Goal: Task Accomplishment & Management: Use online tool/utility

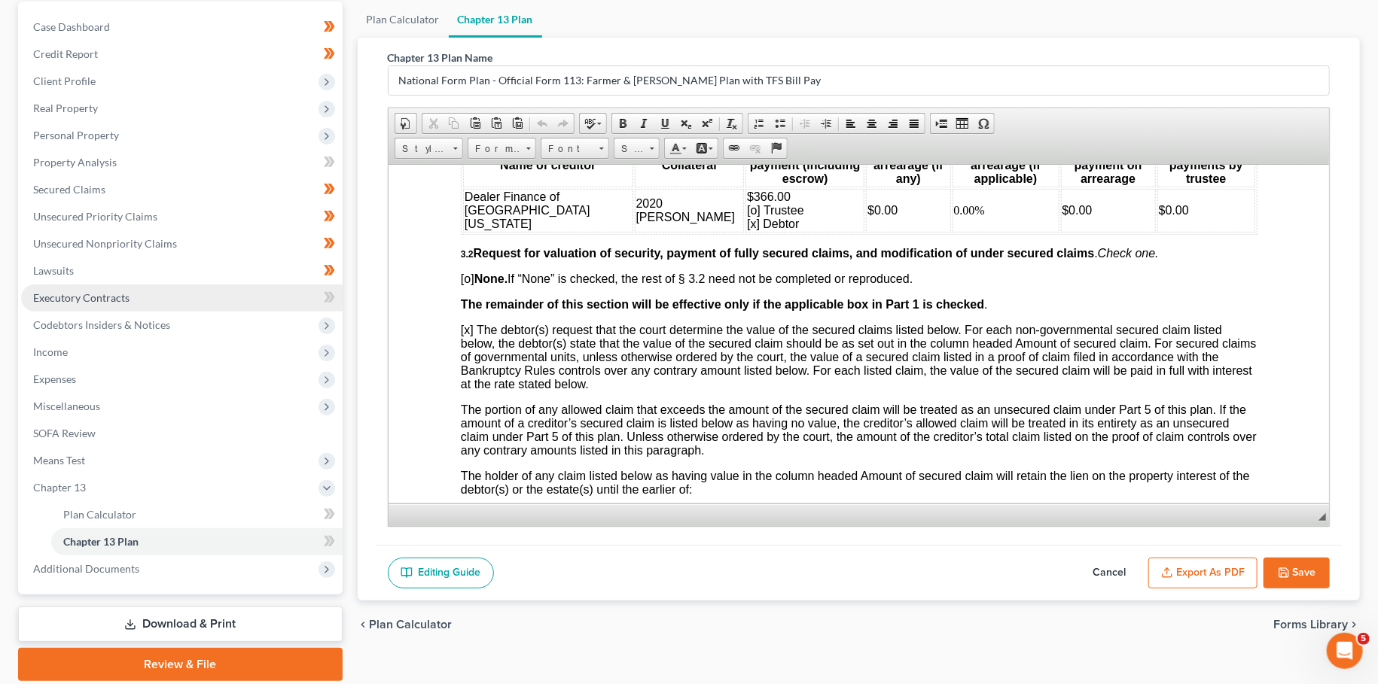
scroll to position [195, 0]
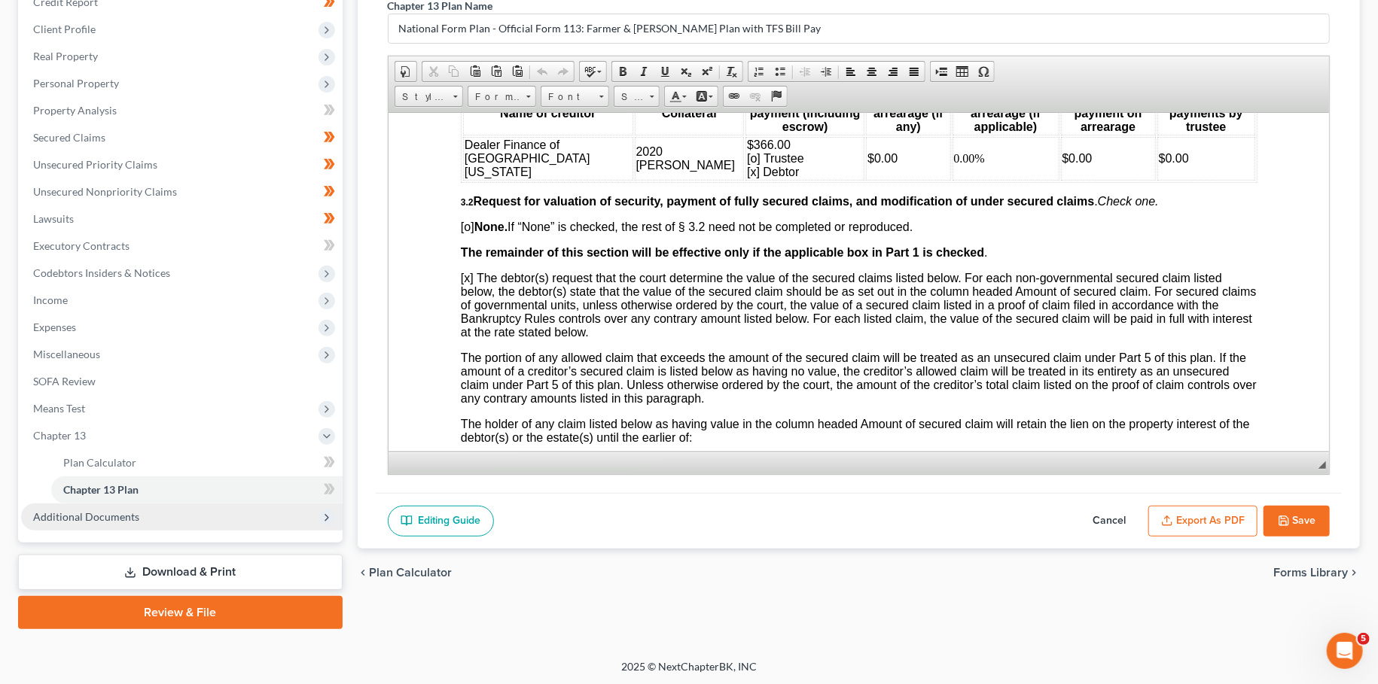
click at [102, 521] on span "Additional Documents" at bounding box center [86, 516] width 106 height 13
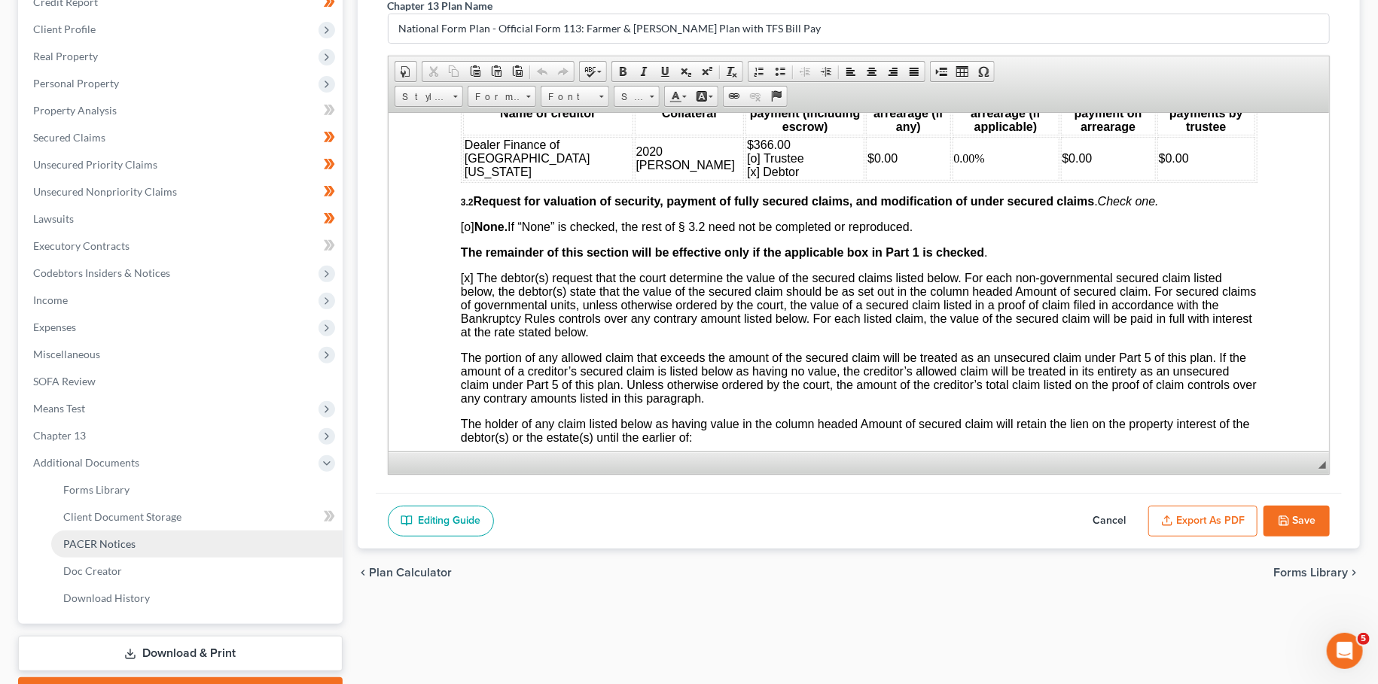
click at [95, 542] on span "PACER Notices" at bounding box center [99, 544] width 72 height 13
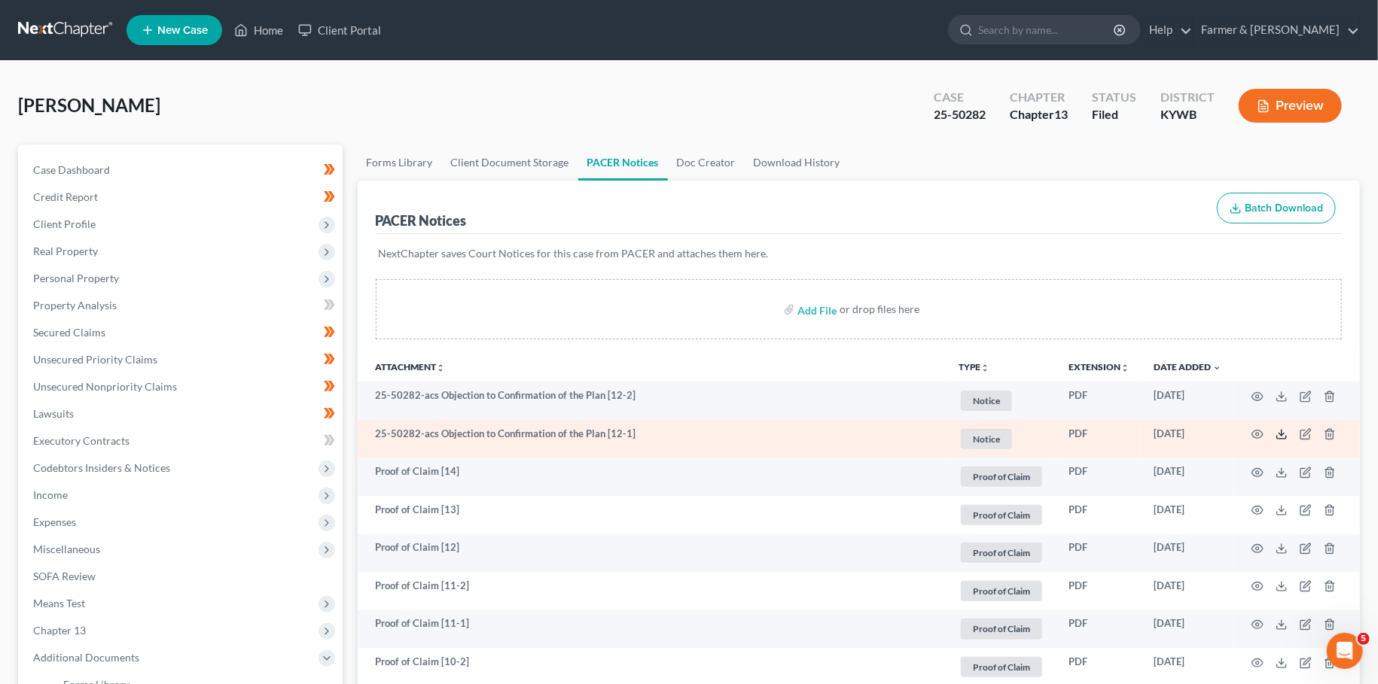
click at [1283, 432] on icon at bounding box center [1281, 434] width 12 height 12
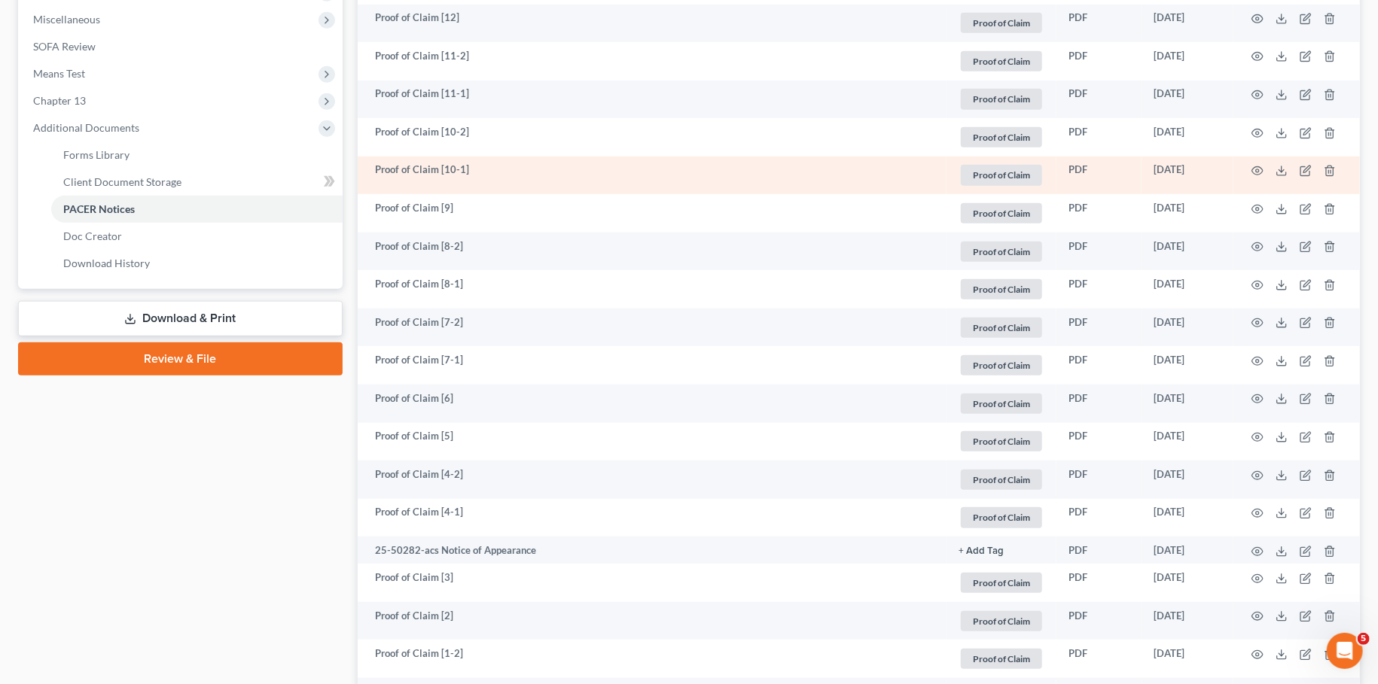
scroll to position [663, 0]
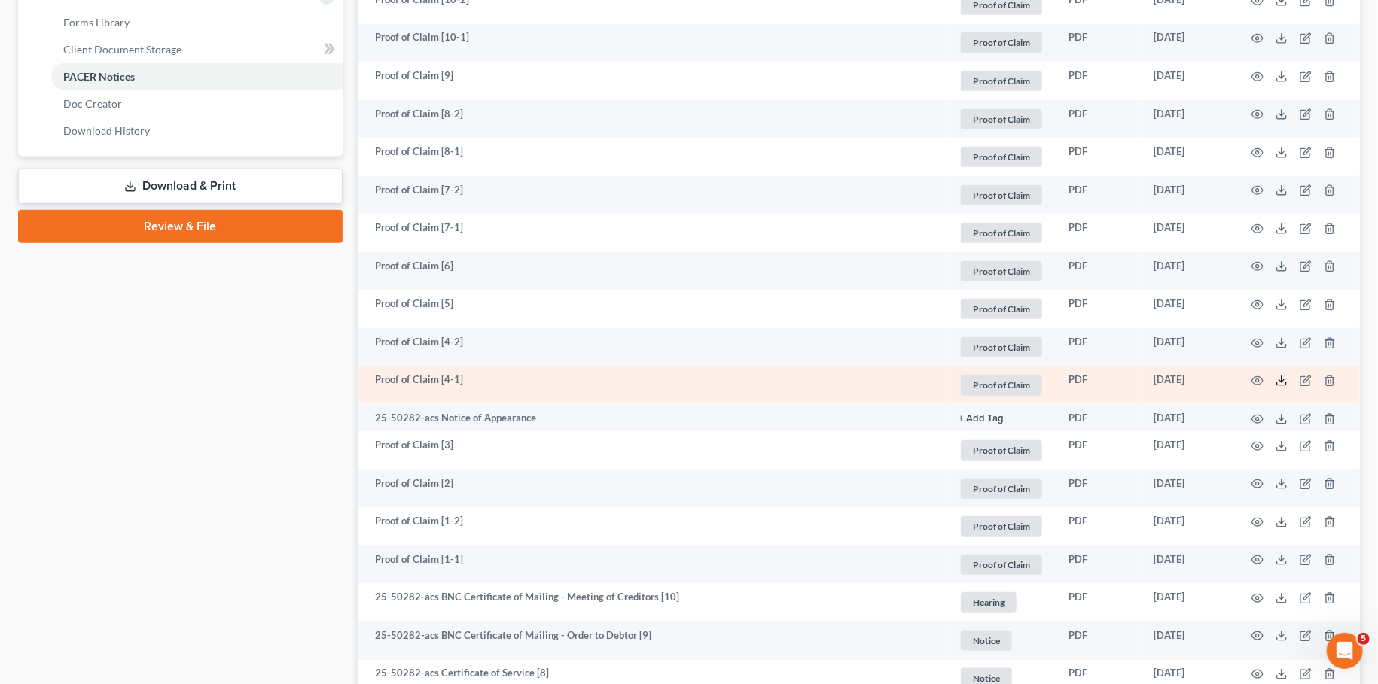
click at [1281, 381] on line at bounding box center [1281, 379] width 0 height 6
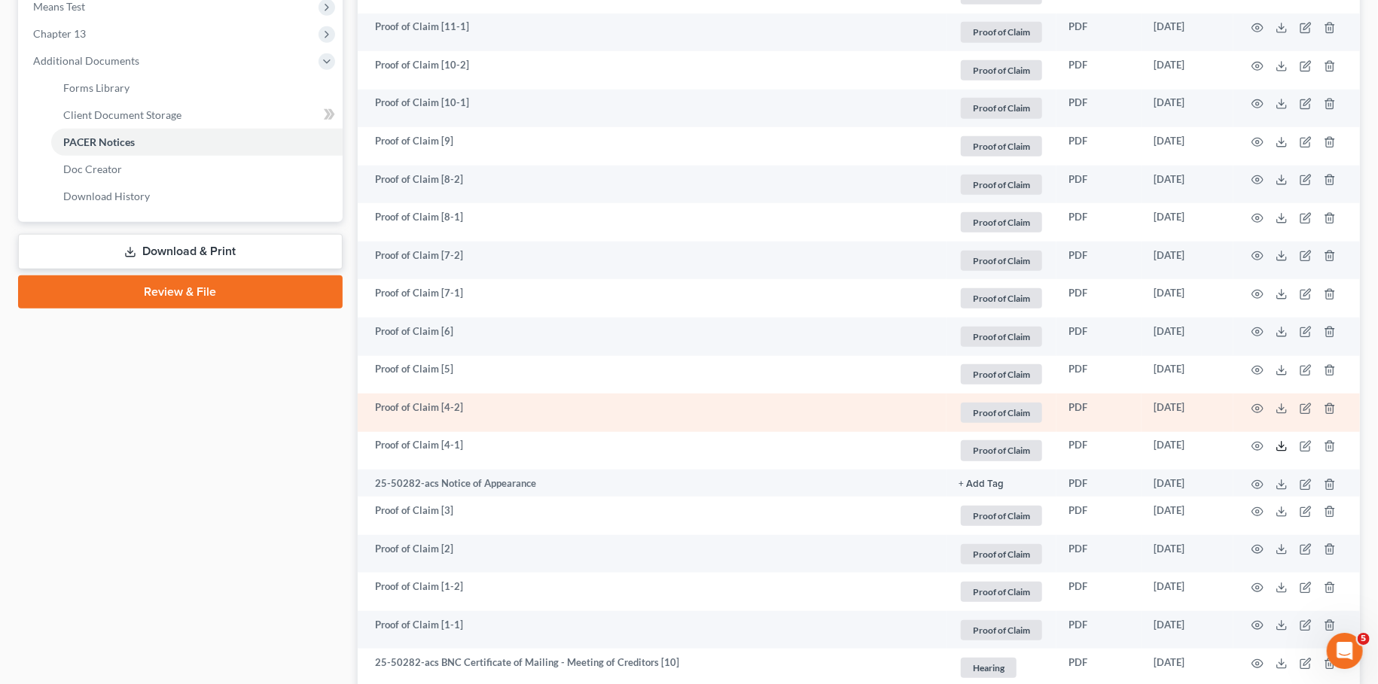
scroll to position [530, 0]
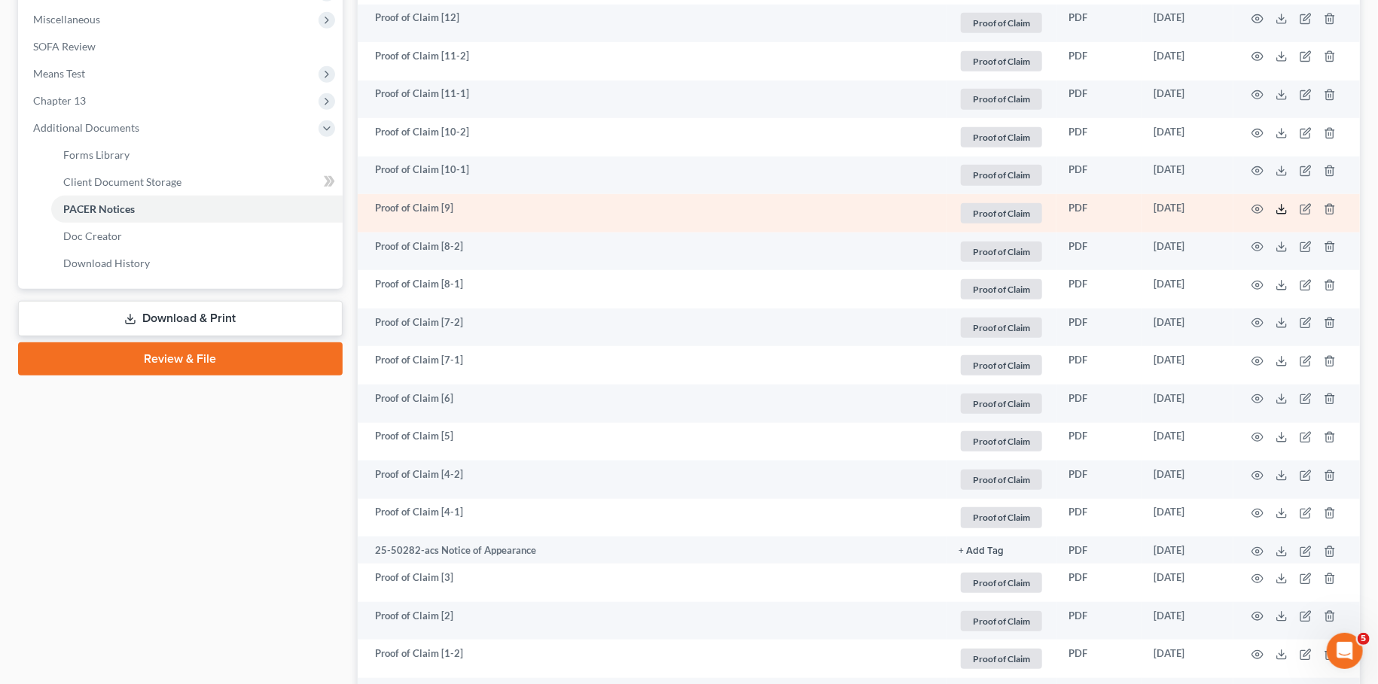
click at [1283, 211] on icon at bounding box center [1281, 209] width 12 height 12
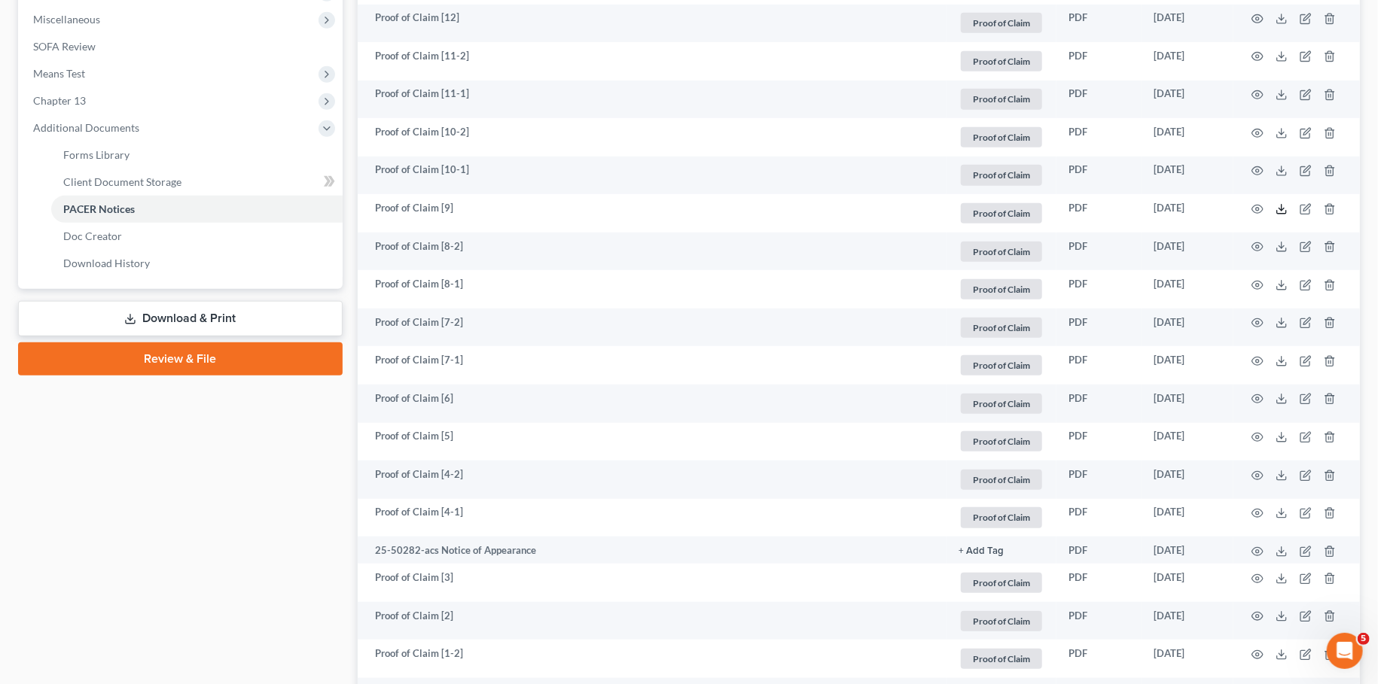
scroll to position [0, 0]
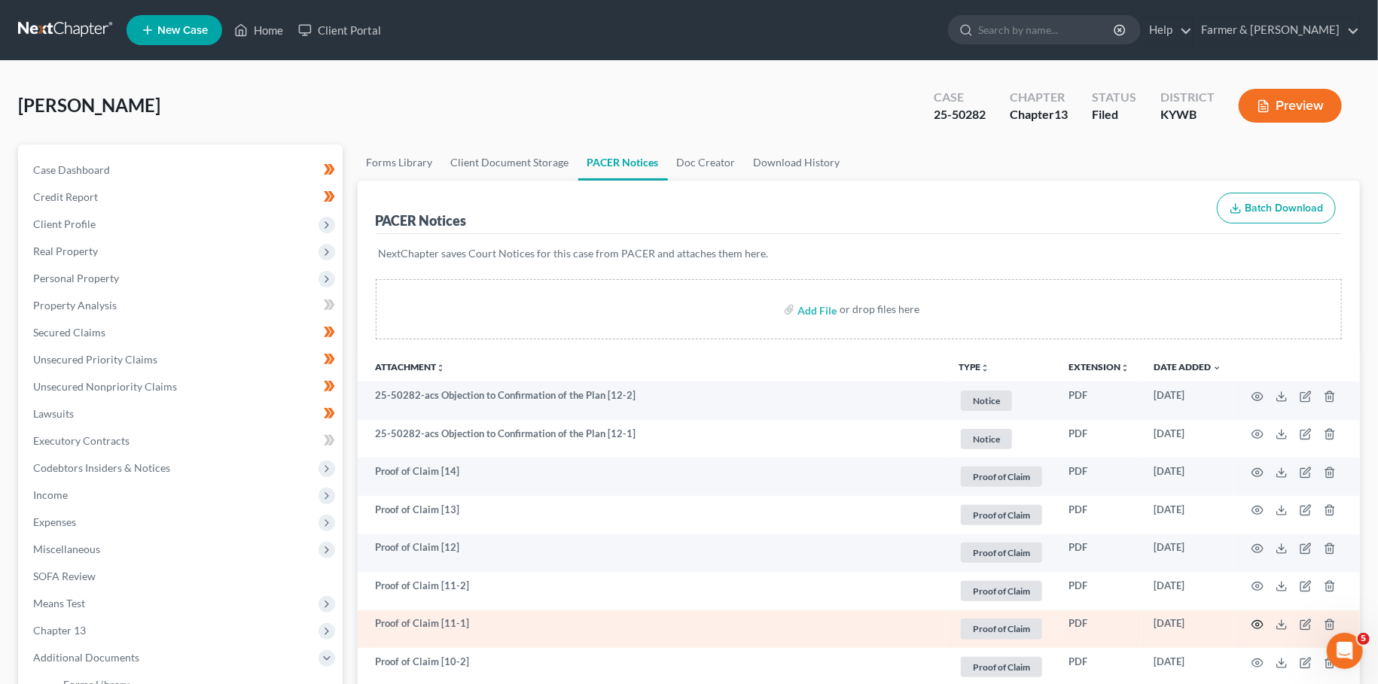
click at [1256, 624] on icon "button" at bounding box center [1257, 625] width 12 height 12
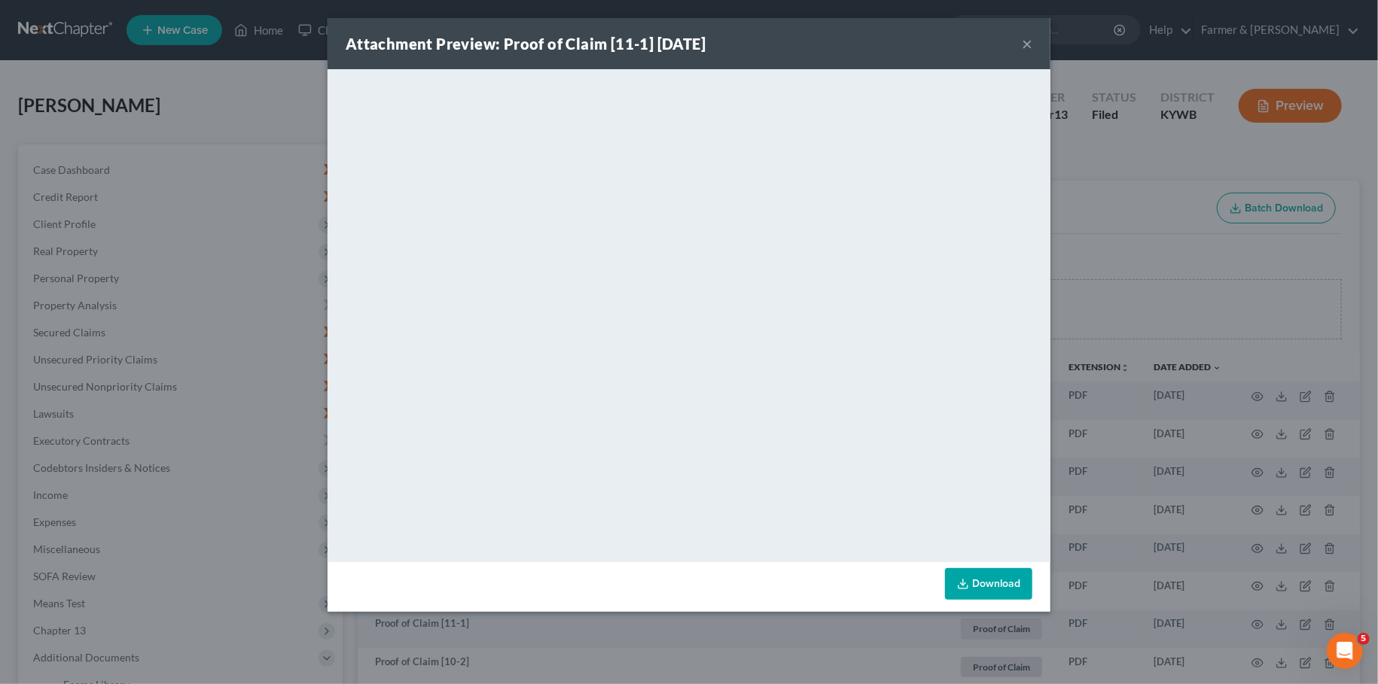
click at [1024, 42] on button "×" at bounding box center [1027, 44] width 11 height 18
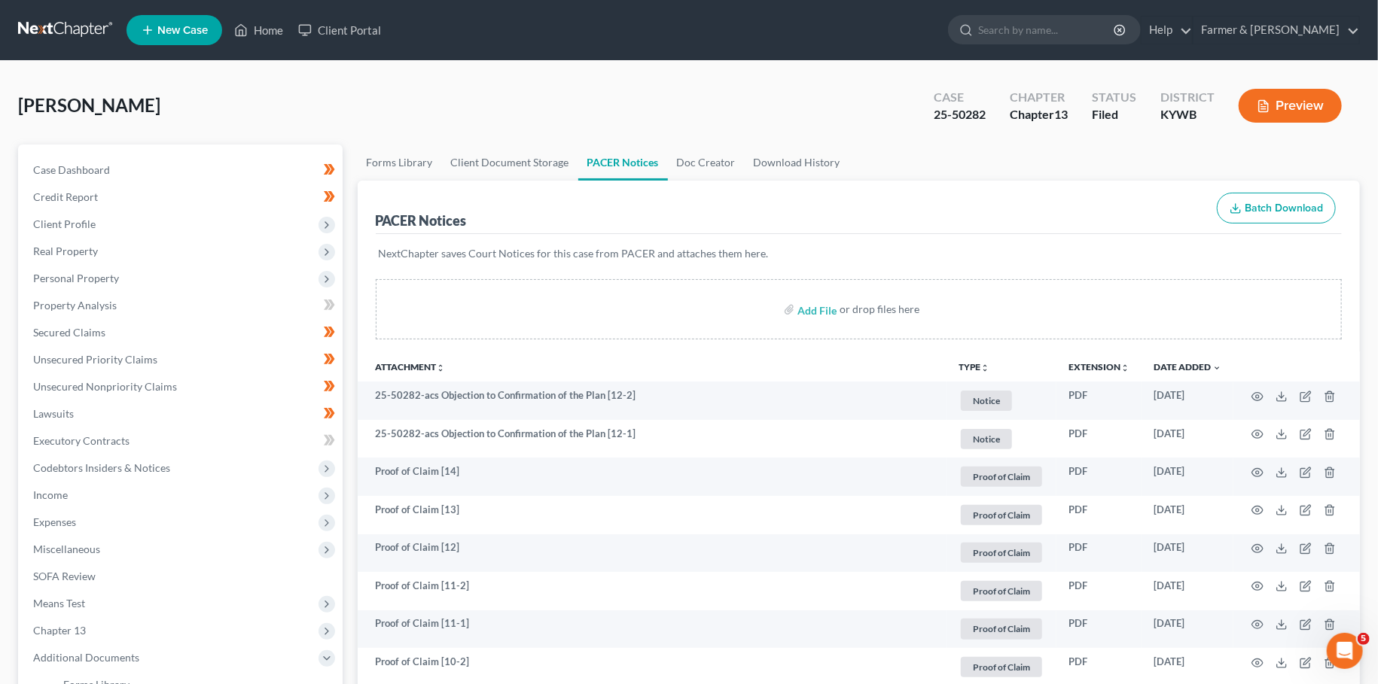
scroll to position [265, 0]
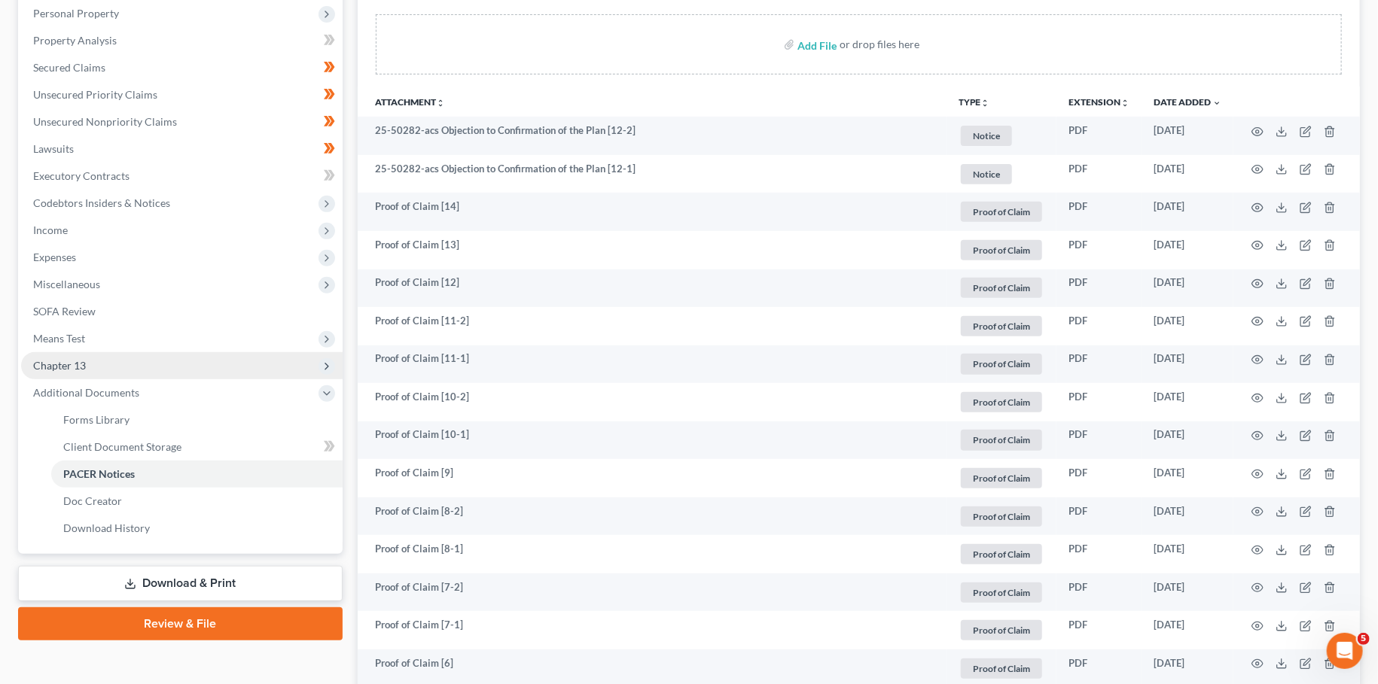
click at [92, 365] on span "Chapter 13" at bounding box center [181, 365] width 321 height 27
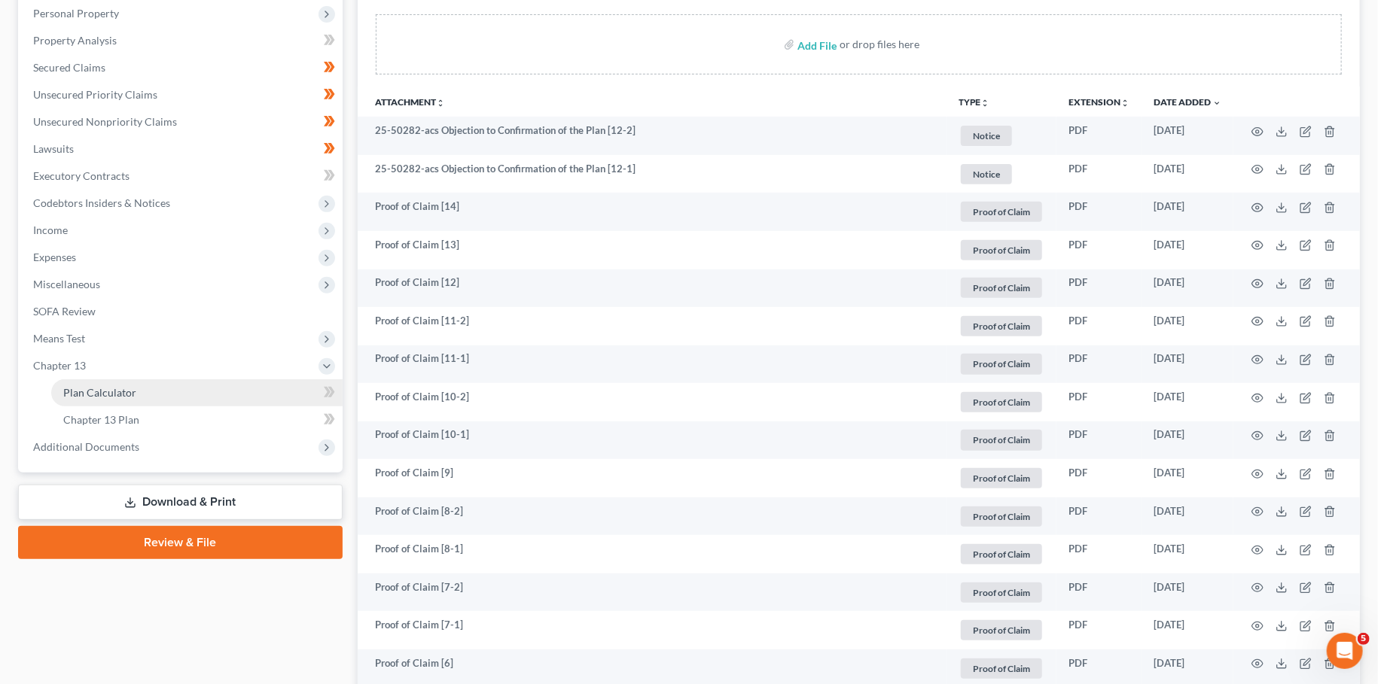
click at [92, 389] on span "Plan Calculator" at bounding box center [99, 392] width 73 height 13
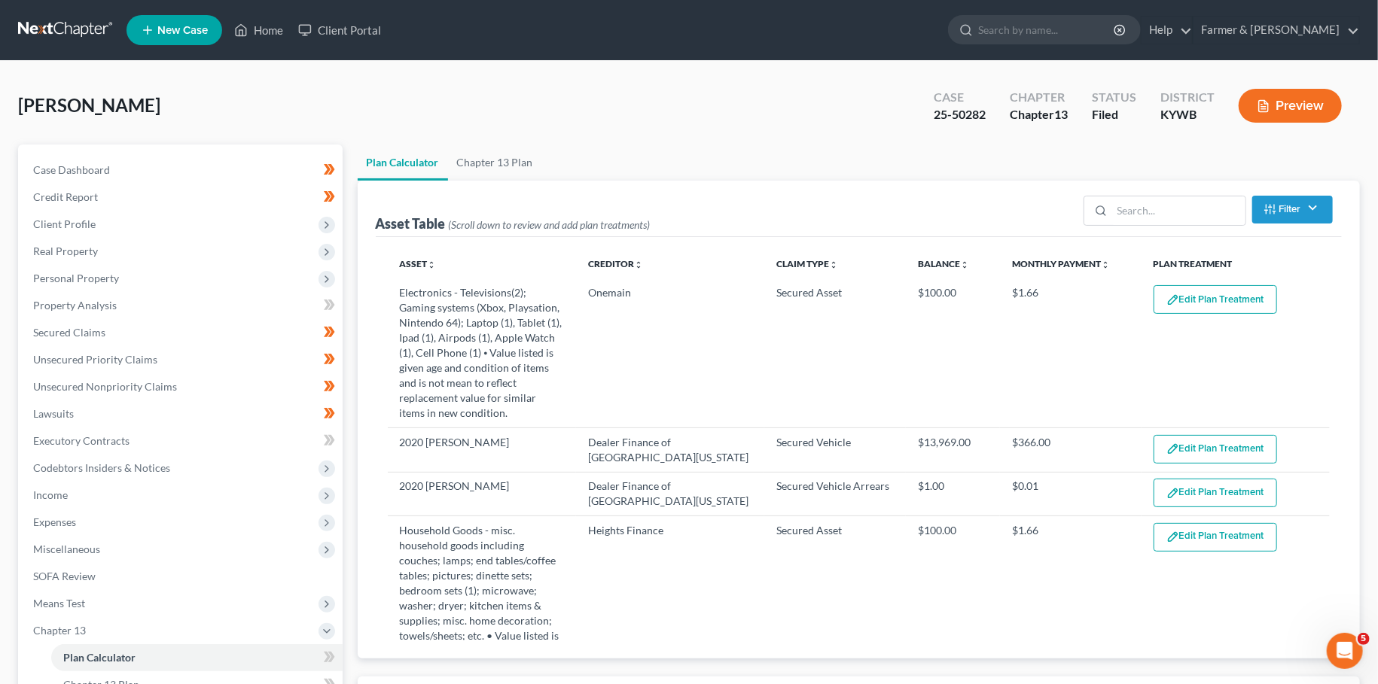
select select "59"
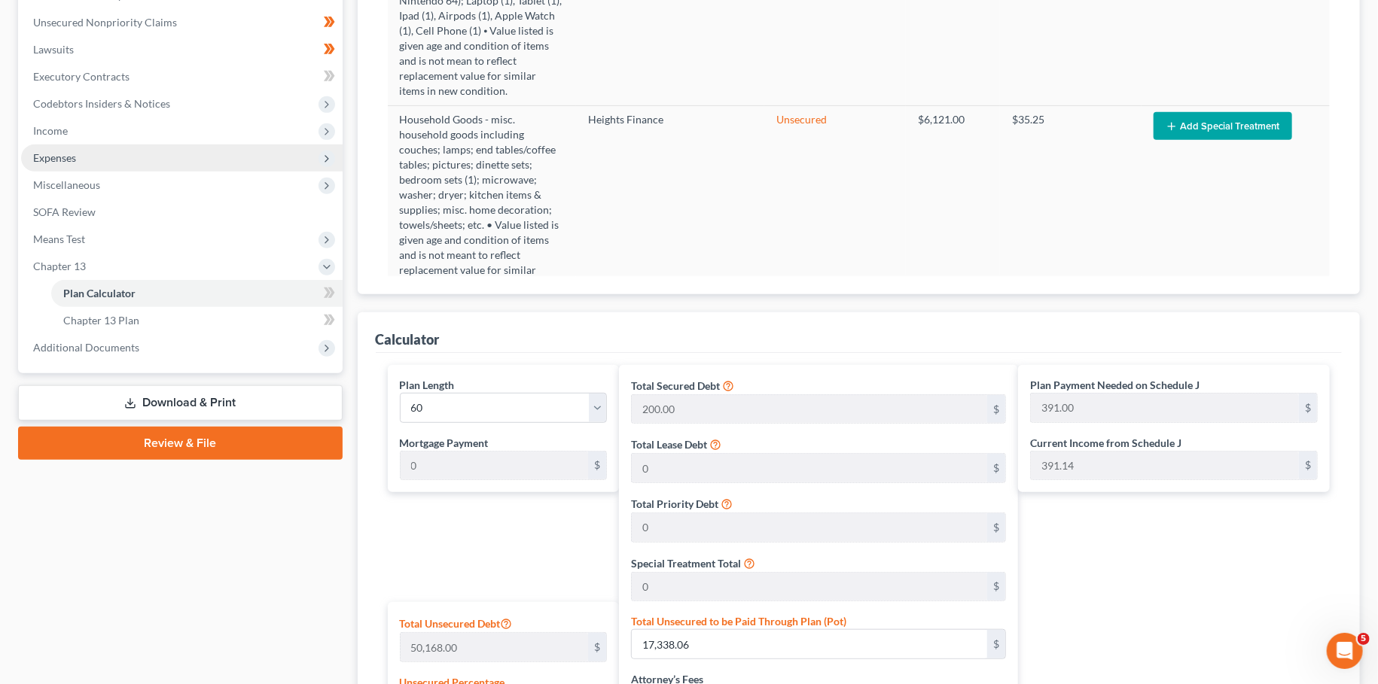
scroll to position [245, 0]
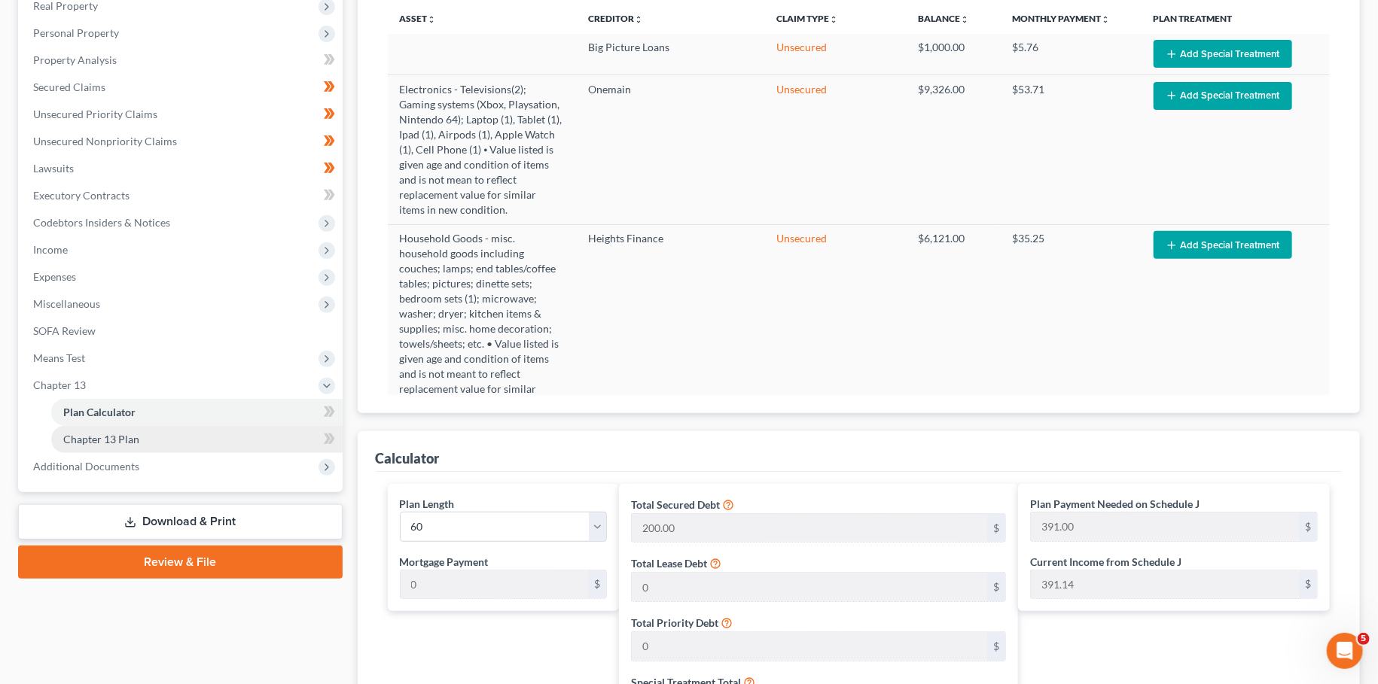
click at [159, 434] on link "Chapter 13 Plan" at bounding box center [196, 439] width 291 height 27
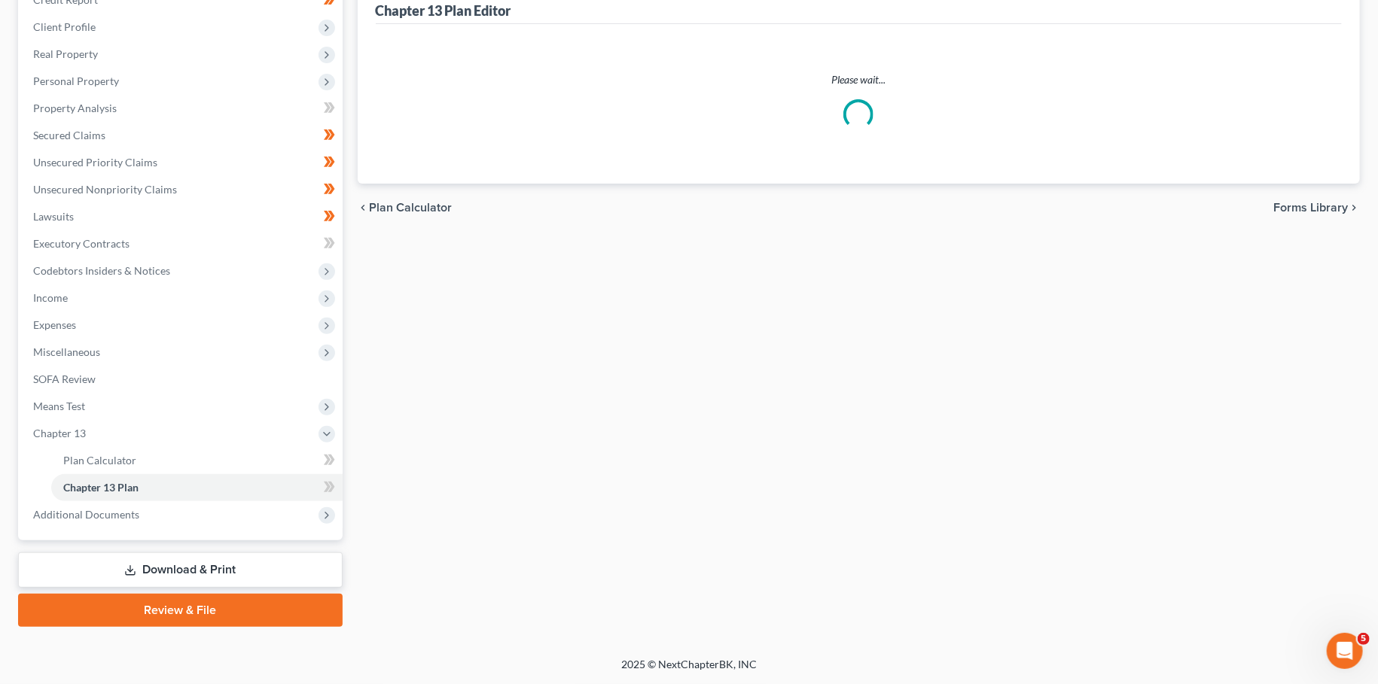
scroll to position [195, 0]
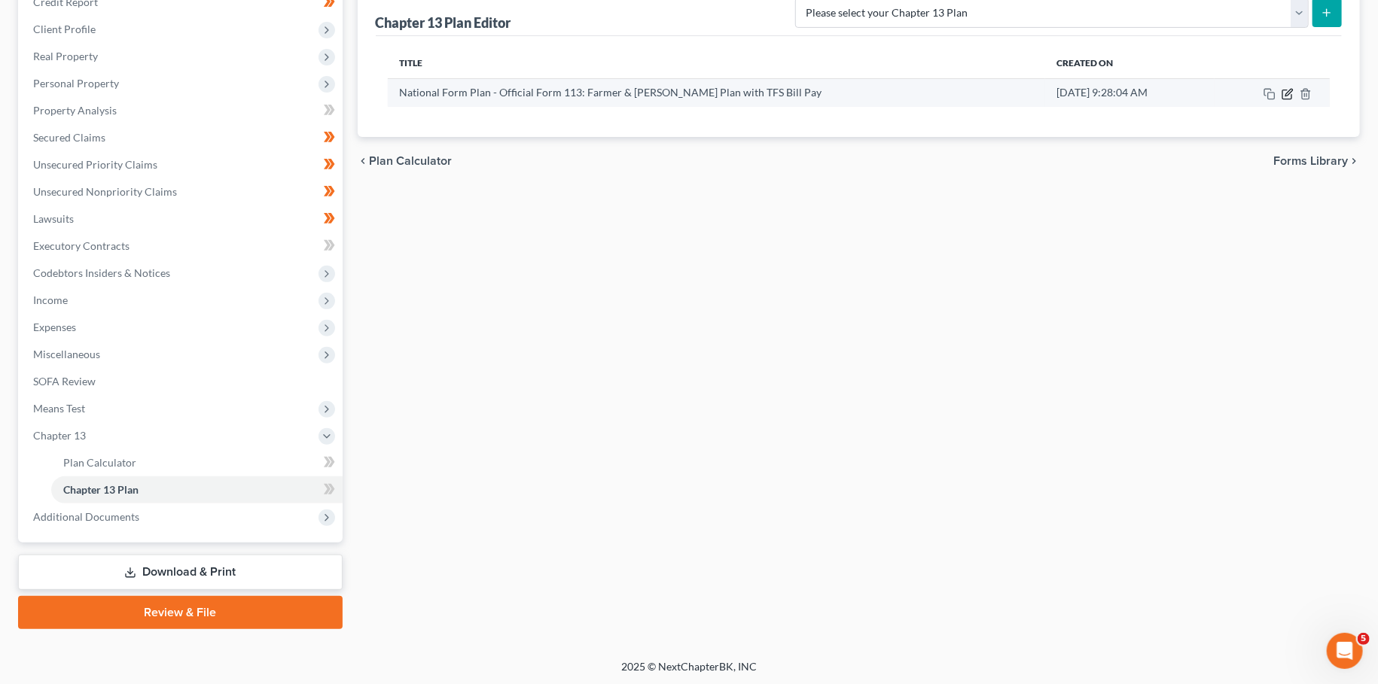
click at [1289, 92] on icon "button" at bounding box center [1288, 92] width 7 height 7
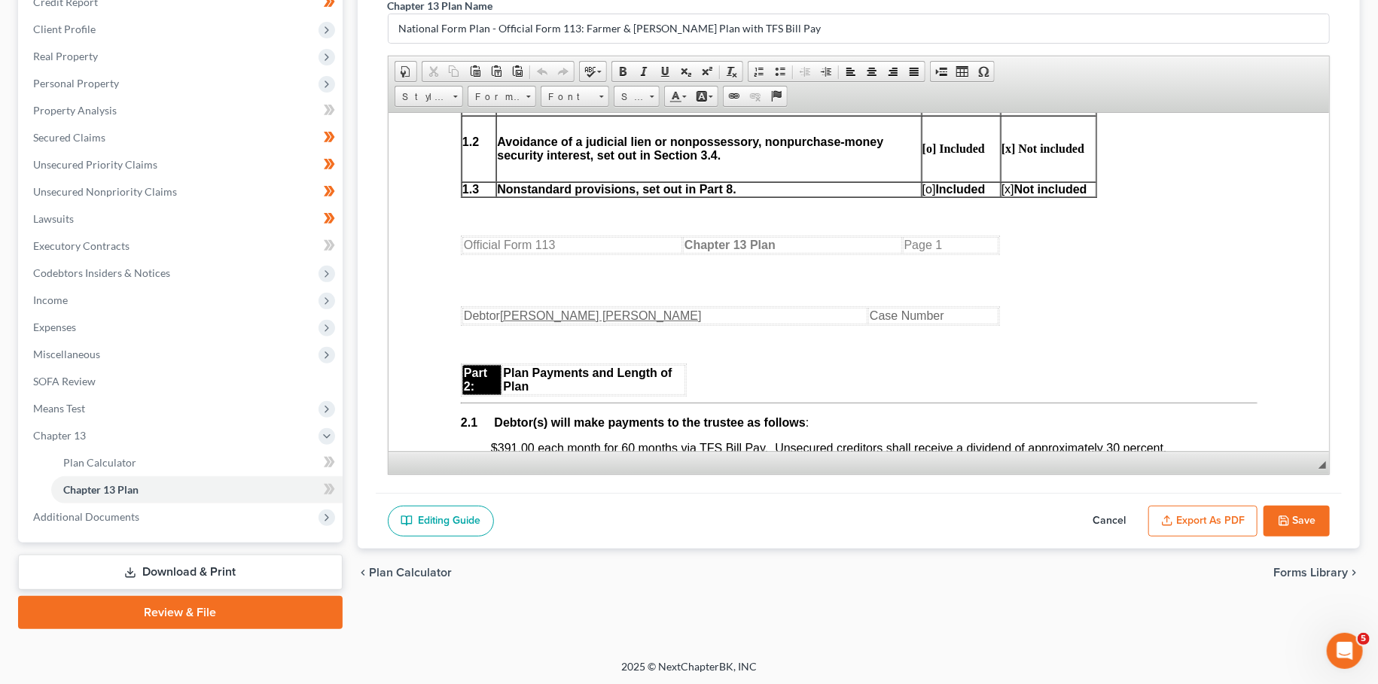
scroll to position [795, 0]
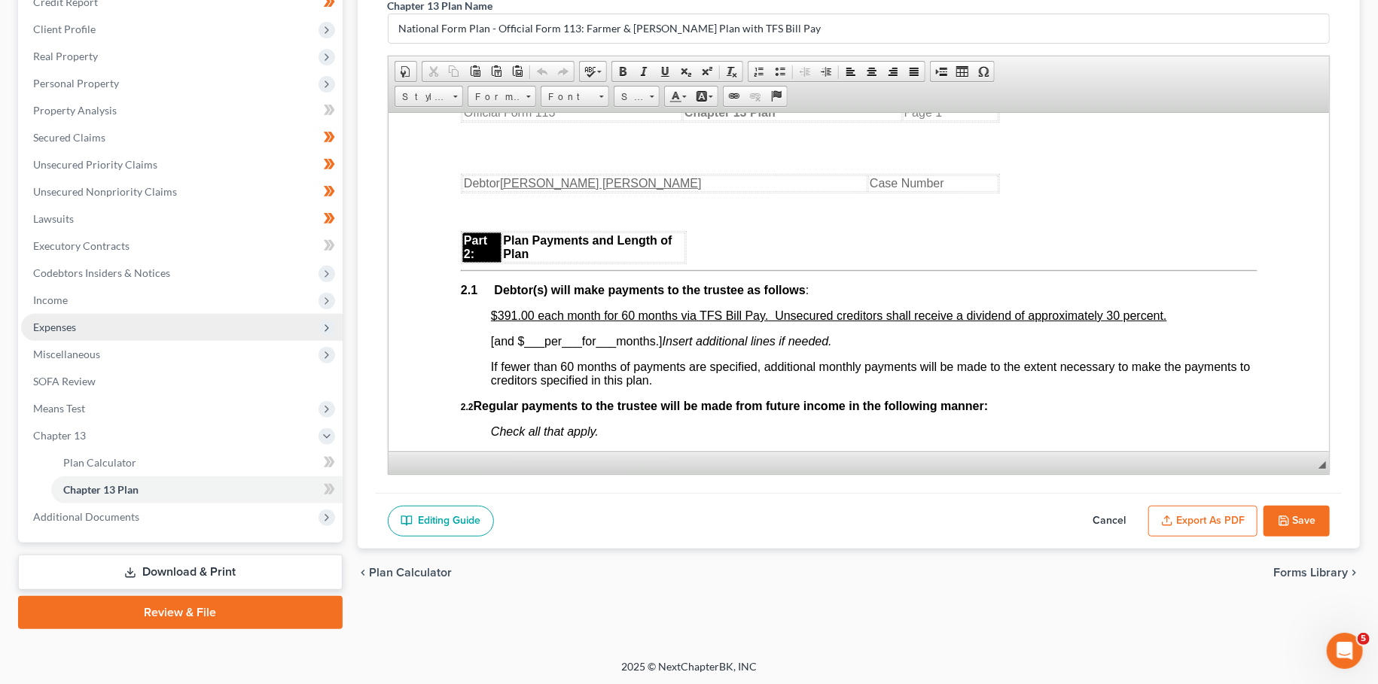
click at [133, 326] on span "Expenses" at bounding box center [181, 327] width 321 height 27
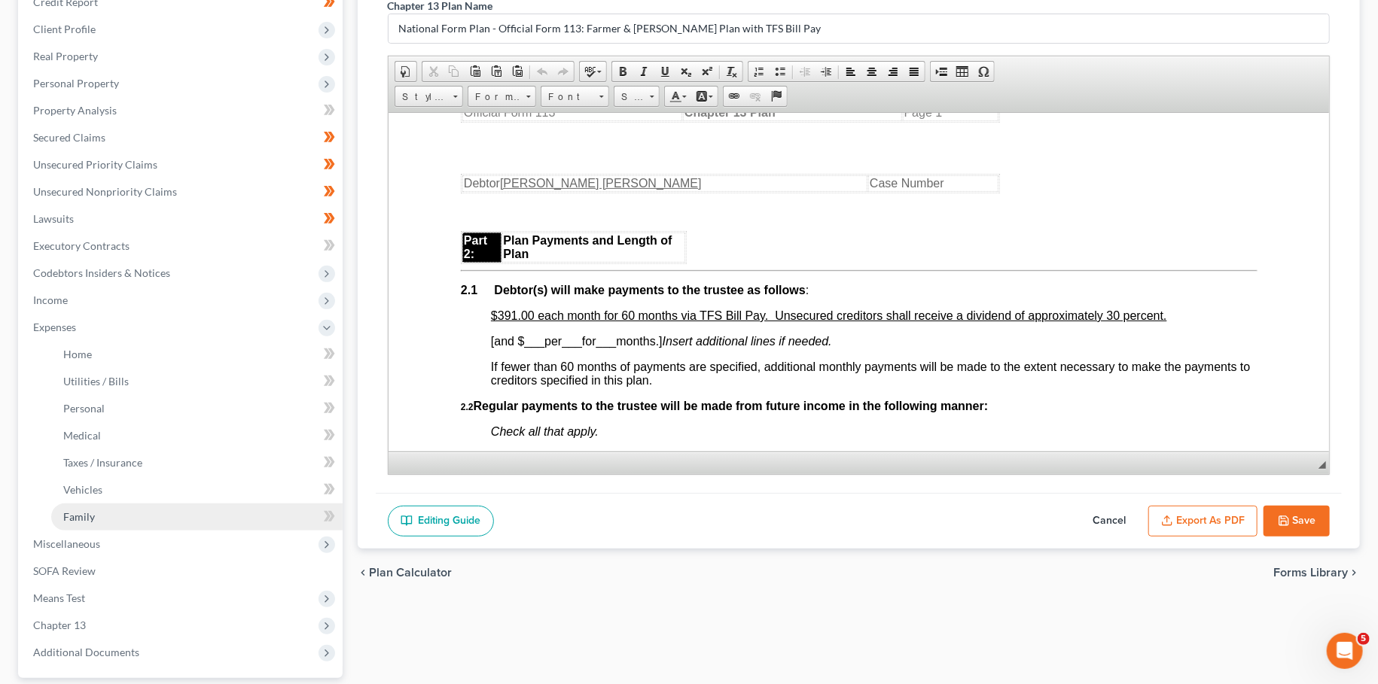
click at [96, 514] on link "Family" at bounding box center [196, 517] width 291 height 27
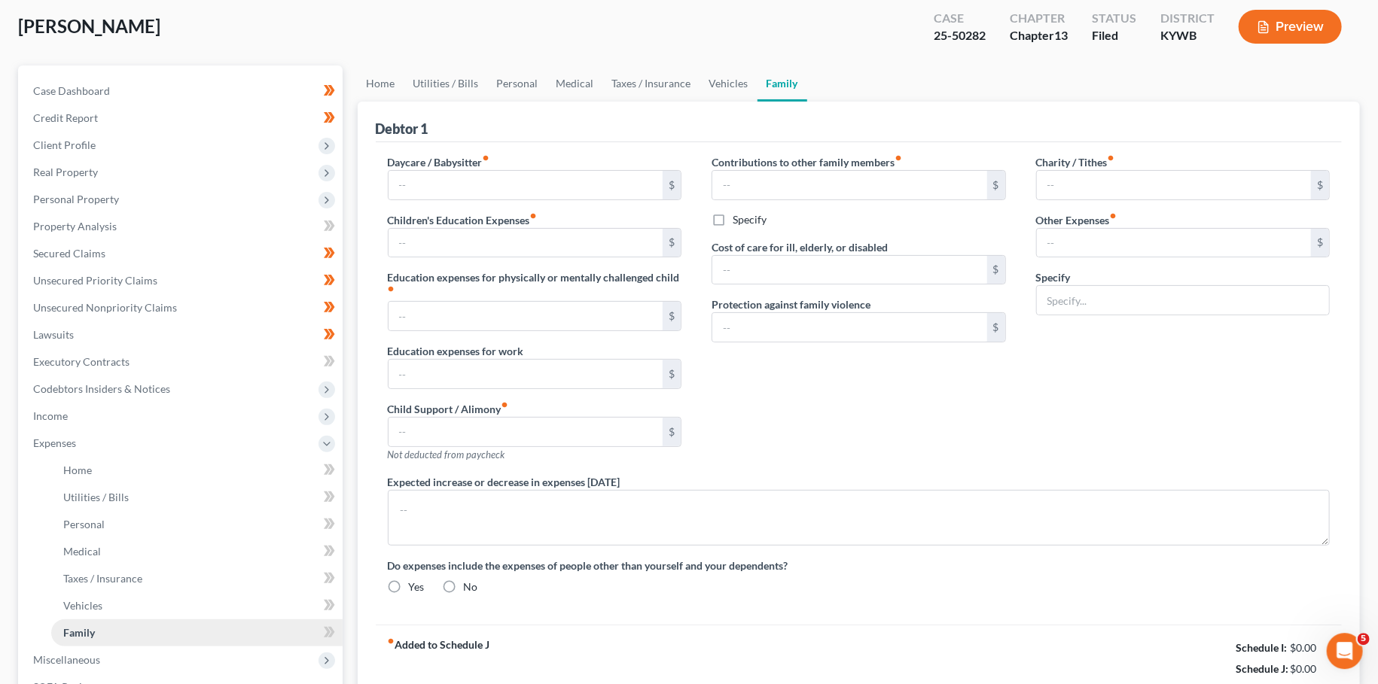
type input "0.00"
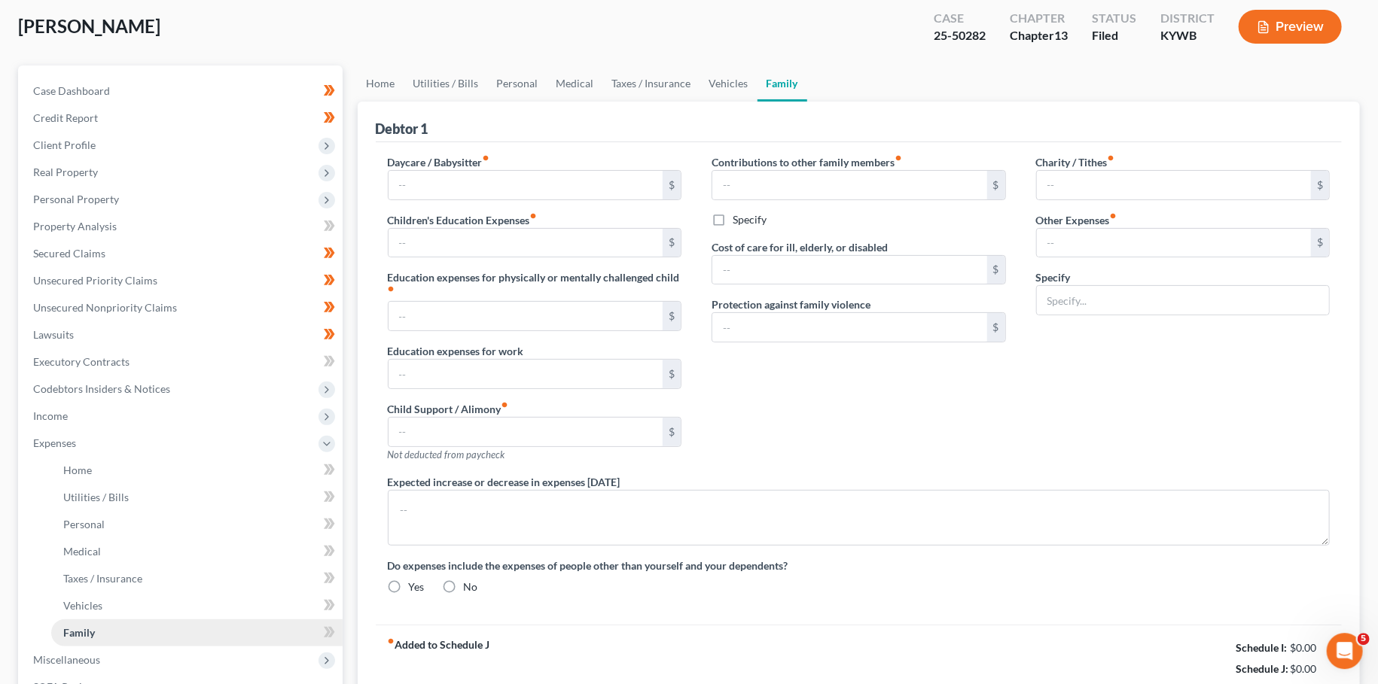
type input "0.00"
type input "25.00"
type input "0.00"
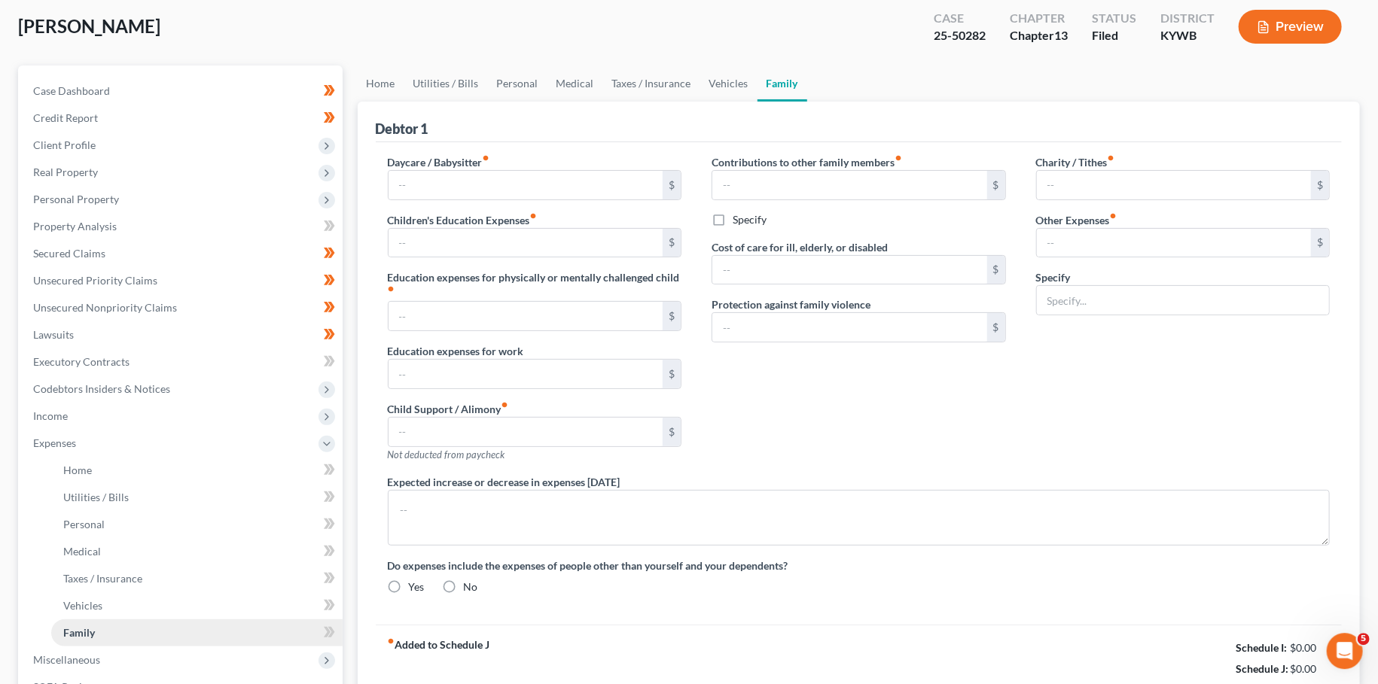
type textarea "The Debtor's car payment does not expire until month 60 of the plan."
radio input "true"
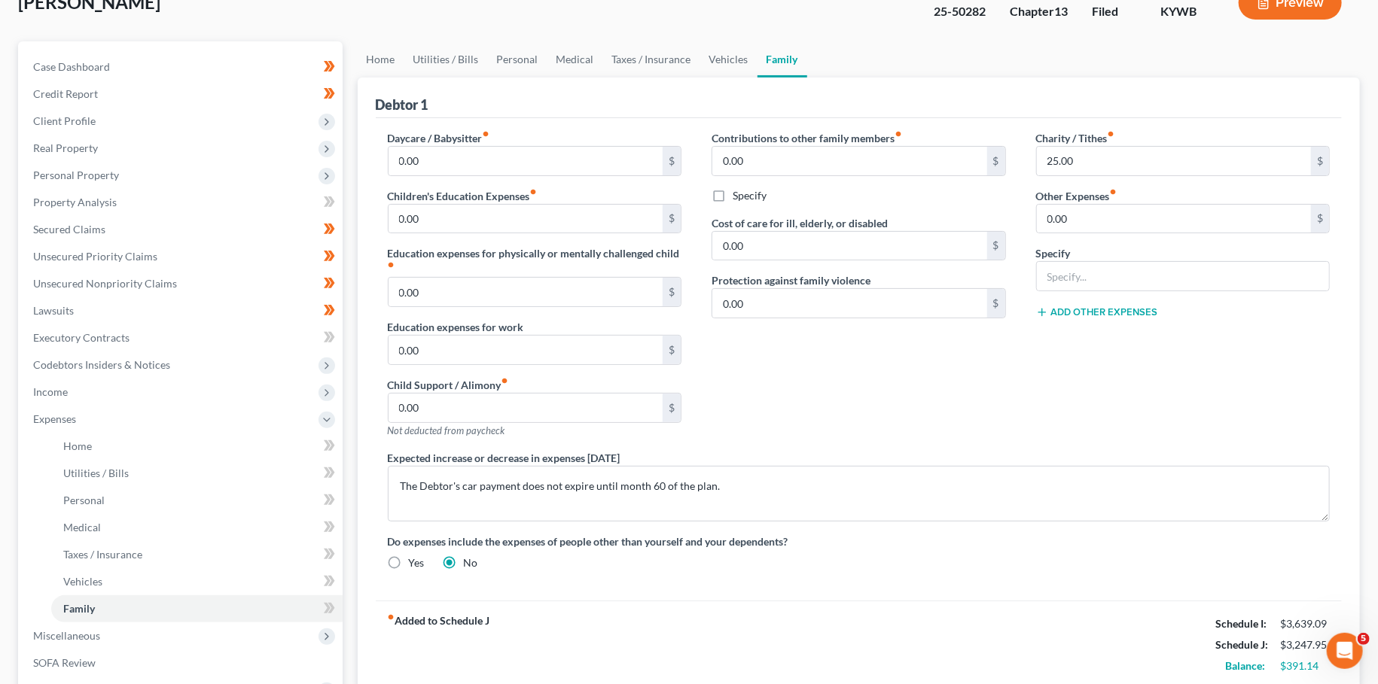
scroll to position [265, 0]
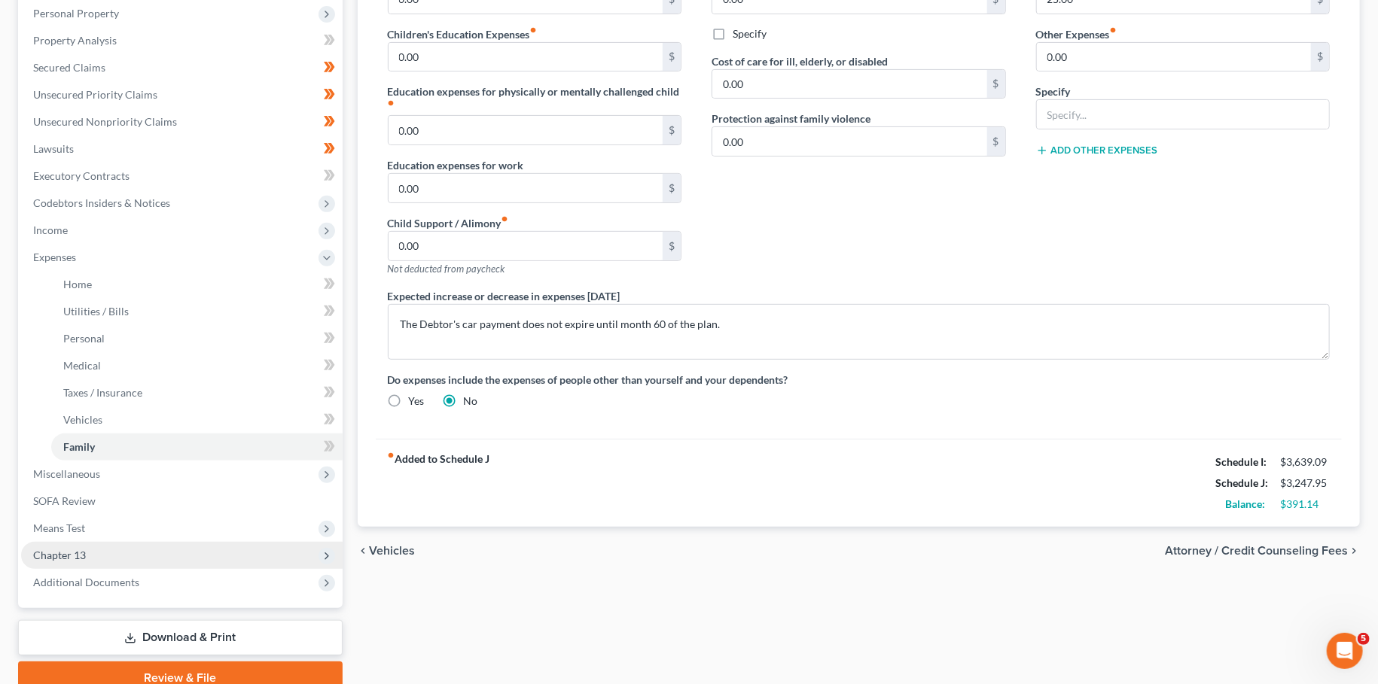
click at [78, 563] on span "Chapter 13" at bounding box center [181, 555] width 321 height 27
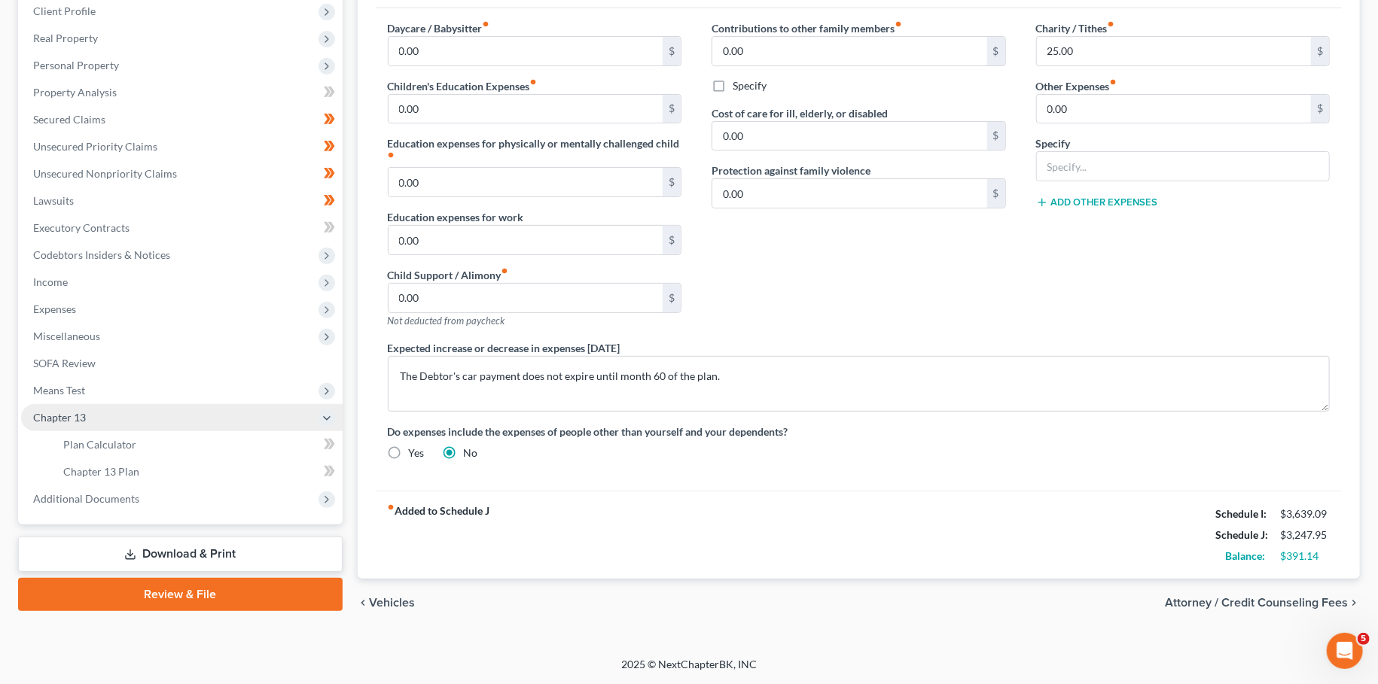
scroll to position [209, 0]
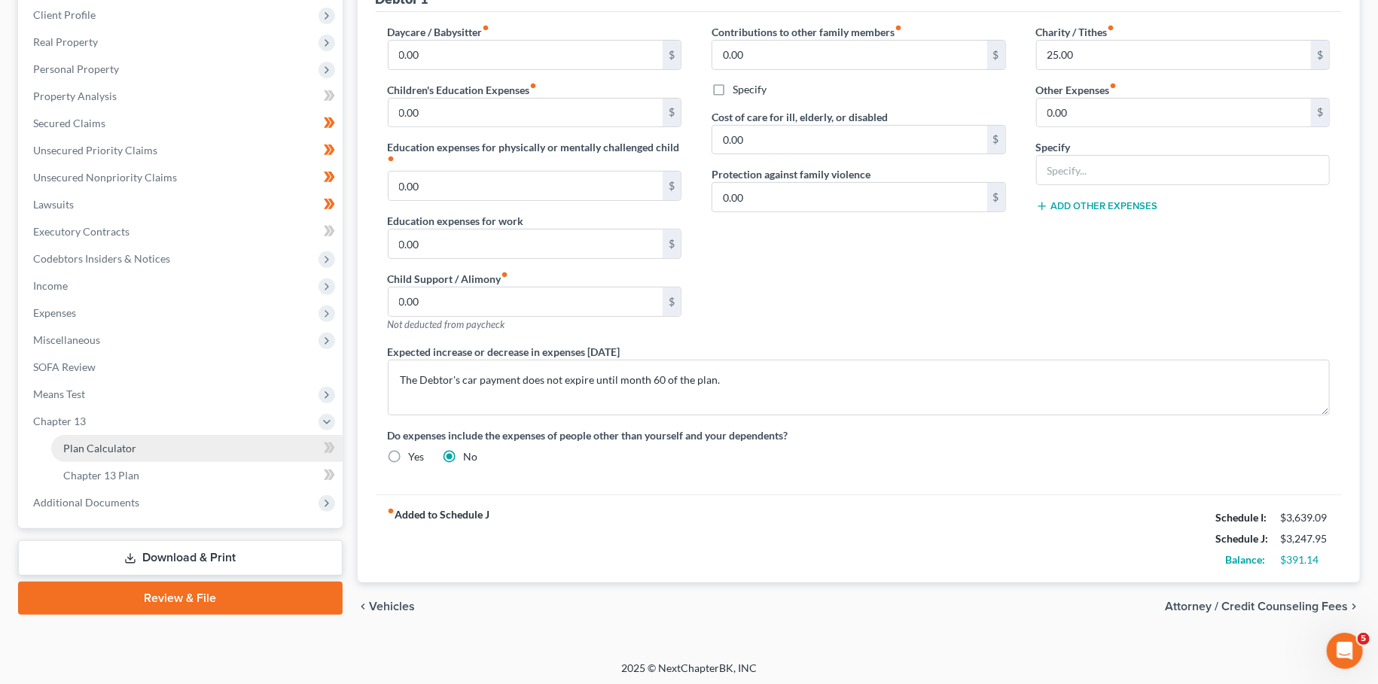
click at [97, 447] on span "Plan Calculator" at bounding box center [99, 448] width 73 height 13
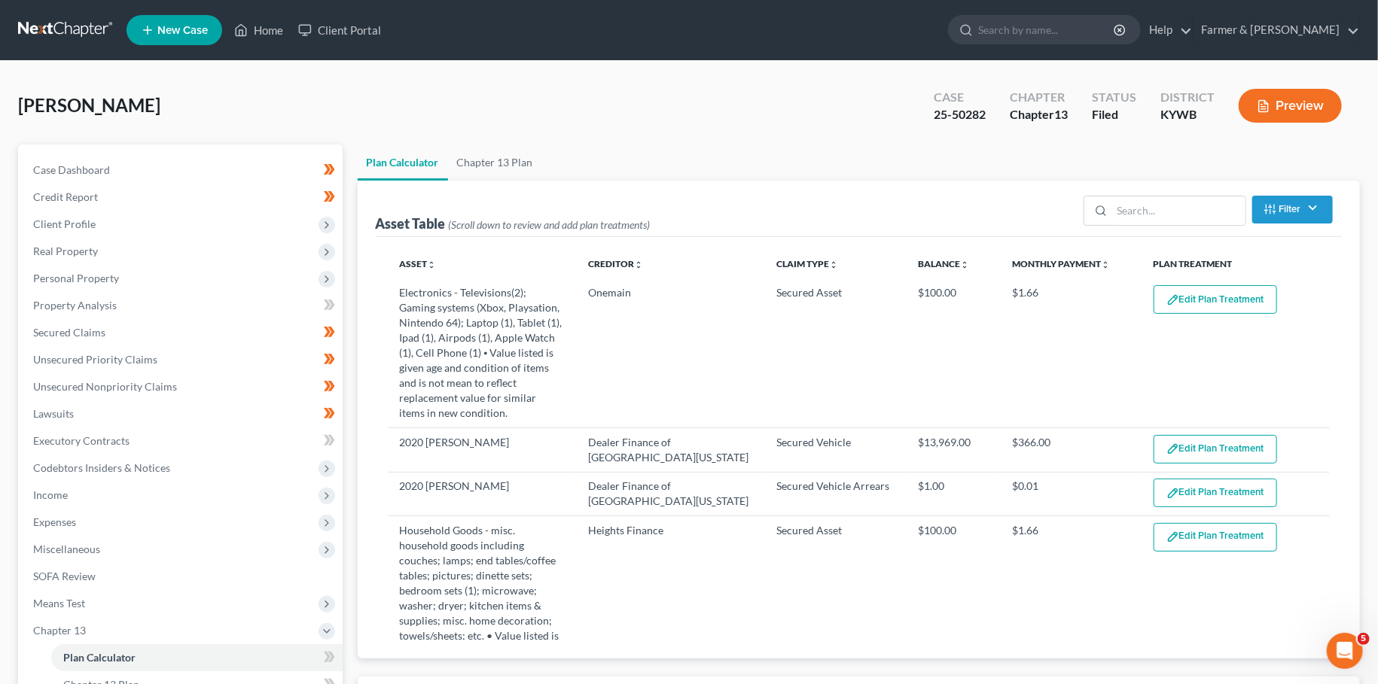
select select "59"
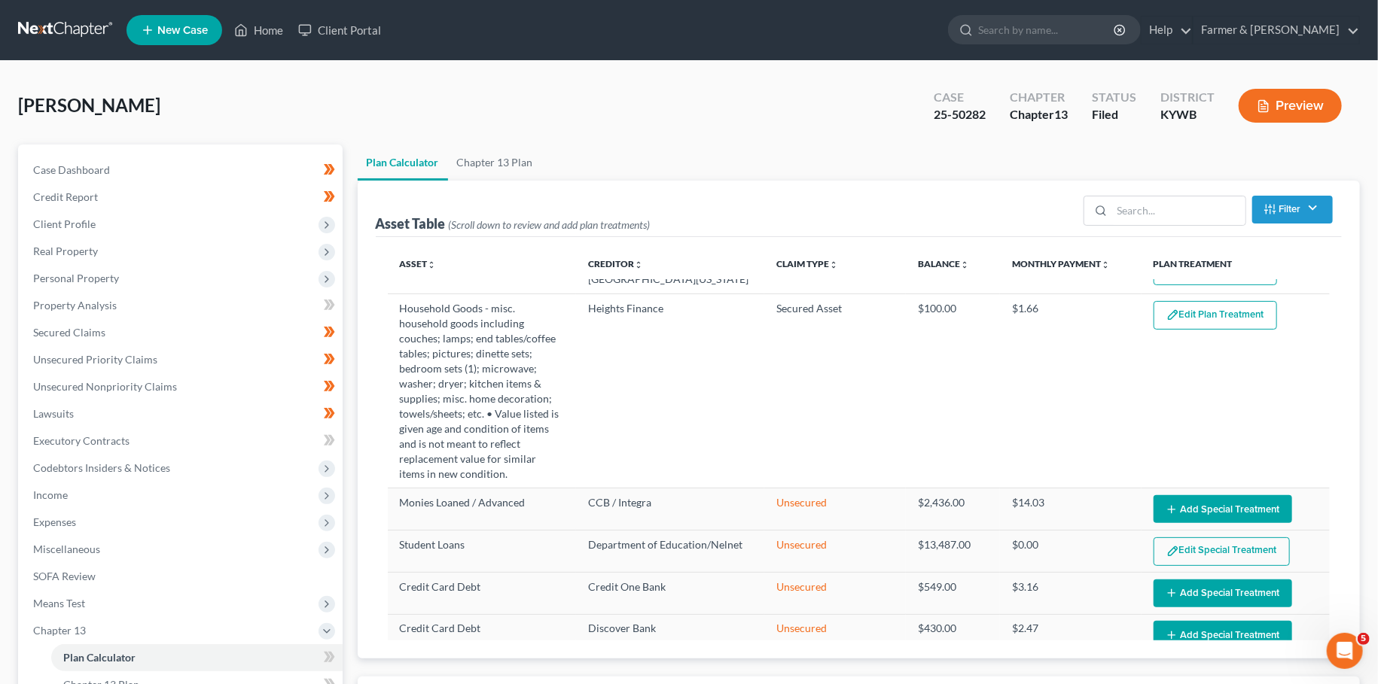
scroll to position [254, 0]
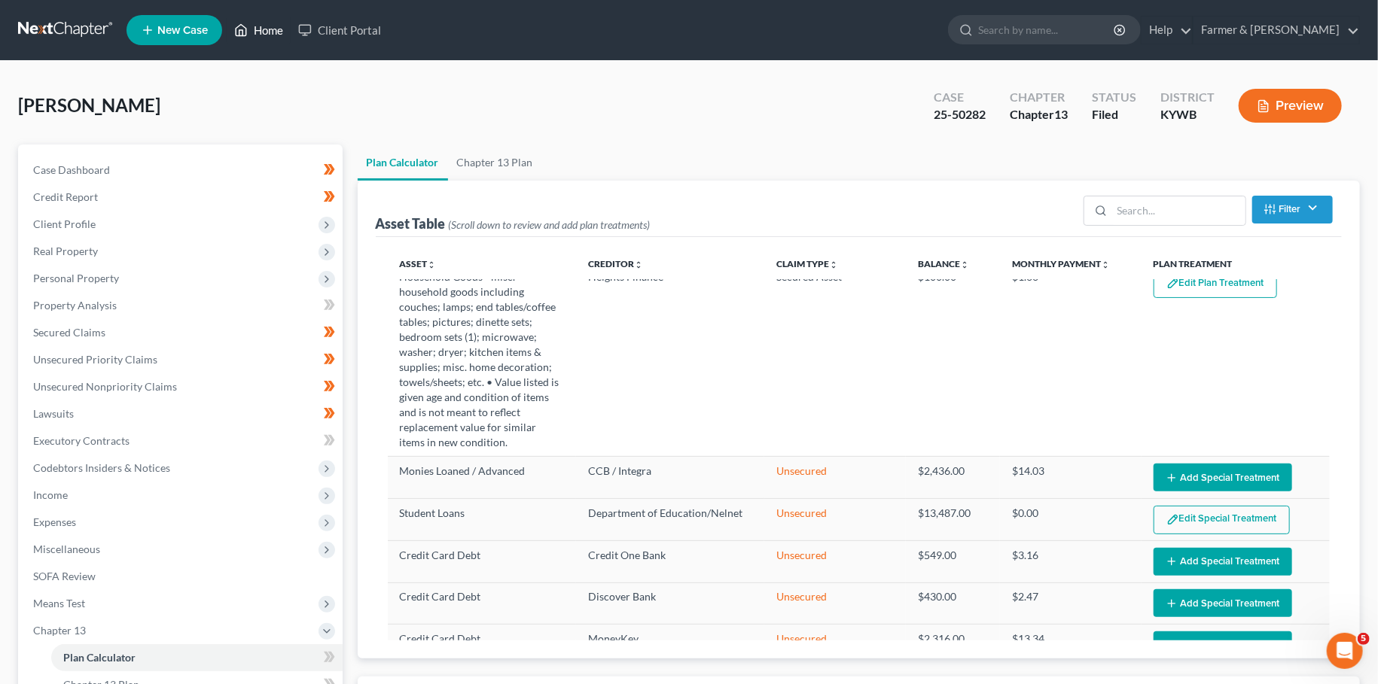
click at [267, 35] on link "Home" at bounding box center [259, 30] width 64 height 27
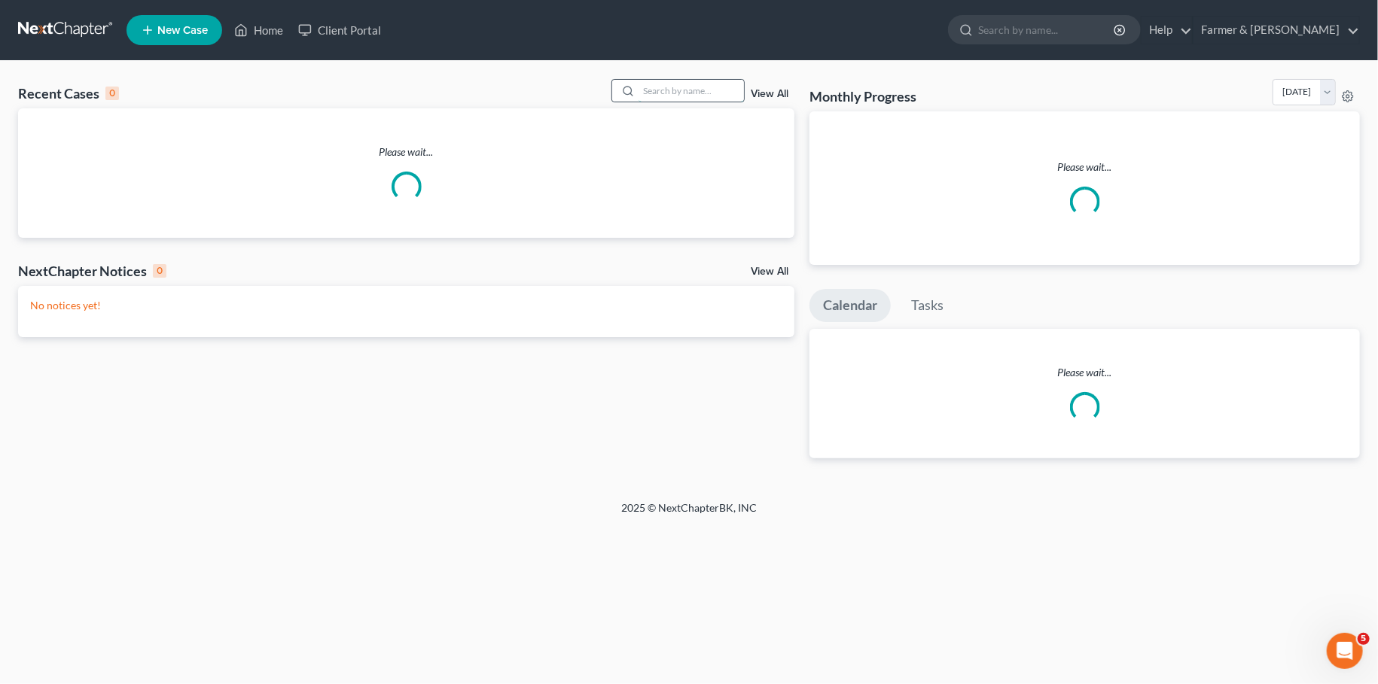
click at [678, 92] on input "search" at bounding box center [690, 91] width 105 height 22
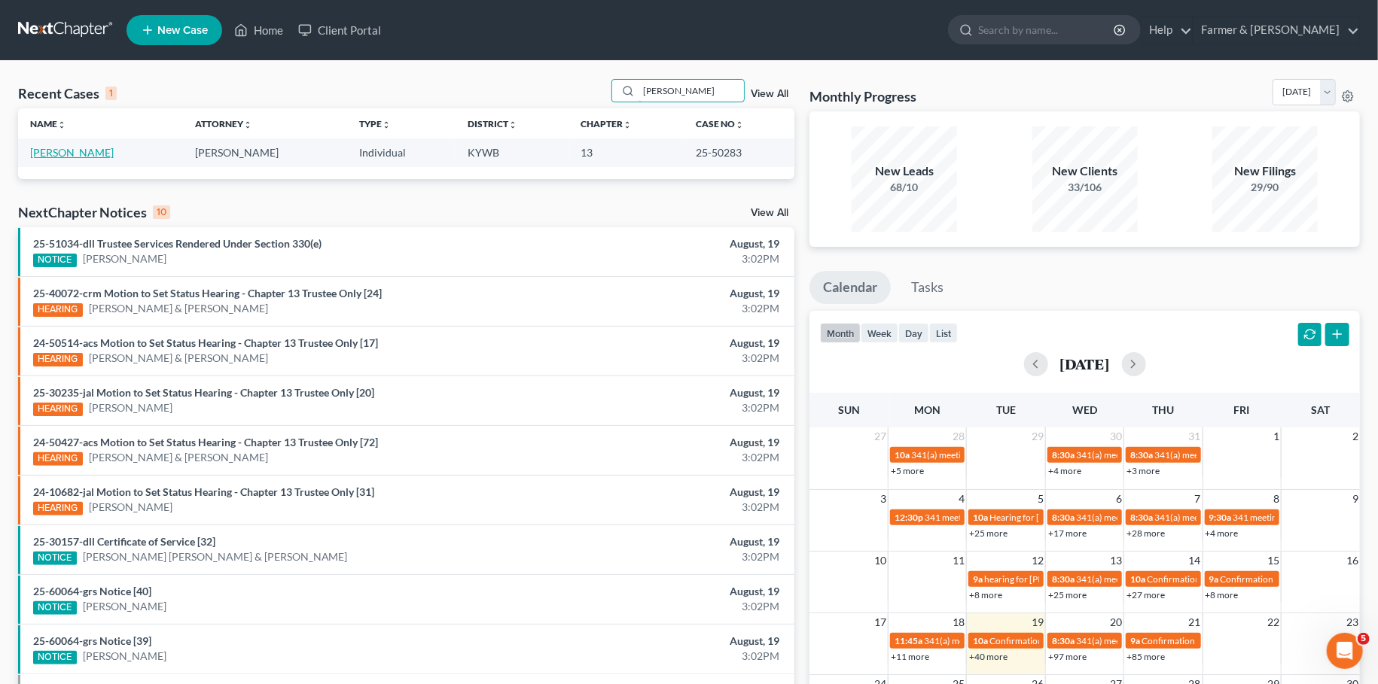
type input "[PERSON_NAME]"
click at [98, 152] on link "[PERSON_NAME]" at bounding box center [72, 152] width 84 height 13
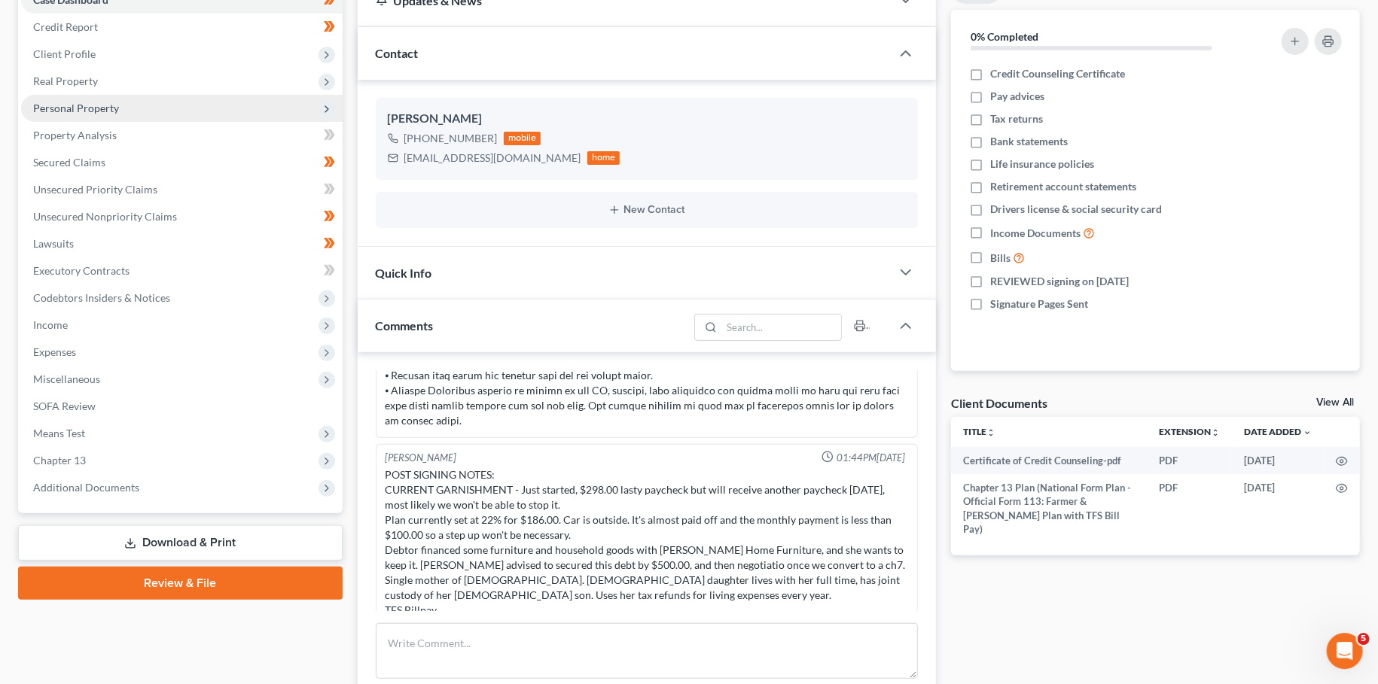
scroll to position [265, 0]
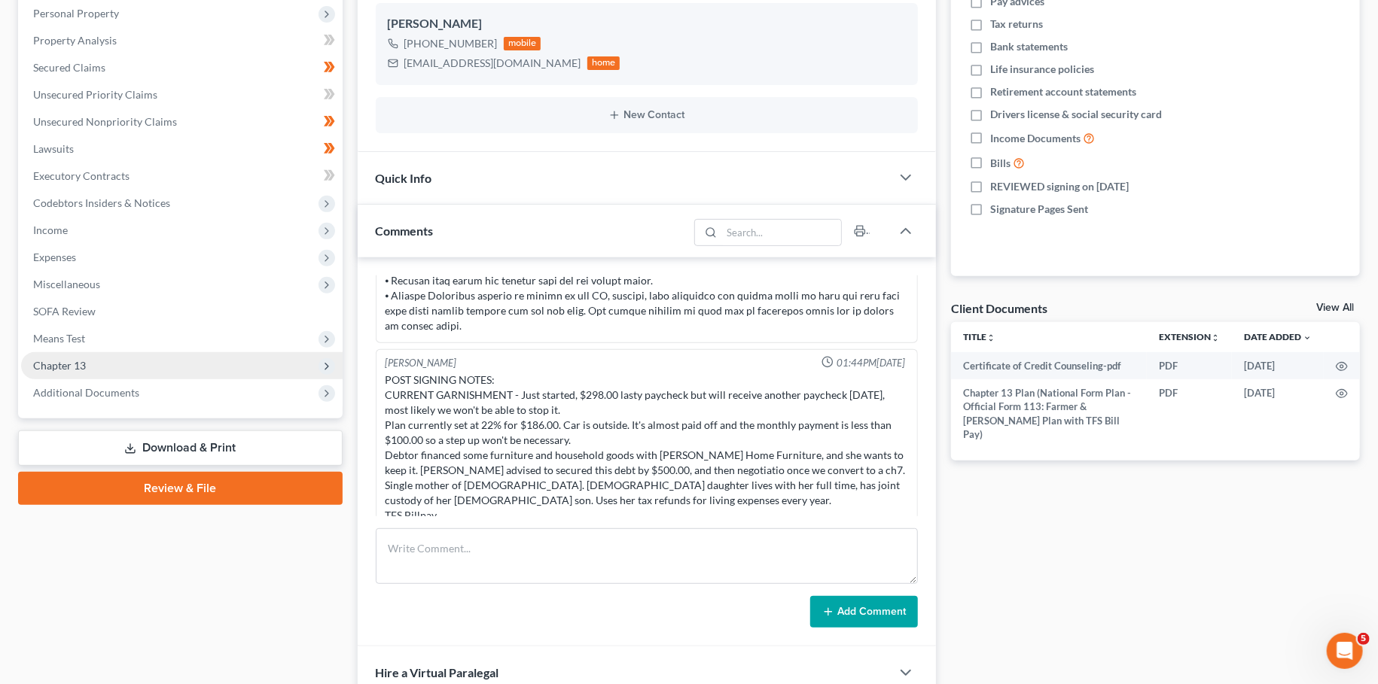
click at [123, 366] on span "Chapter 13" at bounding box center [181, 365] width 321 height 27
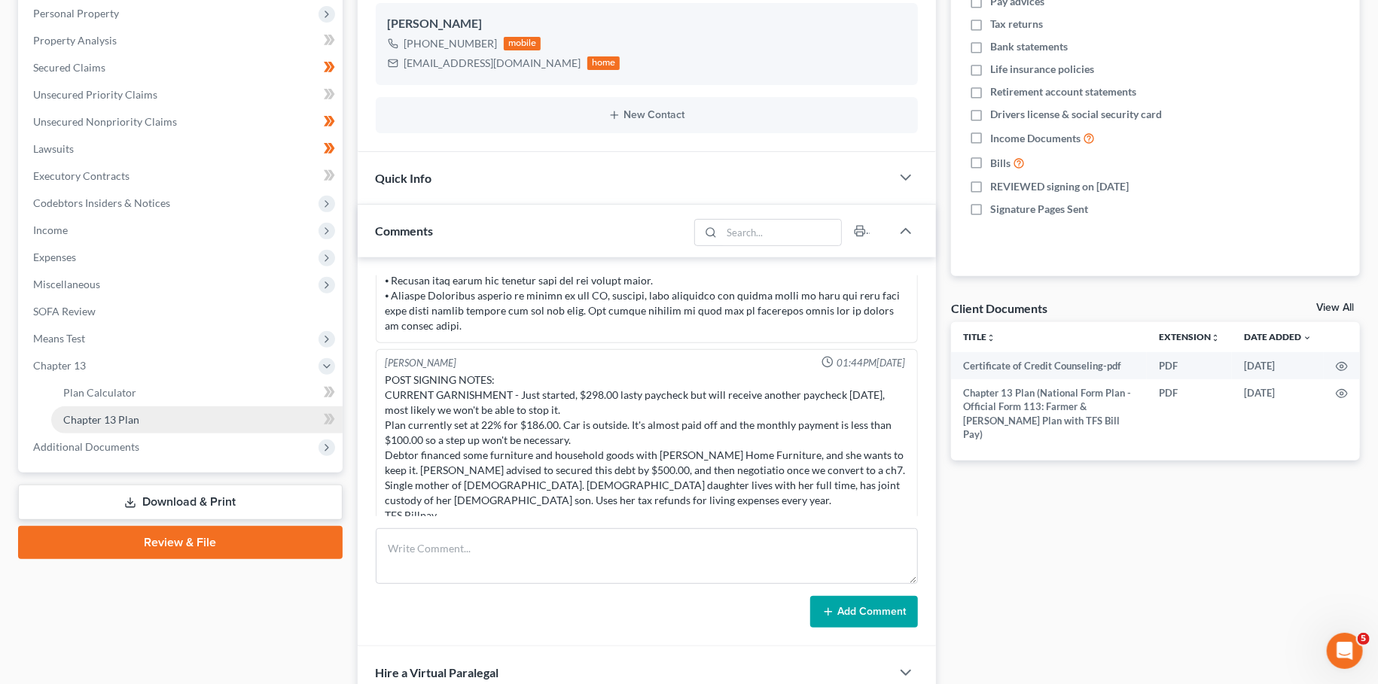
click at [129, 425] on span "Chapter 13 Plan" at bounding box center [101, 419] width 76 height 13
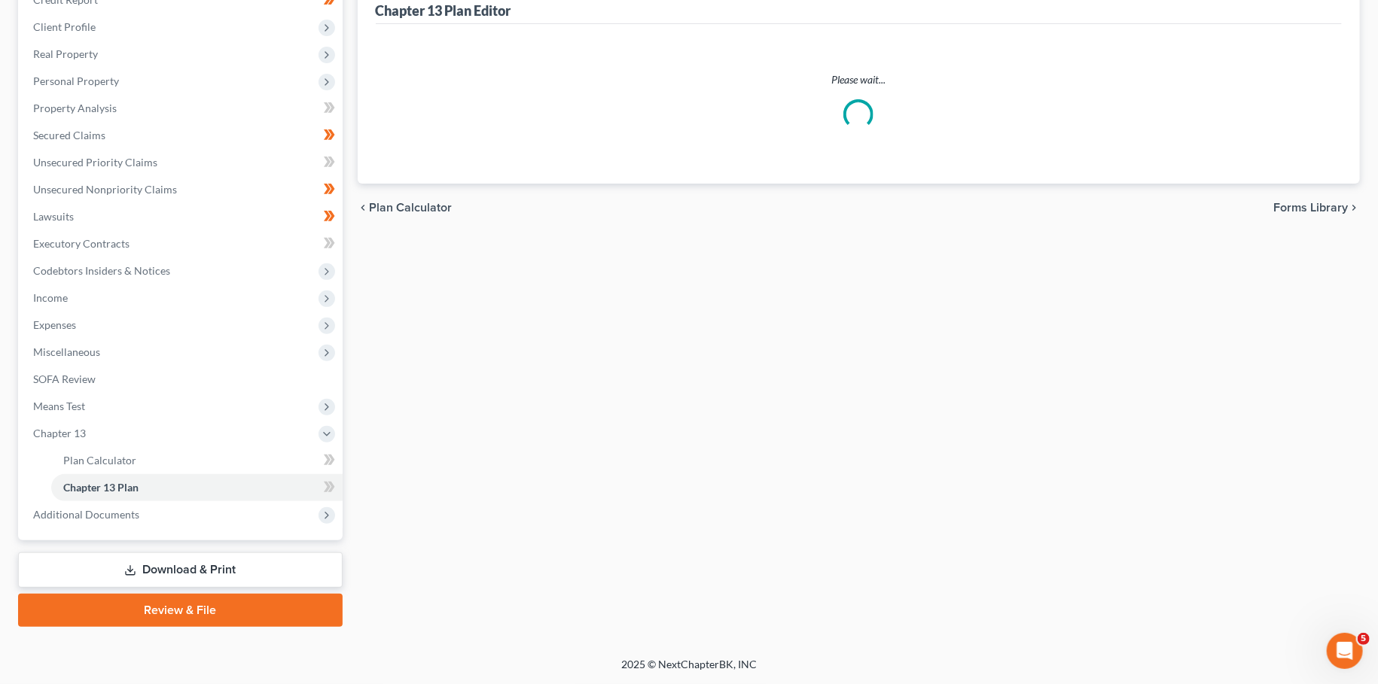
scroll to position [195, 0]
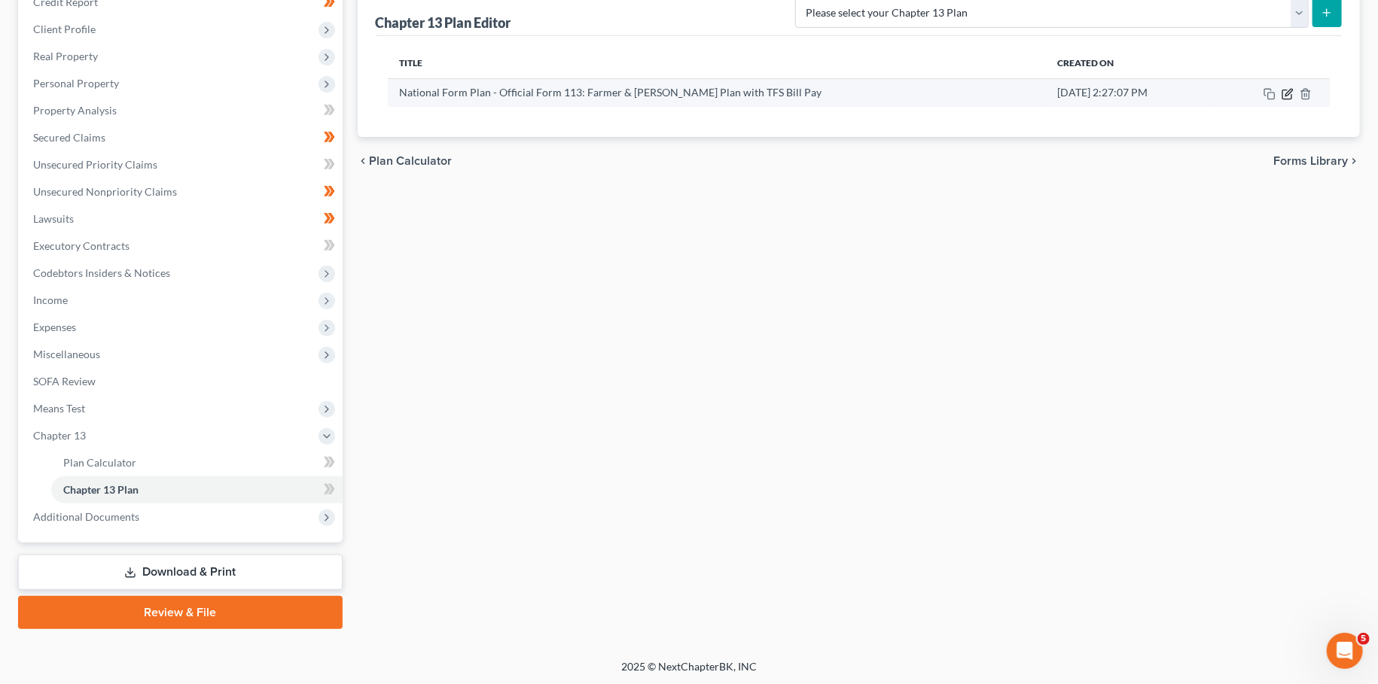
click at [1288, 92] on icon "button" at bounding box center [1287, 94] width 12 height 12
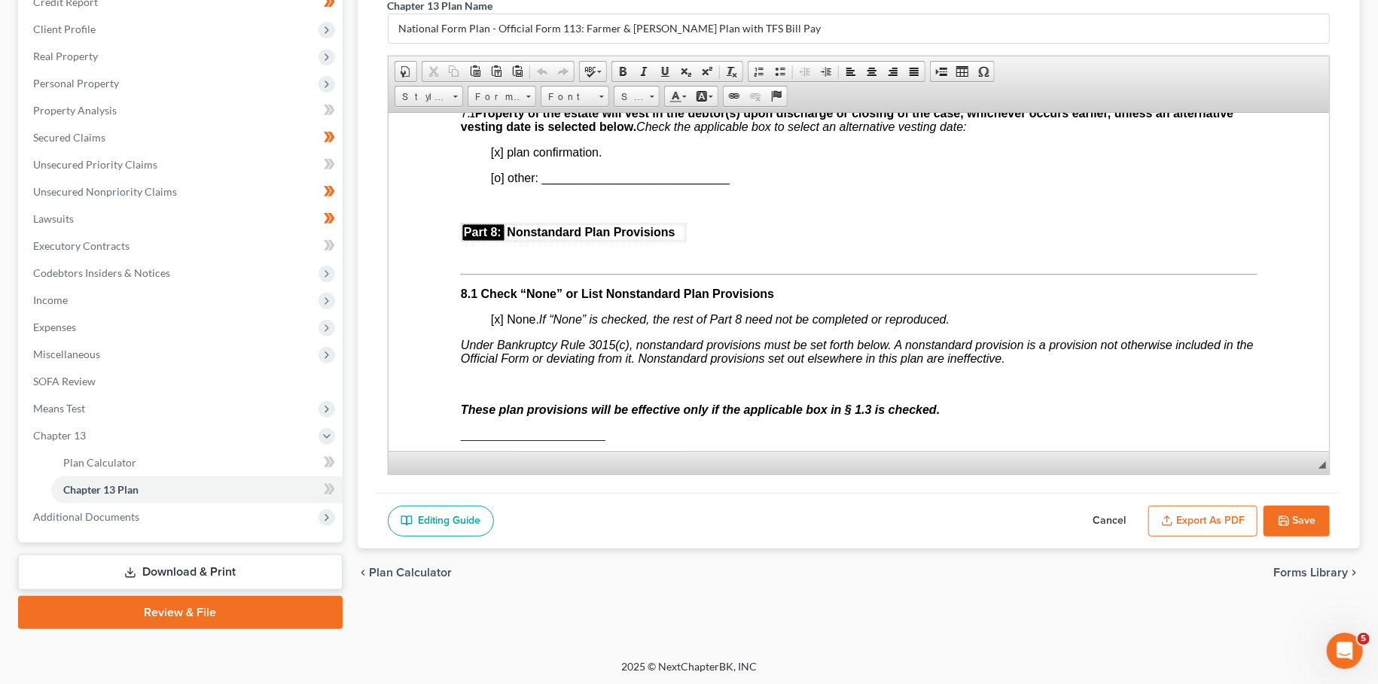
scroll to position [4108, 0]
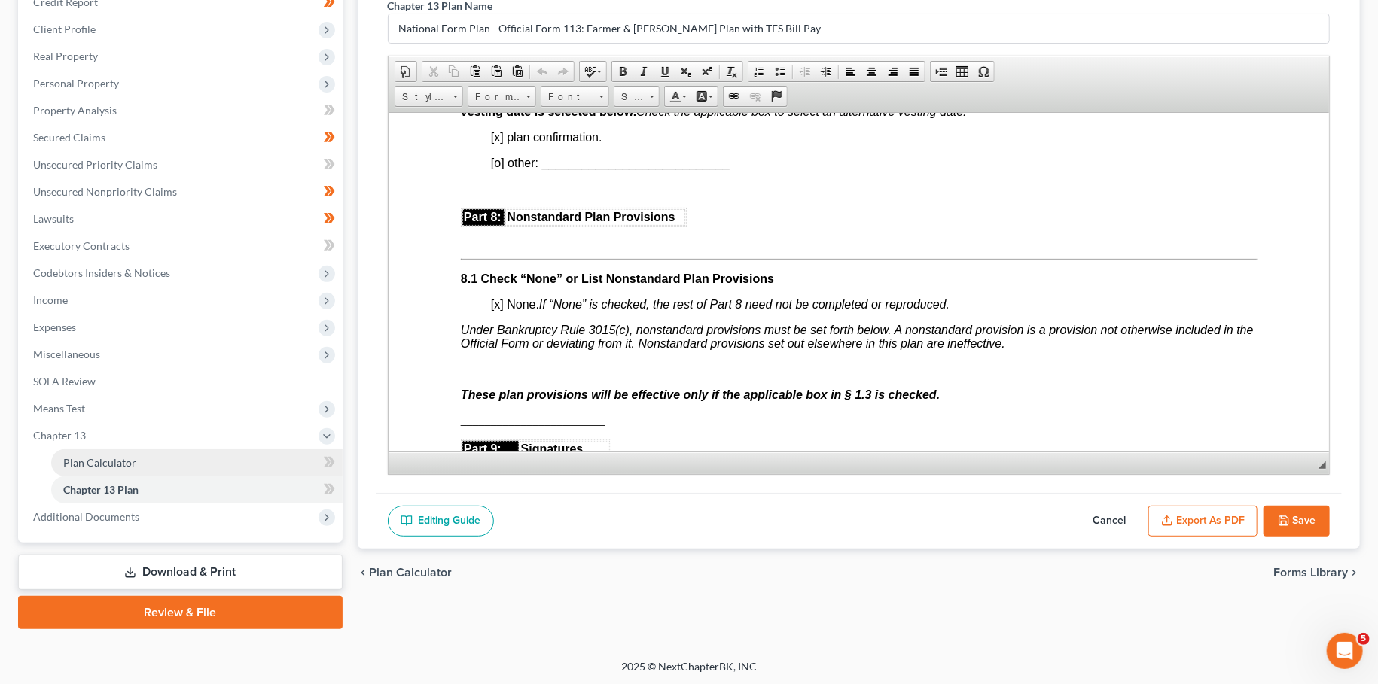
click at [117, 464] on span "Plan Calculator" at bounding box center [99, 462] width 73 height 13
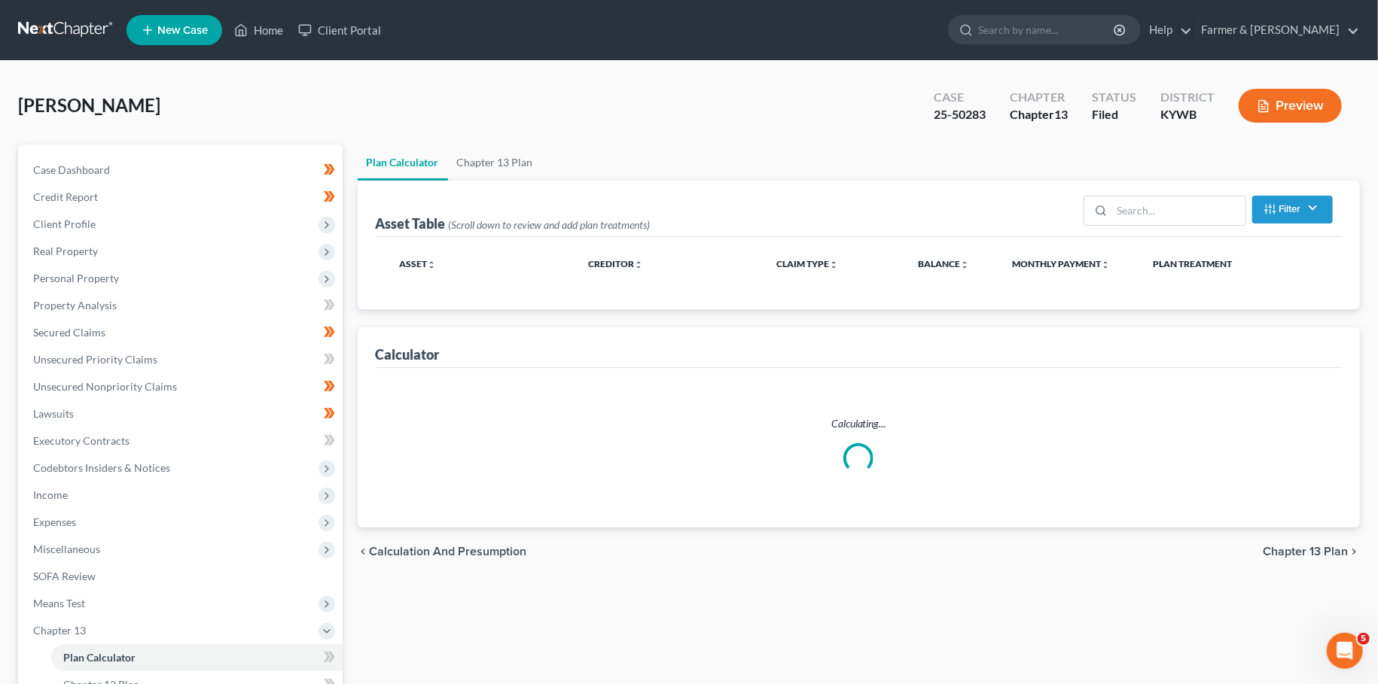
select select "59"
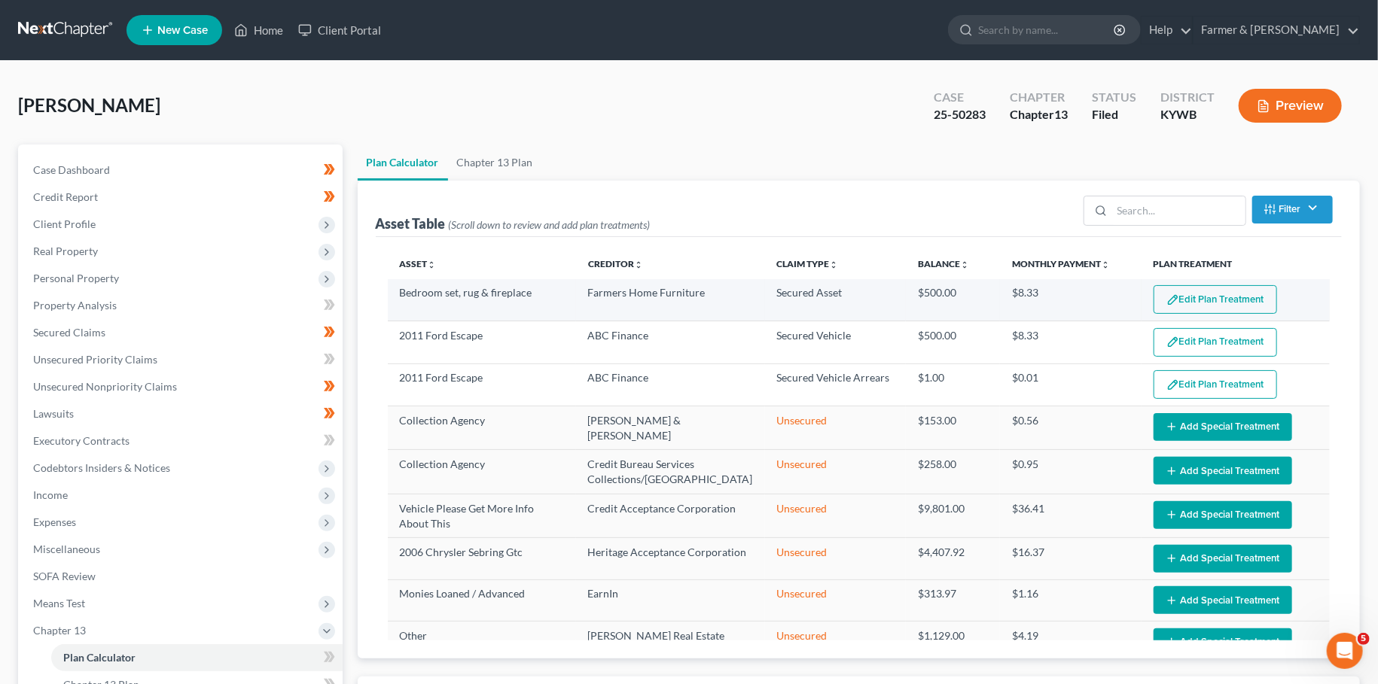
click at [1251, 305] on button "Edit Plan Treatment" at bounding box center [1214, 299] width 123 height 29
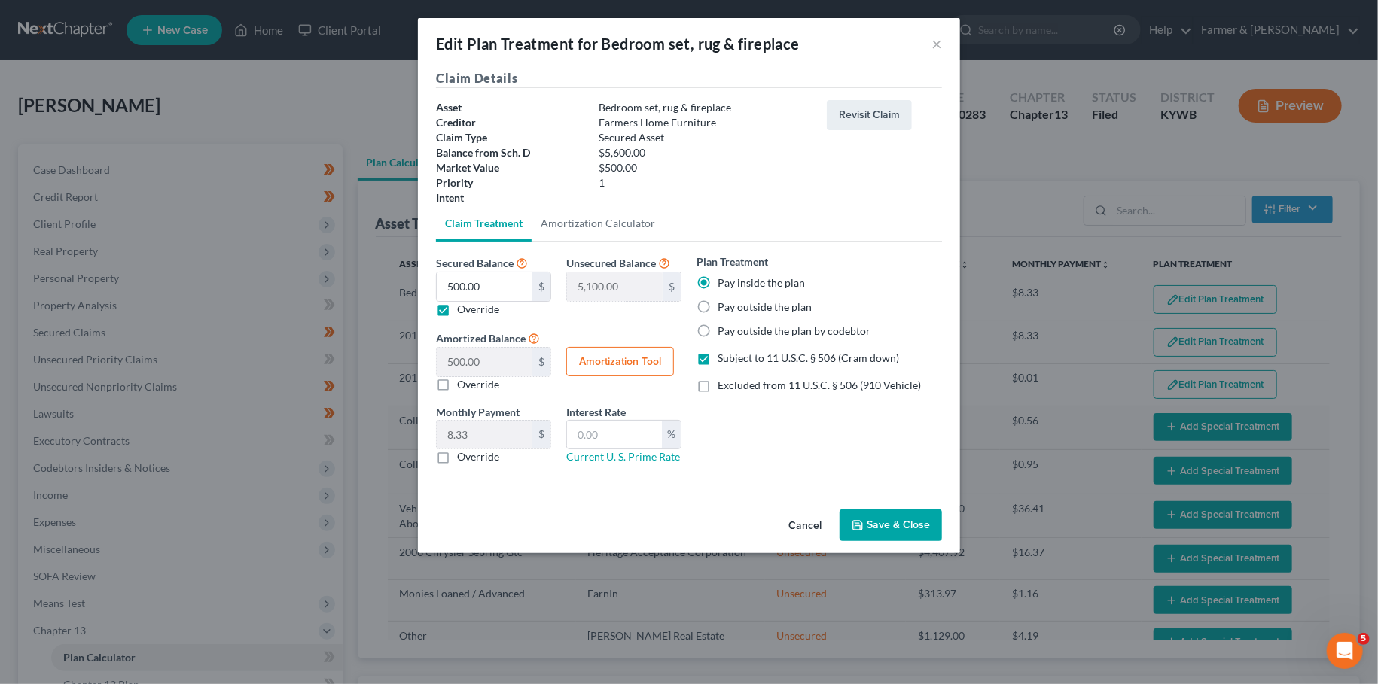
click at [912, 516] on button "Save & Close" at bounding box center [890, 526] width 102 height 32
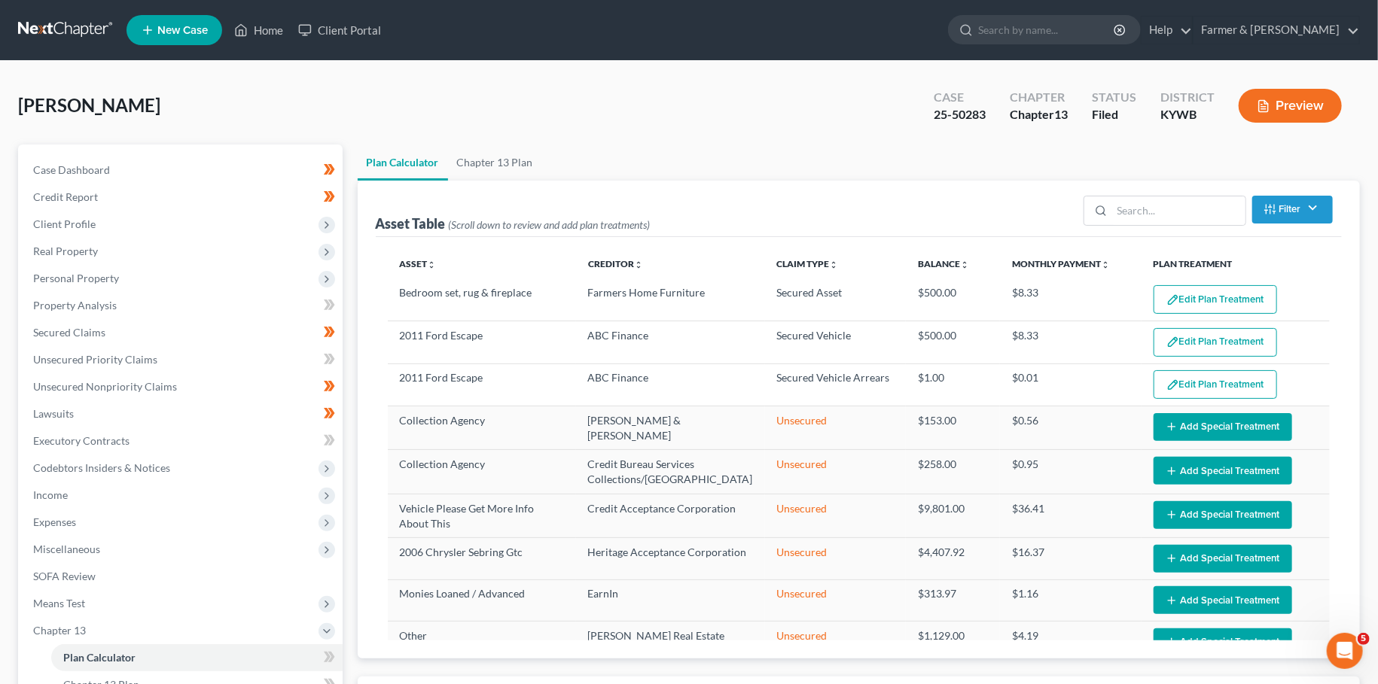
select select "59"
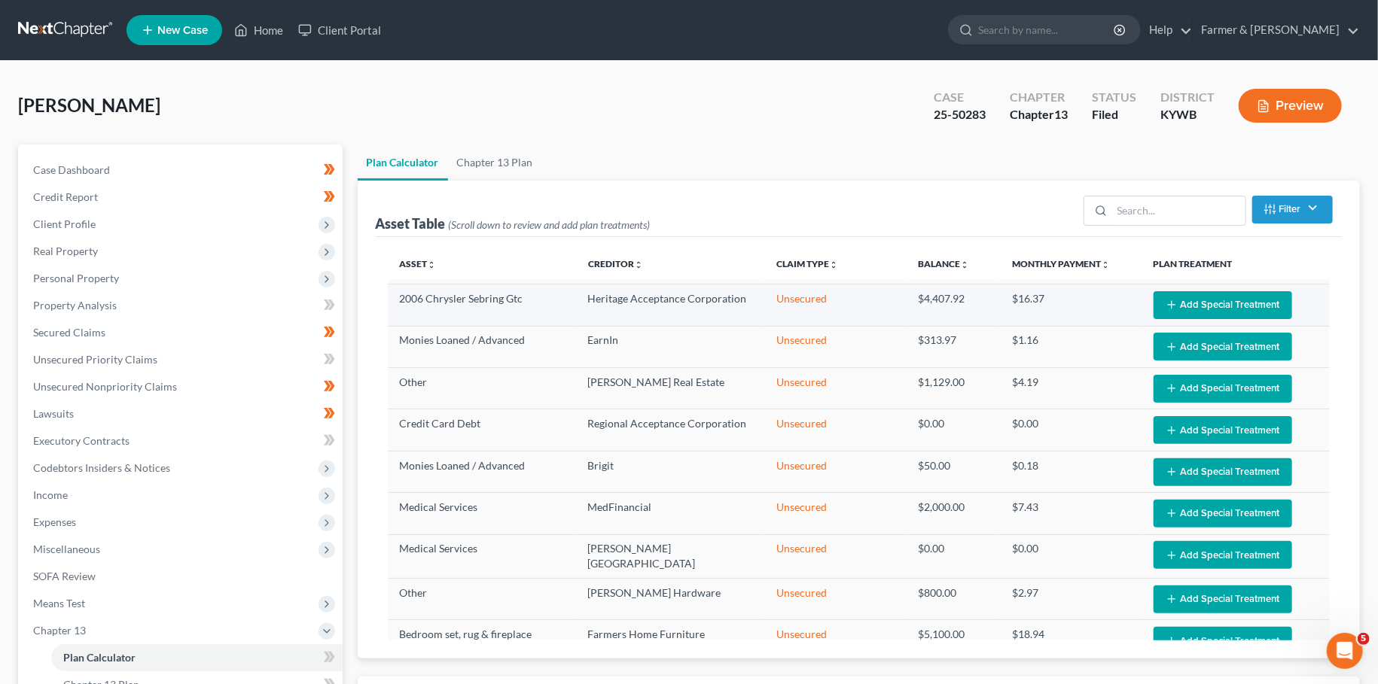
scroll to position [279, 0]
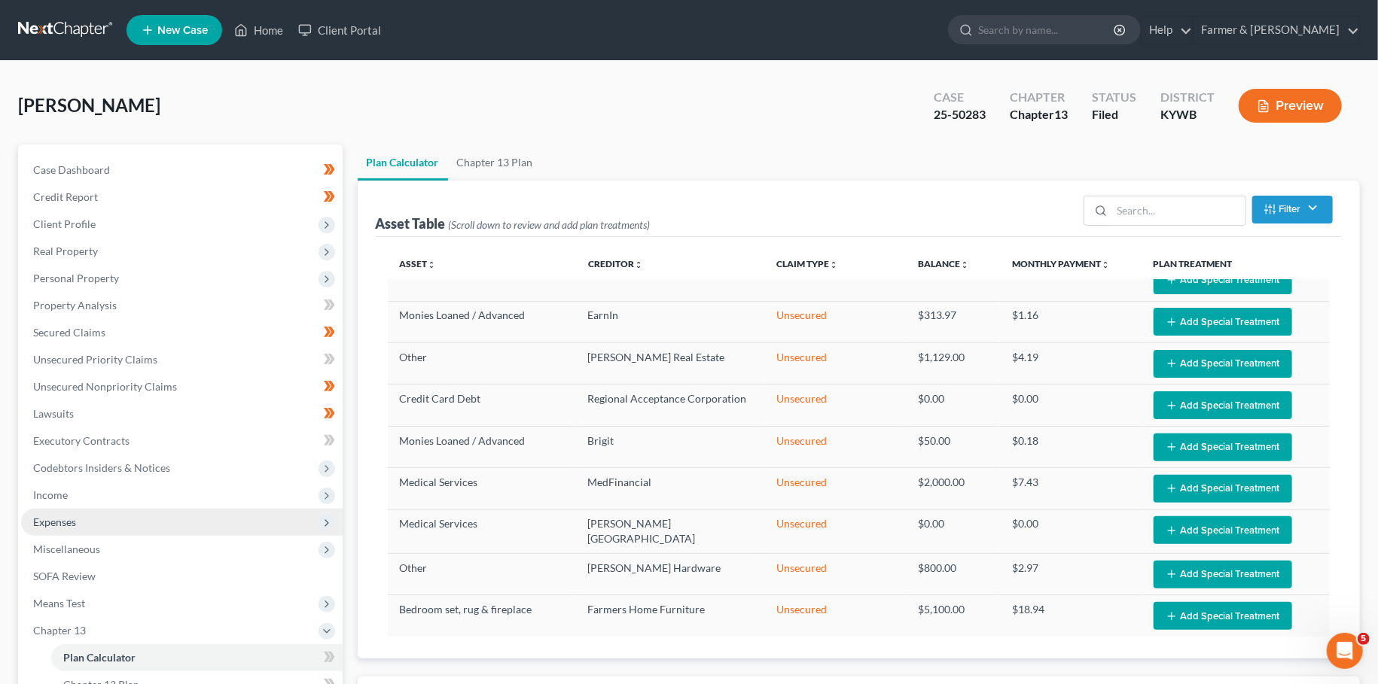
click at [131, 519] on span "Expenses" at bounding box center [181, 522] width 321 height 27
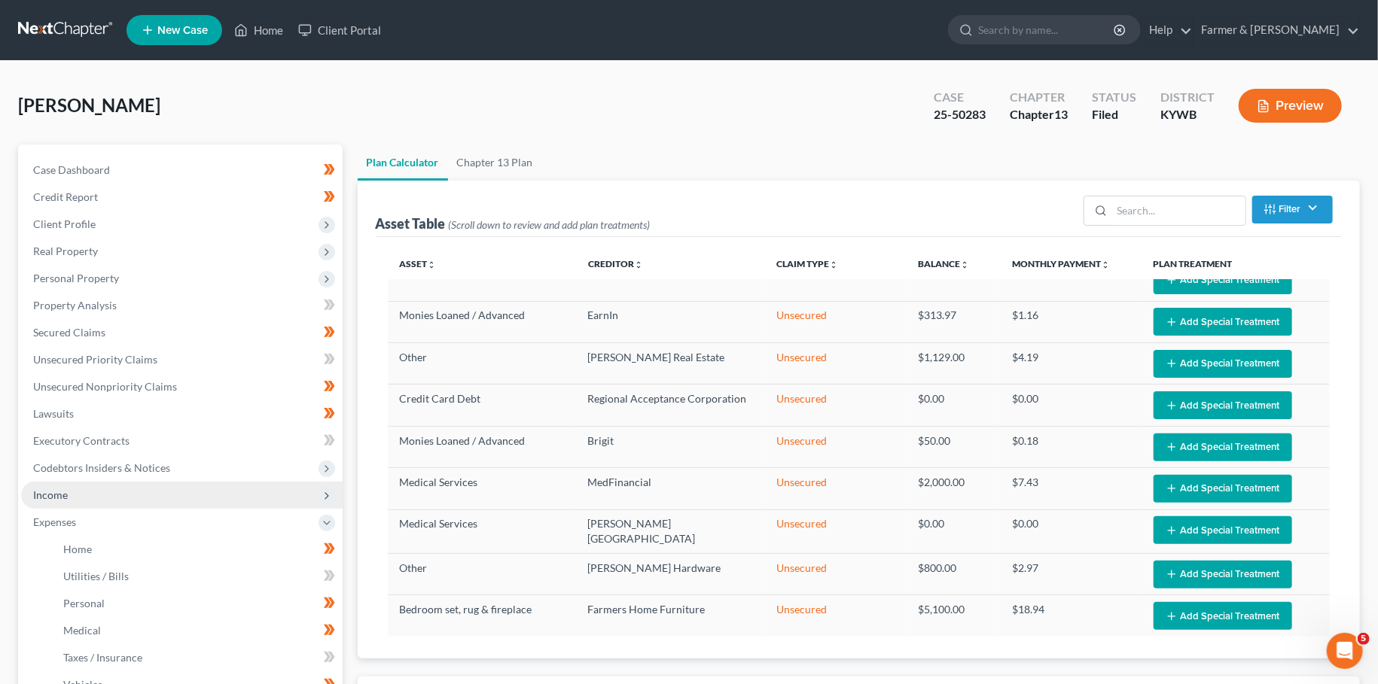
click at [124, 490] on span "Income" at bounding box center [181, 495] width 321 height 27
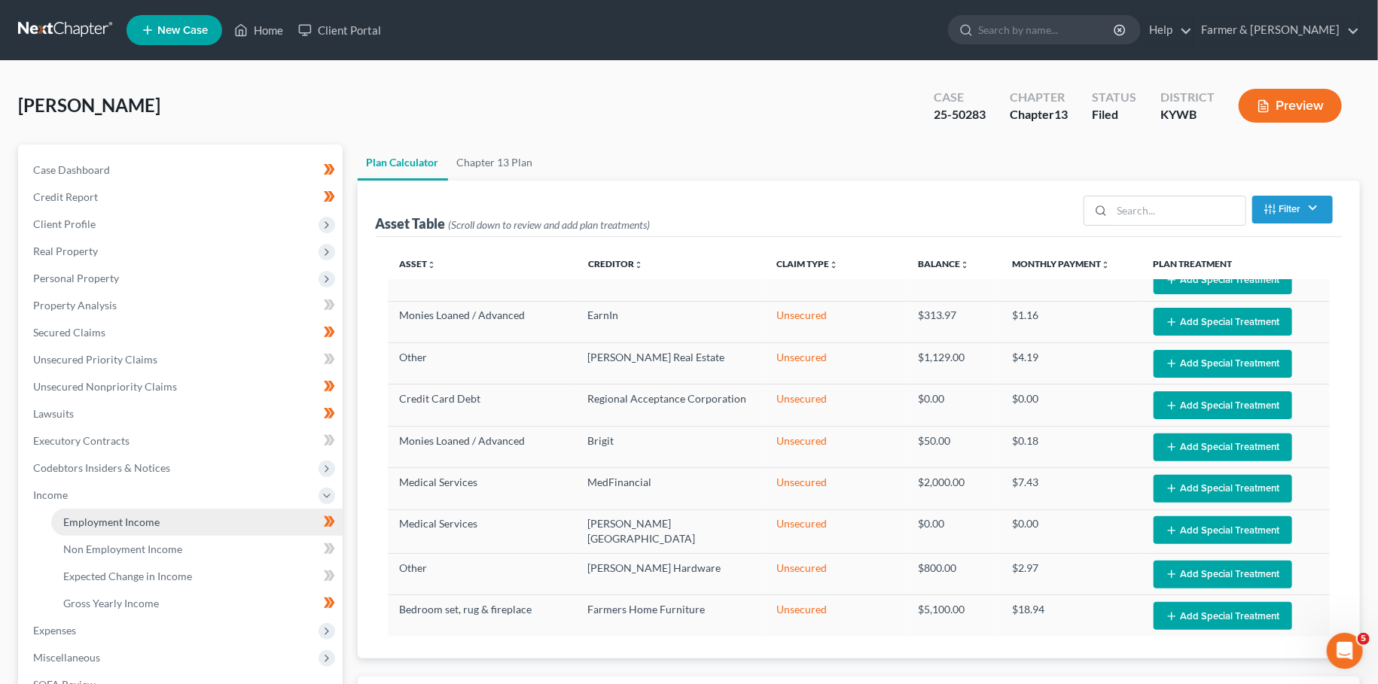
click at [118, 518] on span "Employment Income" at bounding box center [111, 522] width 96 height 13
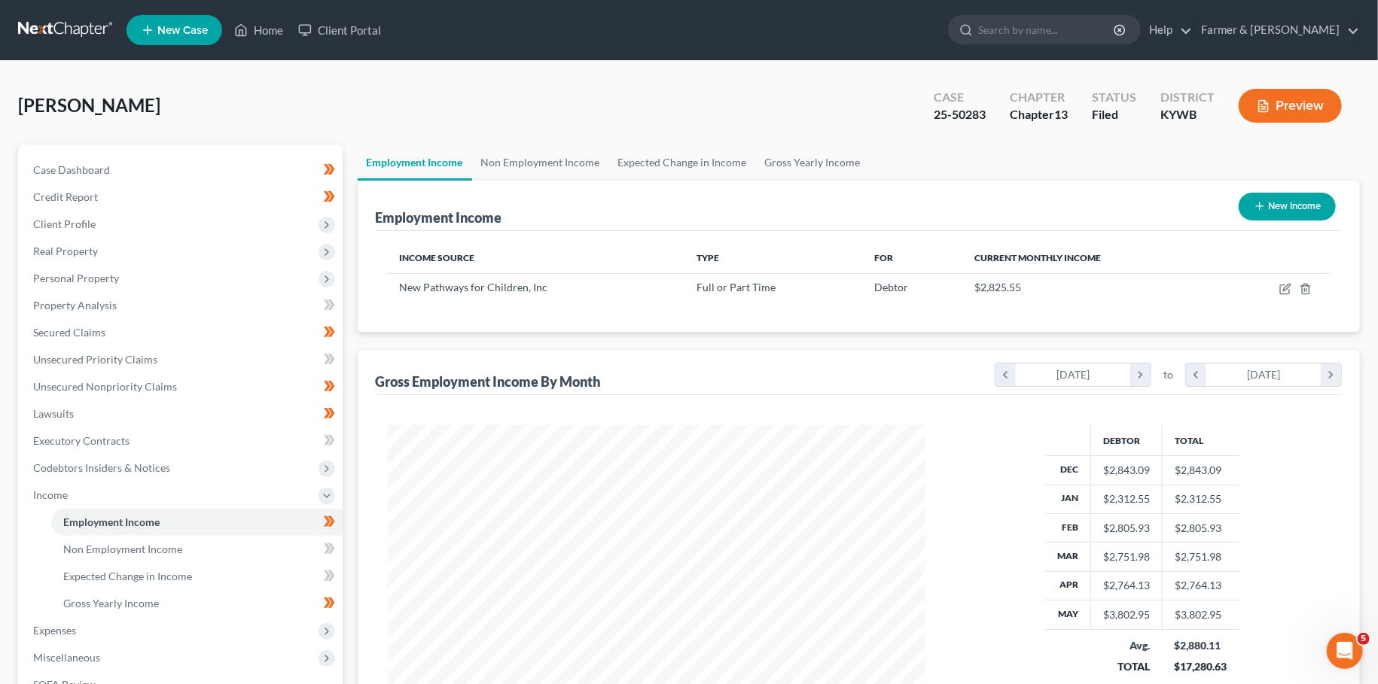
scroll to position [269, 567]
click at [1288, 288] on icon "button" at bounding box center [1286, 287] width 7 height 7
select select "0"
select select "18"
select select "2"
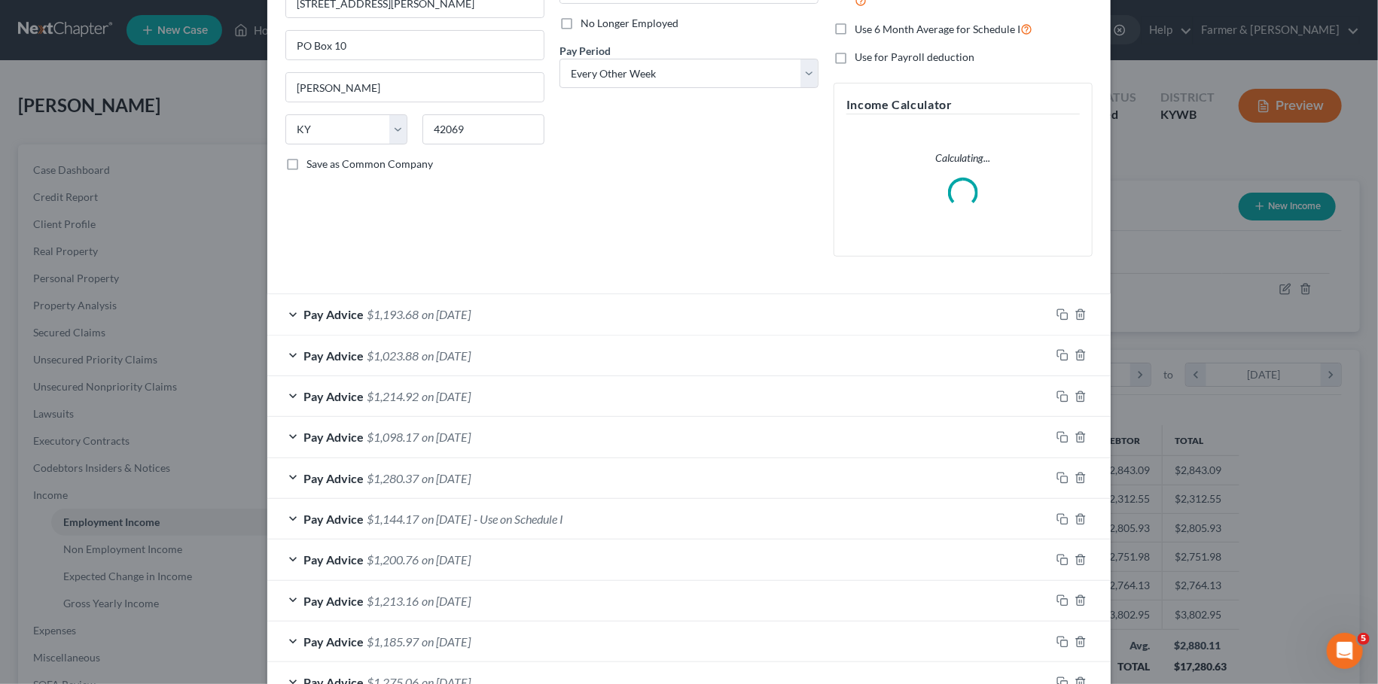
scroll to position [381, 0]
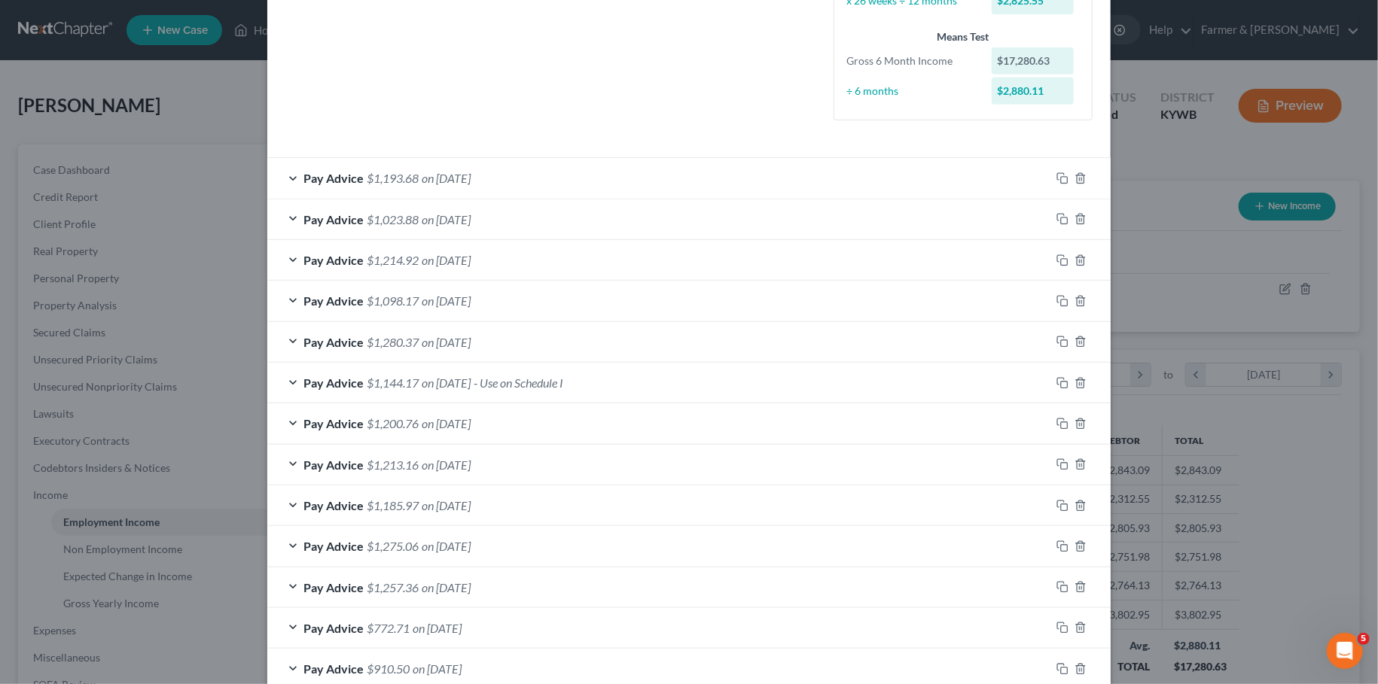
click at [611, 379] on div "Pay Advice $1,144.17 on [DATE] - Use on Schedule I" at bounding box center [658, 383] width 783 height 40
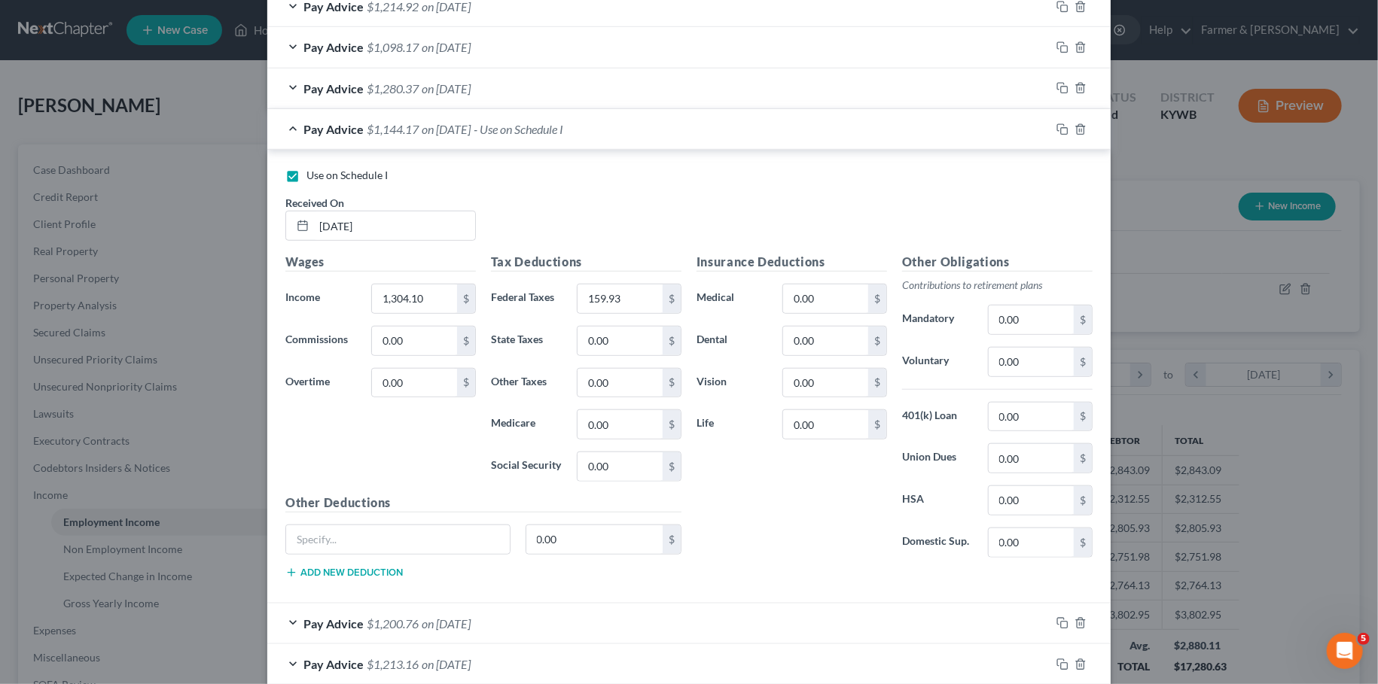
scroll to position [998, 0]
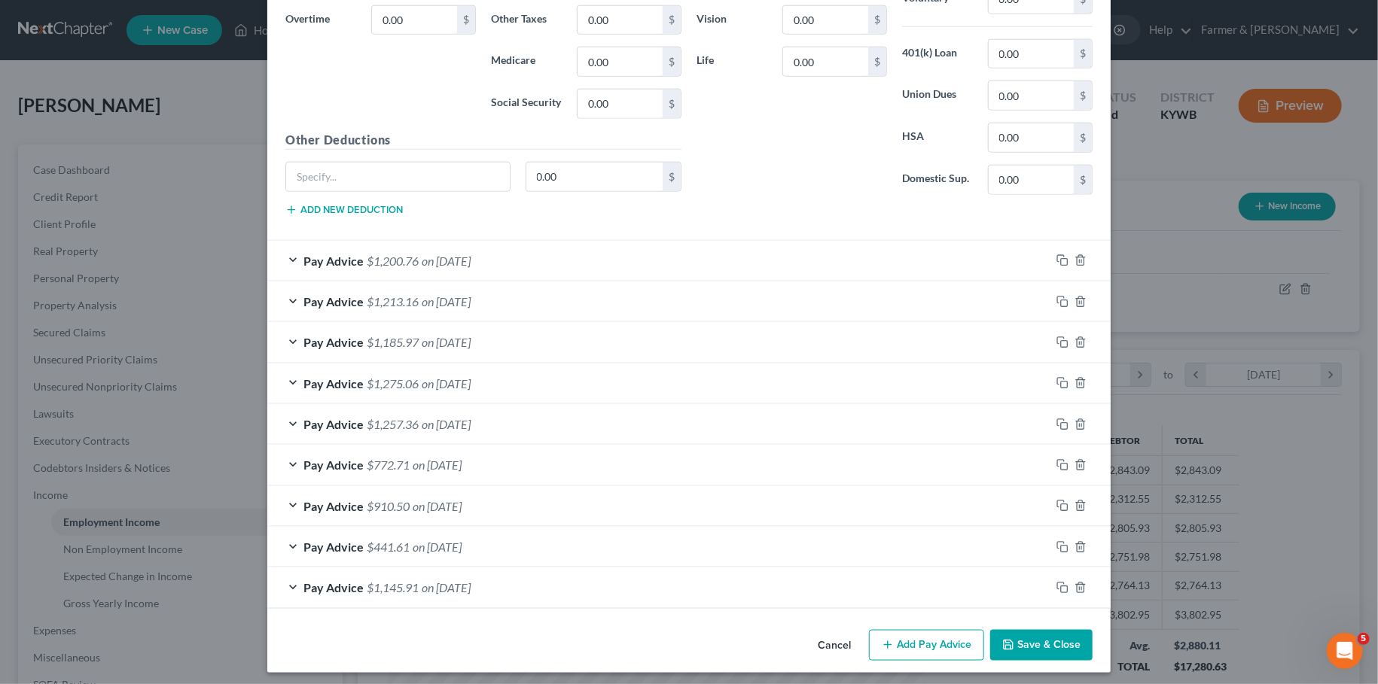
click at [1061, 647] on button "Save & Close" at bounding box center [1041, 646] width 102 height 32
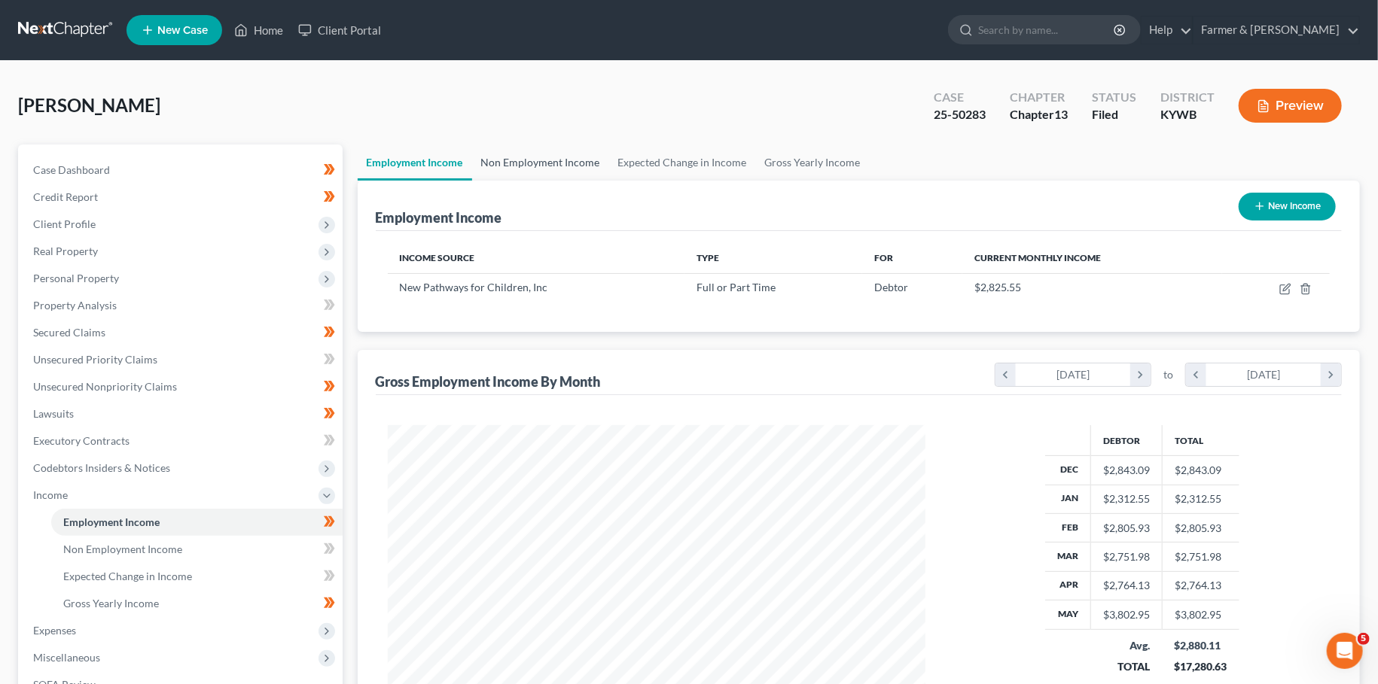
click at [583, 158] on link "Non Employment Income" at bounding box center [540, 163] width 137 height 36
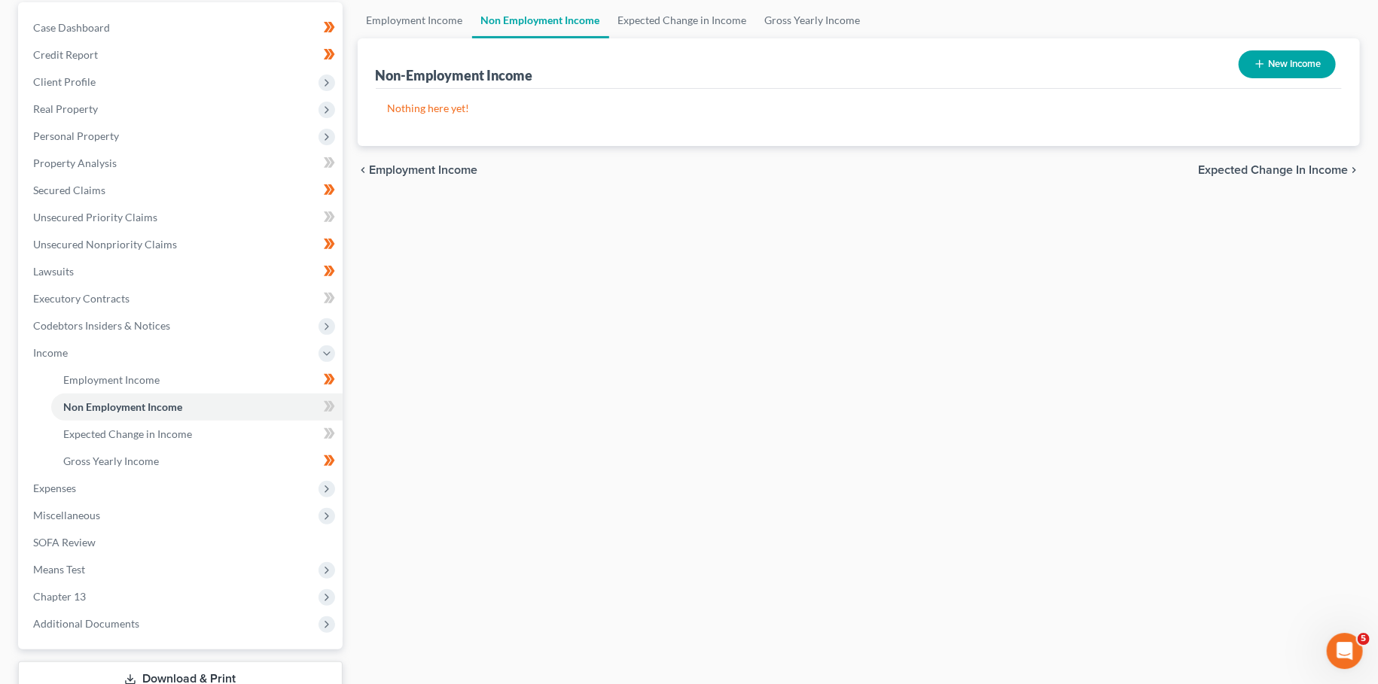
scroll to position [250, 0]
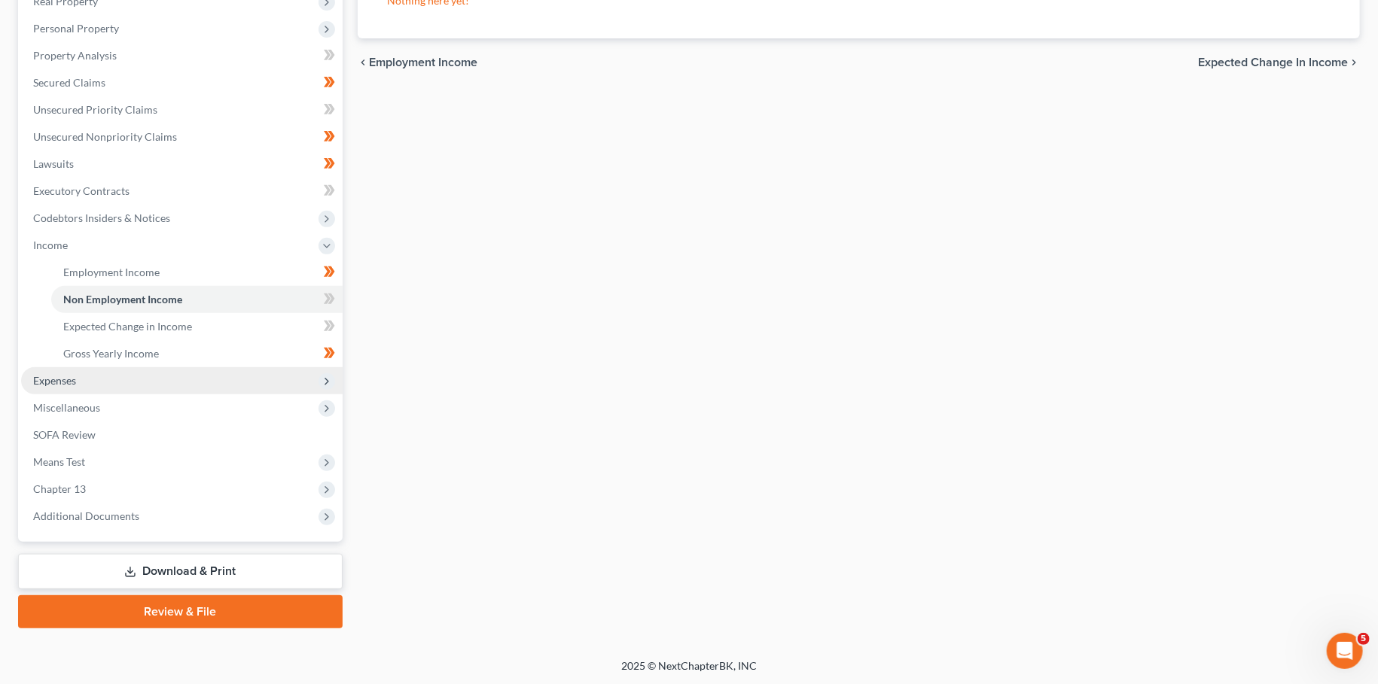
click at [113, 377] on span "Expenses" at bounding box center [181, 380] width 321 height 27
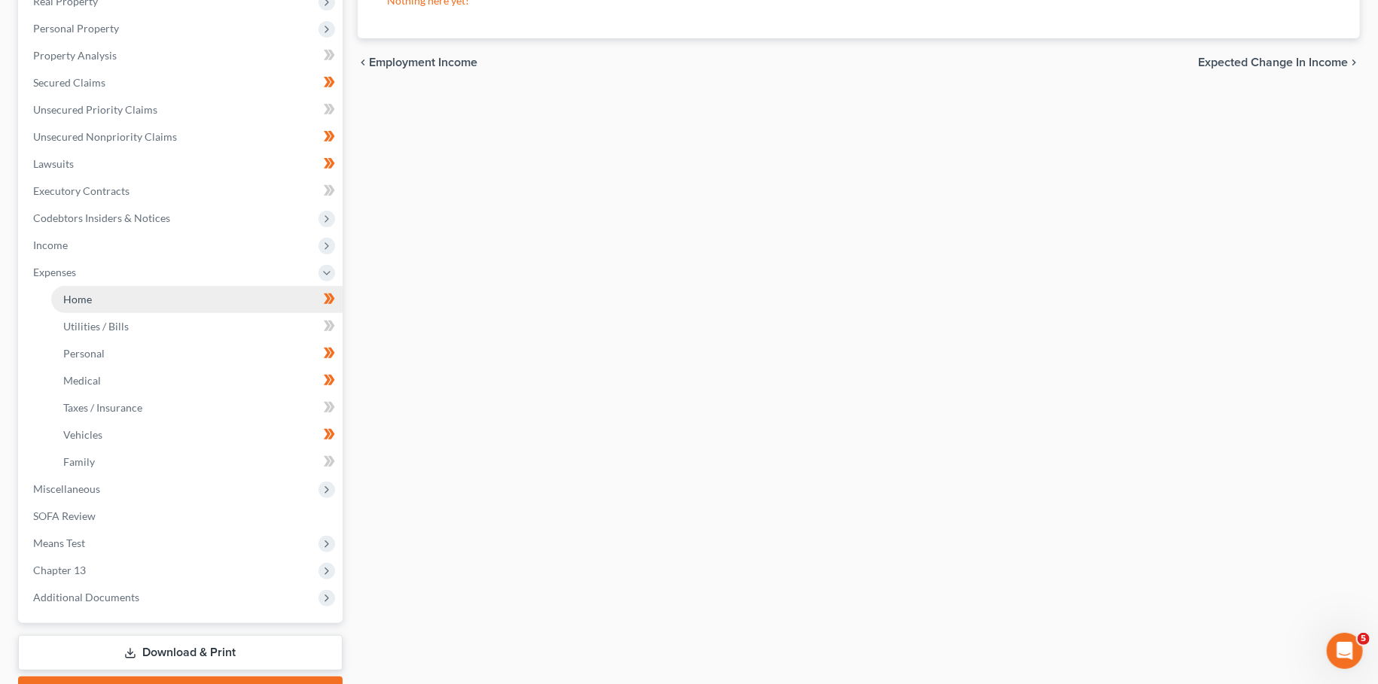
click at [96, 306] on link "Home" at bounding box center [196, 299] width 291 height 27
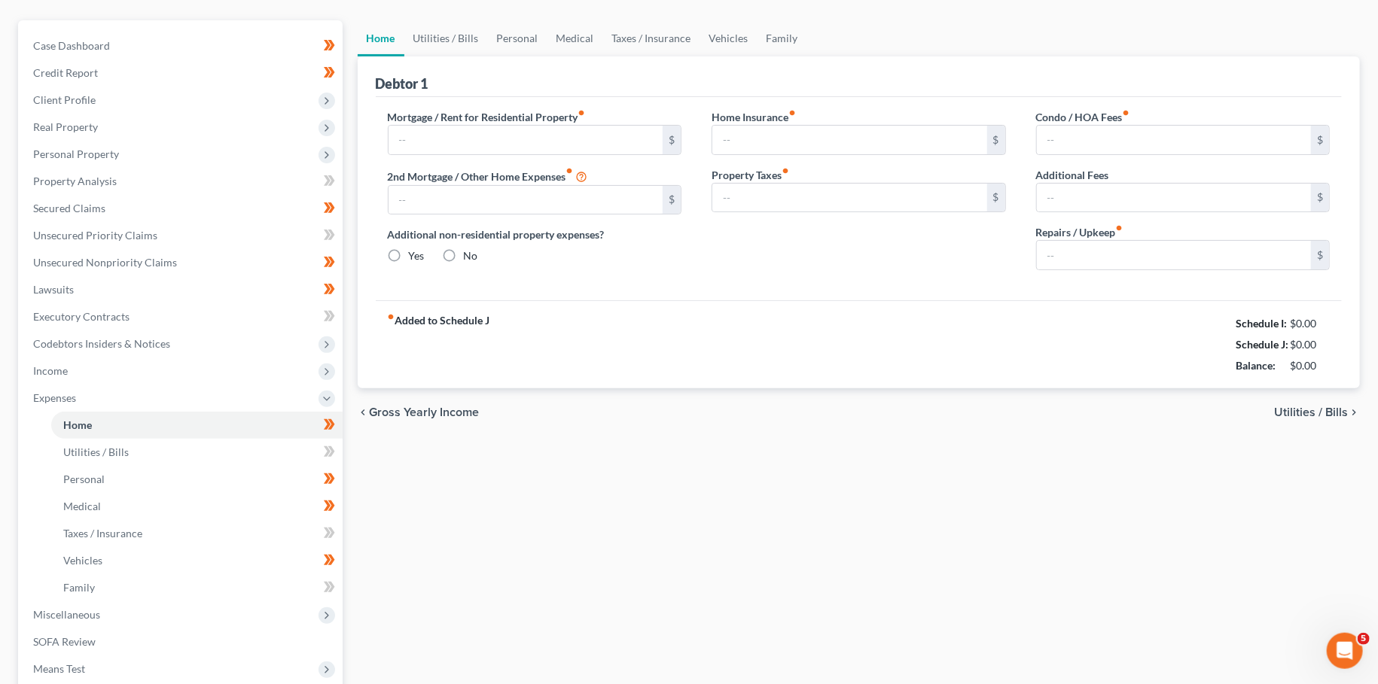
type input "1,000.00"
type input "0.00"
radio input "true"
type input "0.00"
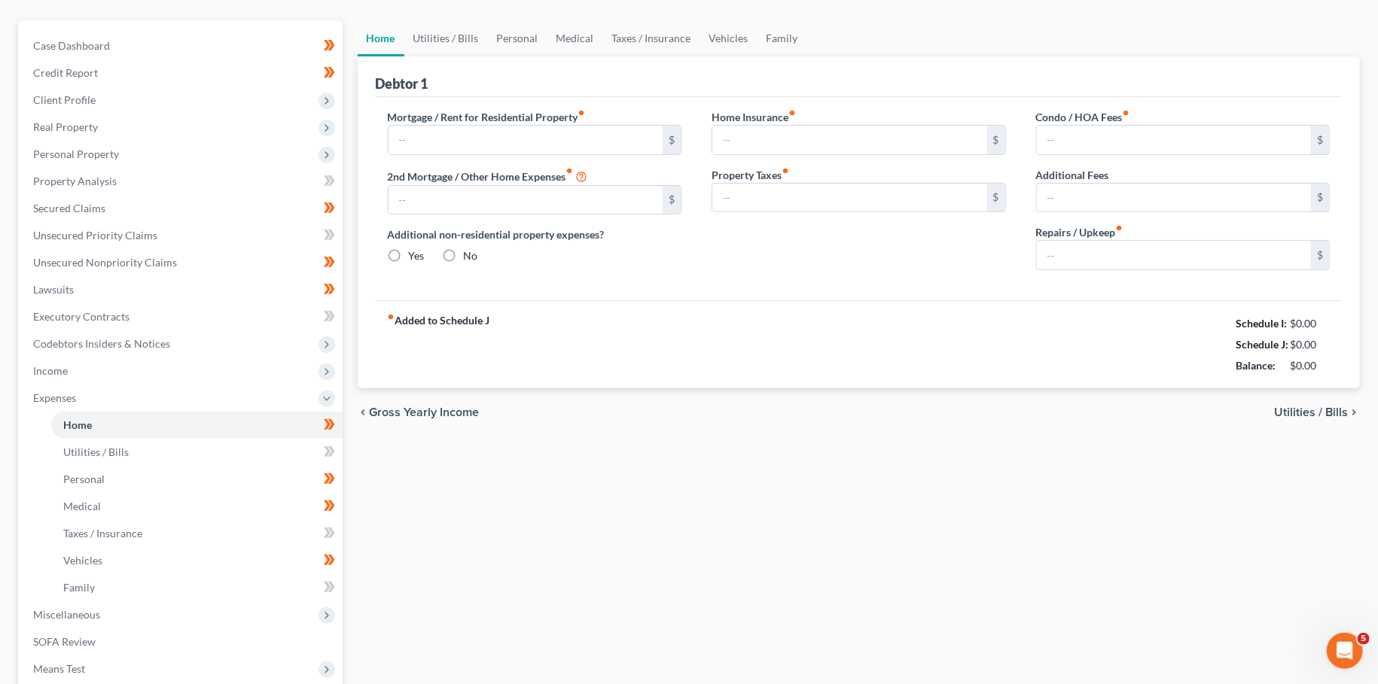
type input "0.00"
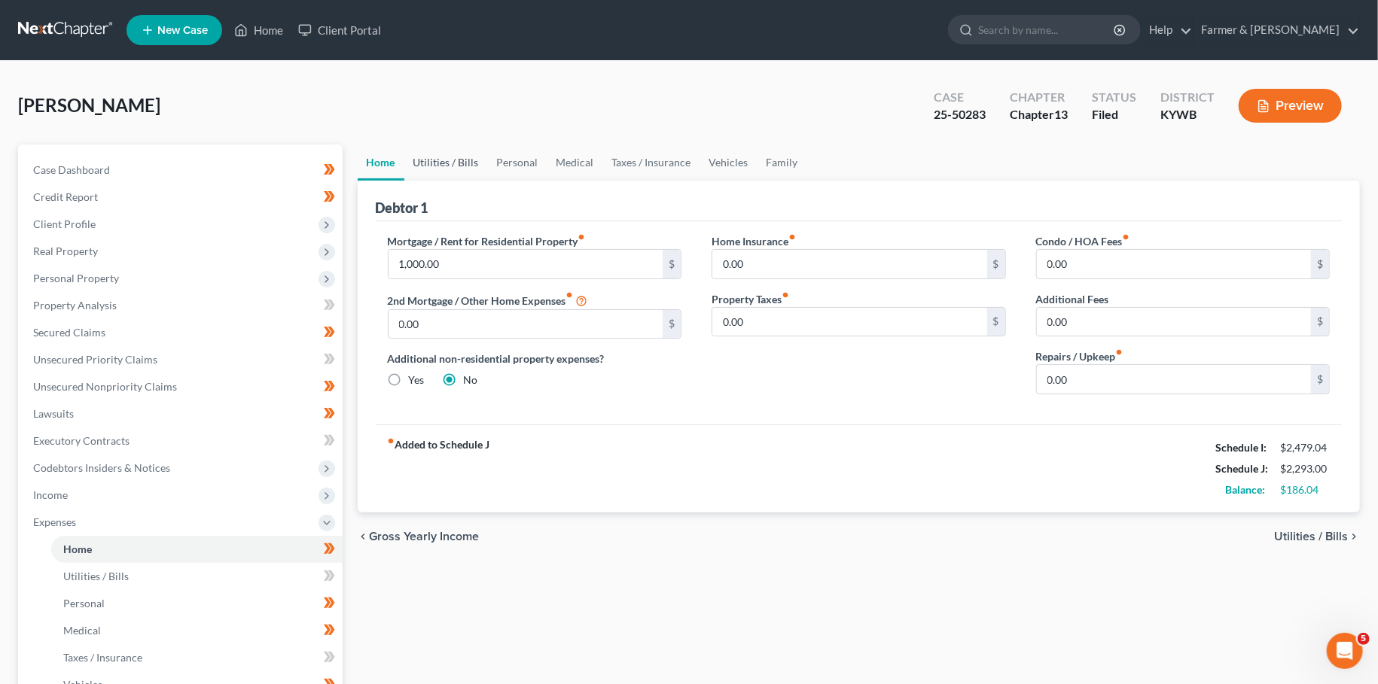
click at [438, 155] on link "Utilities / Bills" at bounding box center [446, 163] width 84 height 36
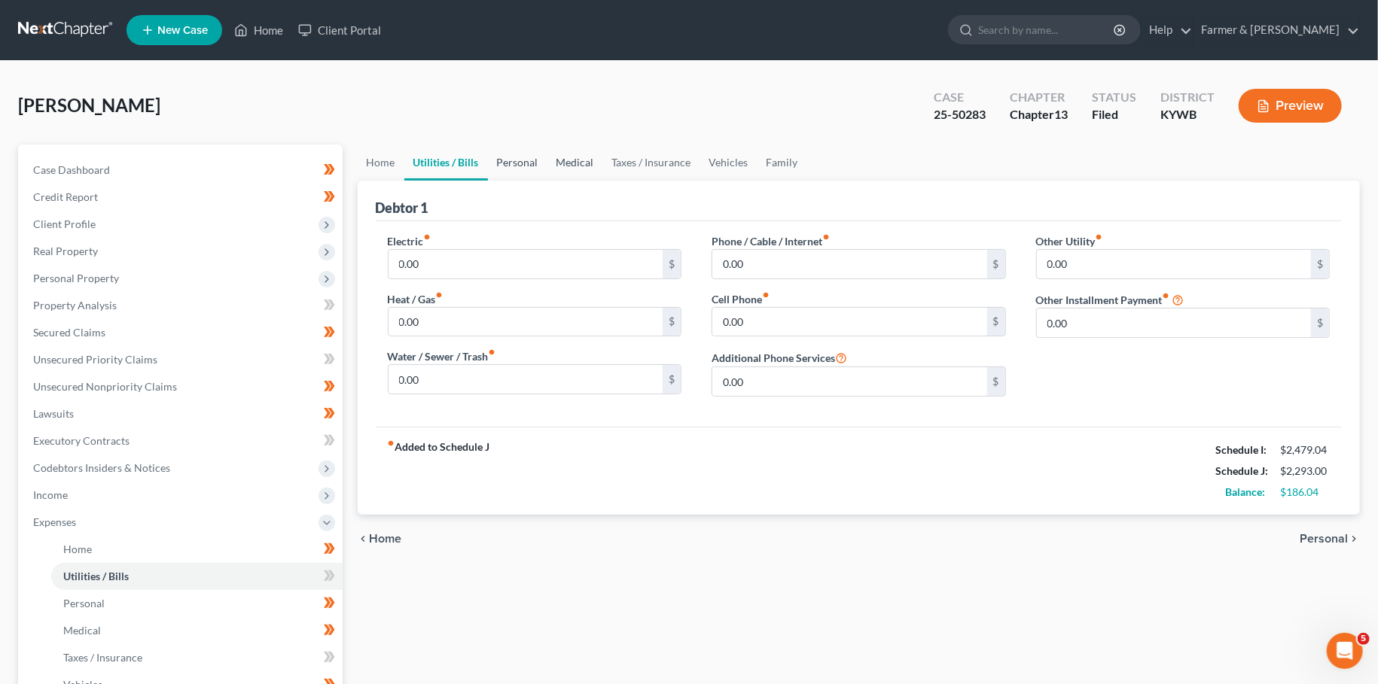
click at [515, 160] on link "Personal" at bounding box center [517, 163] width 59 height 36
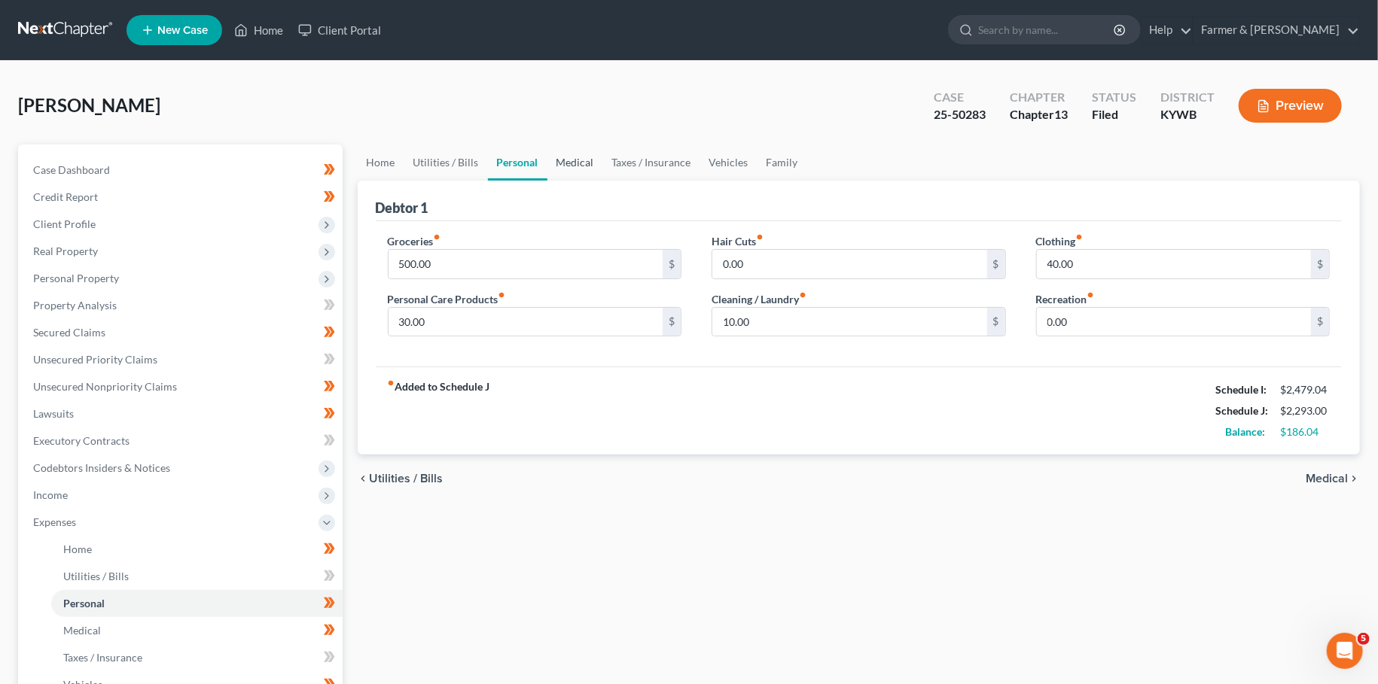
click at [571, 162] on link "Medical" at bounding box center [575, 163] width 56 height 36
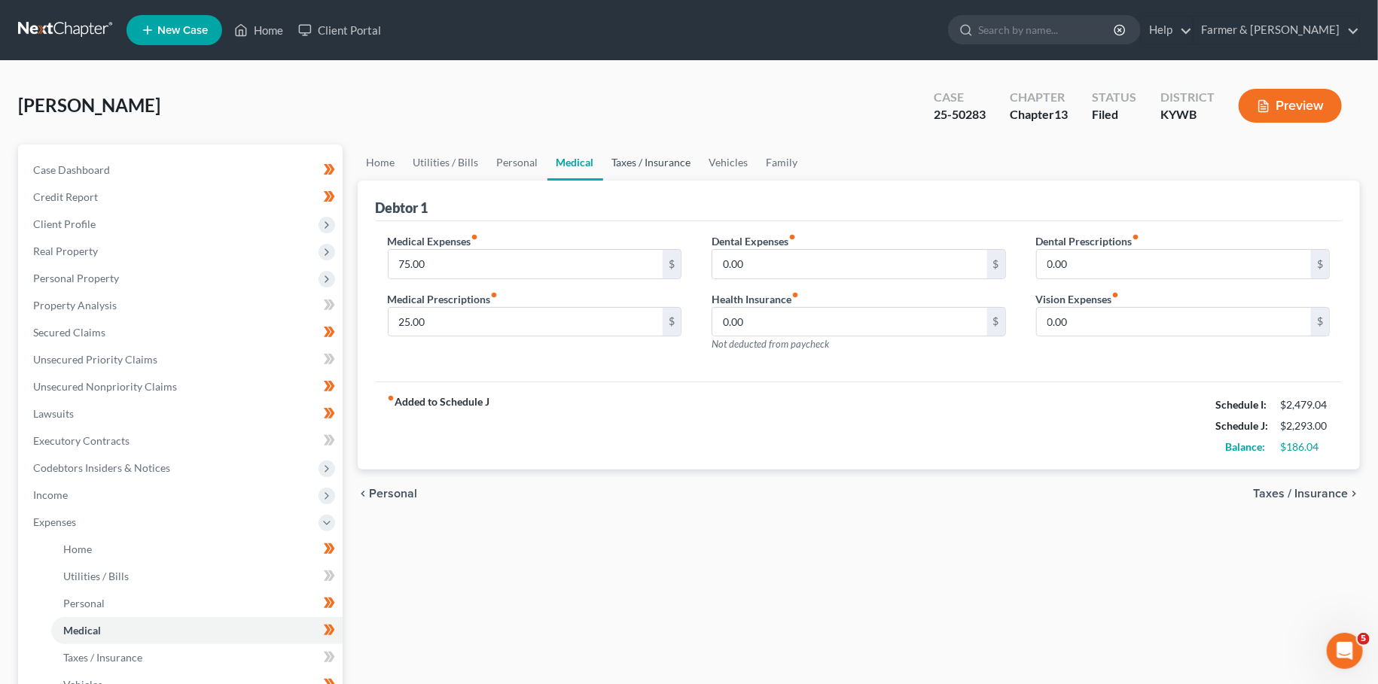
click at [632, 163] on link "Taxes / Insurance" at bounding box center [651, 163] width 97 height 36
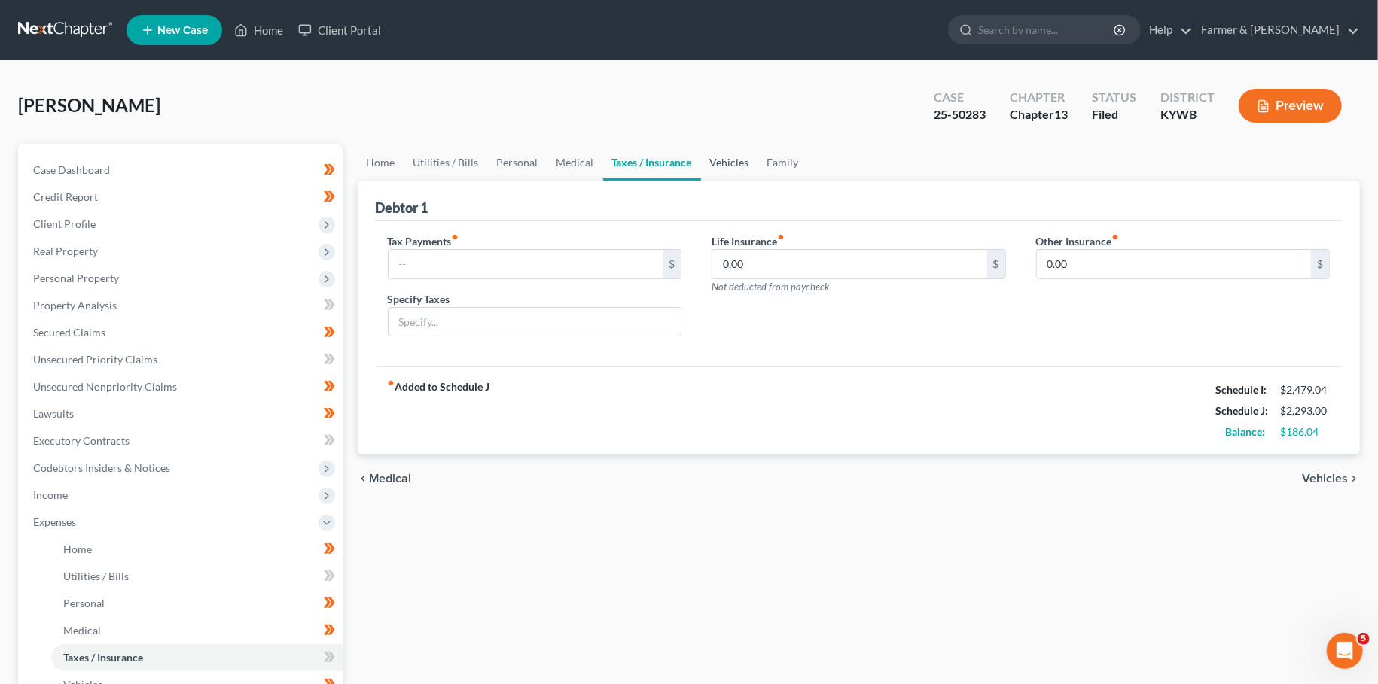
click at [714, 160] on link "Vehicles" at bounding box center [729, 163] width 57 height 36
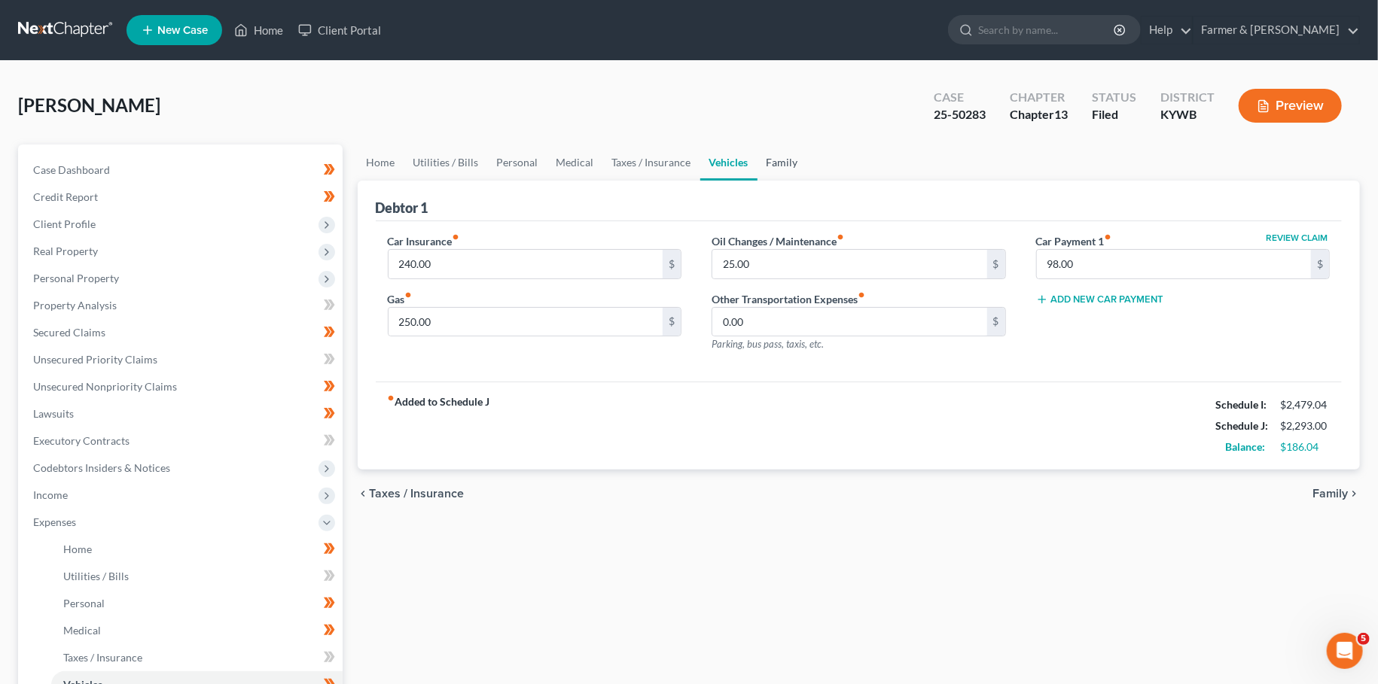
click at [778, 154] on link "Family" at bounding box center [782, 163] width 50 height 36
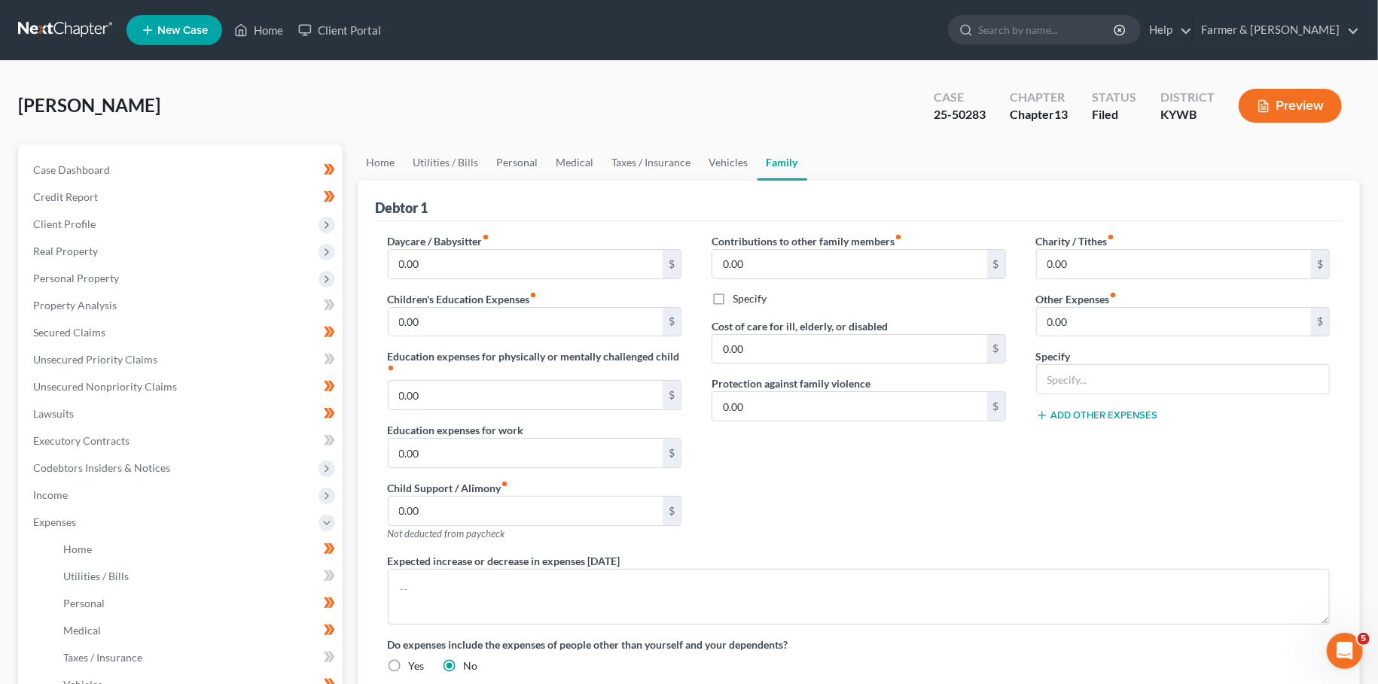
click at [221, 26] on link "New Case" at bounding box center [174, 30] width 96 height 30
click at [273, 65] on div "New Case × Please wait..." at bounding box center [689, 342] width 1378 height 684
click at [279, 22] on link "Home" at bounding box center [259, 30] width 64 height 27
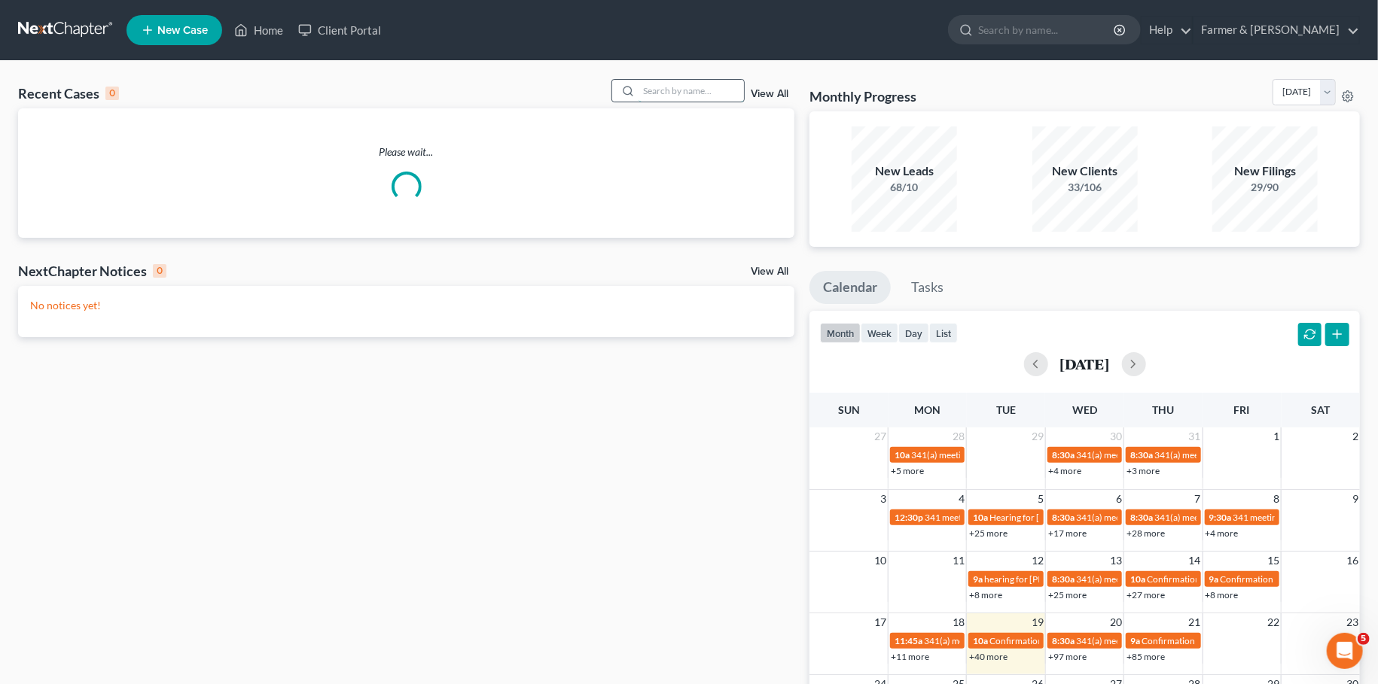
click at [686, 88] on input "search" at bounding box center [690, 91] width 105 height 22
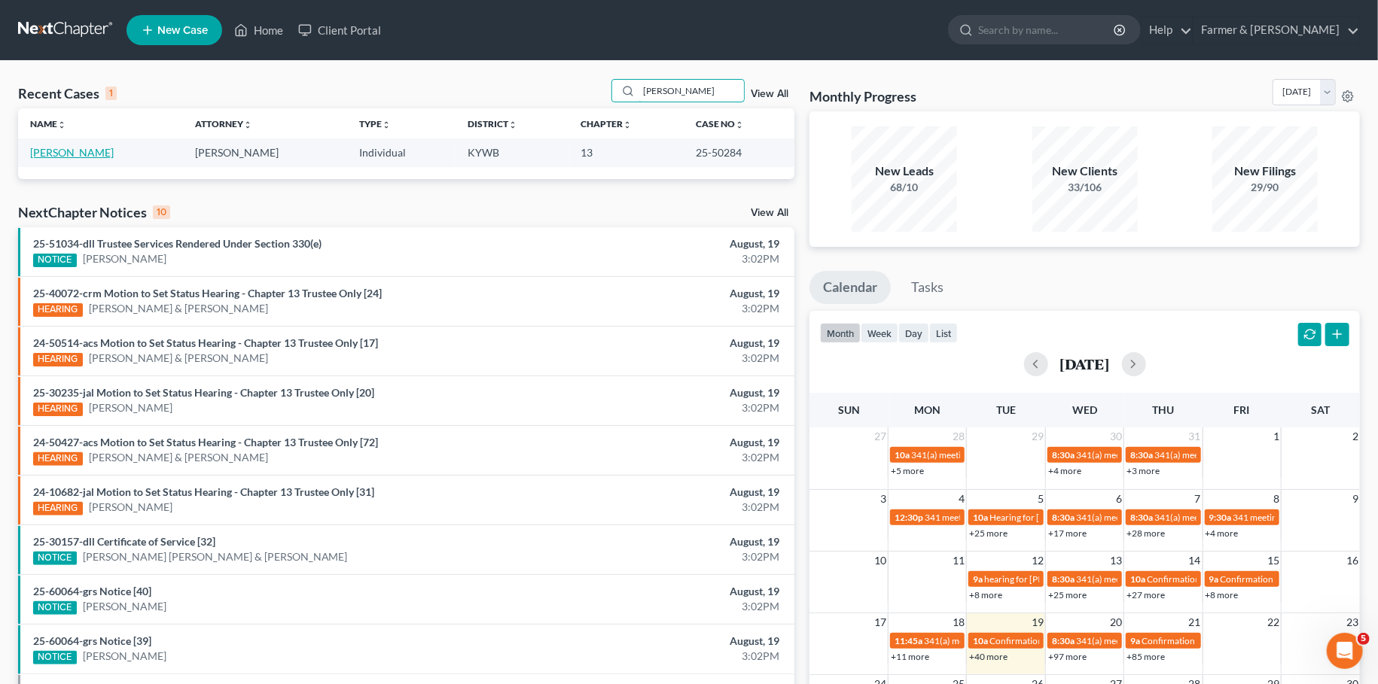
type input "[PERSON_NAME]"
click at [66, 153] on link "[PERSON_NAME]" at bounding box center [72, 152] width 84 height 13
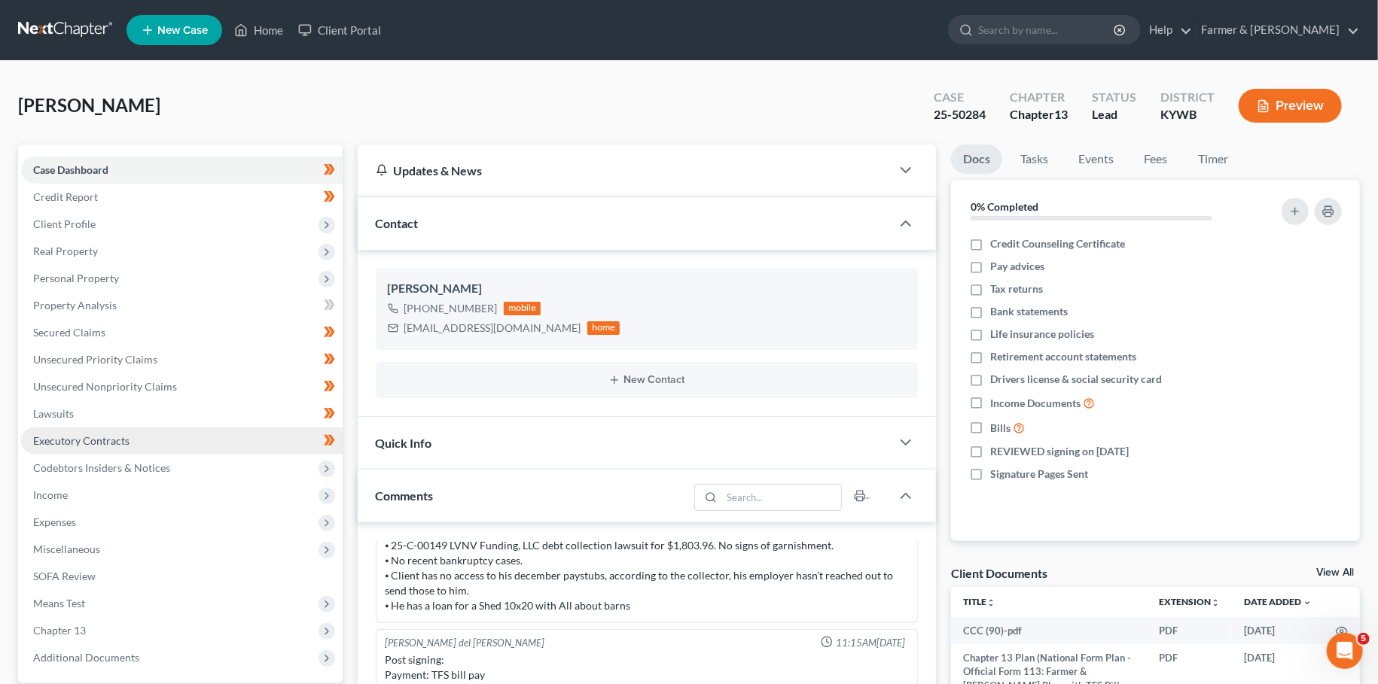
scroll to position [398, 0]
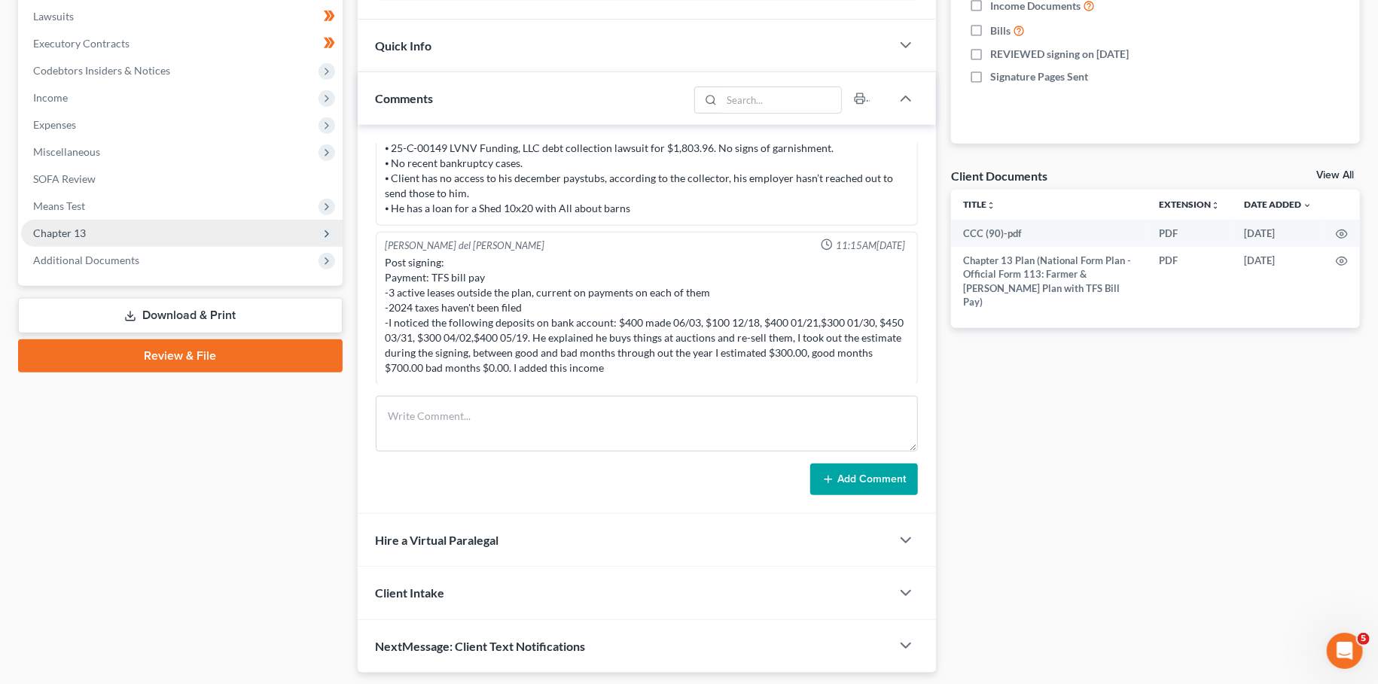
click at [135, 237] on span "Chapter 13" at bounding box center [181, 233] width 321 height 27
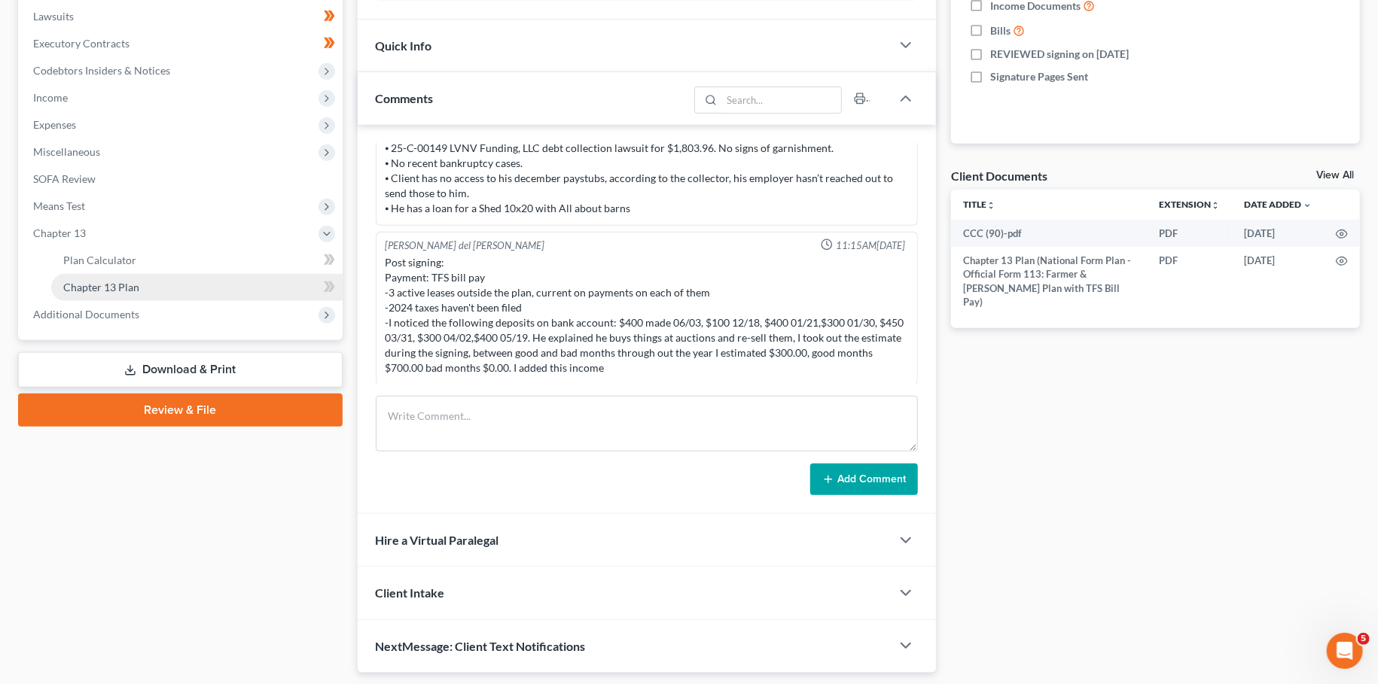
click at [142, 285] on link "Chapter 13 Plan" at bounding box center [196, 287] width 291 height 27
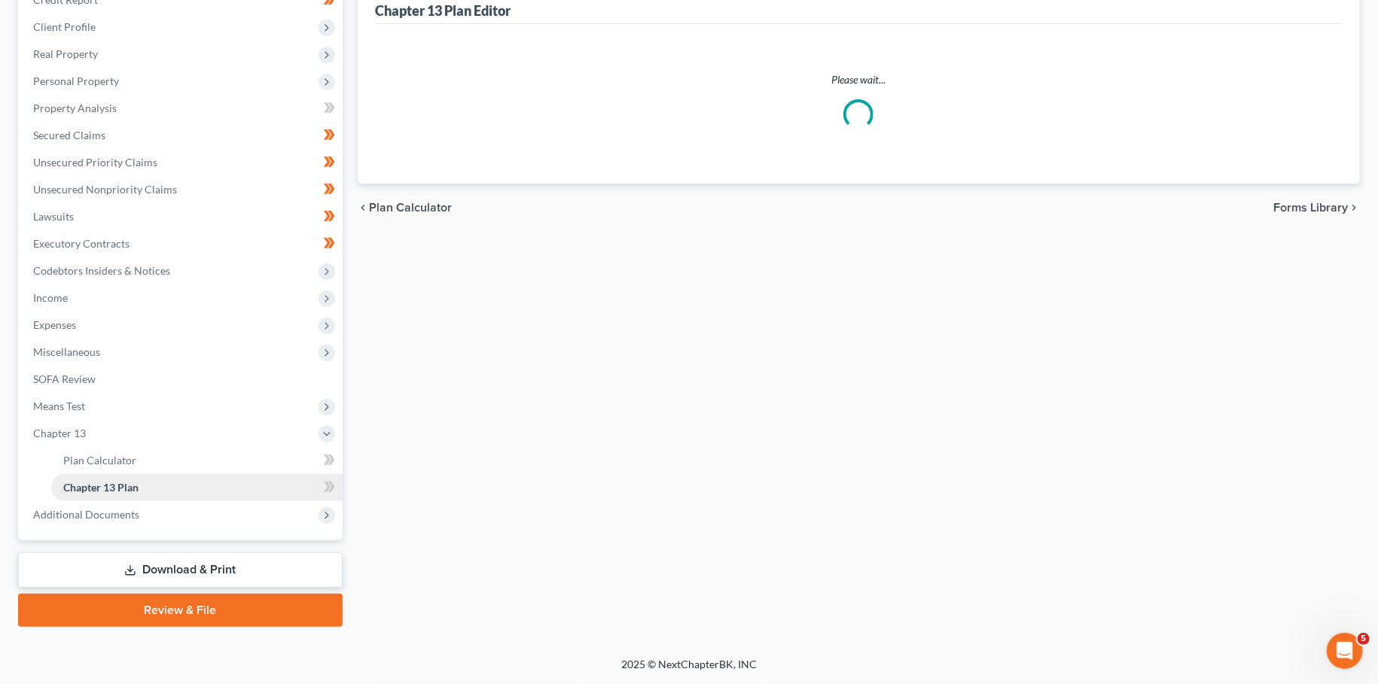
scroll to position [195, 0]
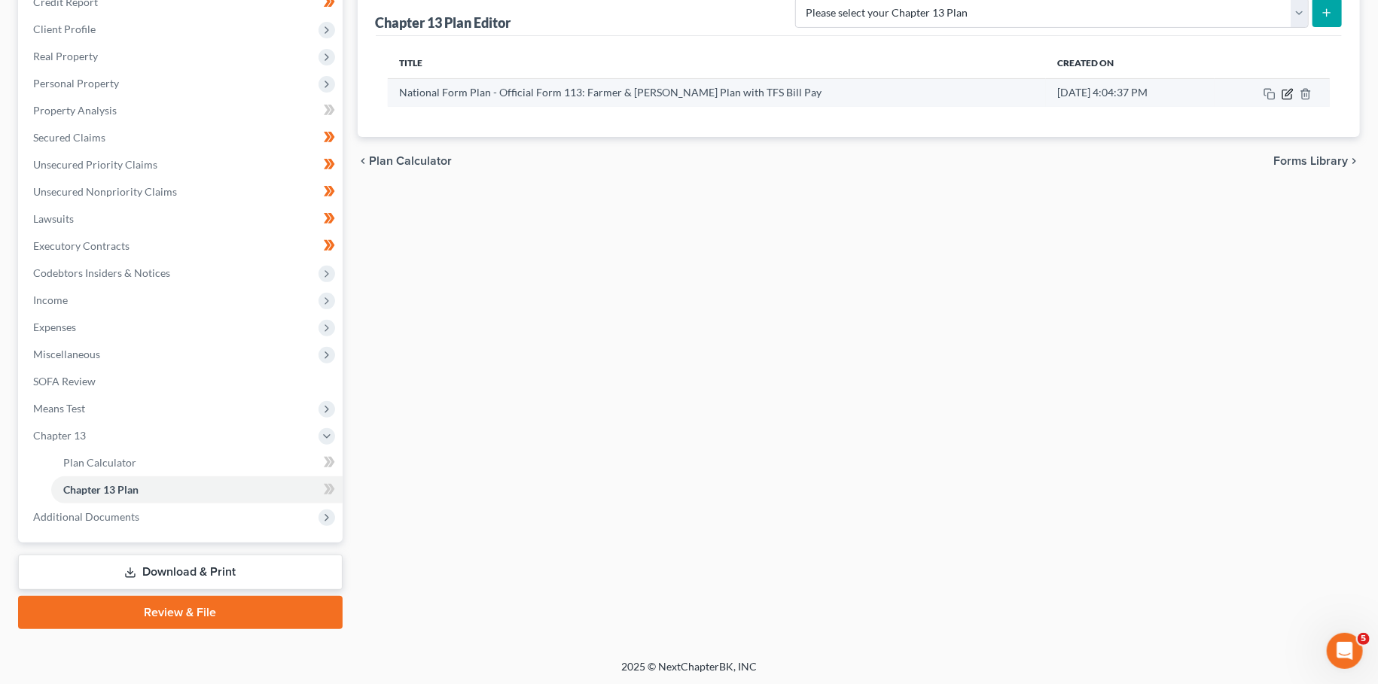
click at [1290, 90] on icon "button" at bounding box center [1287, 94] width 12 height 12
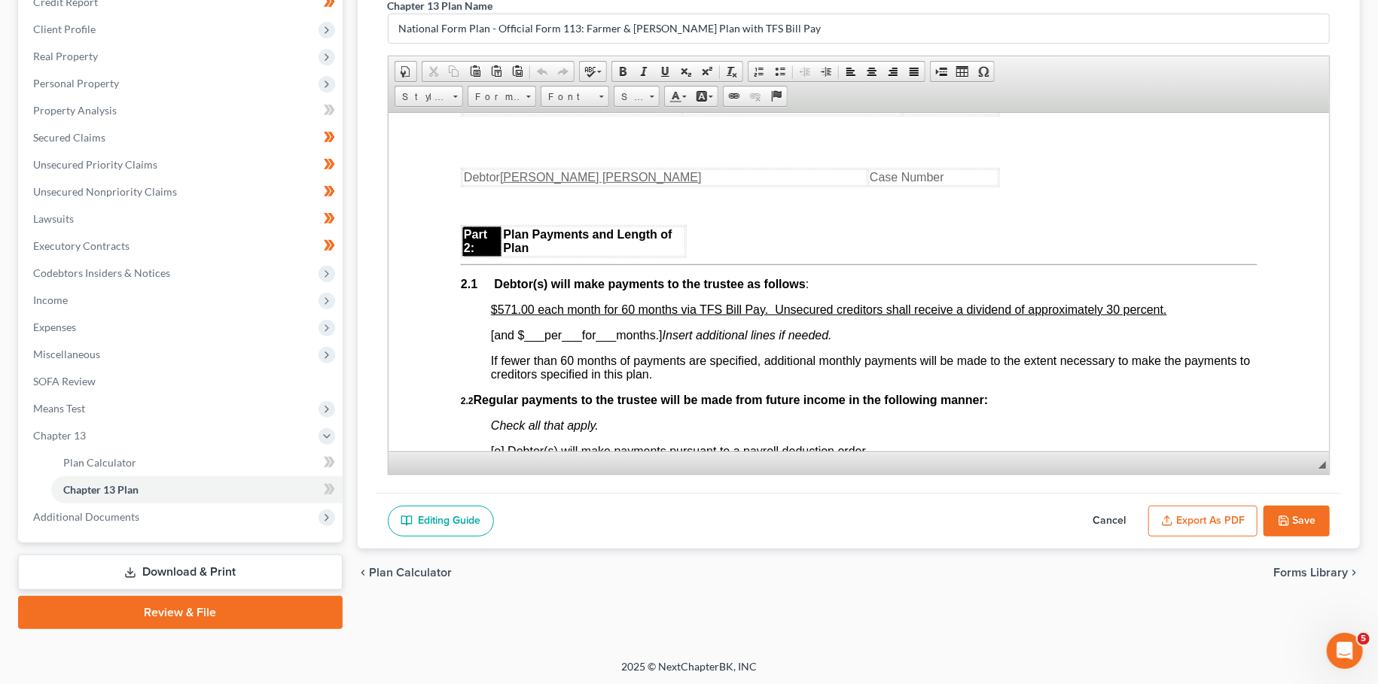
scroll to position [795, 0]
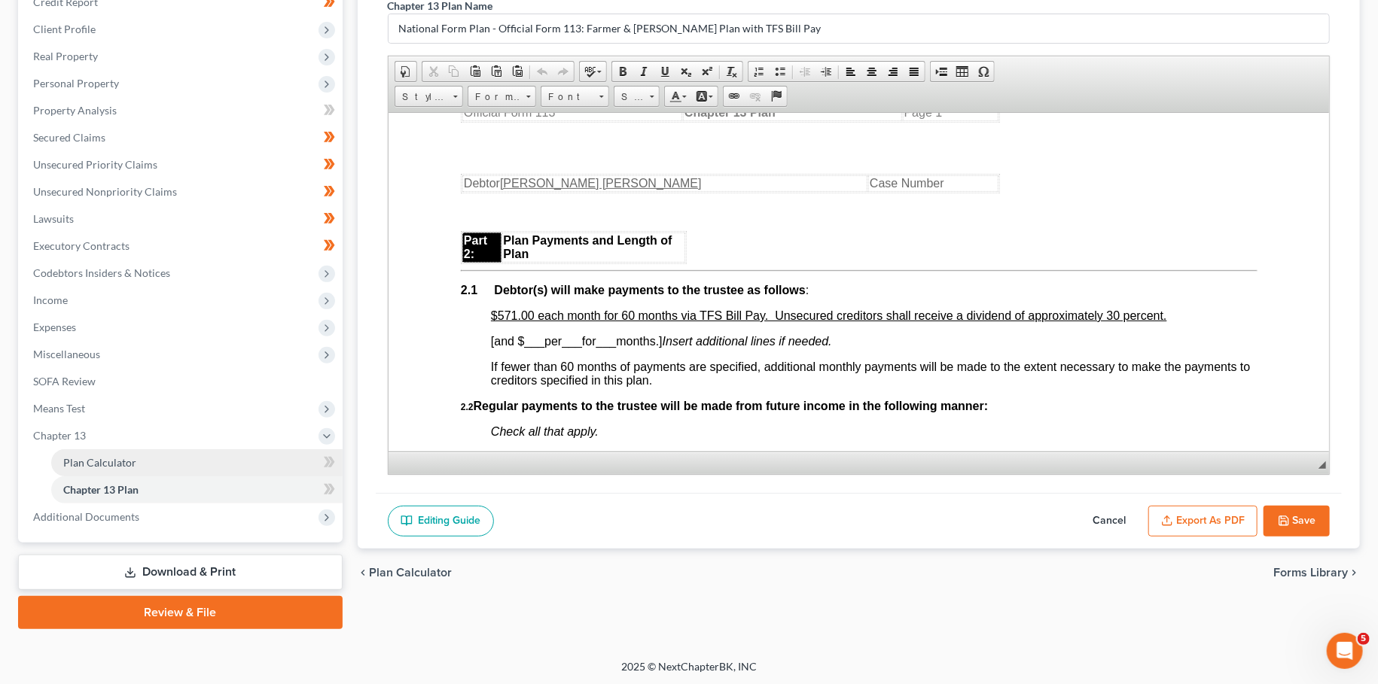
click at [206, 469] on link "Plan Calculator" at bounding box center [196, 462] width 291 height 27
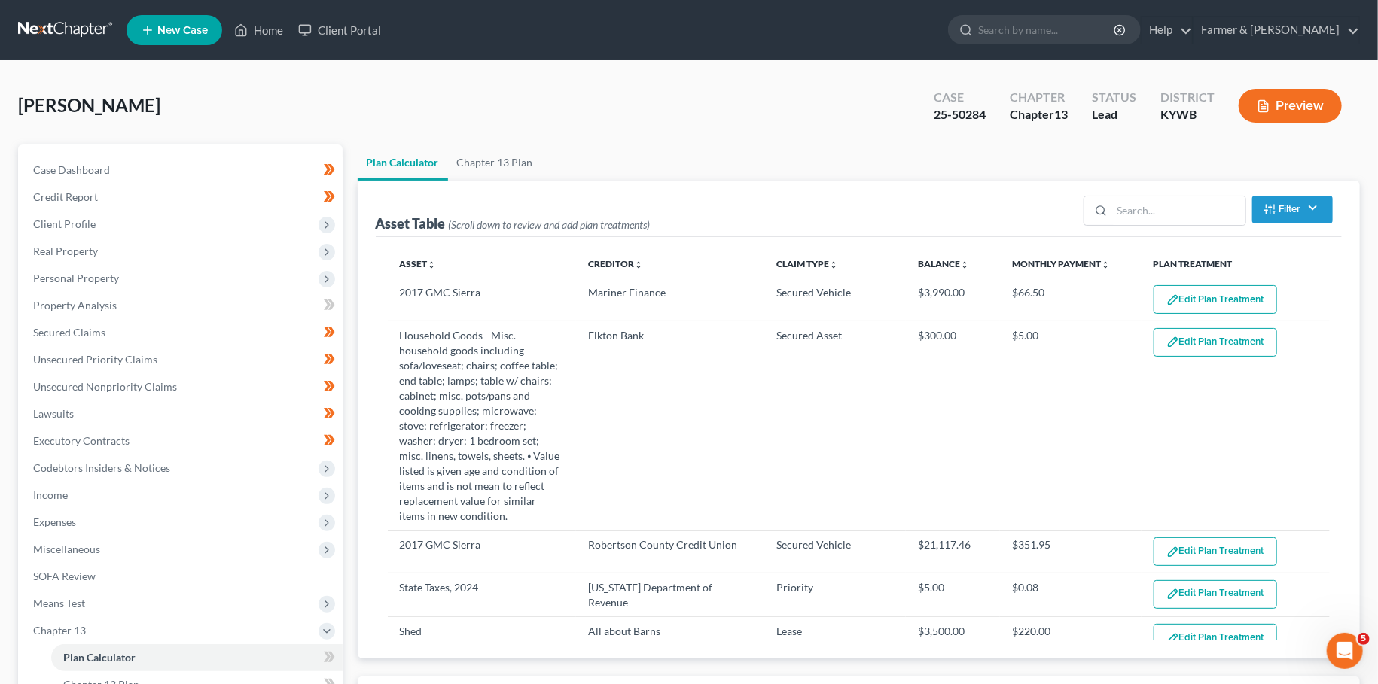
select select "59"
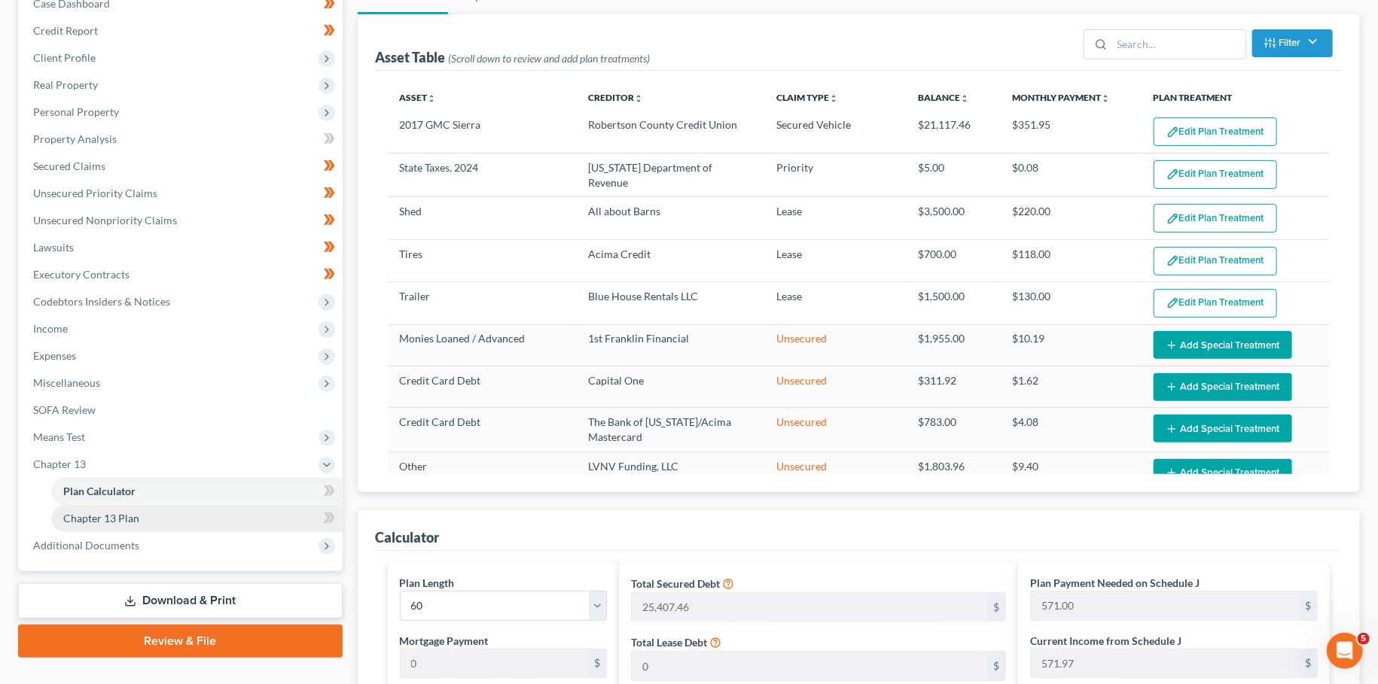
scroll to position [265, 0]
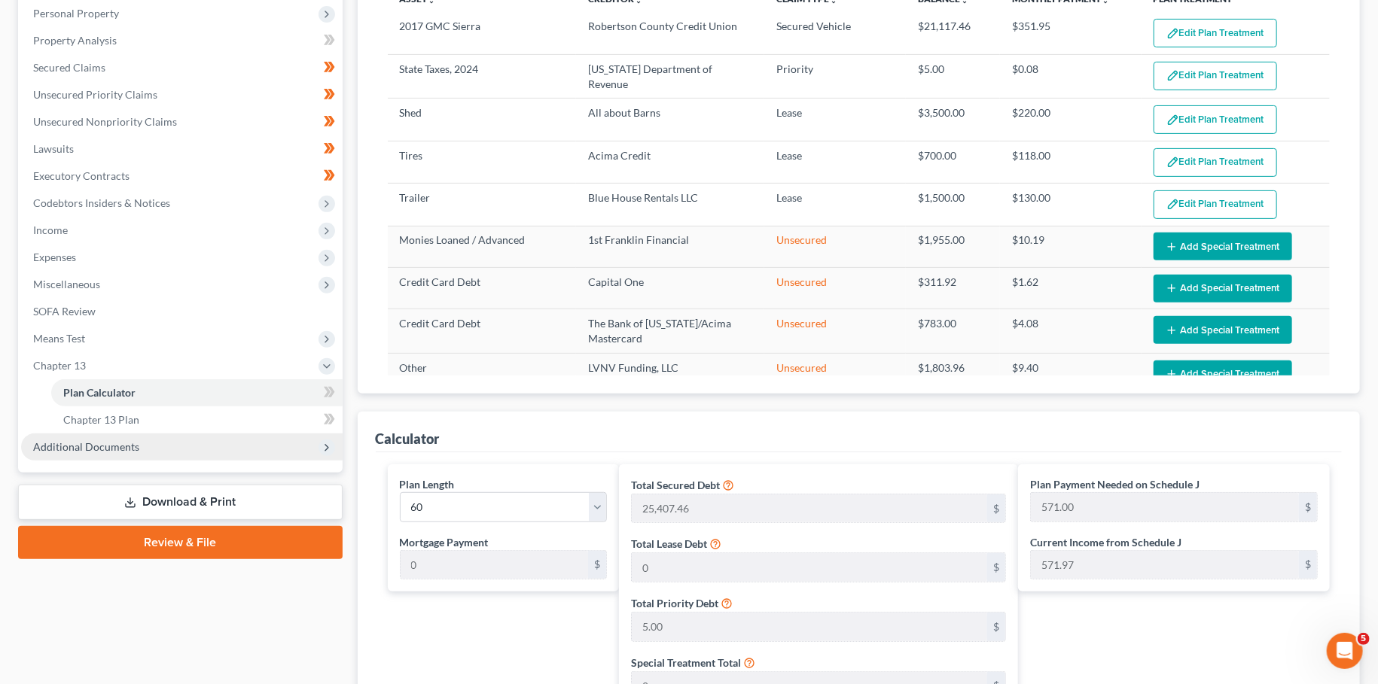
click at [164, 455] on span "Additional Documents" at bounding box center [181, 447] width 321 height 27
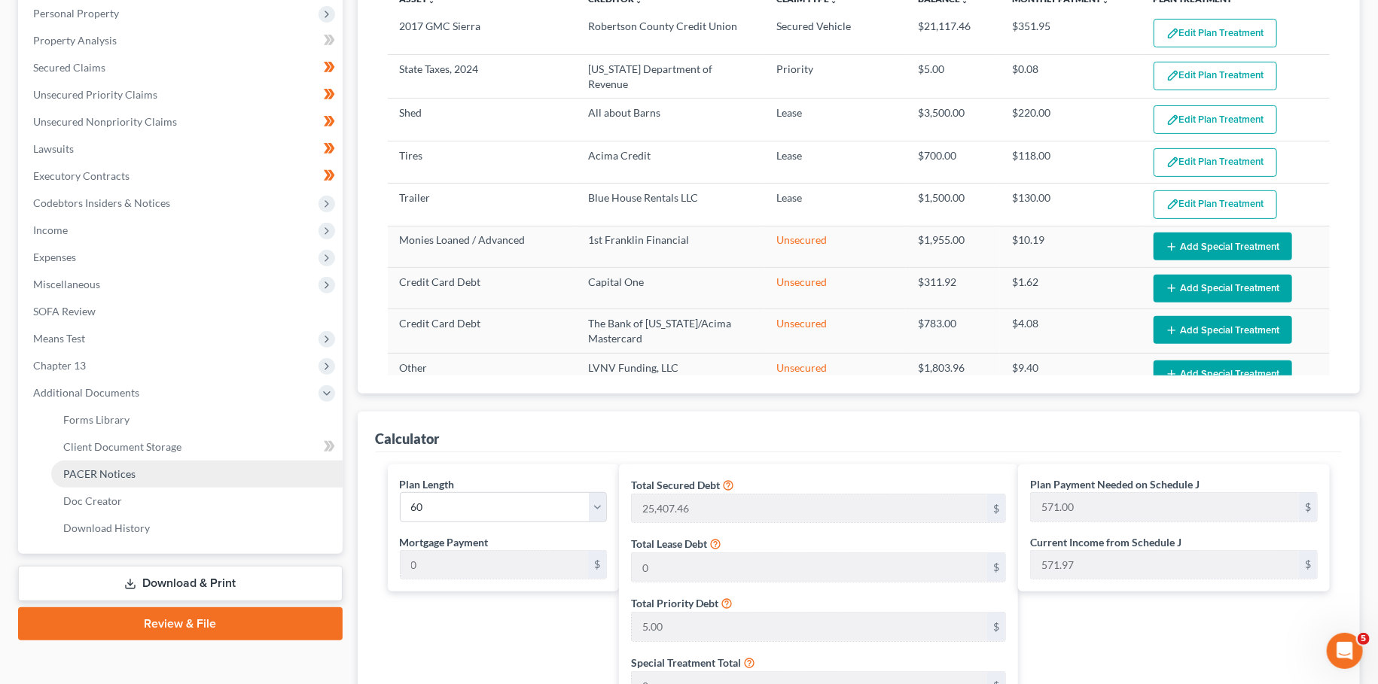
click at [157, 474] on link "PACER Notices" at bounding box center [196, 474] width 291 height 27
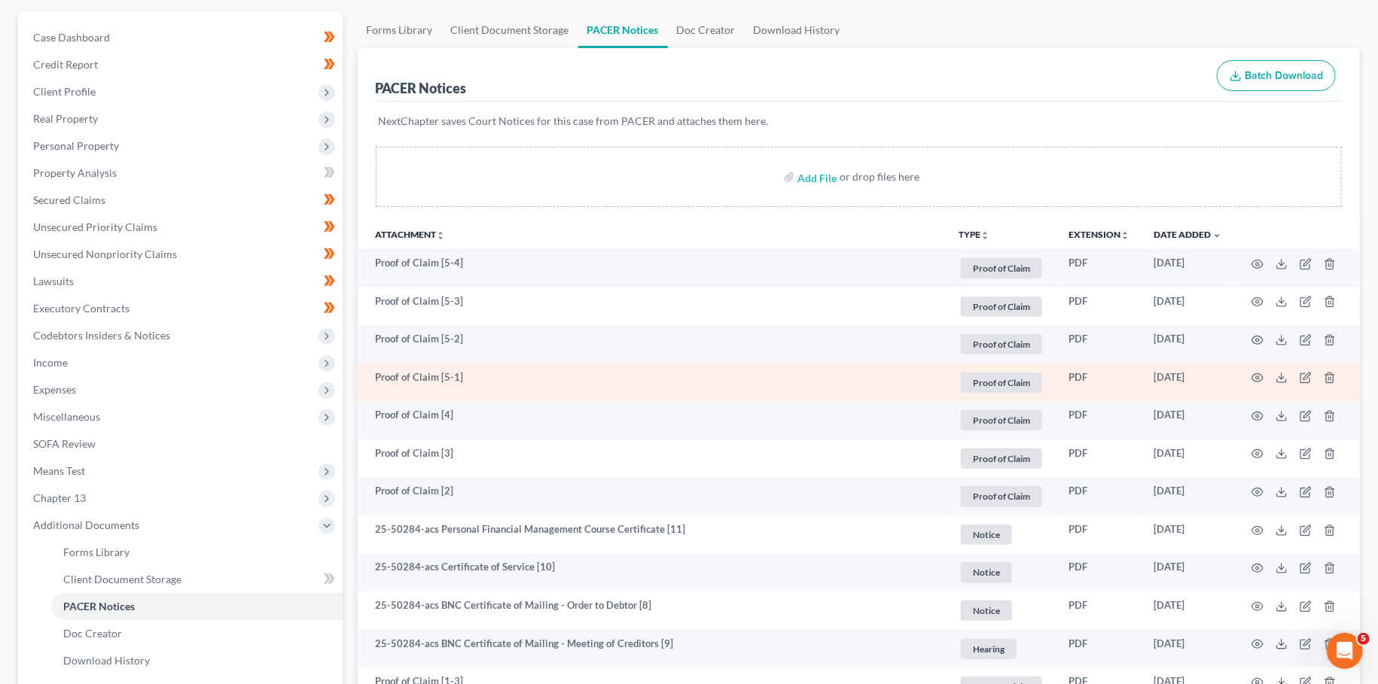
scroll to position [265, 0]
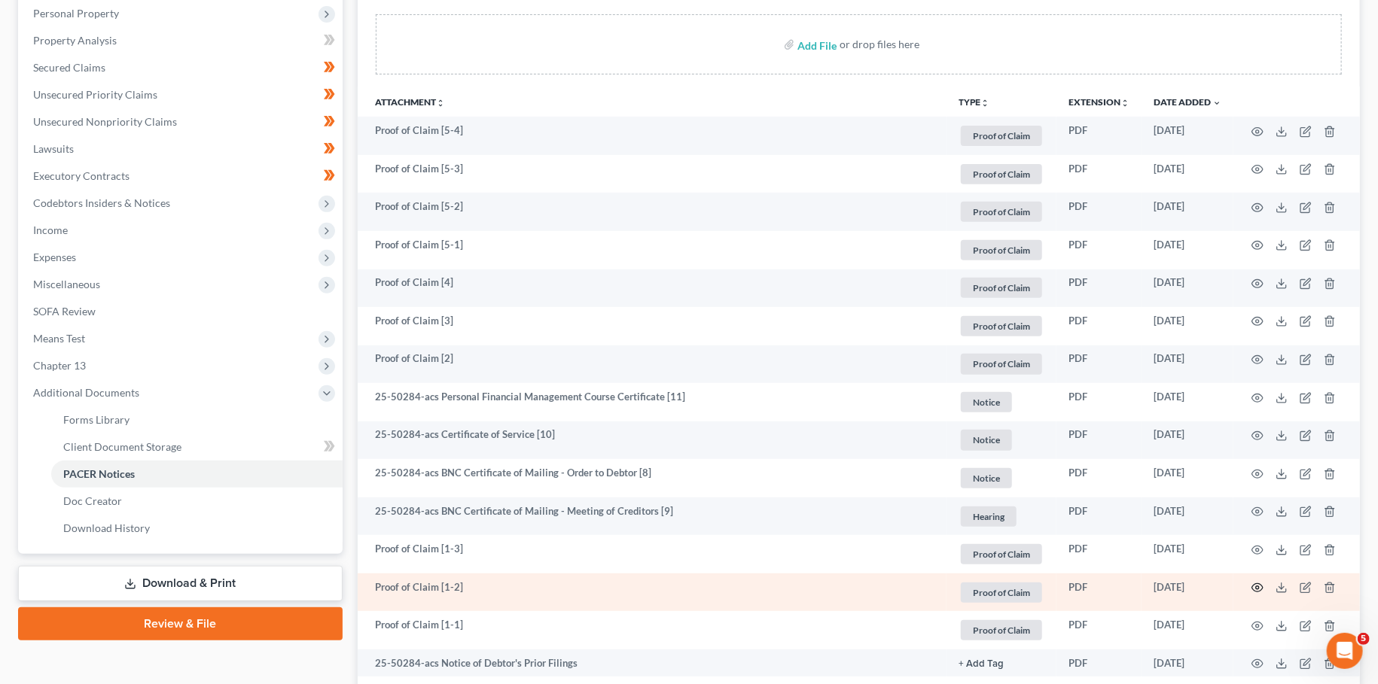
click at [1257, 583] on icon "button" at bounding box center [1257, 588] width 12 height 12
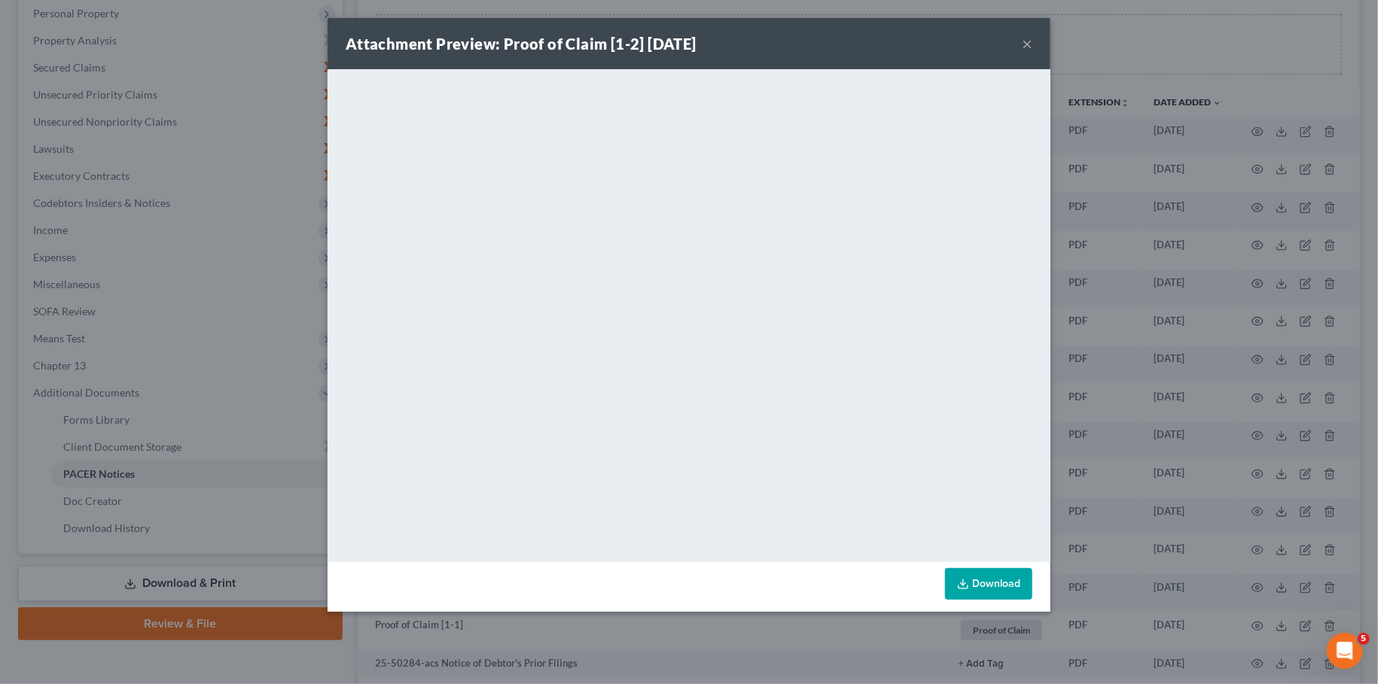
click at [1030, 45] on button "×" at bounding box center [1027, 44] width 11 height 18
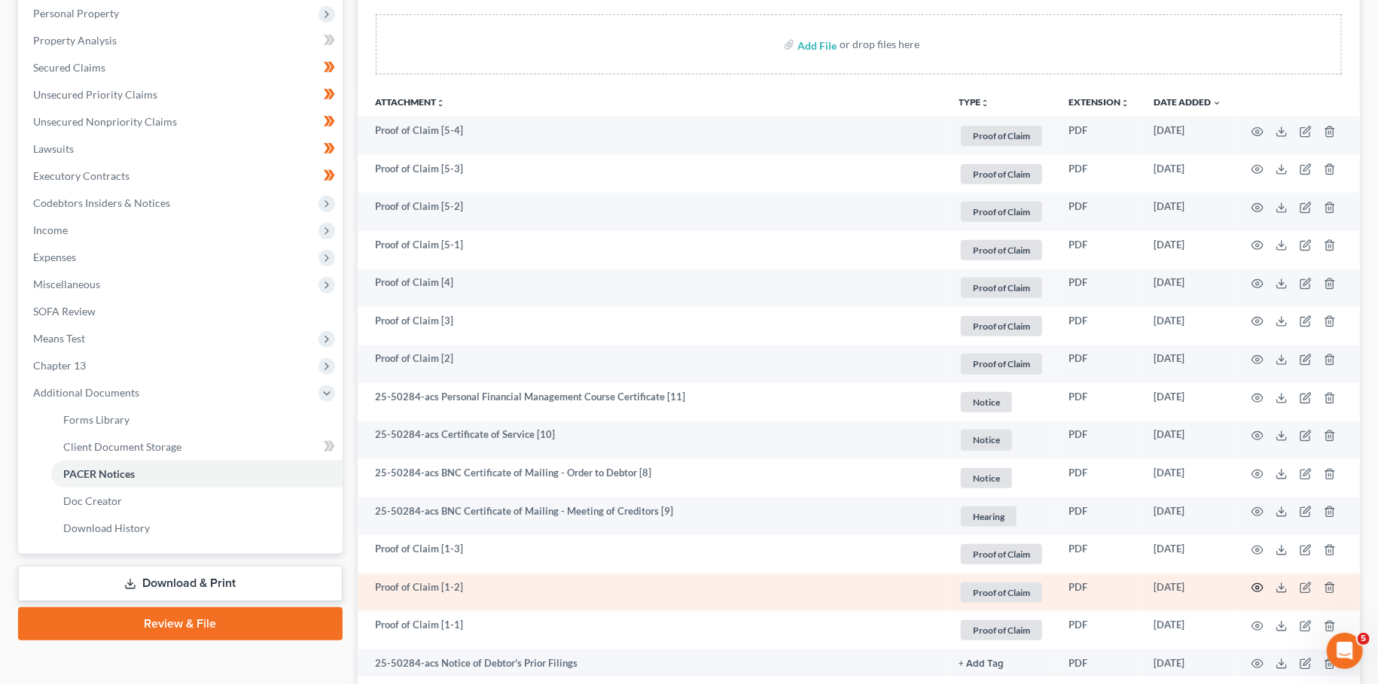
click at [1257, 589] on icon "button" at bounding box center [1257, 588] width 12 height 12
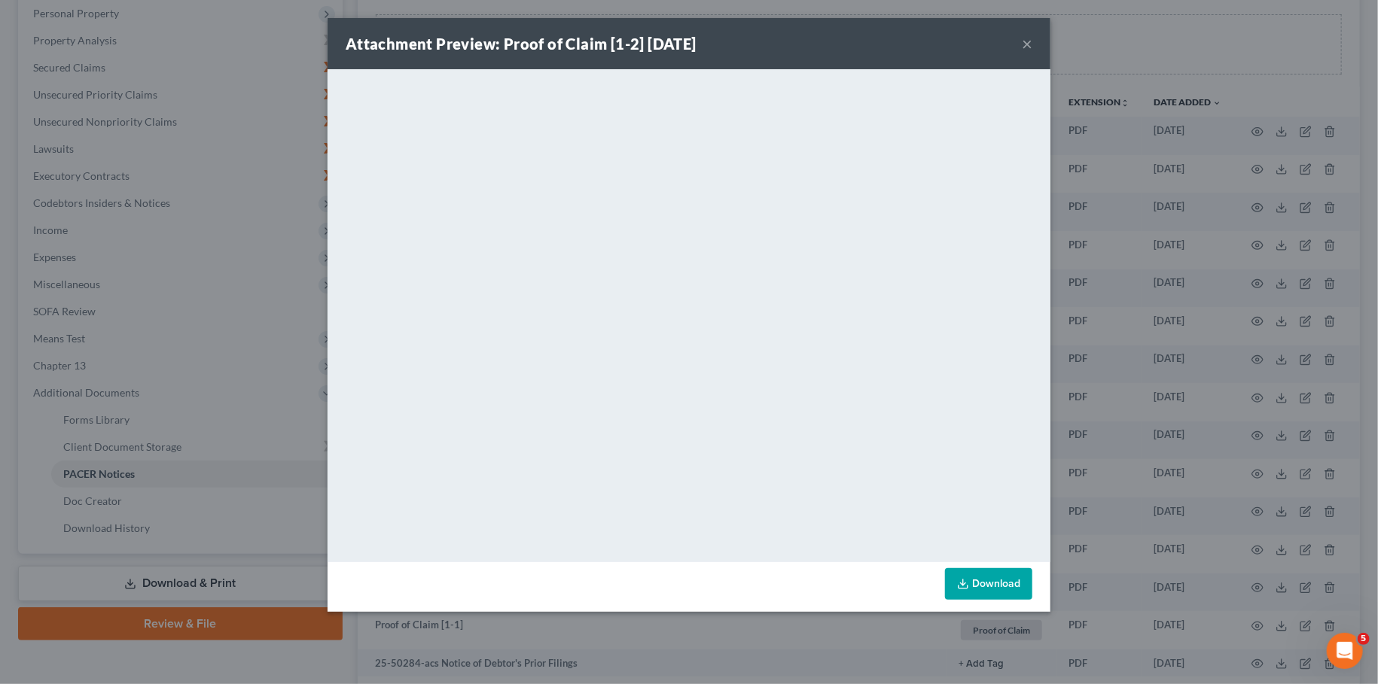
click at [1021, 37] on div "Attachment Preview: Proof of Claim [1-2] [DATE] ×" at bounding box center [688, 43] width 723 height 51
click at [1026, 44] on button "×" at bounding box center [1027, 44] width 11 height 18
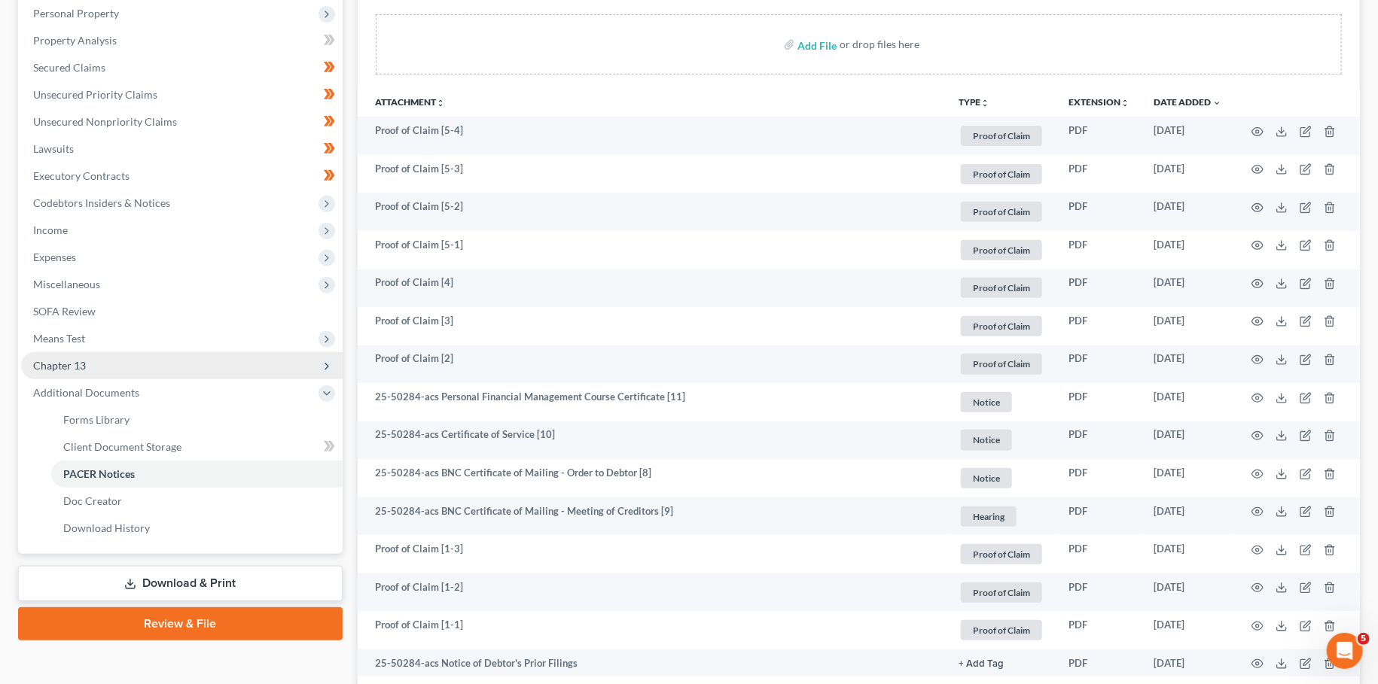
click at [77, 361] on span "Chapter 13" at bounding box center [59, 365] width 53 height 13
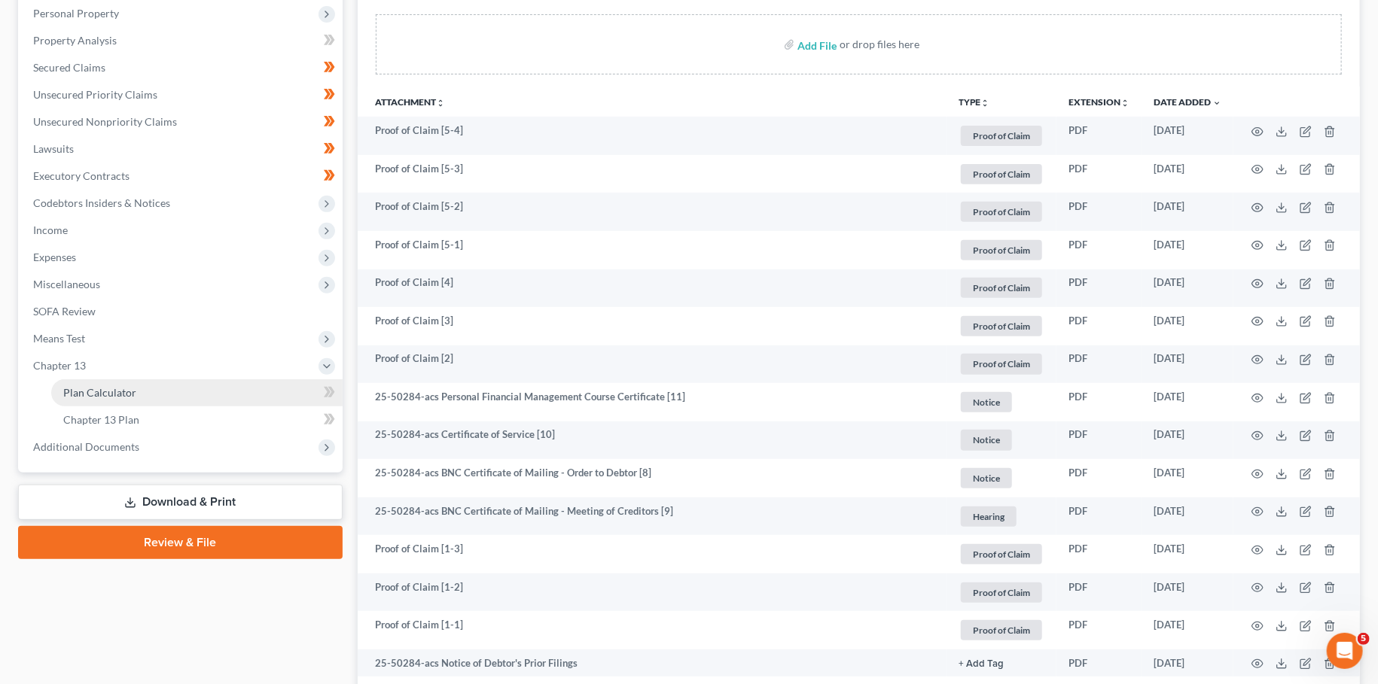
drag, startPoint x: 77, startPoint y: 388, endPoint x: 1361, endPoint y: 378, distance: 1284.4
click at [87, 393] on span "Plan Calculator" at bounding box center [99, 392] width 73 height 13
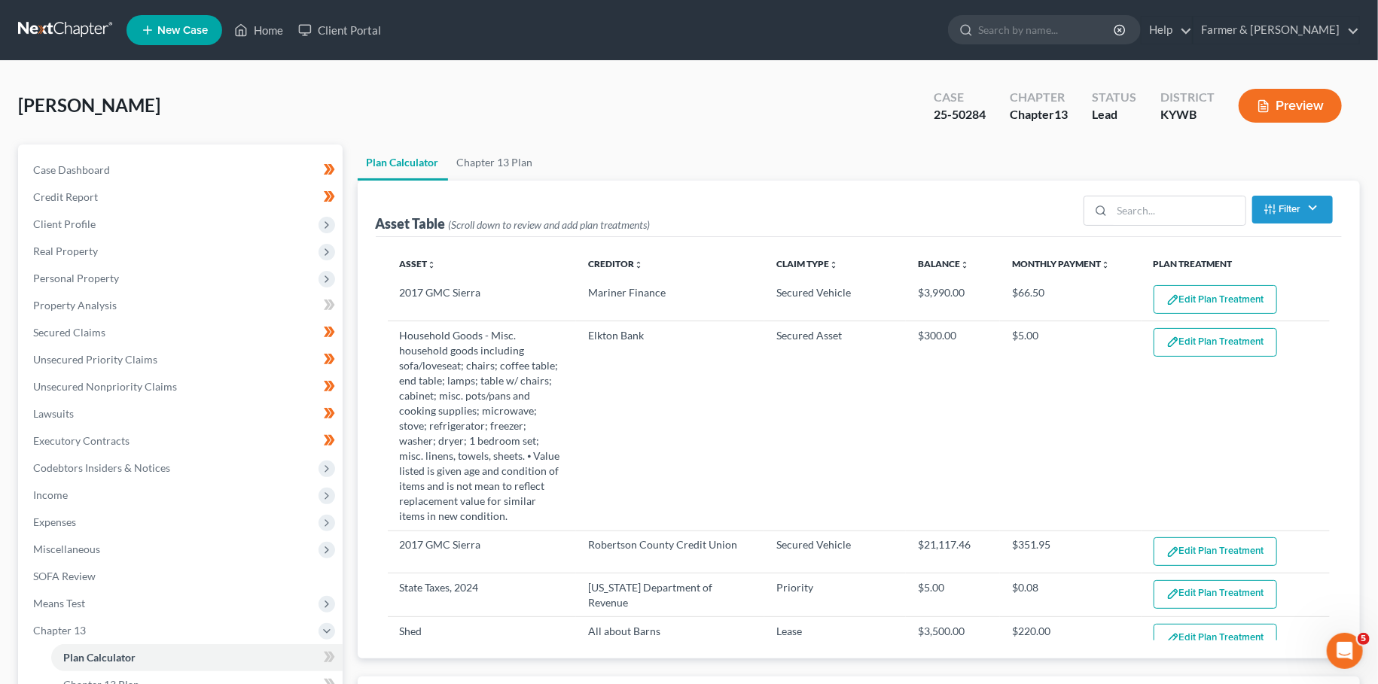
select select "59"
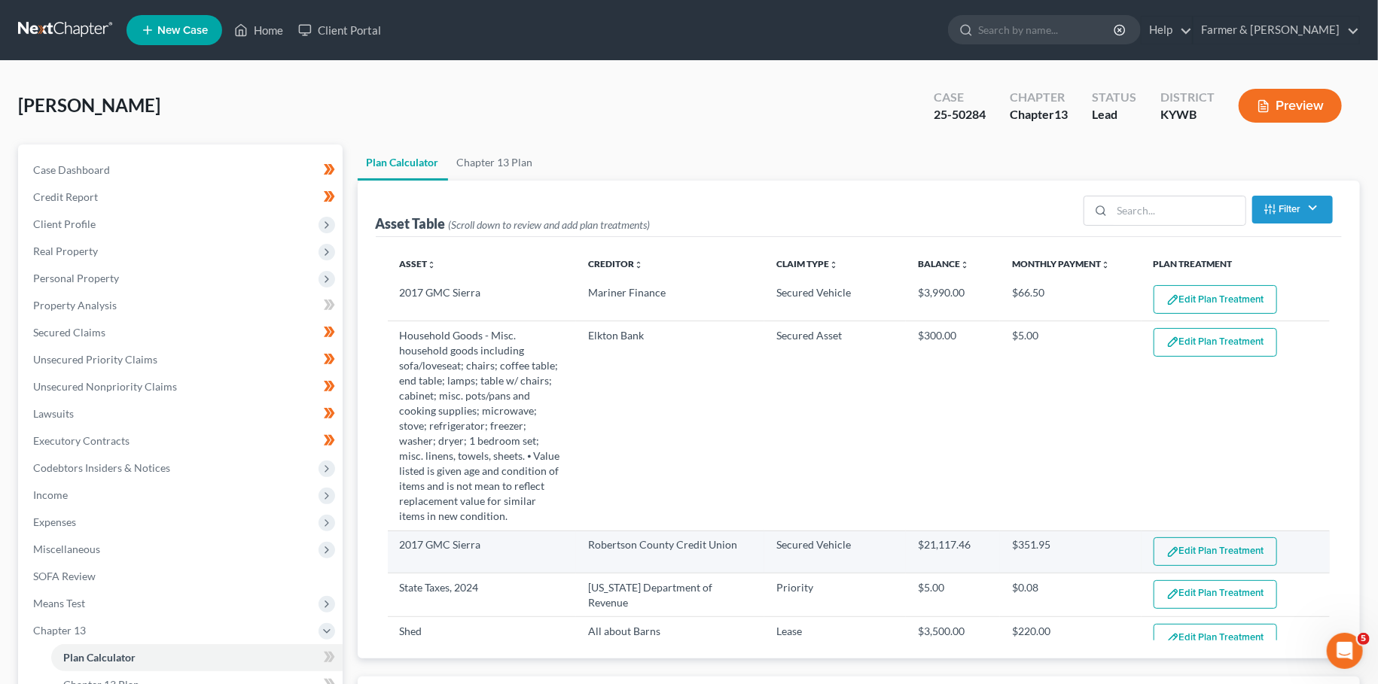
click at [1208, 538] on button "Edit Plan Treatment" at bounding box center [1214, 552] width 123 height 29
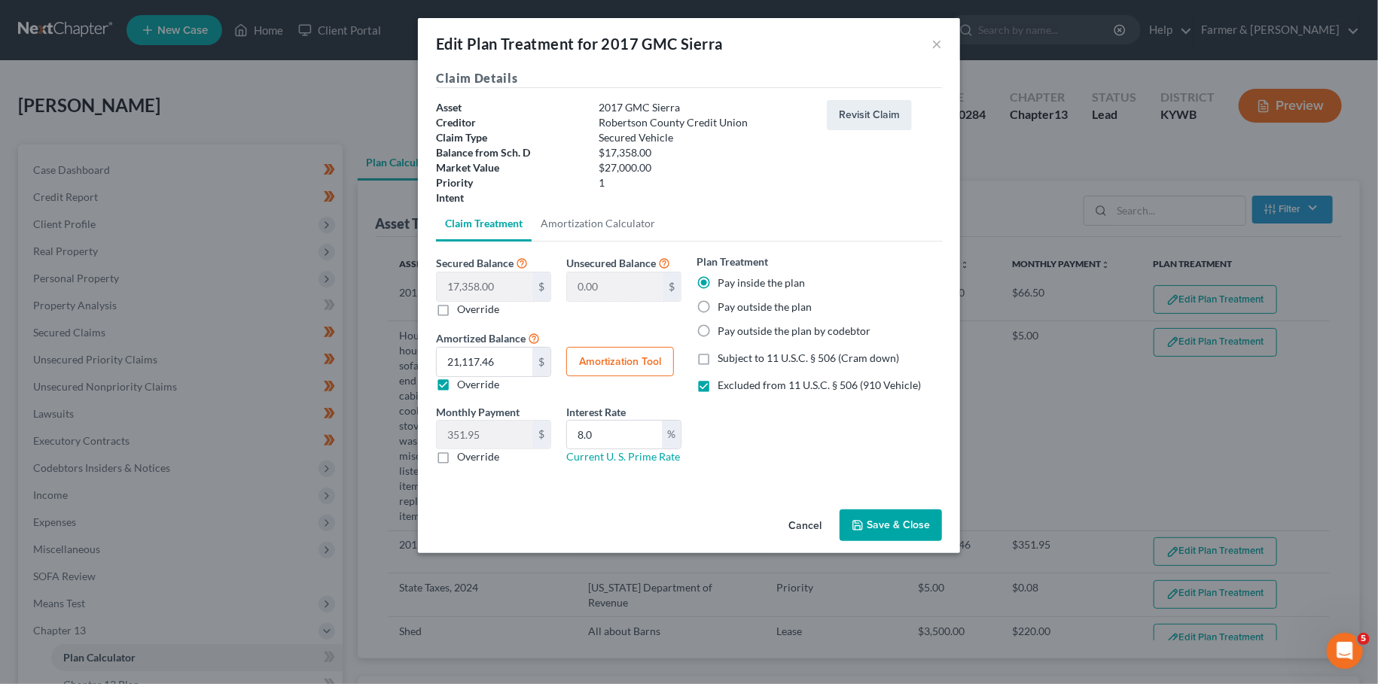
click at [883, 523] on button "Save & Close" at bounding box center [890, 526] width 102 height 32
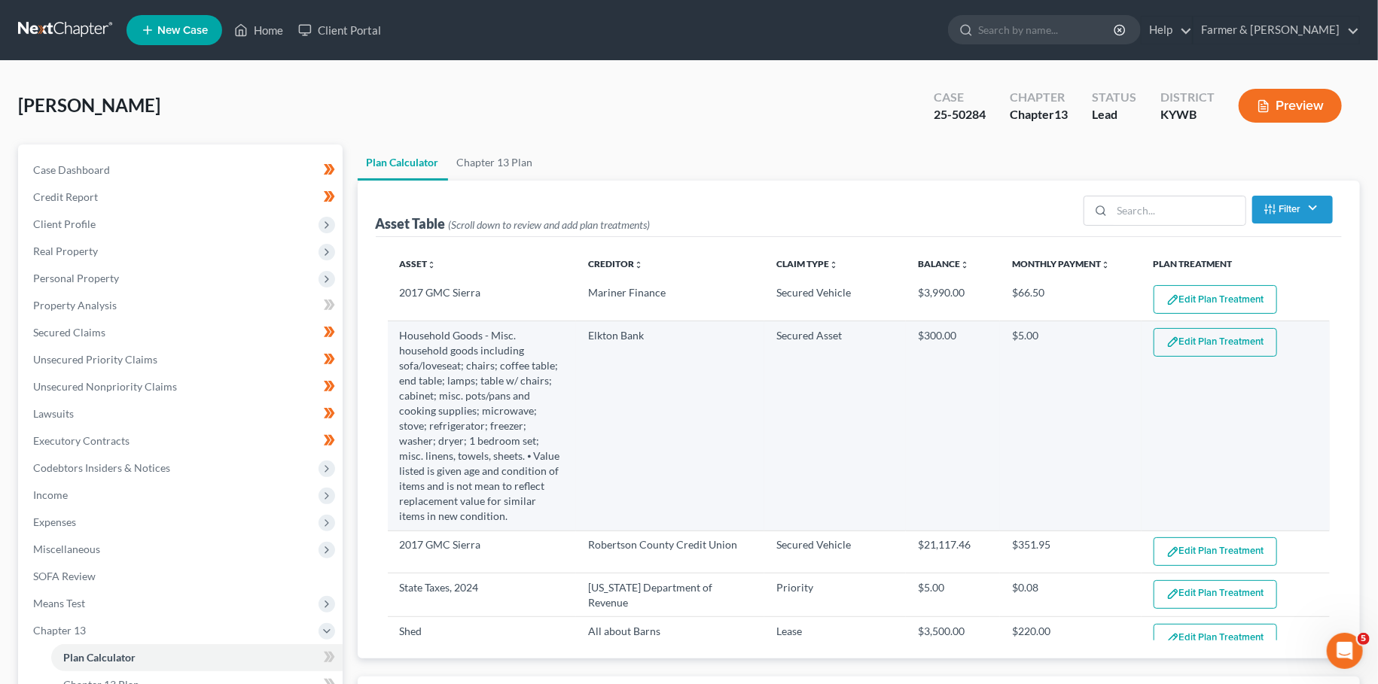
select select "59"
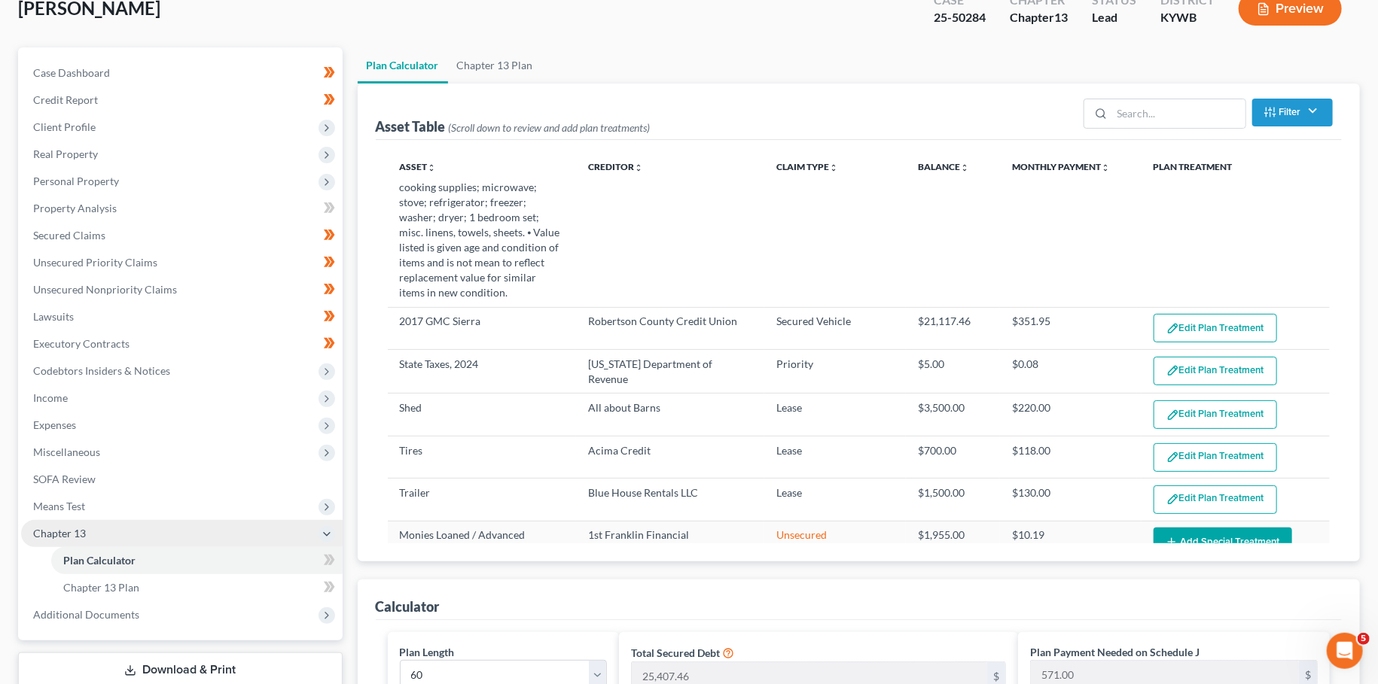
scroll to position [133, 0]
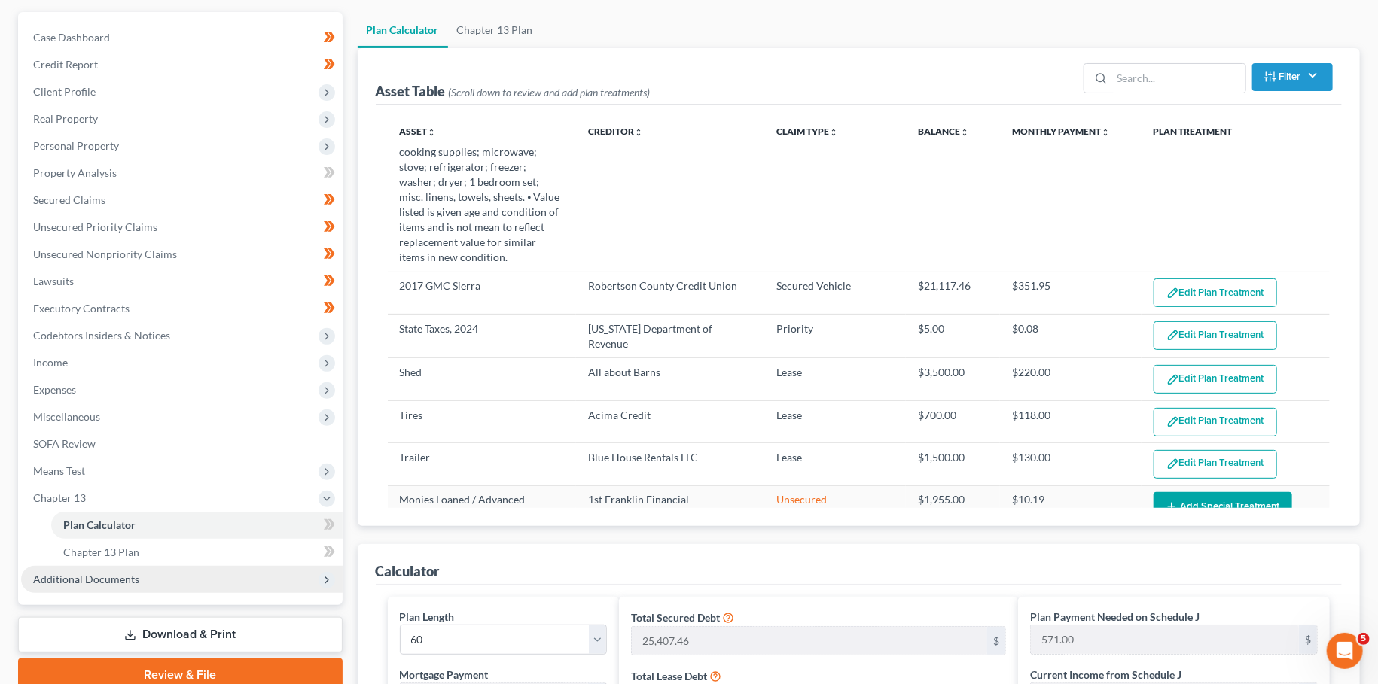
click at [90, 578] on span "Additional Documents" at bounding box center [86, 579] width 106 height 13
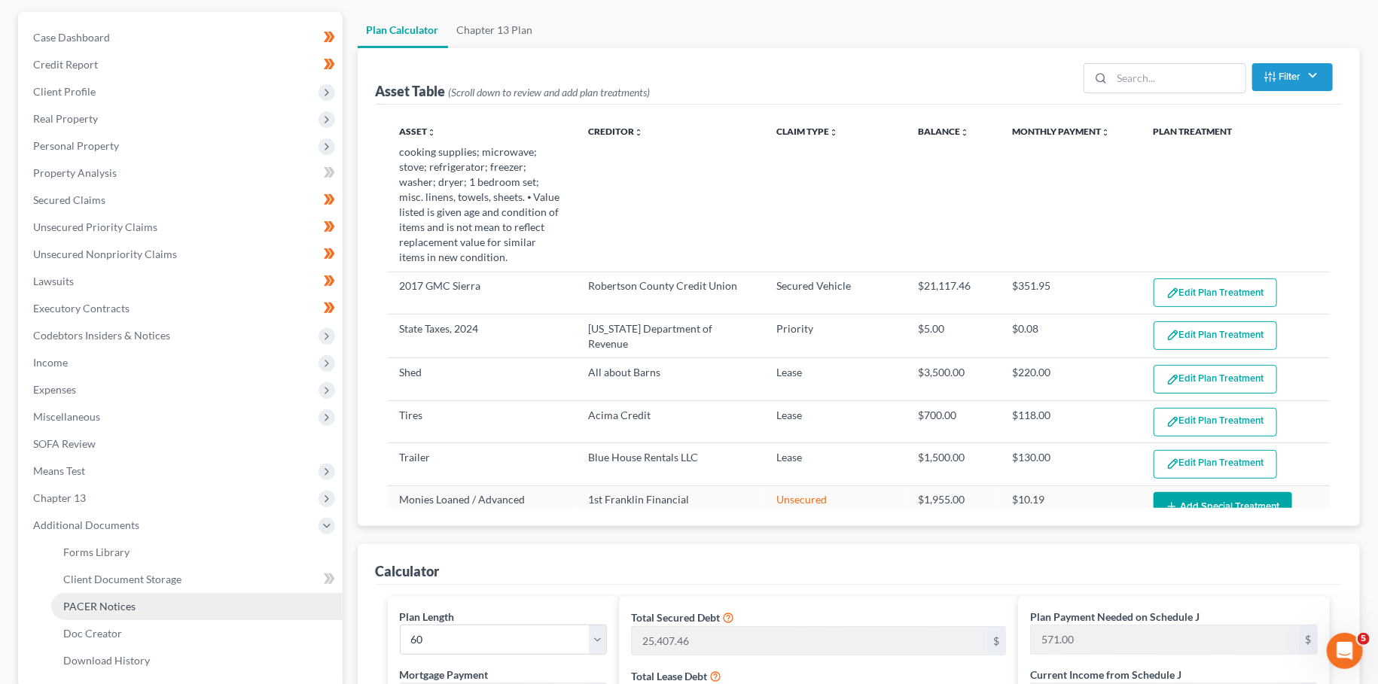
click at [91, 608] on span "PACER Notices" at bounding box center [99, 606] width 72 height 13
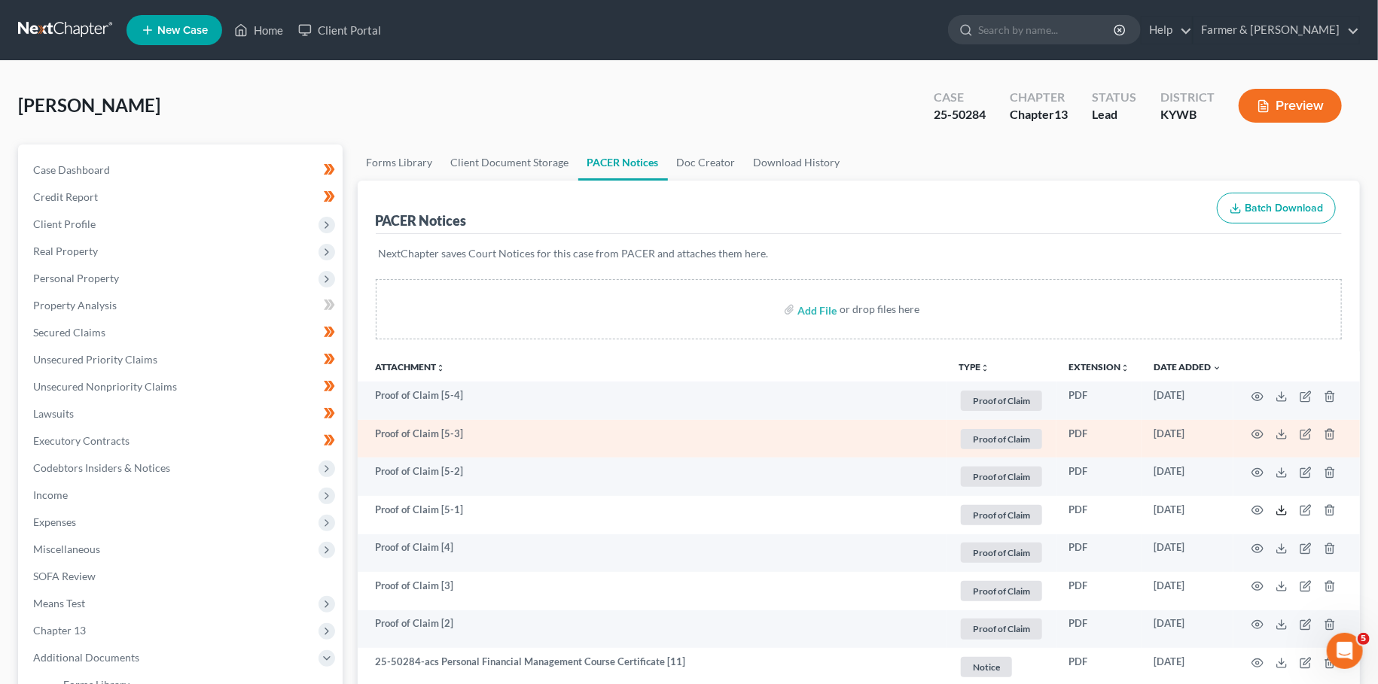
click at [1284, 510] on polyline at bounding box center [1281, 511] width 5 height 2
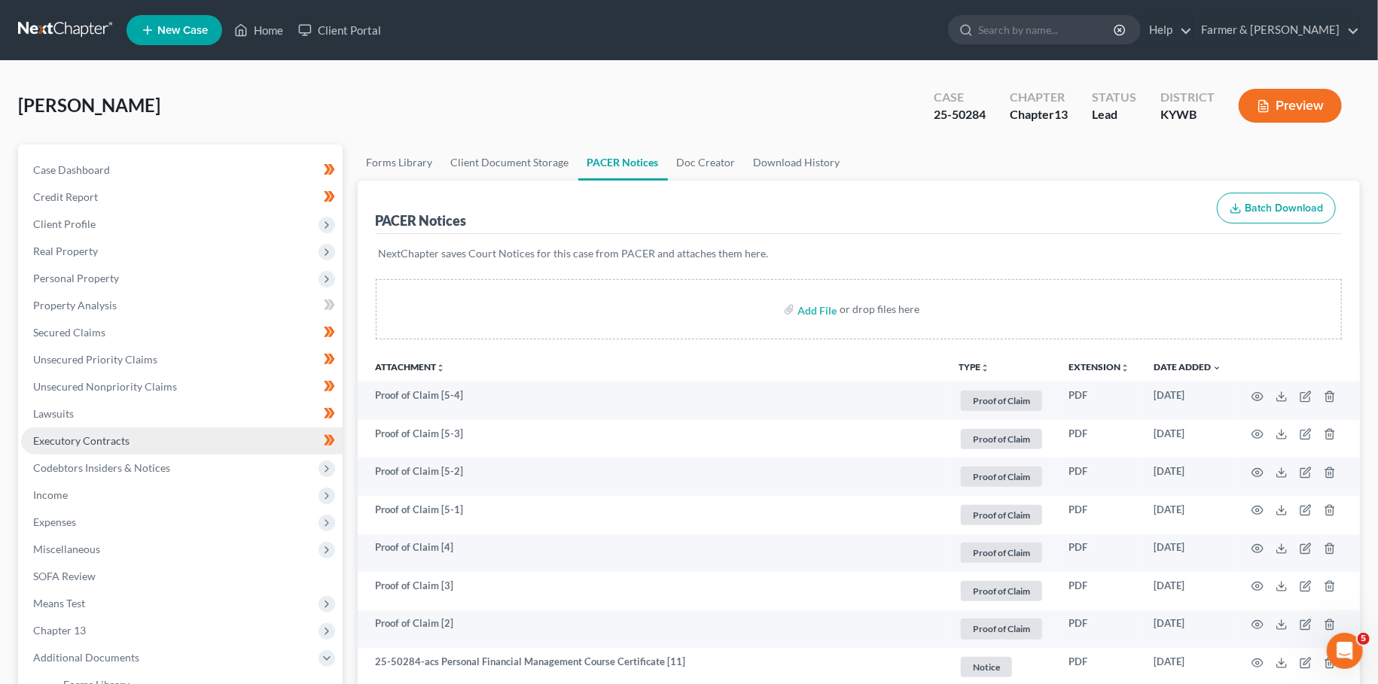
click at [104, 448] on link "Executory Contracts" at bounding box center [181, 441] width 321 height 27
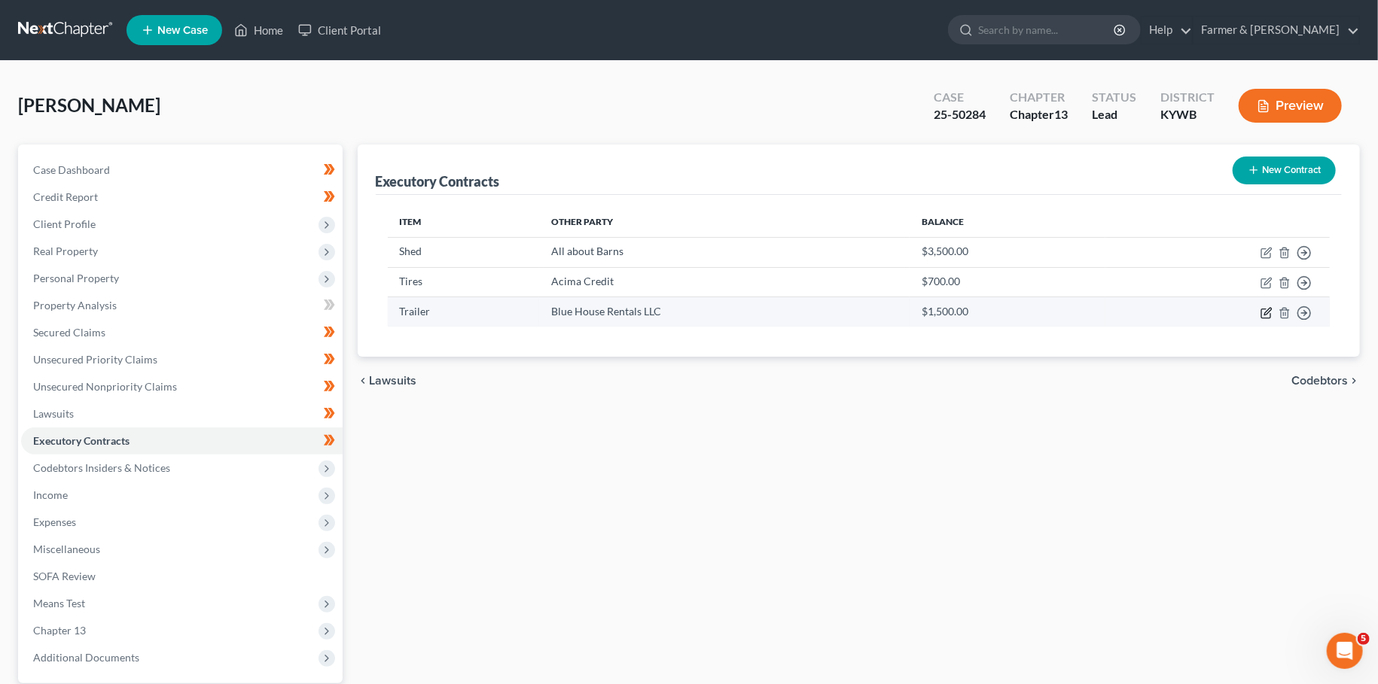
click at [1263, 312] on icon "button" at bounding box center [1266, 313] width 12 height 12
select select "3"
select select "44"
select select "0"
select select "2"
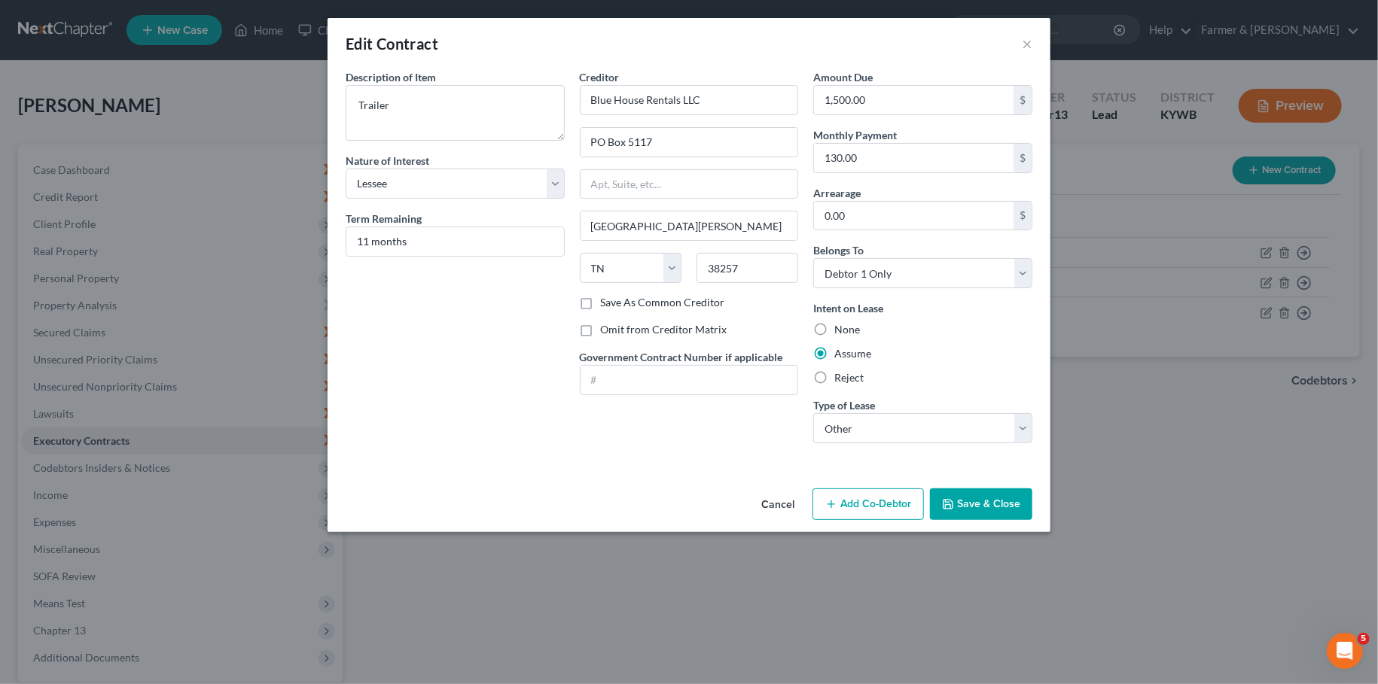
click at [953, 504] on icon "button" at bounding box center [948, 504] width 12 height 12
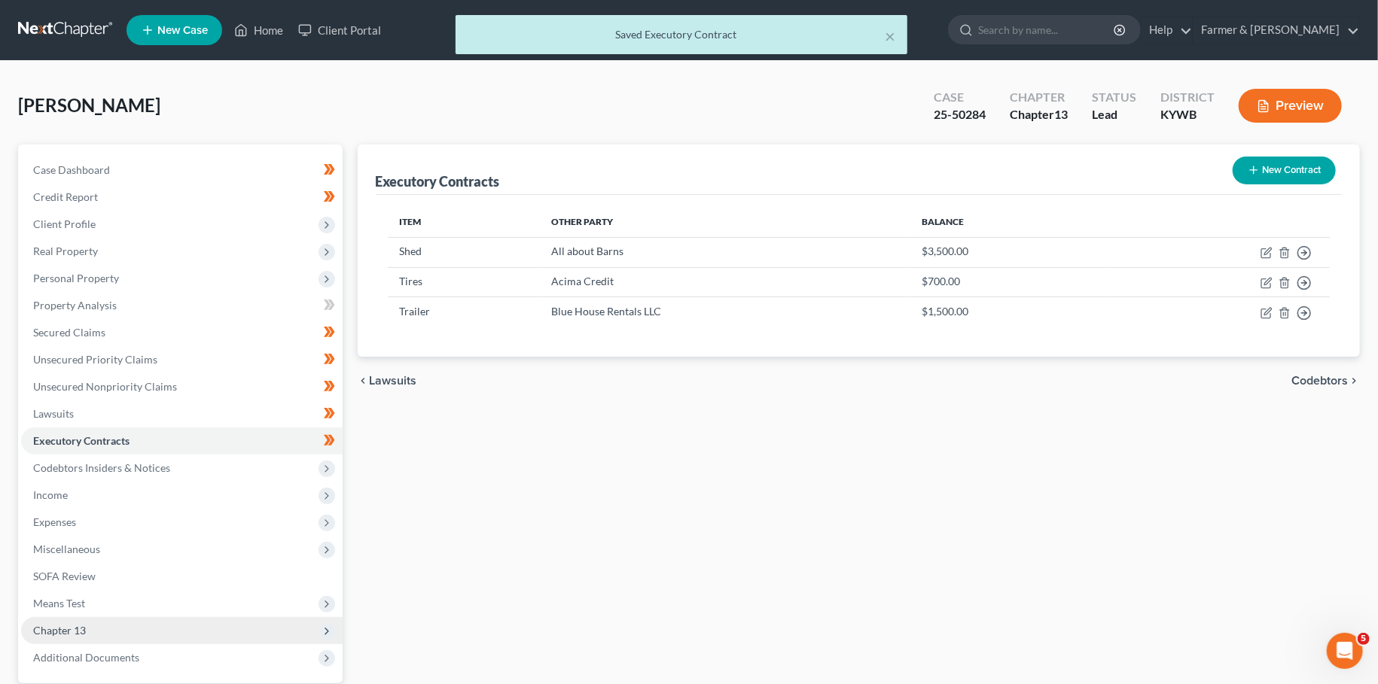
click at [86, 633] on span "Chapter 13" at bounding box center [181, 630] width 321 height 27
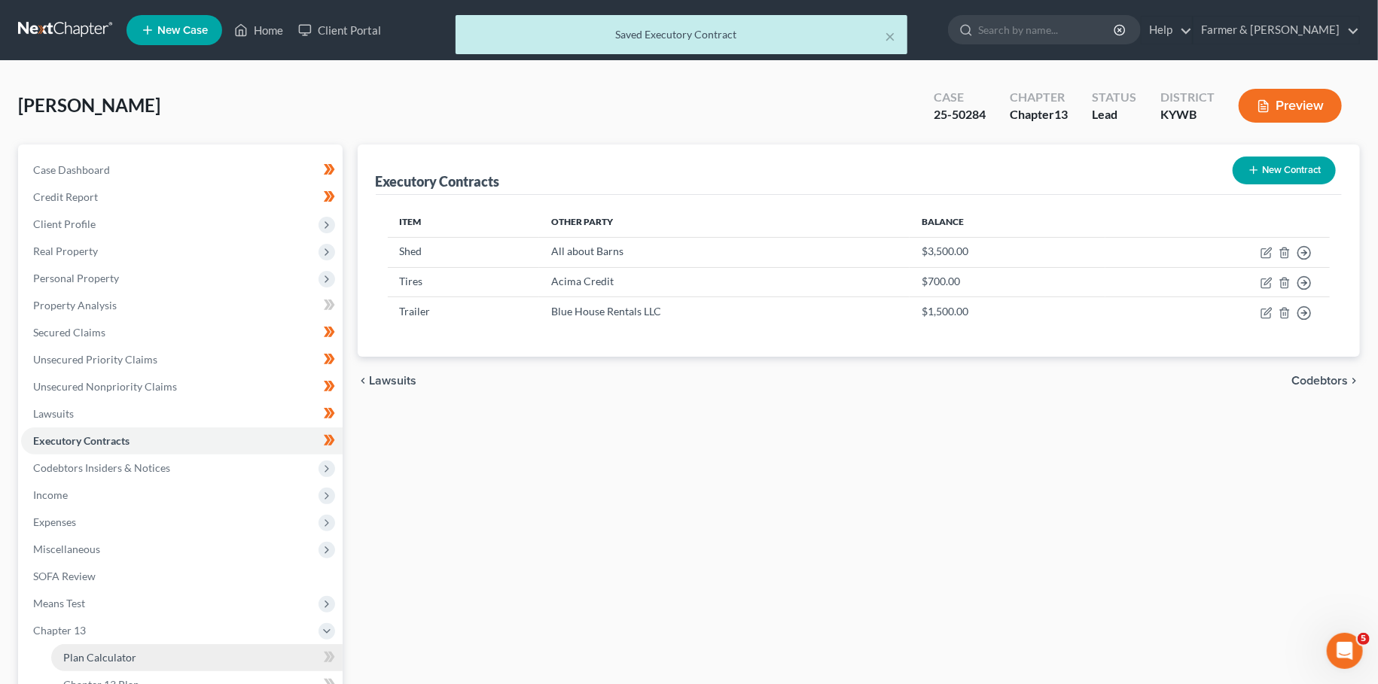
click at [78, 650] on link "Plan Calculator" at bounding box center [196, 657] width 291 height 27
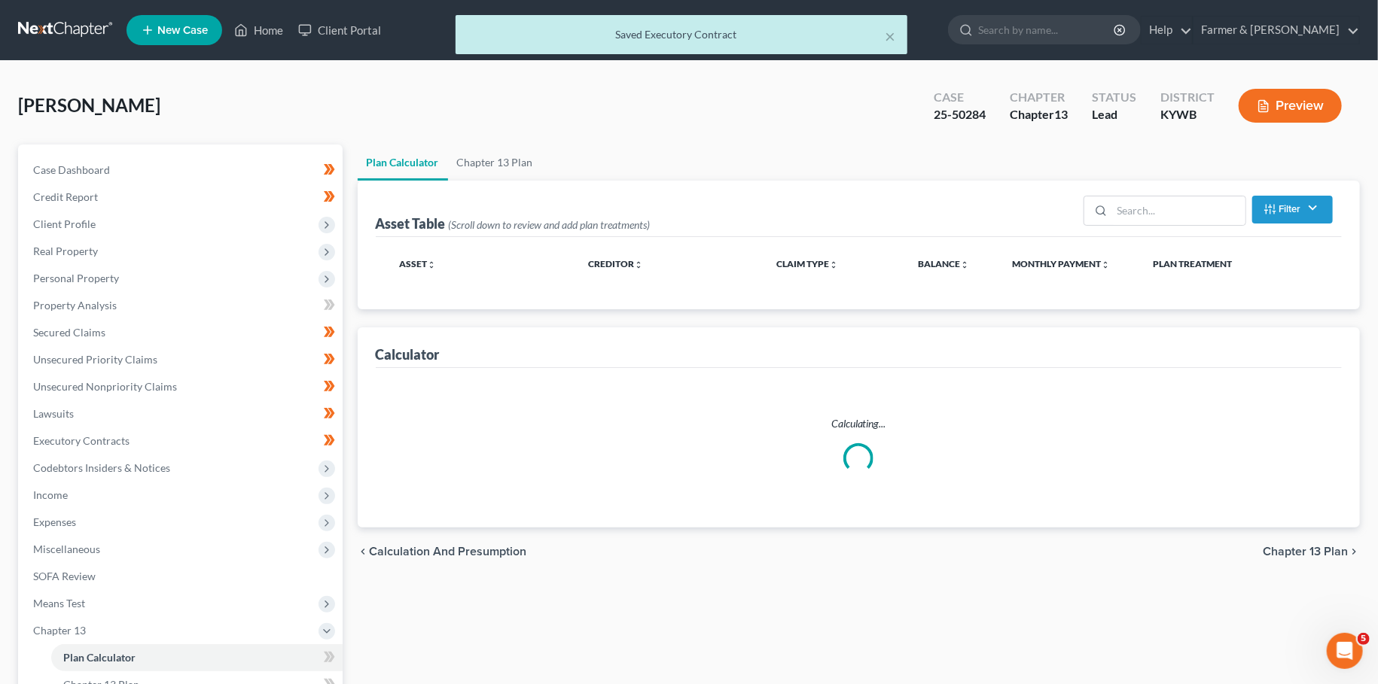
select select "59"
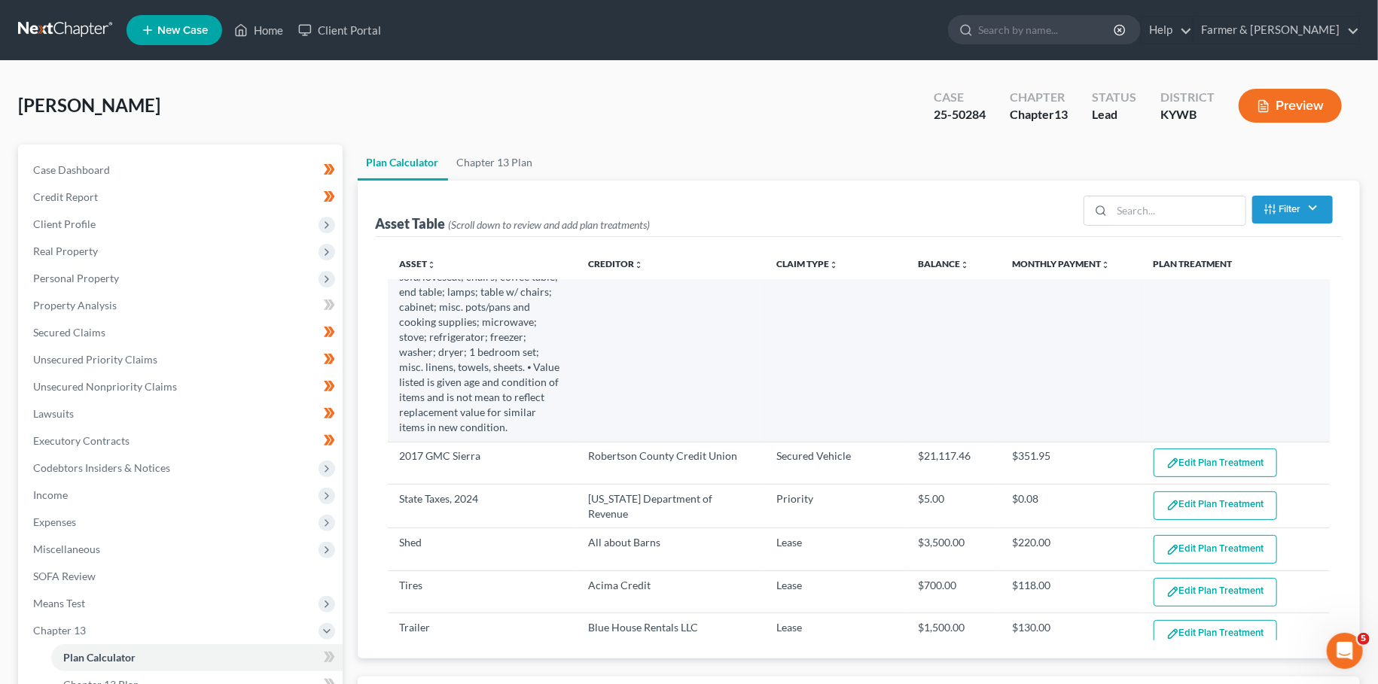
scroll to position [126, 0]
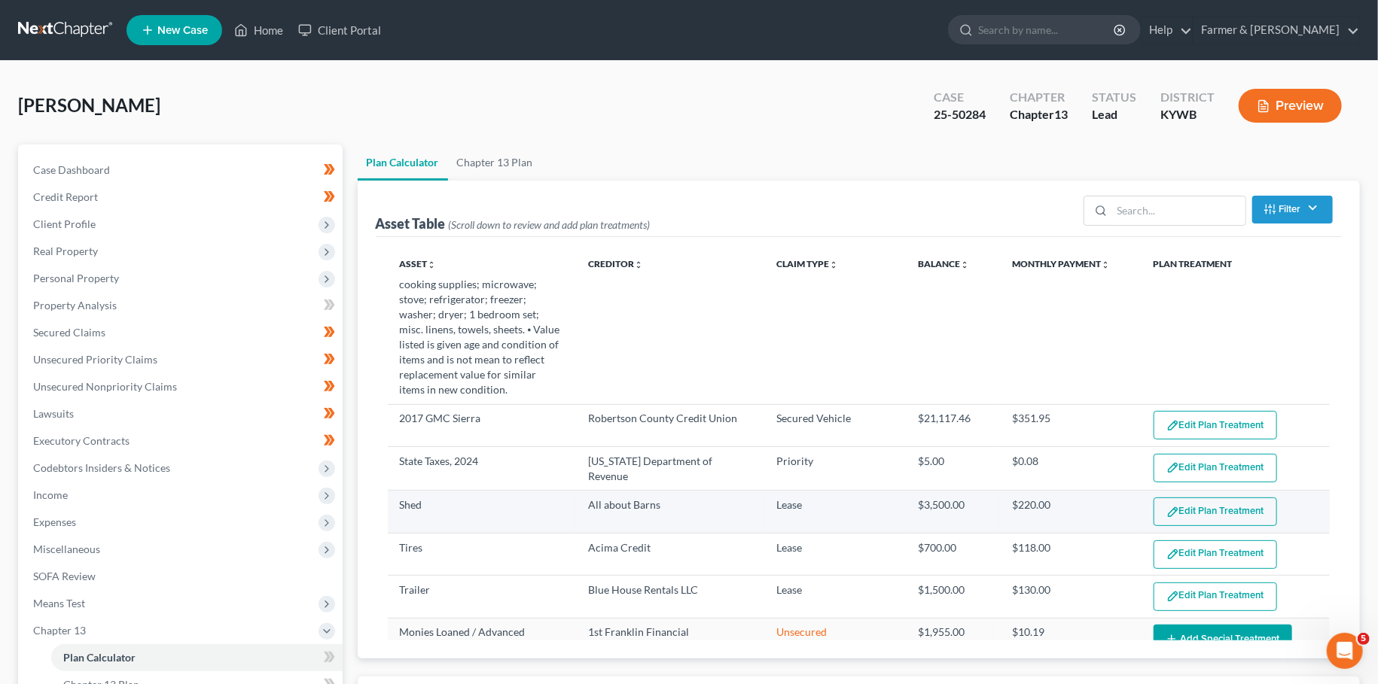
click at [1180, 498] on button "Edit Plan Treatment" at bounding box center [1214, 512] width 123 height 29
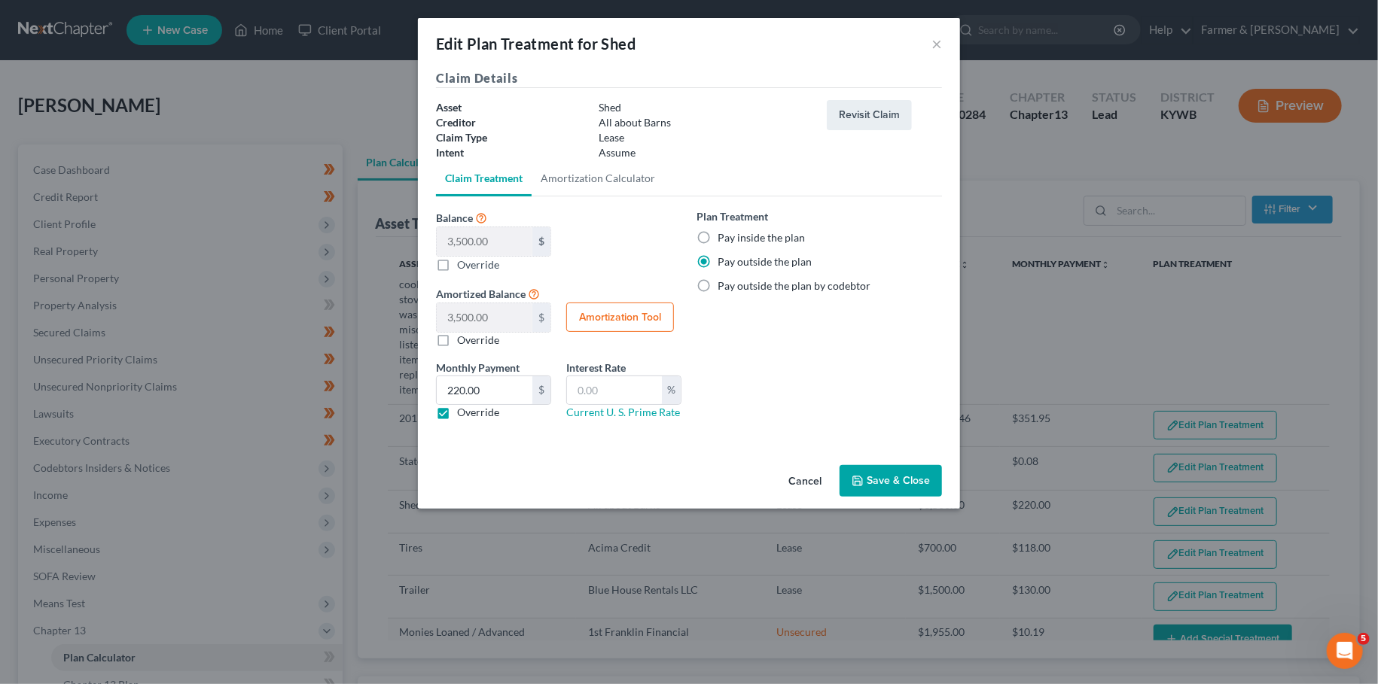
click at [894, 482] on button "Save & Close" at bounding box center [890, 481] width 102 height 32
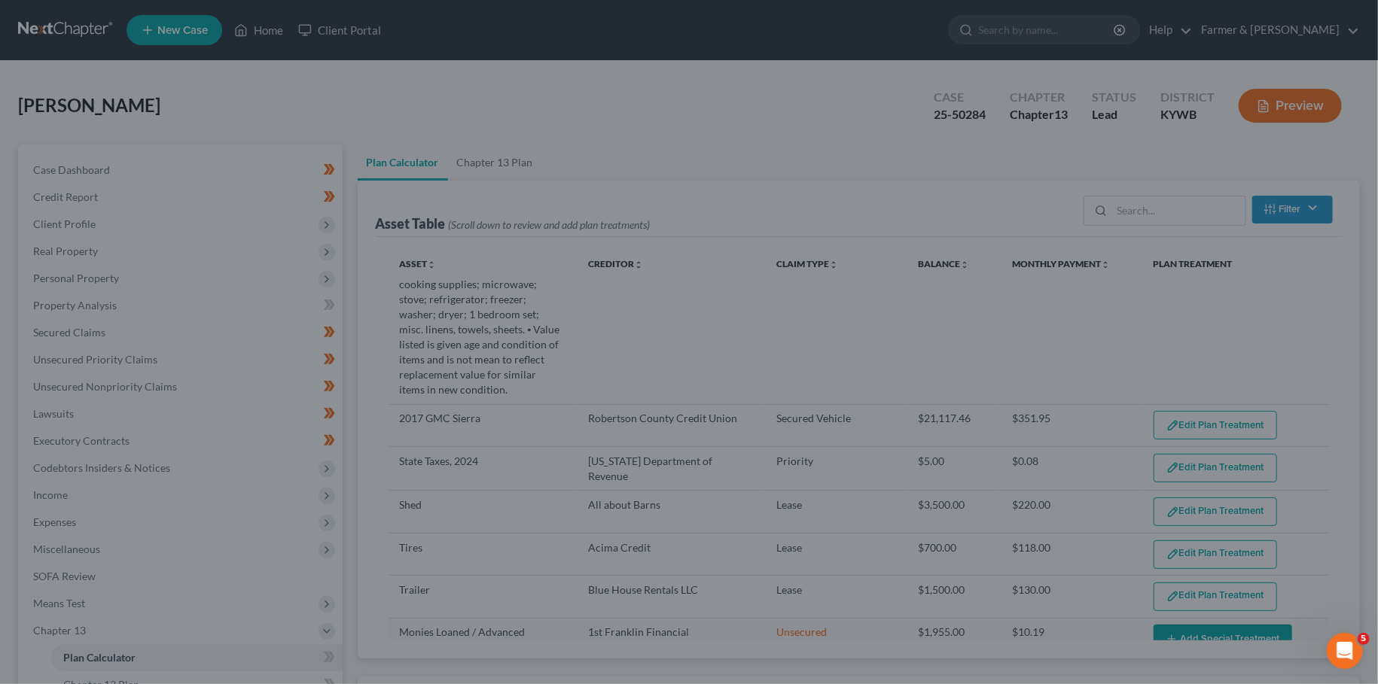
select select "59"
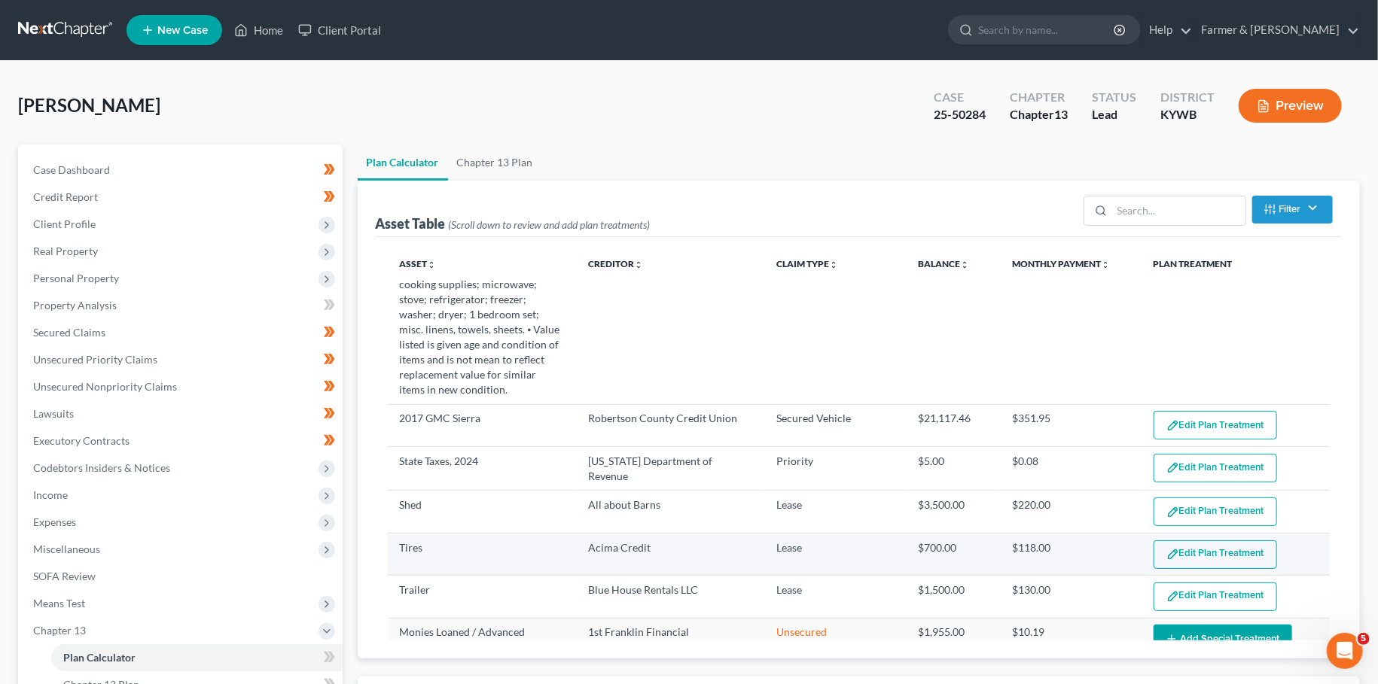
click at [1184, 541] on button "Edit Plan Treatment" at bounding box center [1214, 555] width 123 height 29
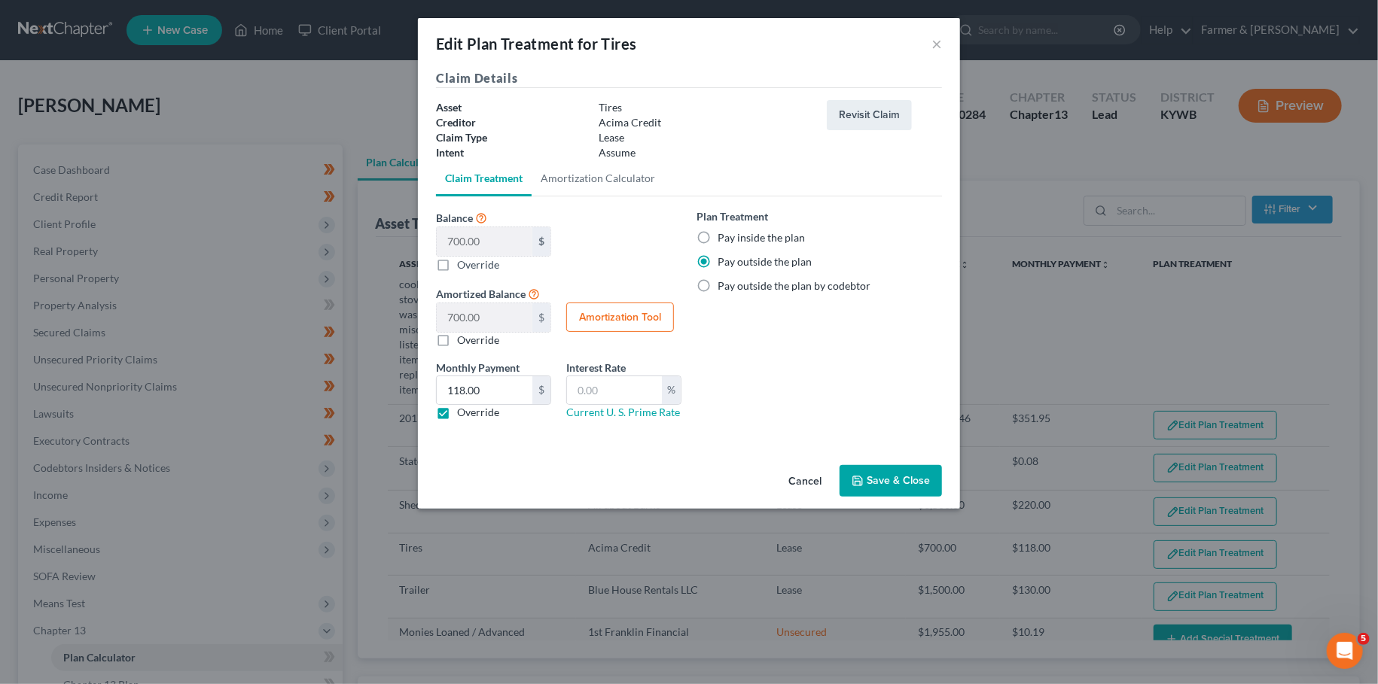
click at [916, 475] on button "Save & Close" at bounding box center [890, 481] width 102 height 32
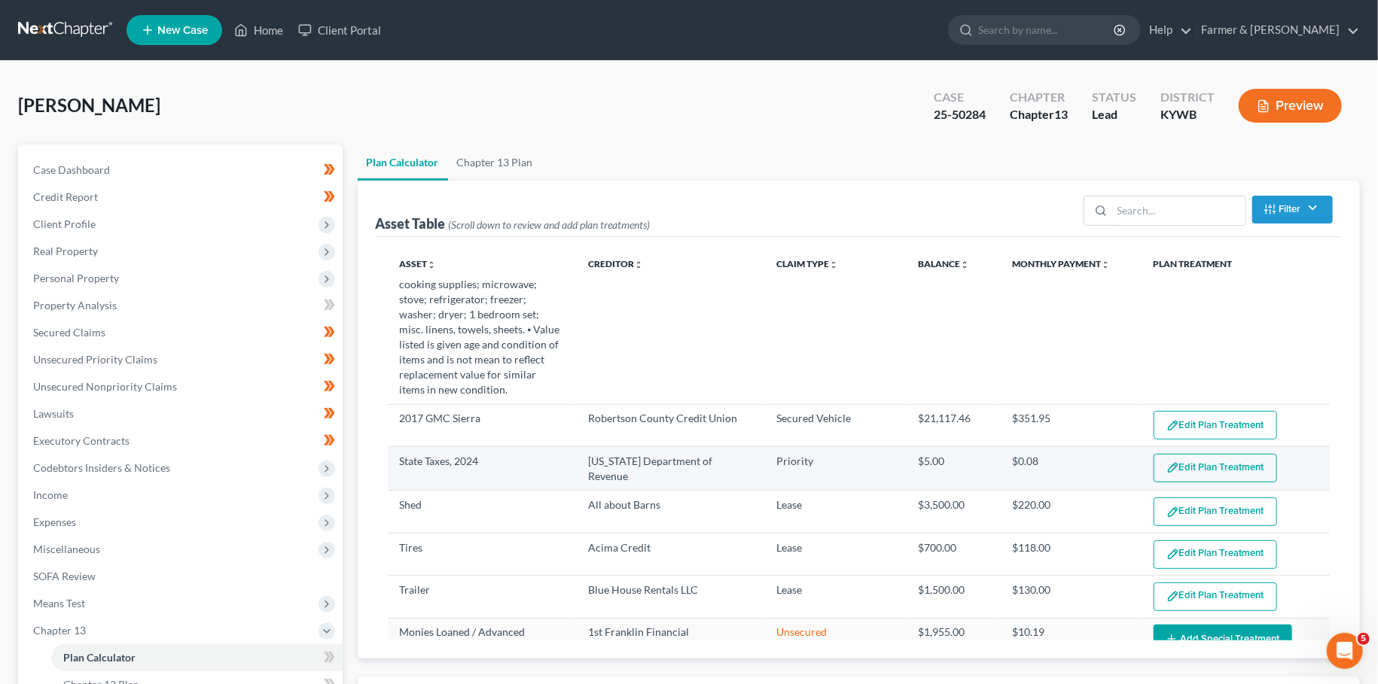
scroll to position [381, 0]
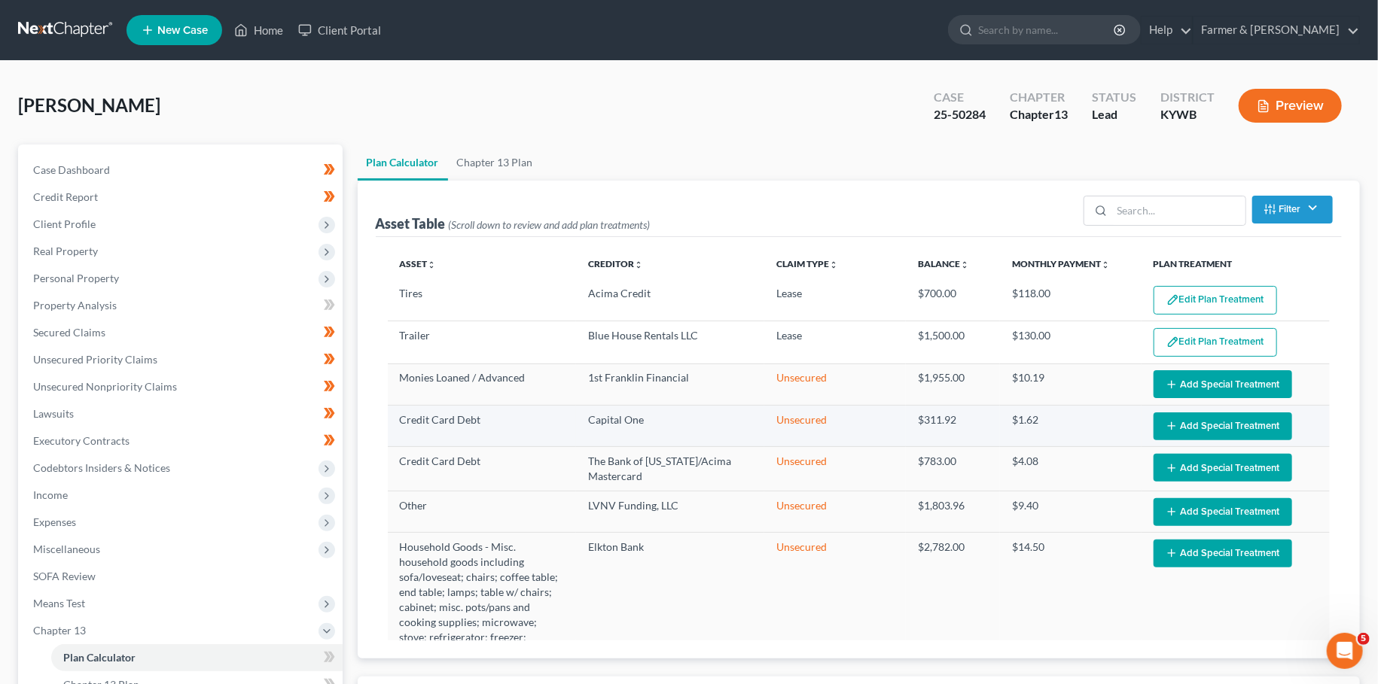
select select "59"
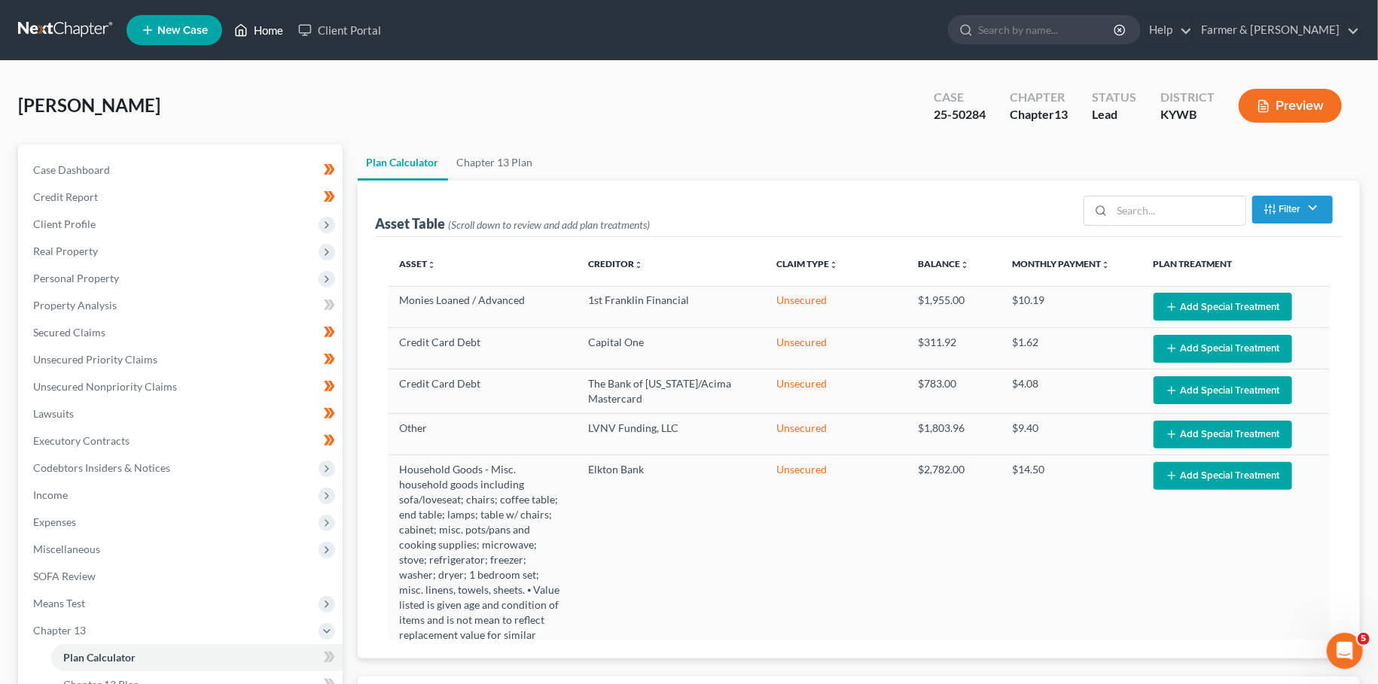
click at [257, 33] on link "Home" at bounding box center [259, 30] width 64 height 27
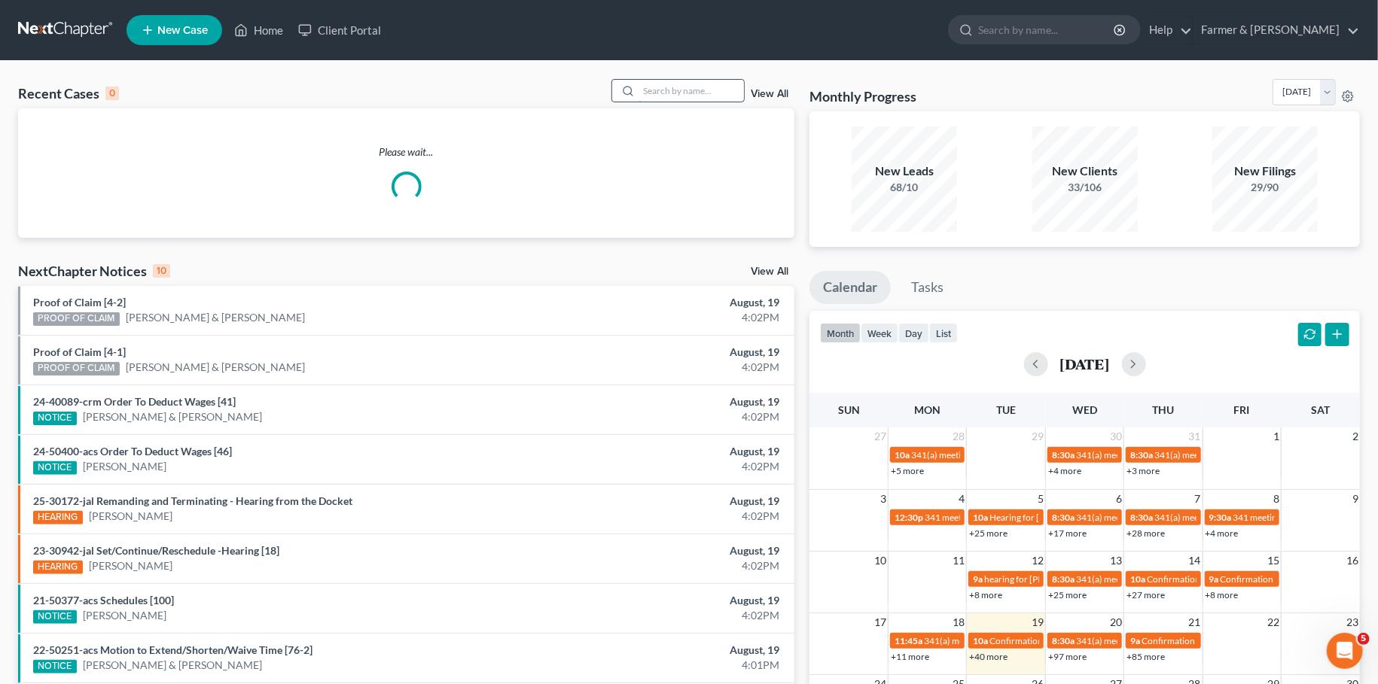
click at [668, 94] on input "search" at bounding box center [690, 91] width 105 height 22
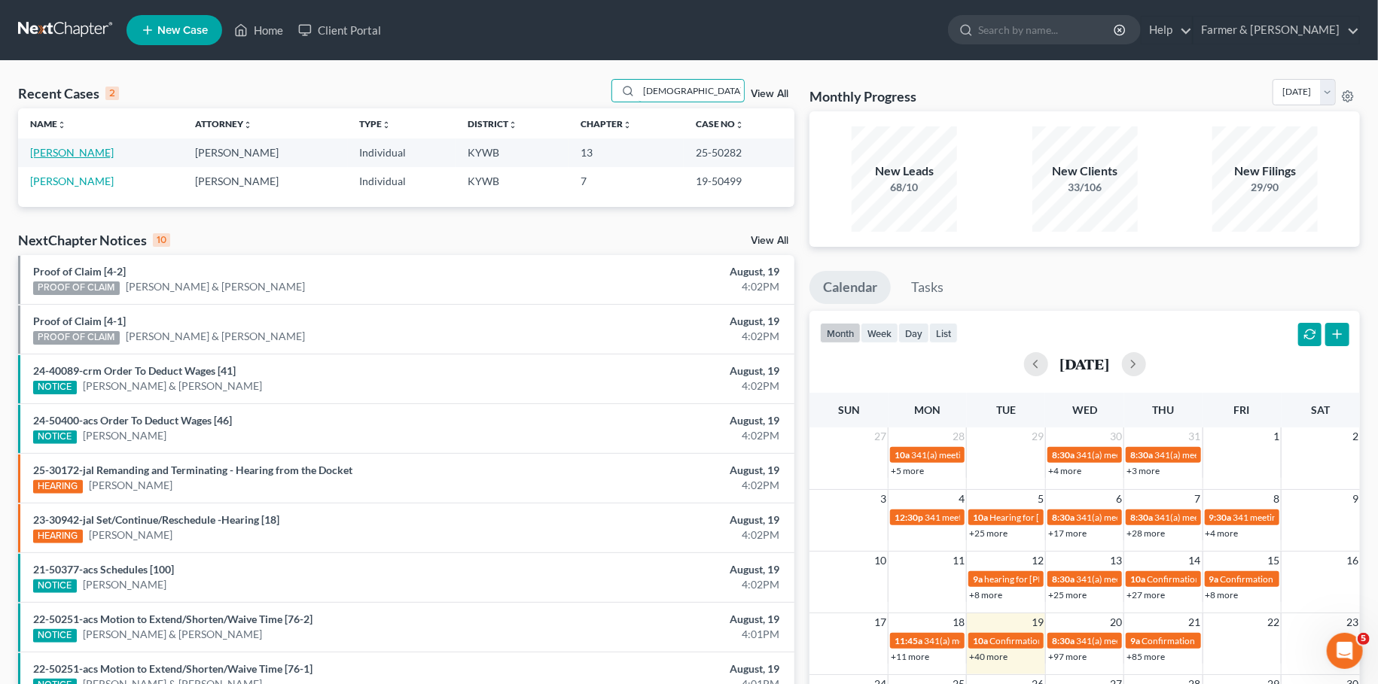
type input "[DEMOGRAPHIC_DATA][PERSON_NAME]"
click at [107, 152] on link "[PERSON_NAME]" at bounding box center [72, 152] width 84 height 13
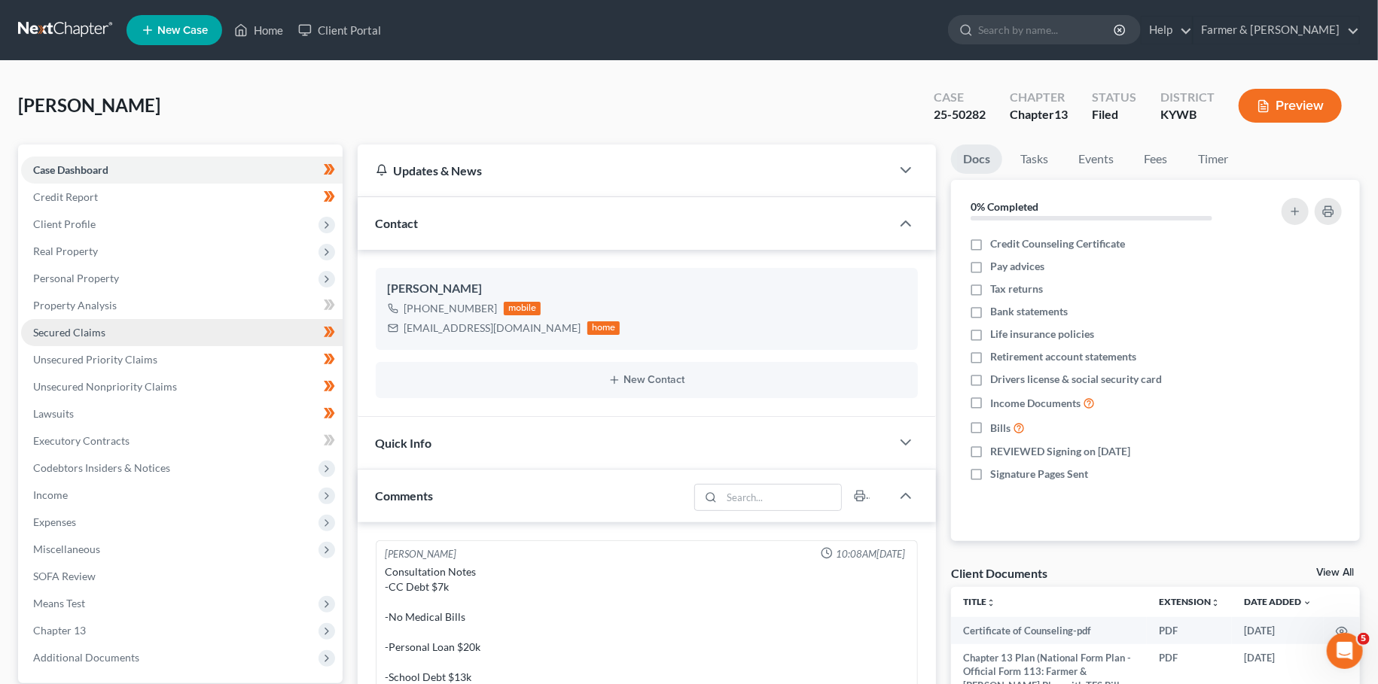
scroll to position [623, 0]
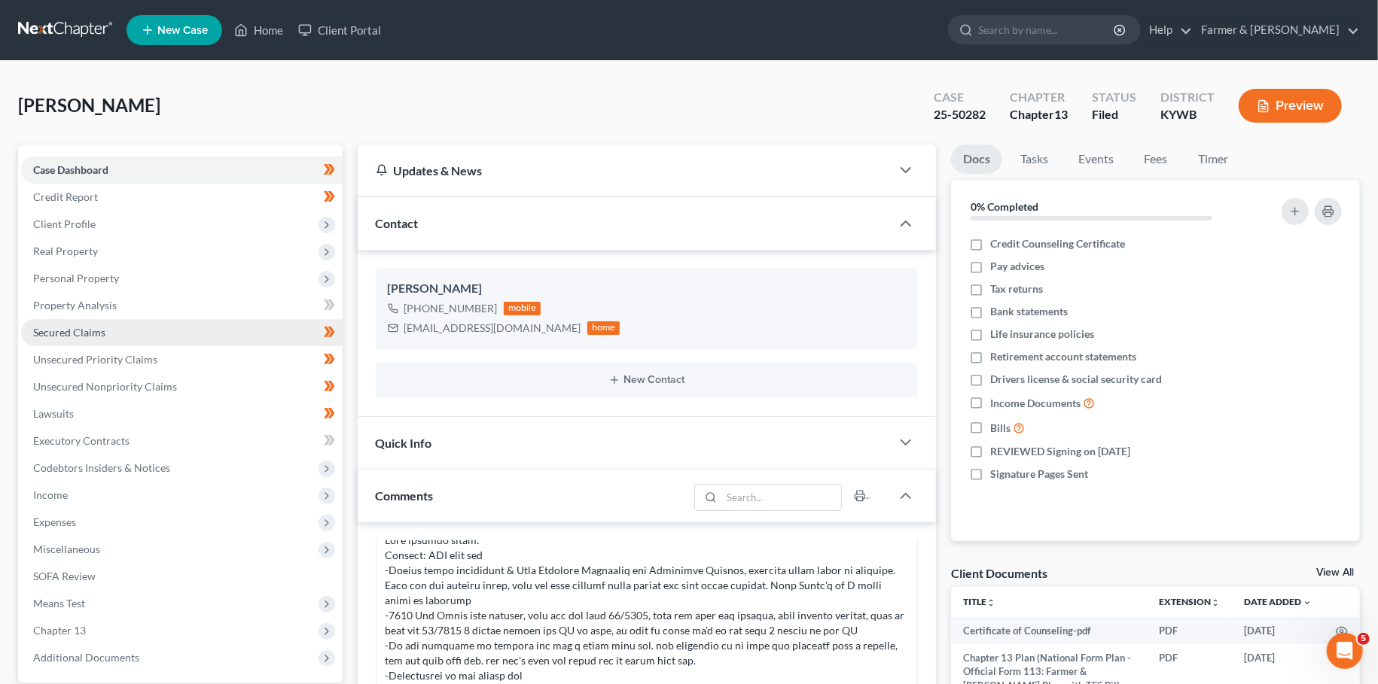
click at [117, 331] on link "Secured Claims" at bounding box center [181, 332] width 321 height 27
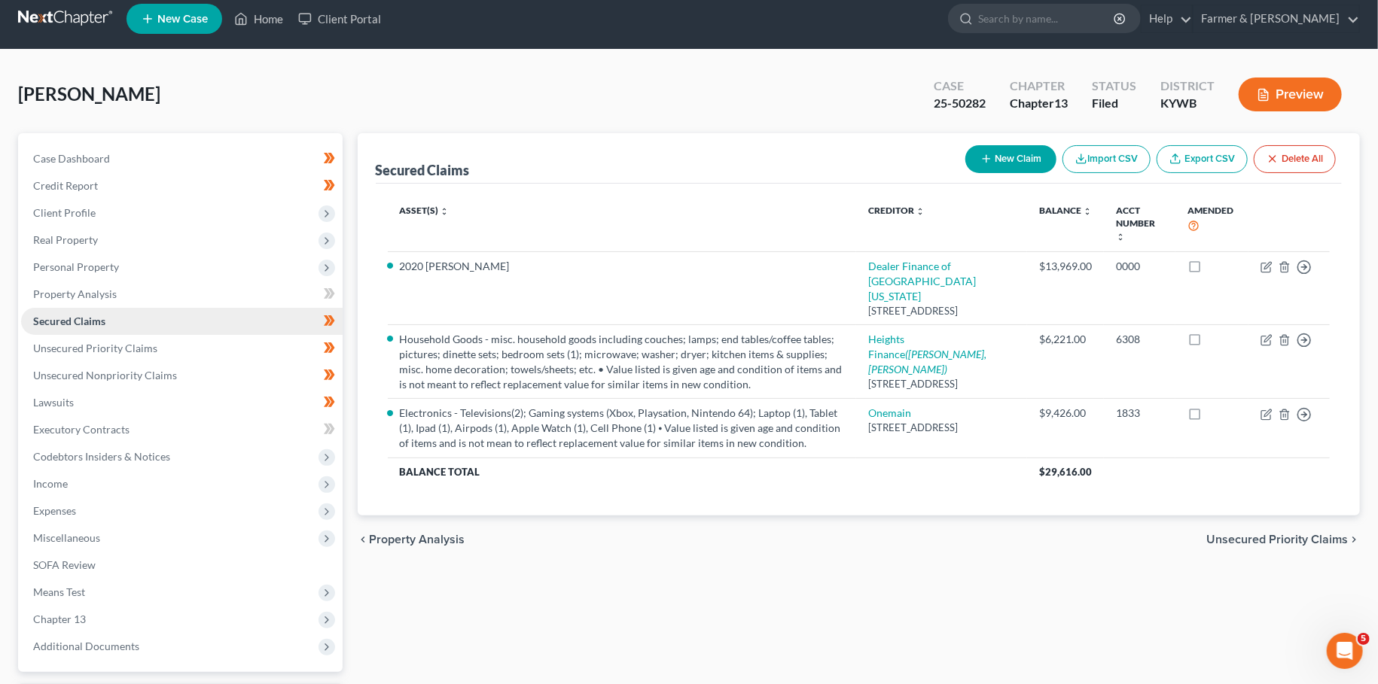
scroll to position [133, 0]
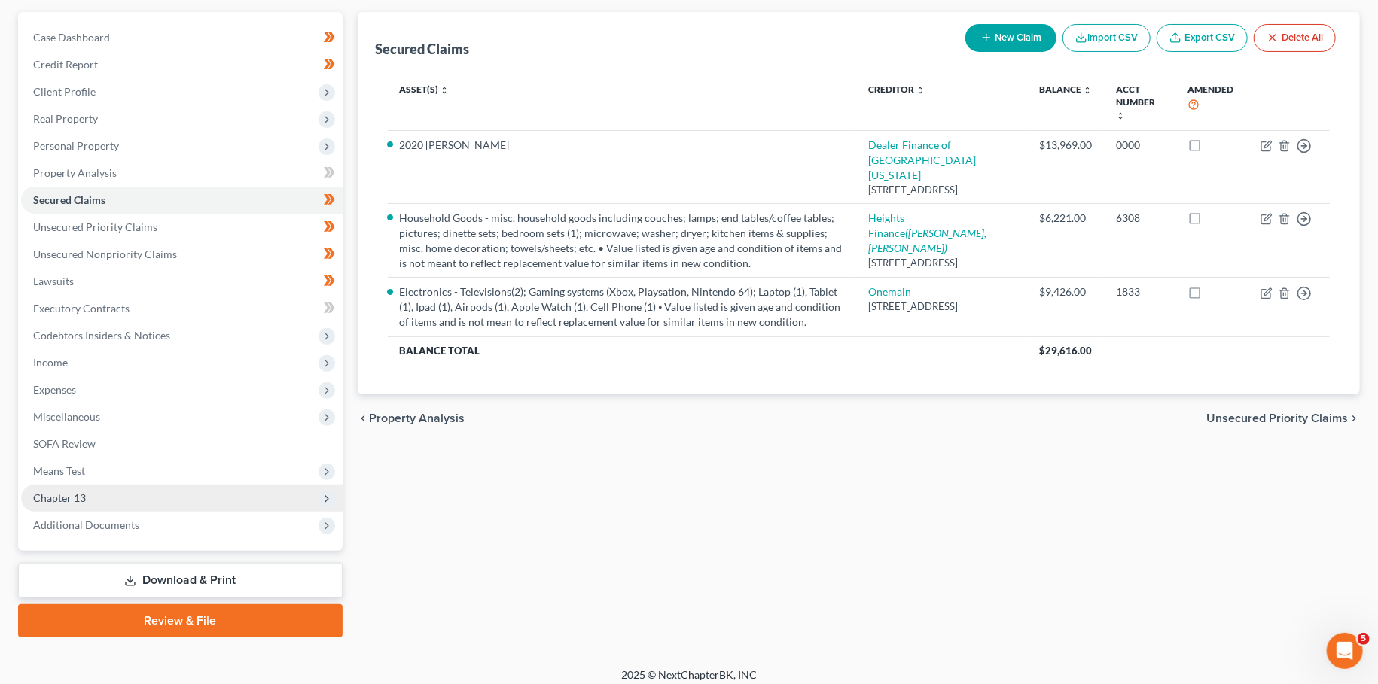
click at [87, 486] on span "Chapter 13" at bounding box center [181, 498] width 321 height 27
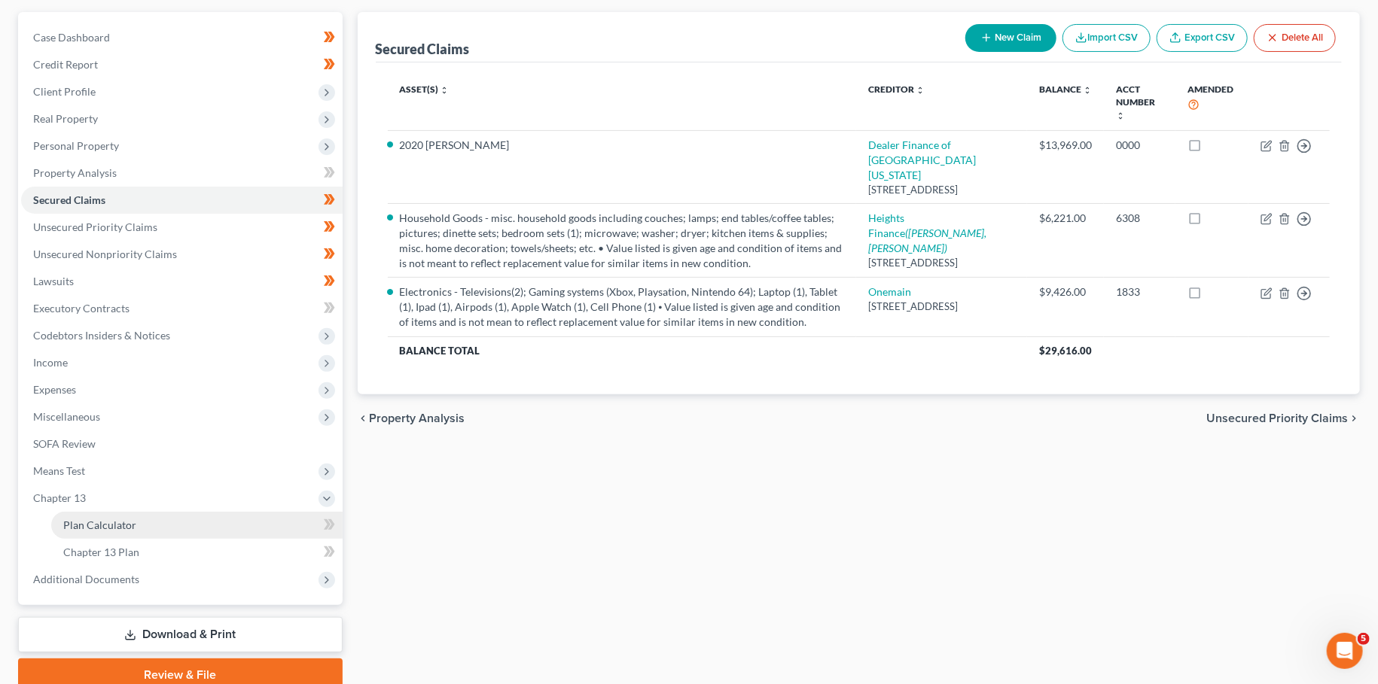
click at [88, 521] on span "Plan Calculator" at bounding box center [99, 525] width 73 height 13
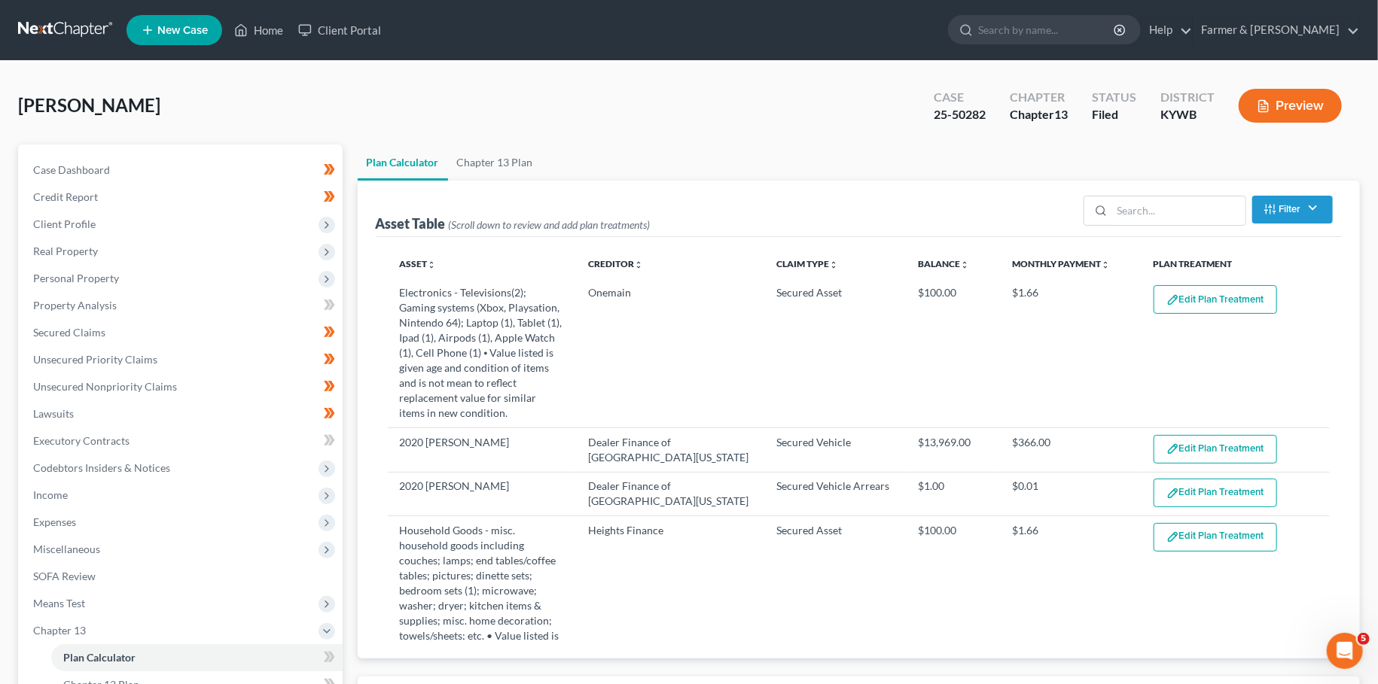
select select "59"
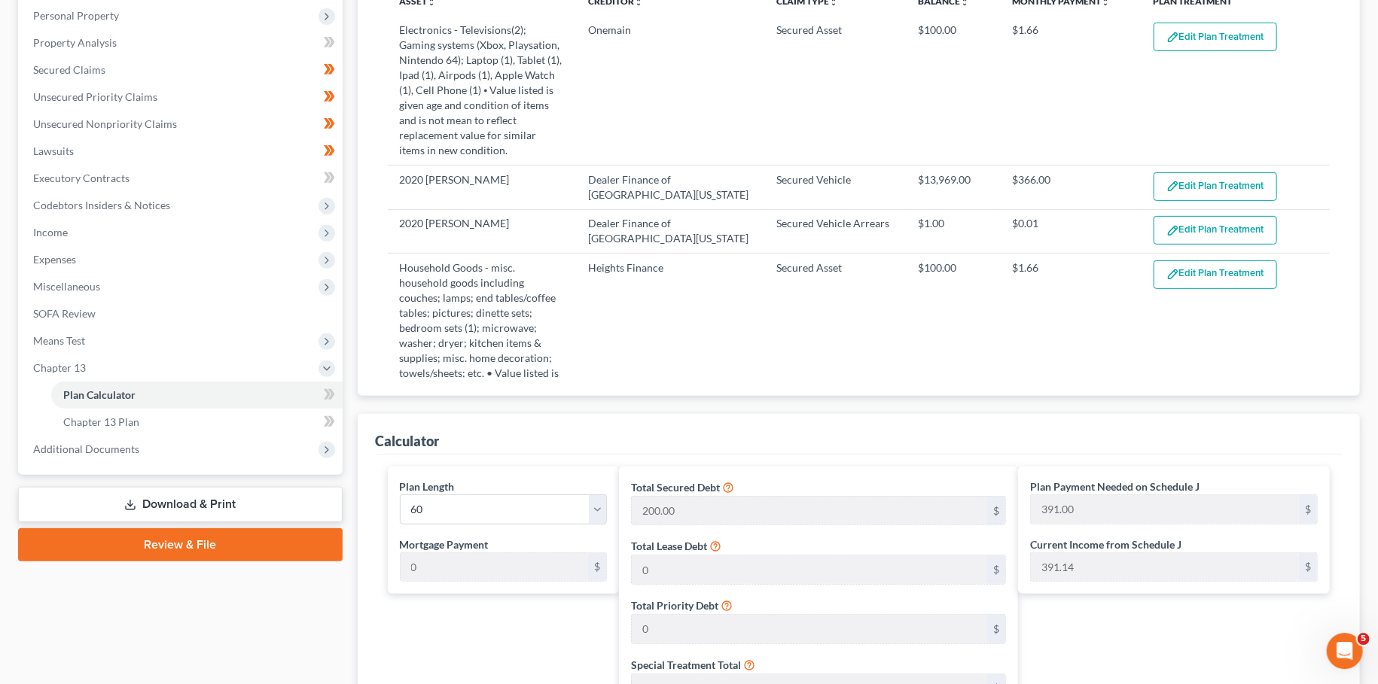
scroll to position [265, 0]
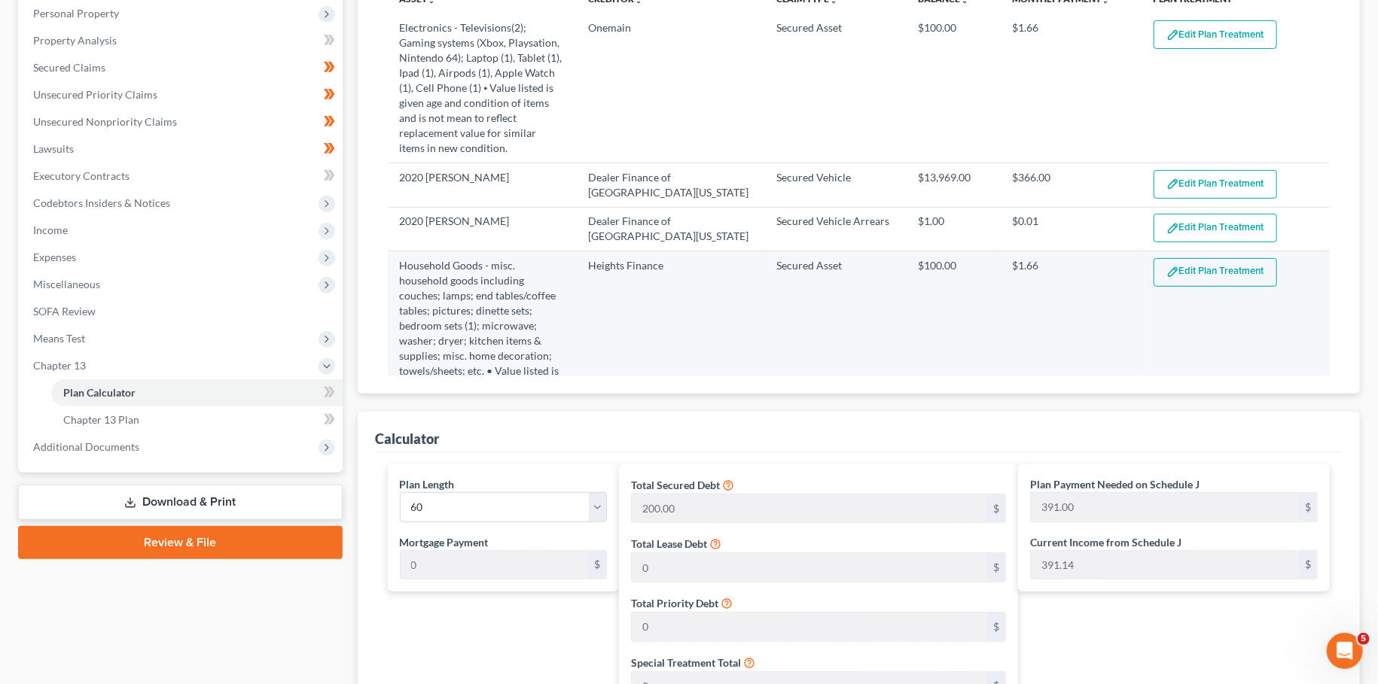
click at [1184, 273] on button "Edit Plan Treatment" at bounding box center [1214, 272] width 123 height 29
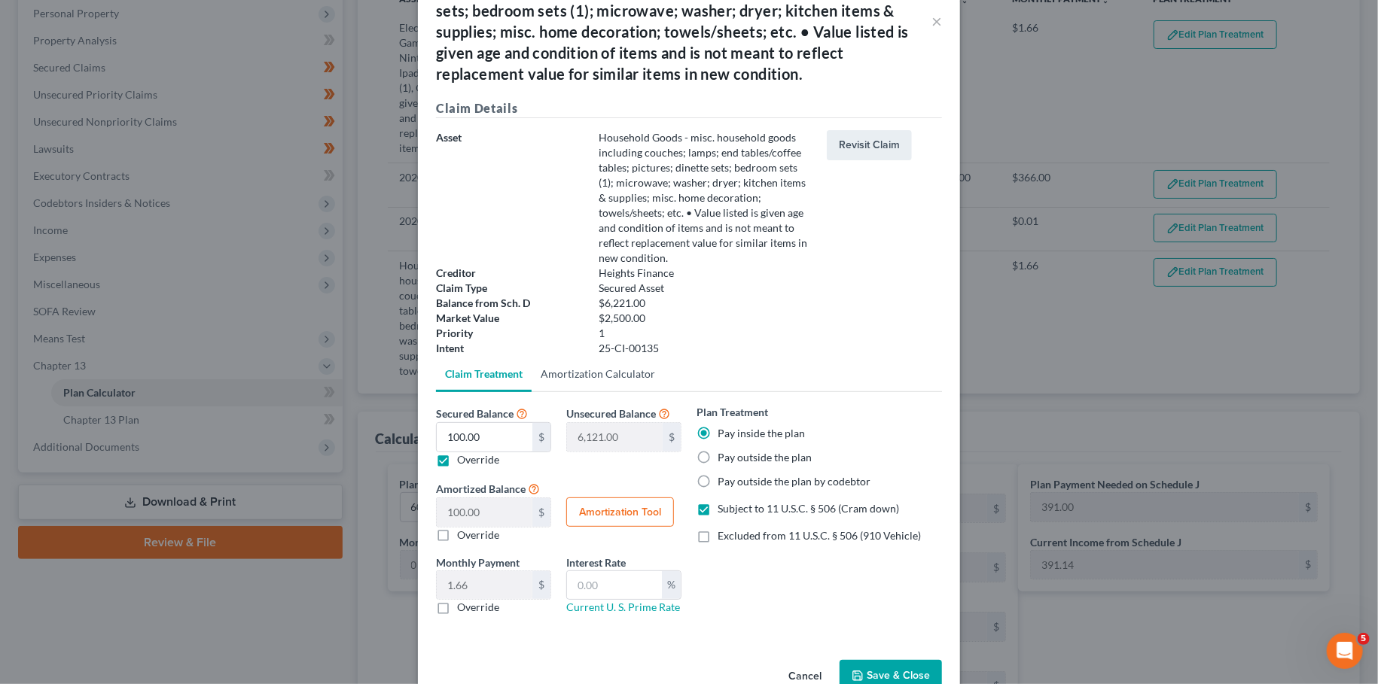
scroll to position [111, 0]
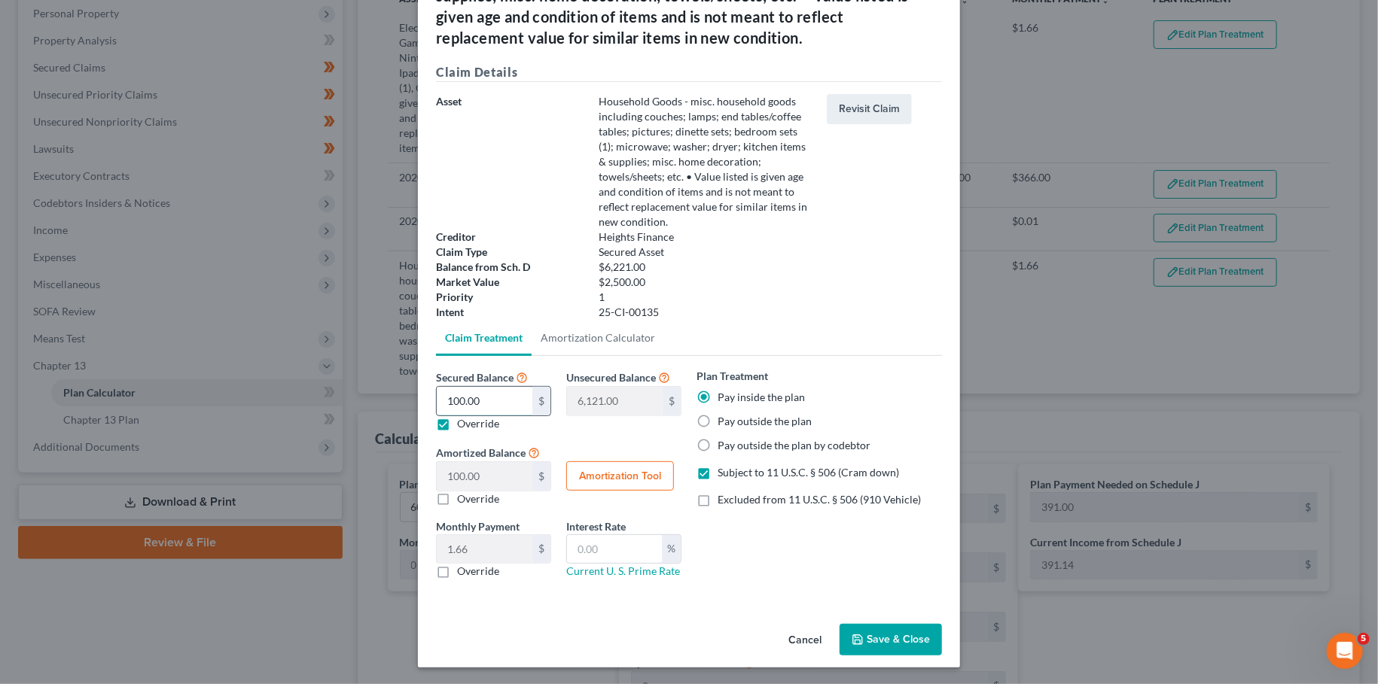
drag, startPoint x: 489, startPoint y: 403, endPoint x: 440, endPoint y: 401, distance: 49.7
click at [437, 400] on input "100.00" at bounding box center [485, 401] width 96 height 29
drag, startPoint x: 474, startPoint y: 403, endPoint x: 448, endPoint y: 398, distance: 26.1
click at [448, 398] on input "100.00" at bounding box center [485, 401] width 96 height 29
click at [507, 403] on input "100.00" at bounding box center [485, 401] width 96 height 29
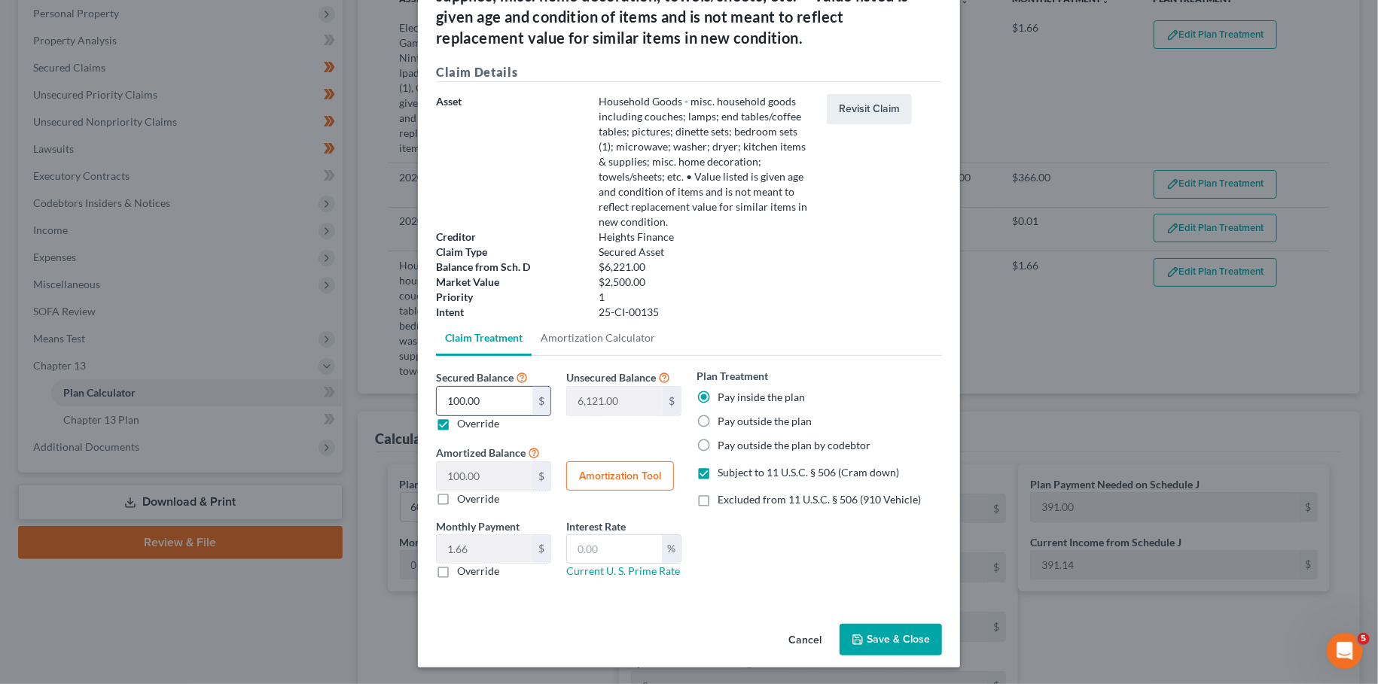
click at [498, 401] on input "100.00" at bounding box center [485, 401] width 96 height 29
drag, startPoint x: 490, startPoint y: 399, endPoint x: 437, endPoint y: 392, distance: 53.9
click at [437, 392] on input "100.00" at bounding box center [485, 401] width 96 height 29
type input "2"
type input "6,219.00"
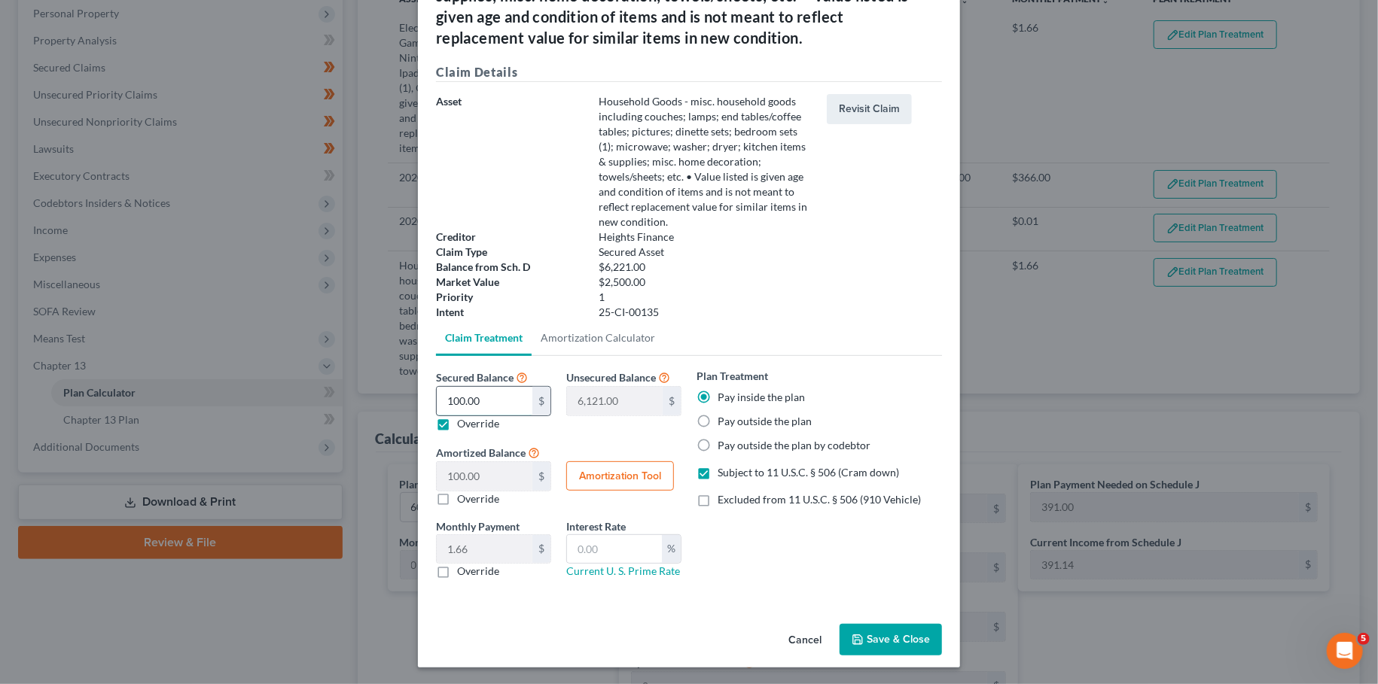
type input "2.00"
type input "0.03"
type input "28"
type input "6,193.00"
type input "28.00"
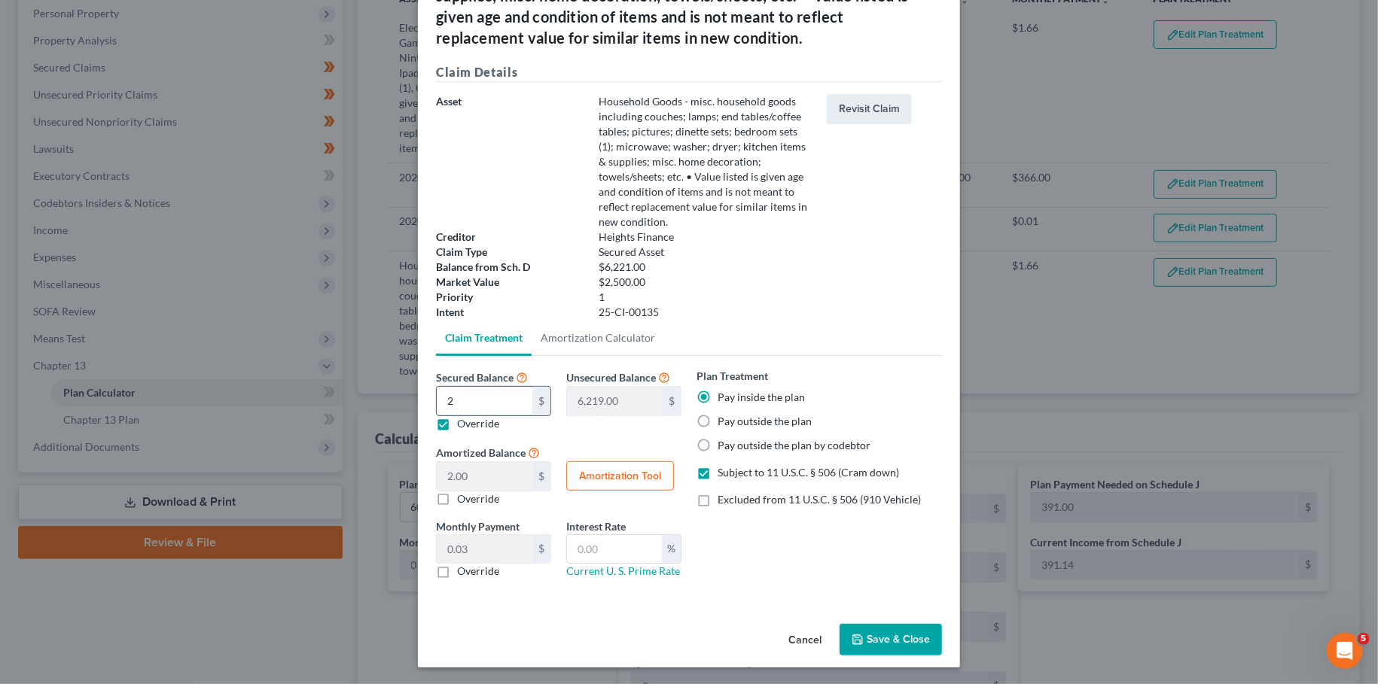
type input "0.46"
type input "280"
type input "5,941.00"
type input "280.00"
type input "4.66"
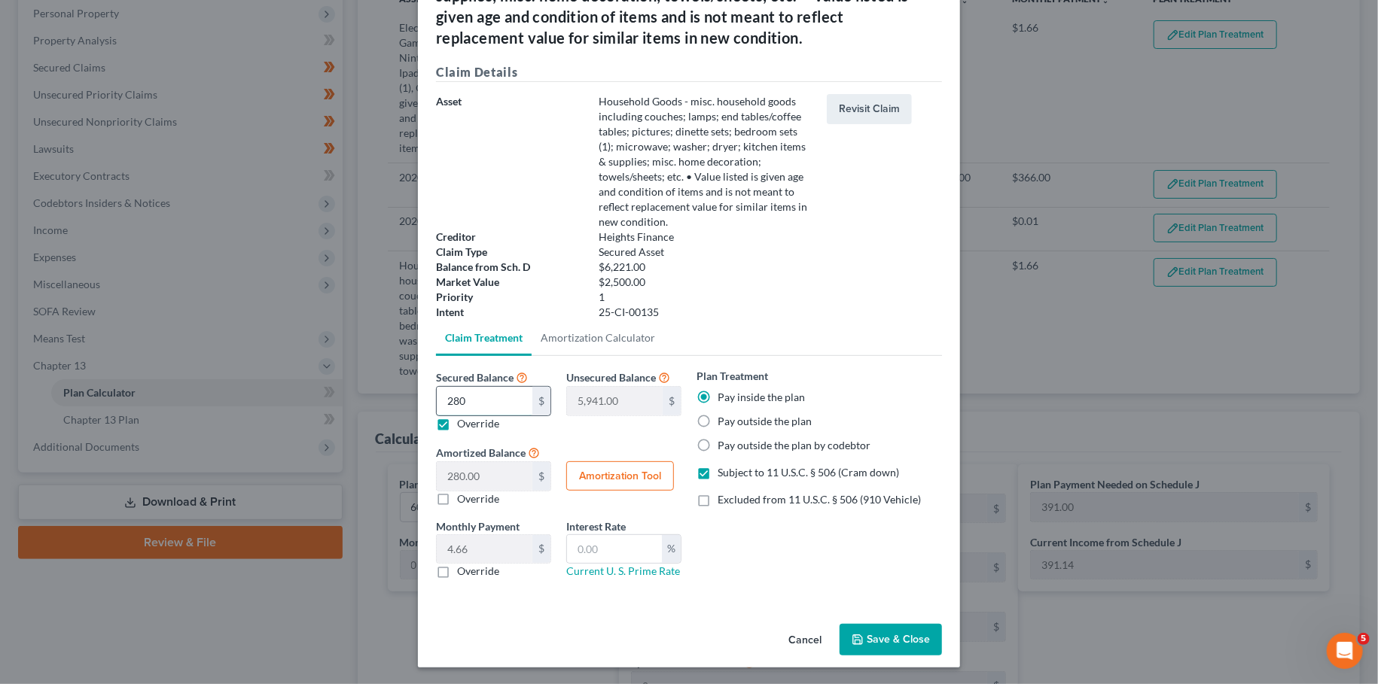
type input "2805"
type input "3,416.00"
type input "2,805.00"
type input "46.75"
type input "2,805.00"
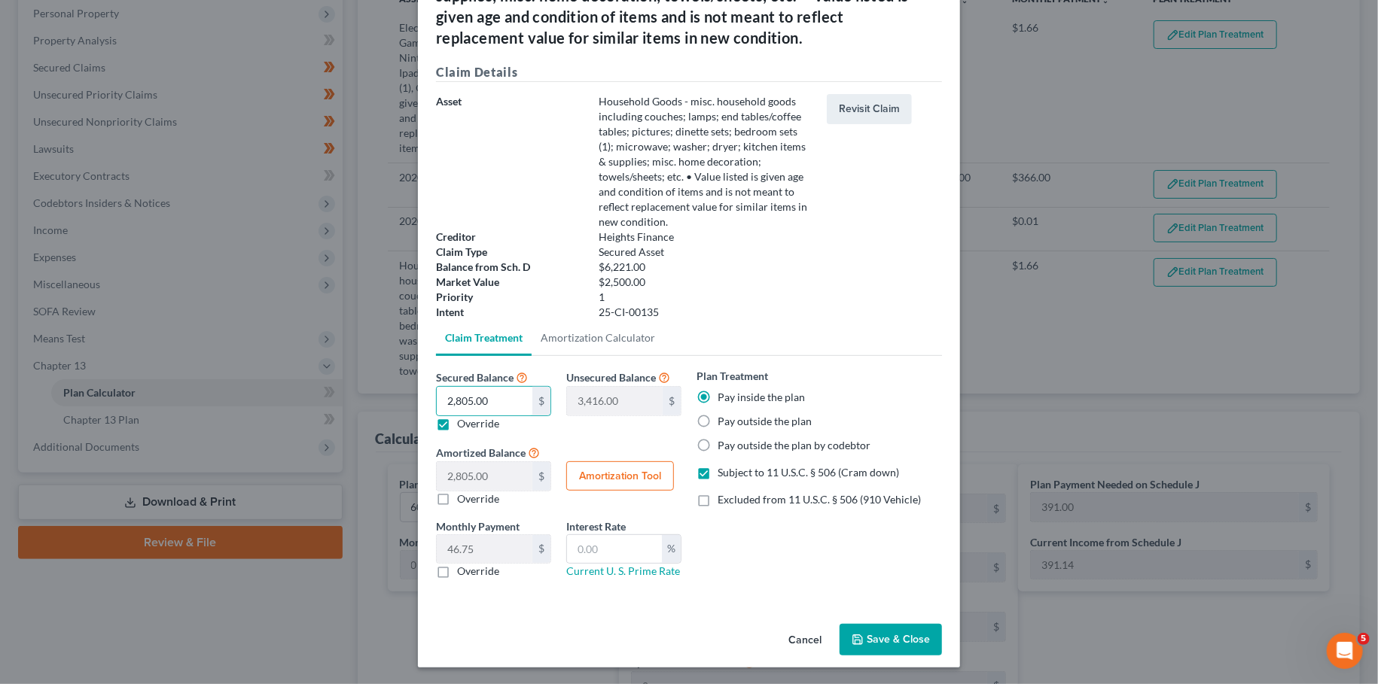
click at [927, 637] on button "Save & Close" at bounding box center [890, 640] width 102 height 32
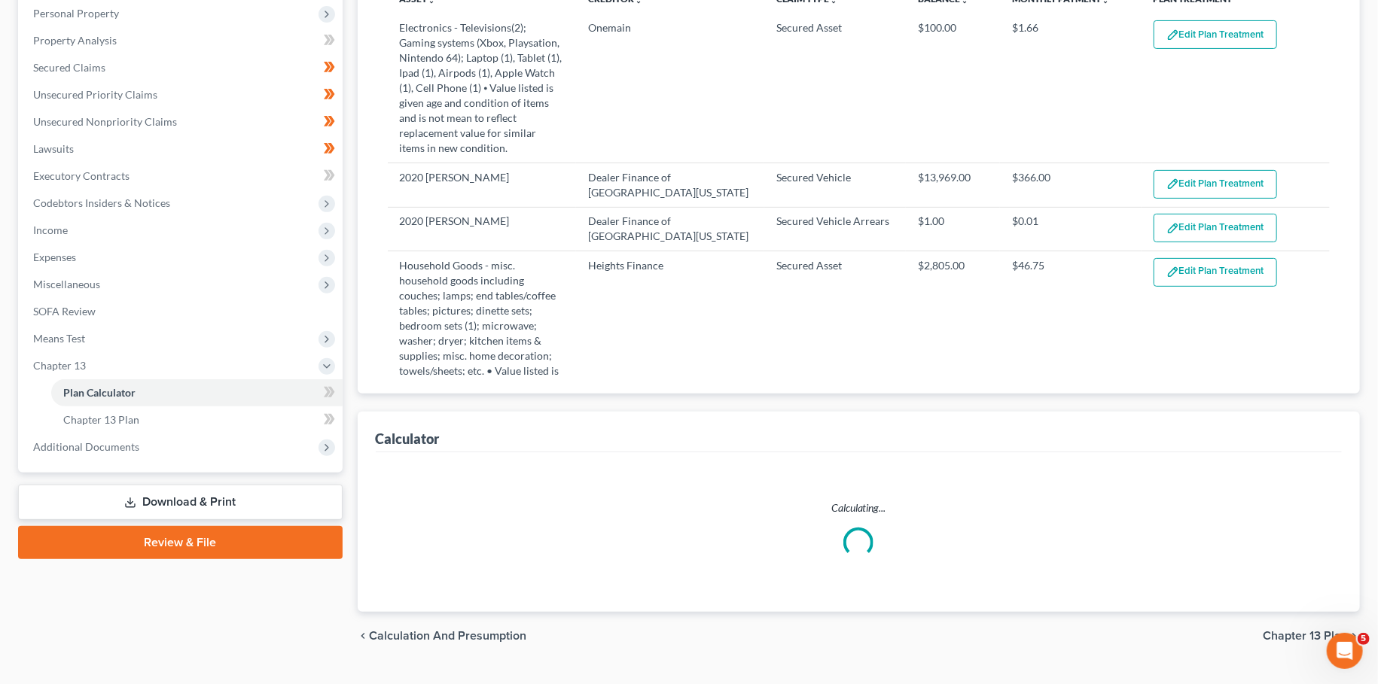
select select "59"
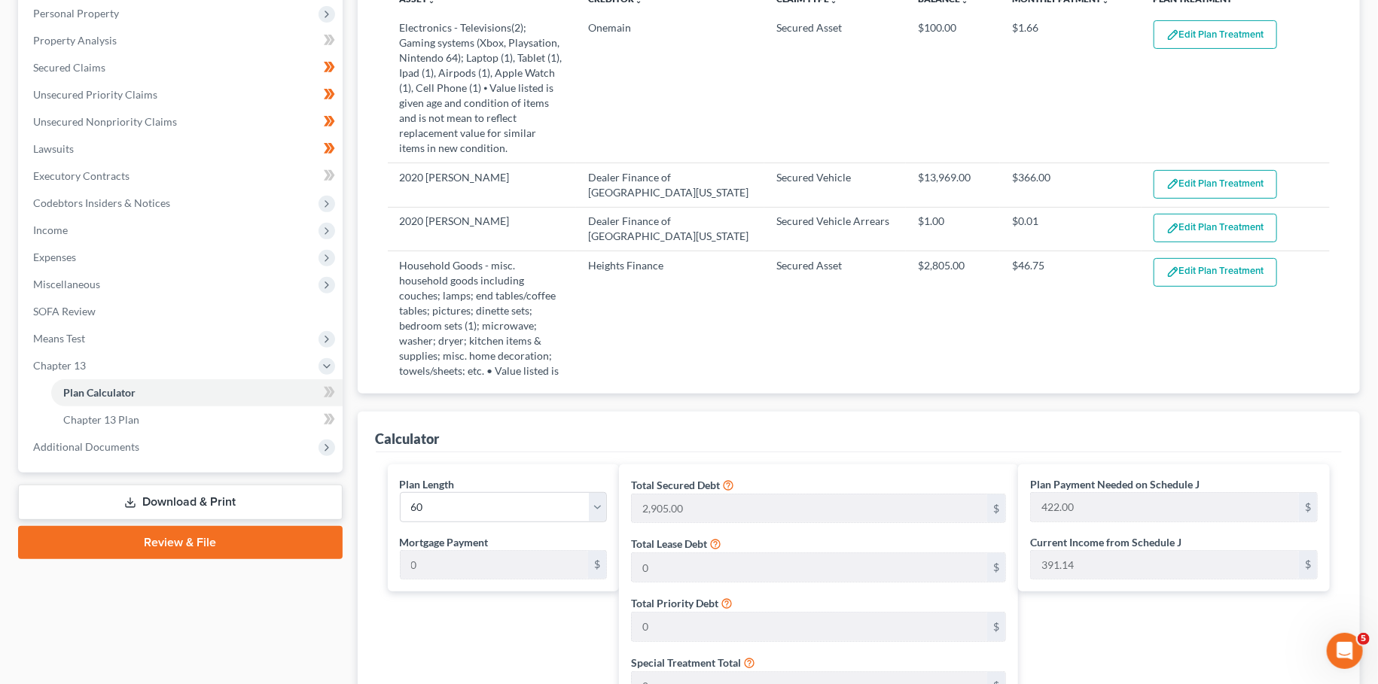
scroll to position [775, 0]
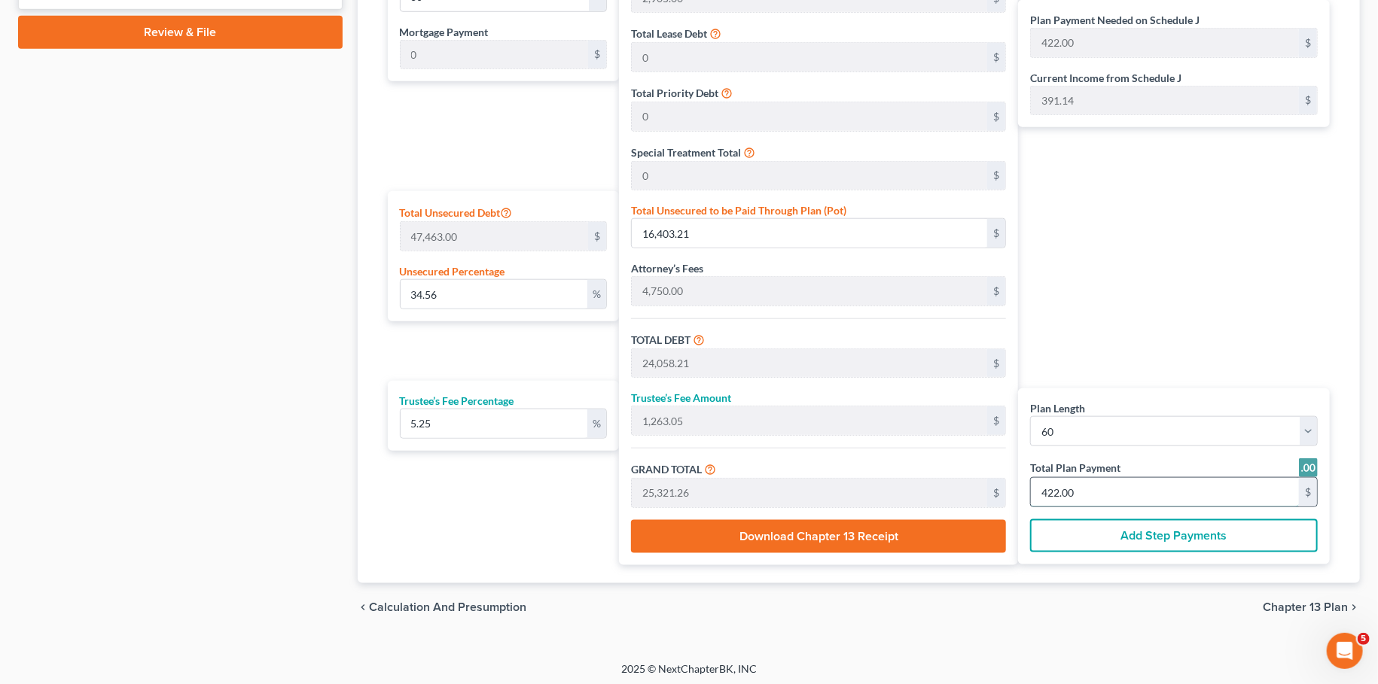
click at [1086, 488] on input "422.00" at bounding box center [1165, 492] width 268 height 29
type input "0"
type input "171.02"
type input "8.97"
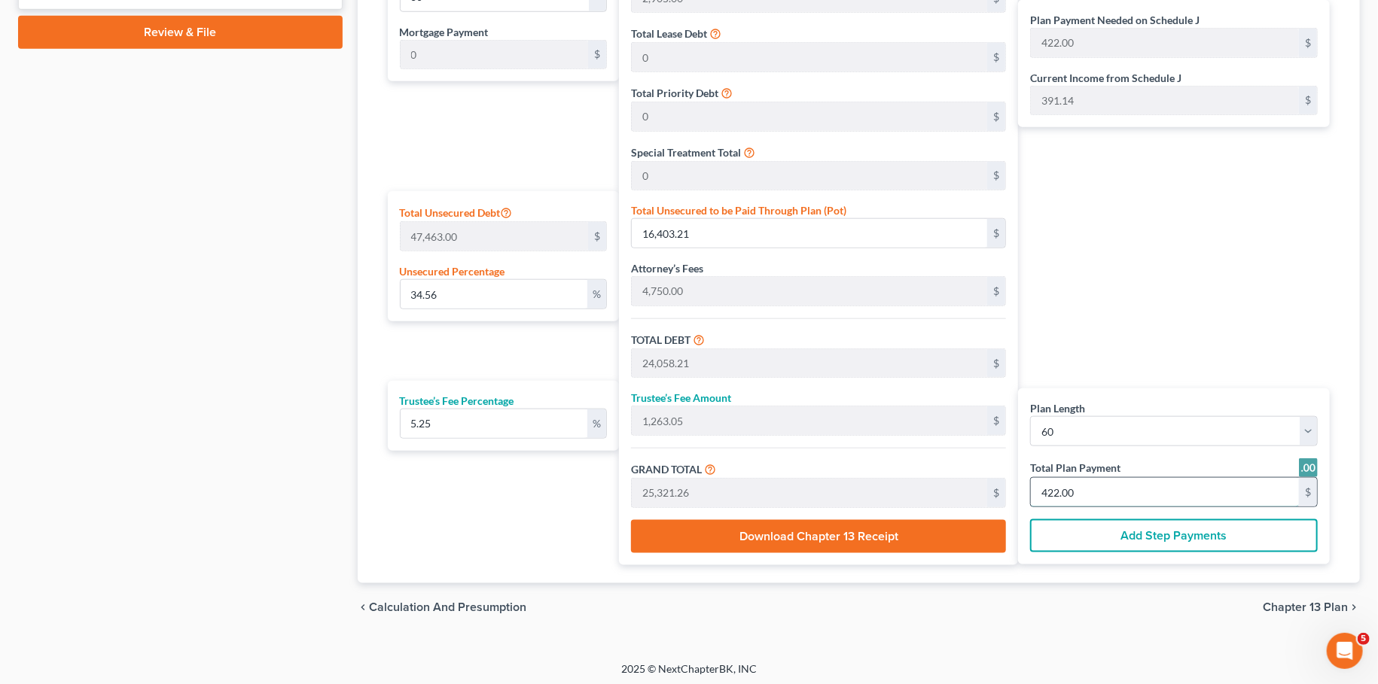
type input "180.00"
type input "3"
type input "2,223.27"
type input "116.72"
type input "2,340.00"
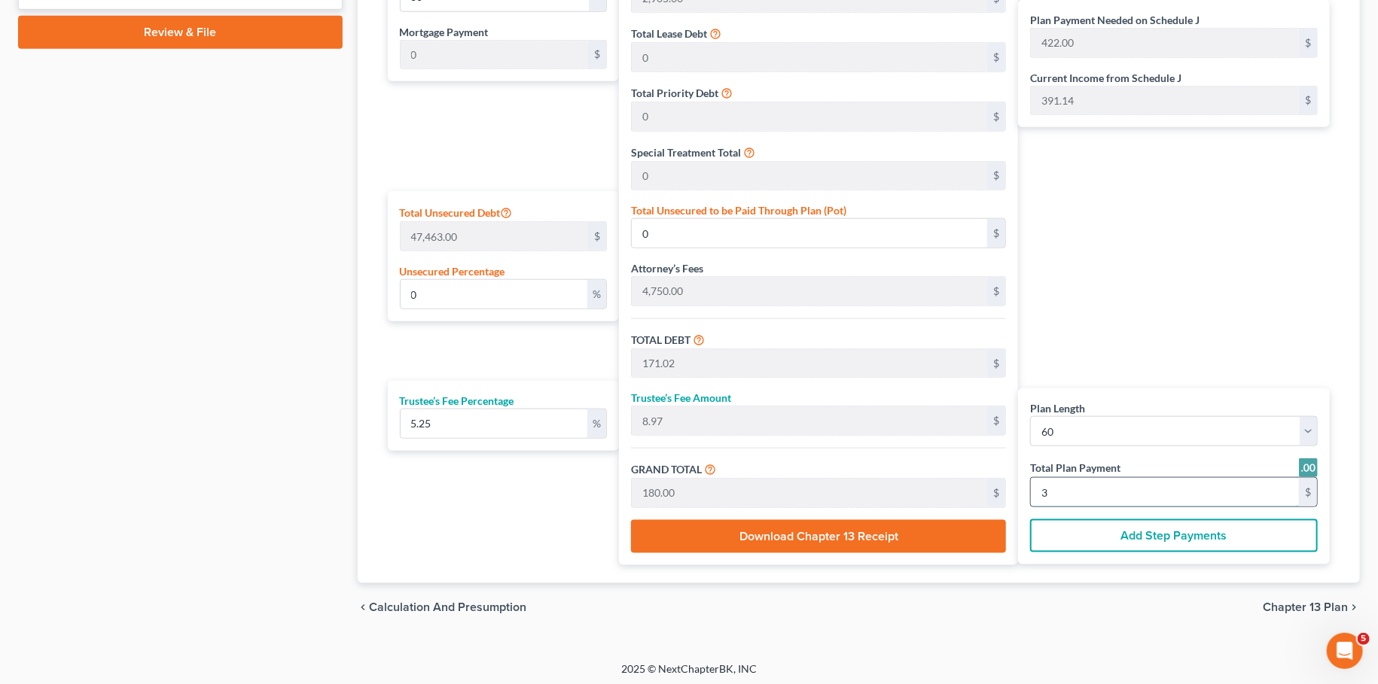
type input "39"
type input "30.83"
type input "14,634.78"
type input "22,289.78"
type input "1,170.21"
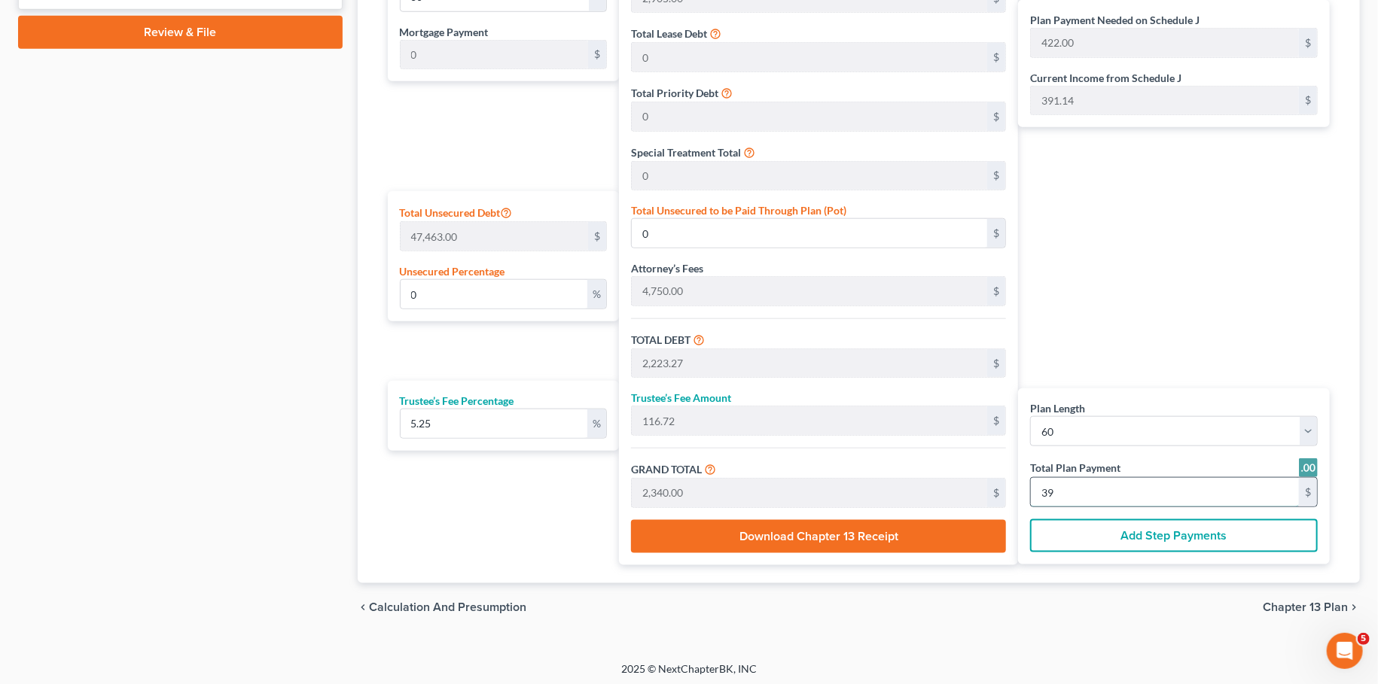
type input "23,460.00"
type input "391.00"
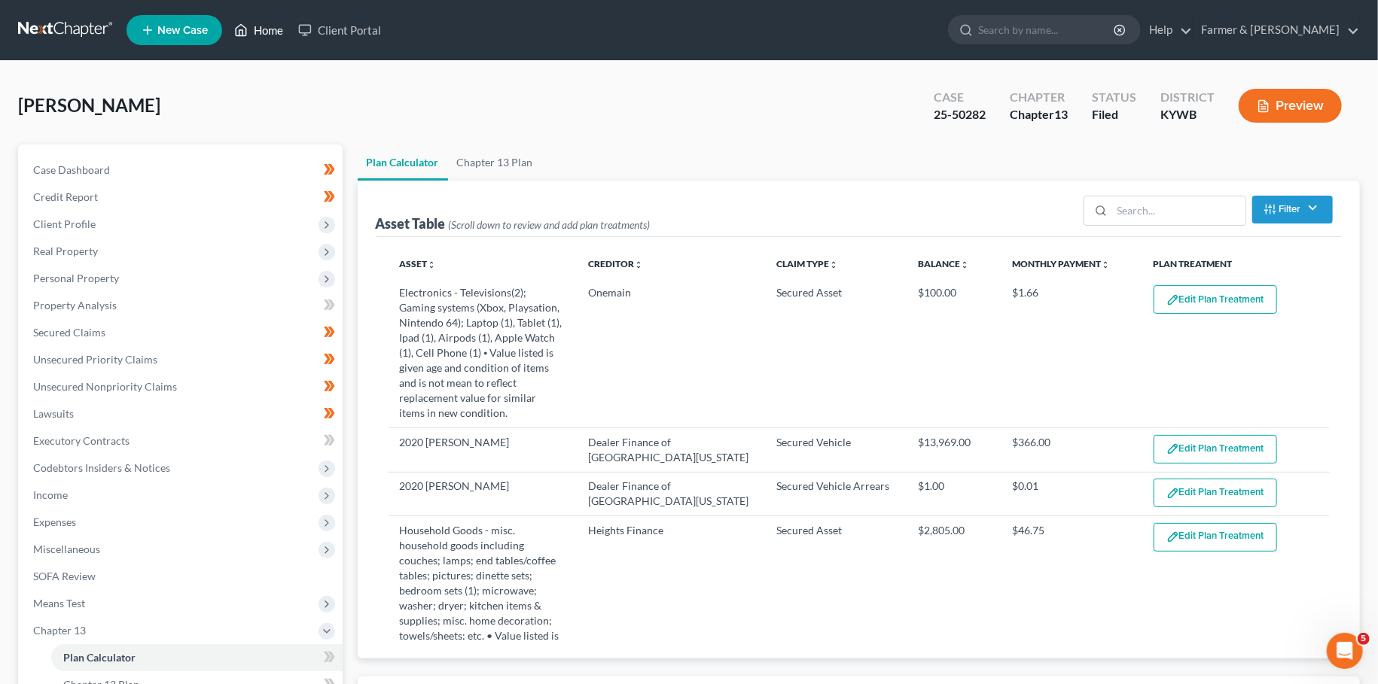
click at [260, 24] on link "Home" at bounding box center [259, 30] width 64 height 27
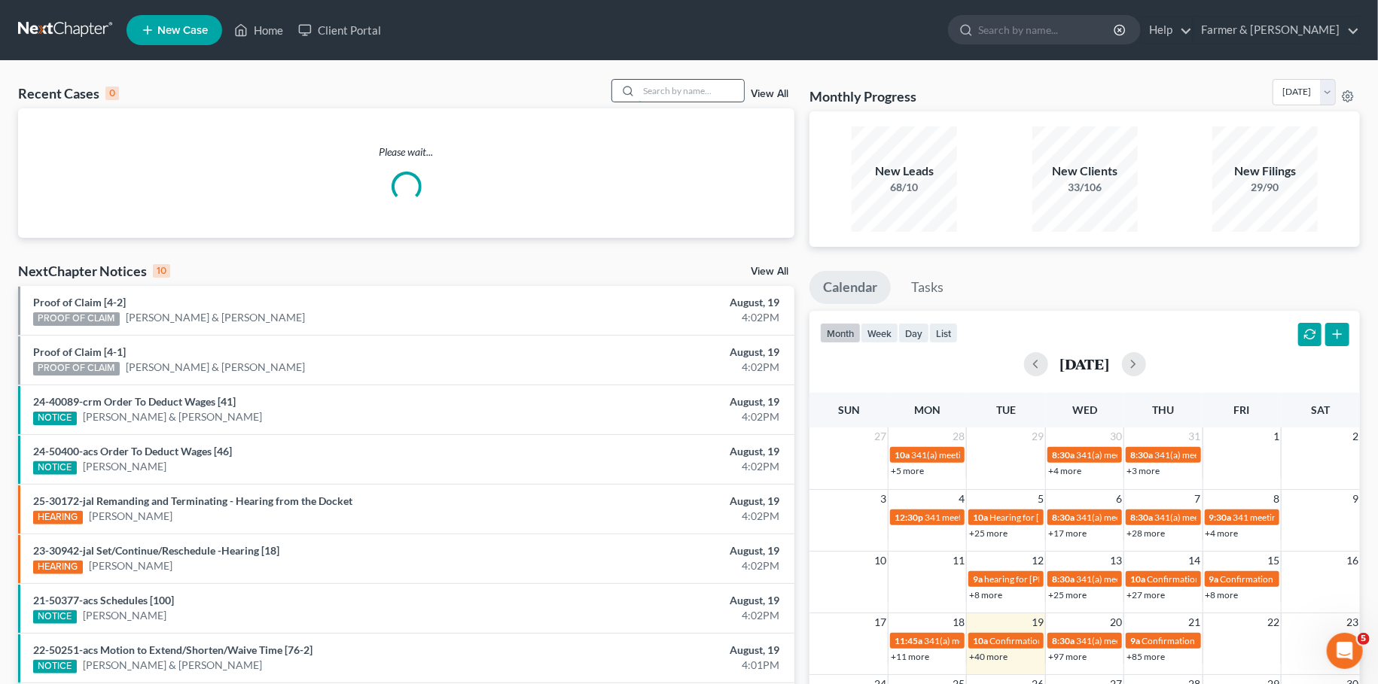
click at [696, 93] on input "search" at bounding box center [690, 91] width 105 height 22
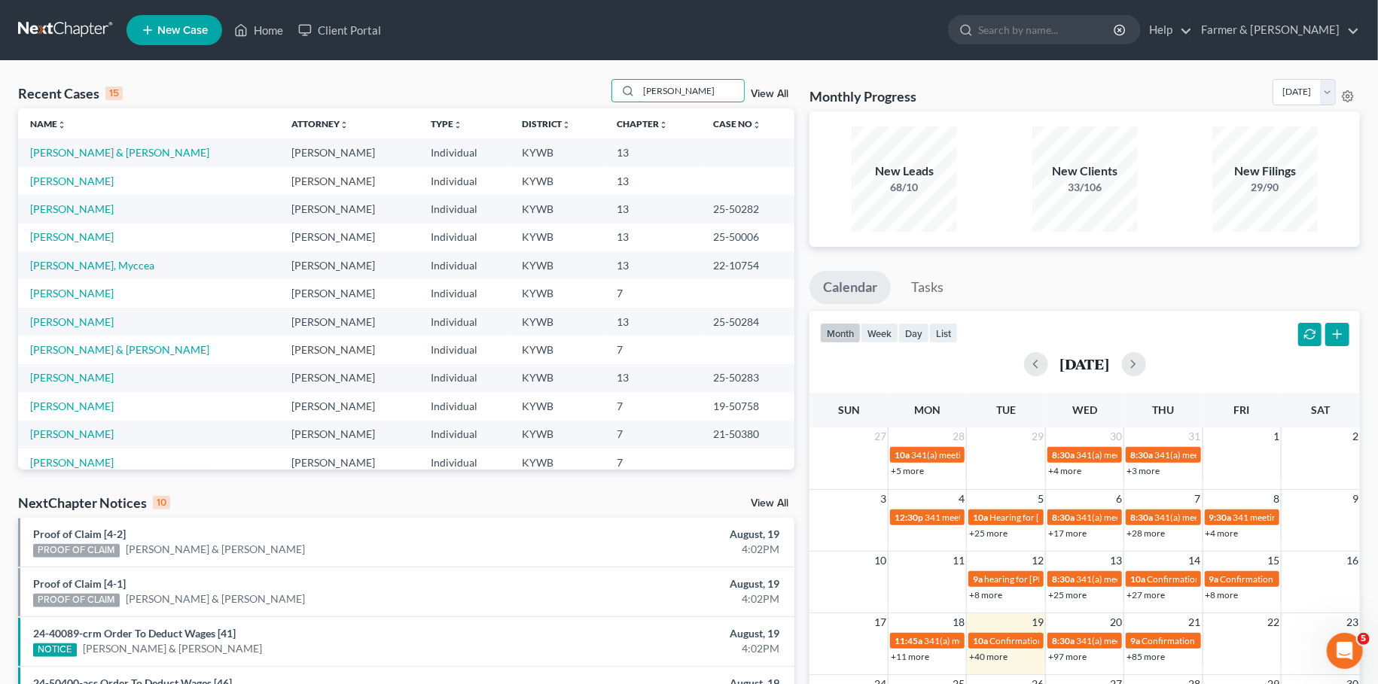
type input "[PERSON_NAME]"
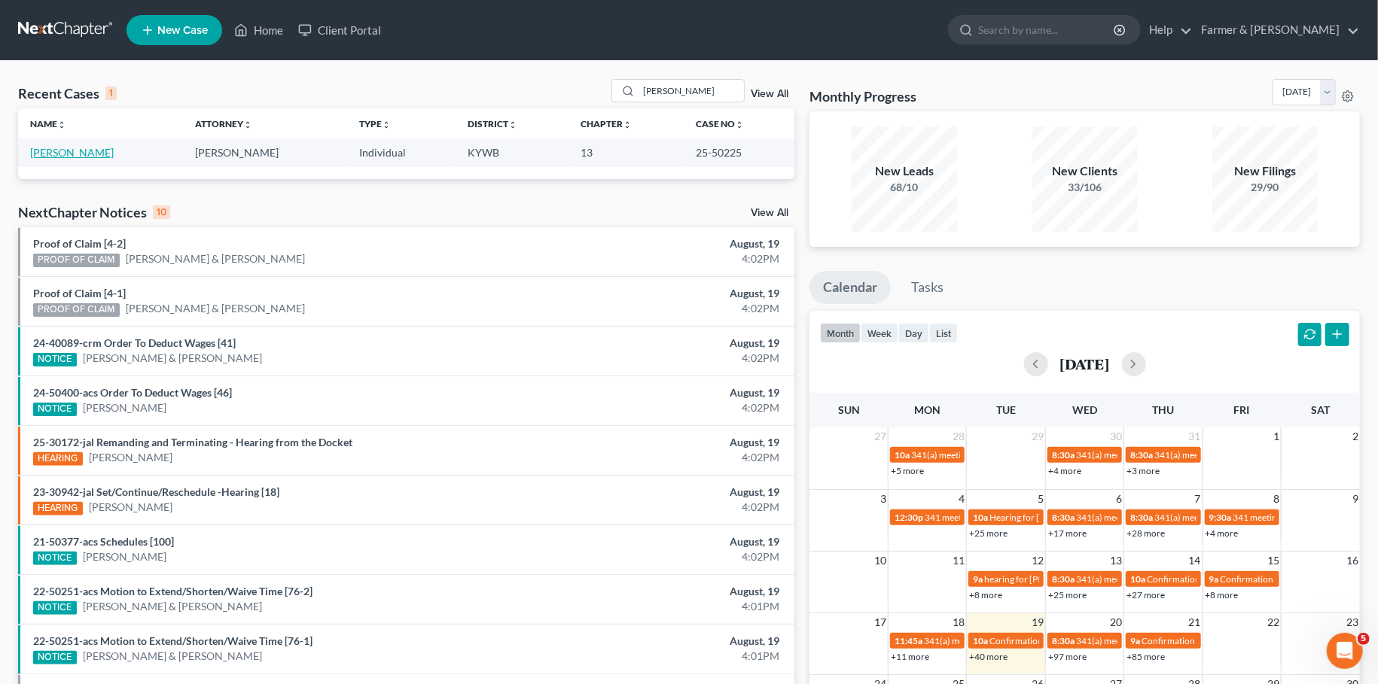
click at [92, 152] on link "[PERSON_NAME]" at bounding box center [72, 152] width 84 height 13
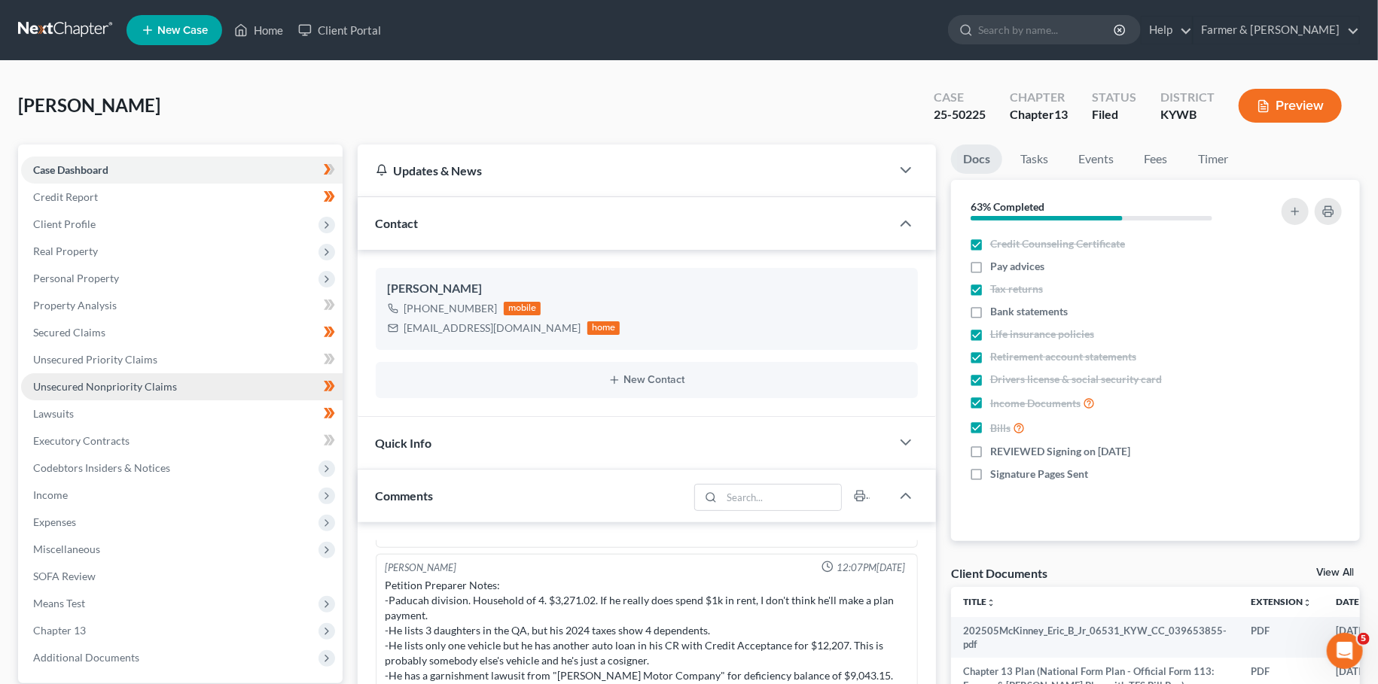
scroll to position [440, 0]
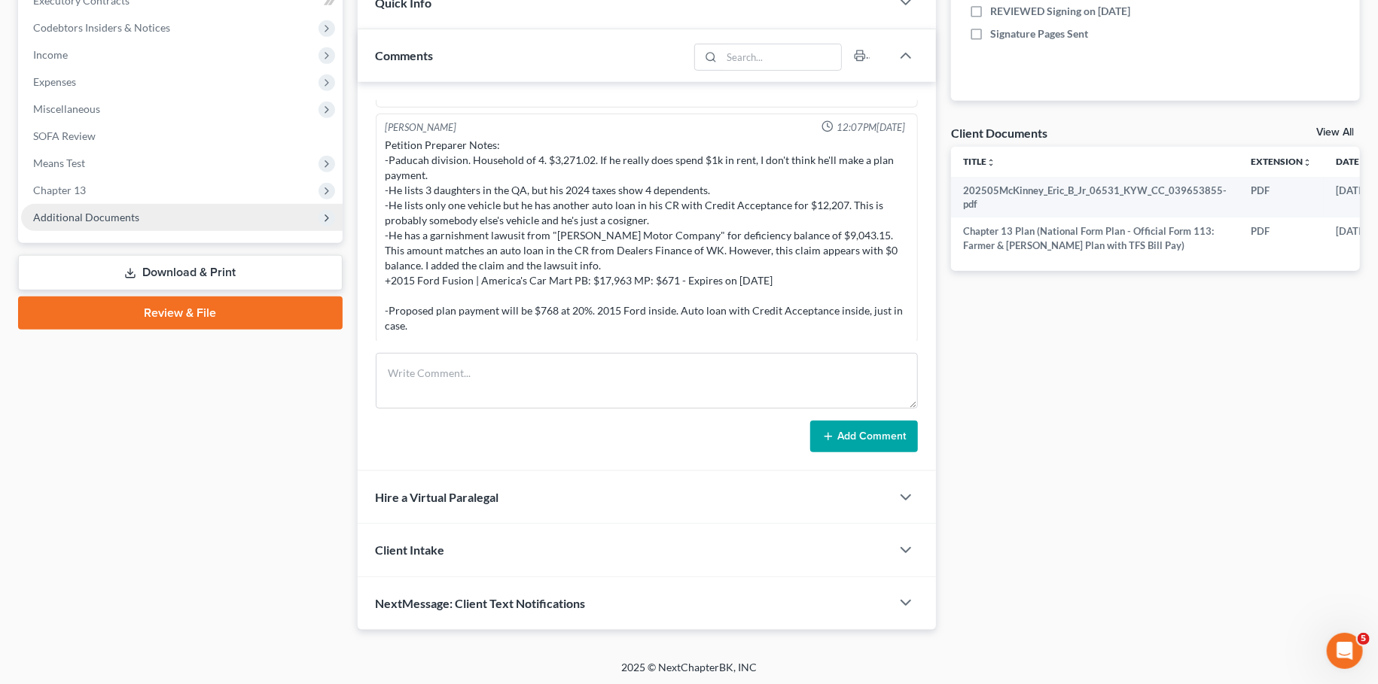
click at [77, 218] on span "Additional Documents" at bounding box center [86, 217] width 106 height 13
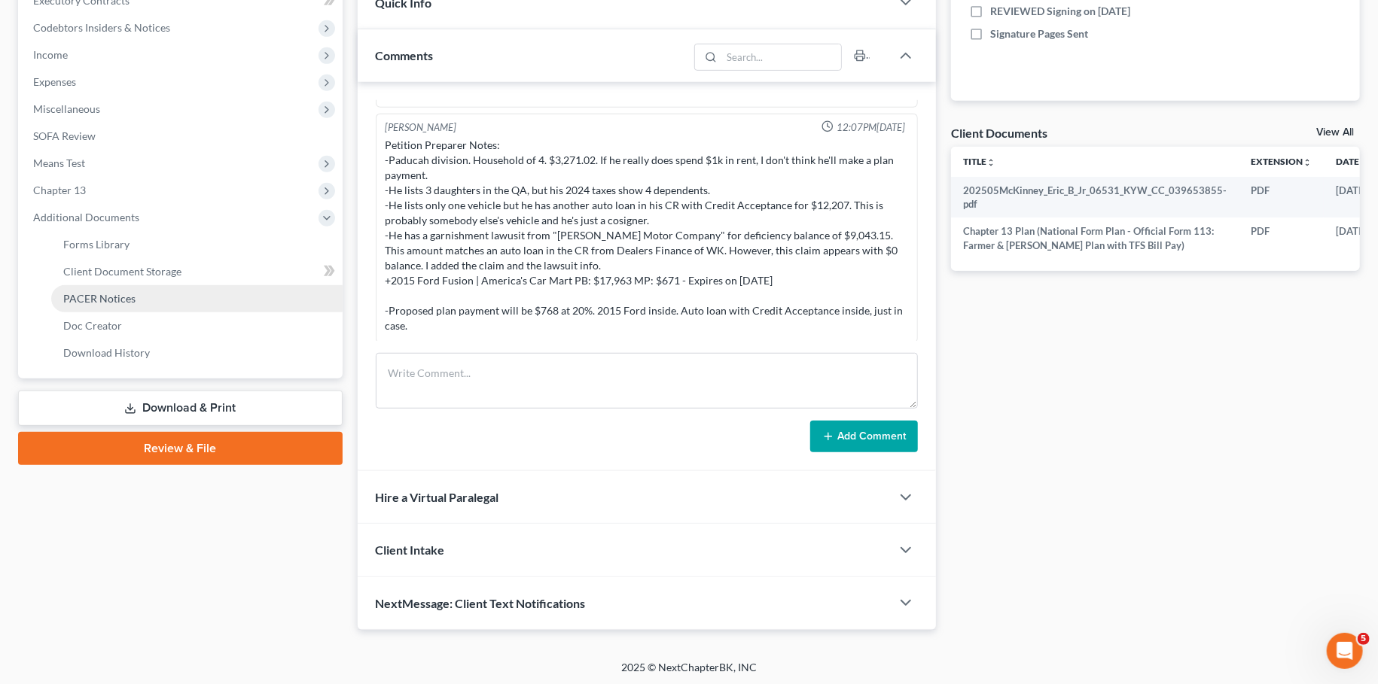
click at [99, 297] on span "PACER Notices" at bounding box center [99, 298] width 72 height 13
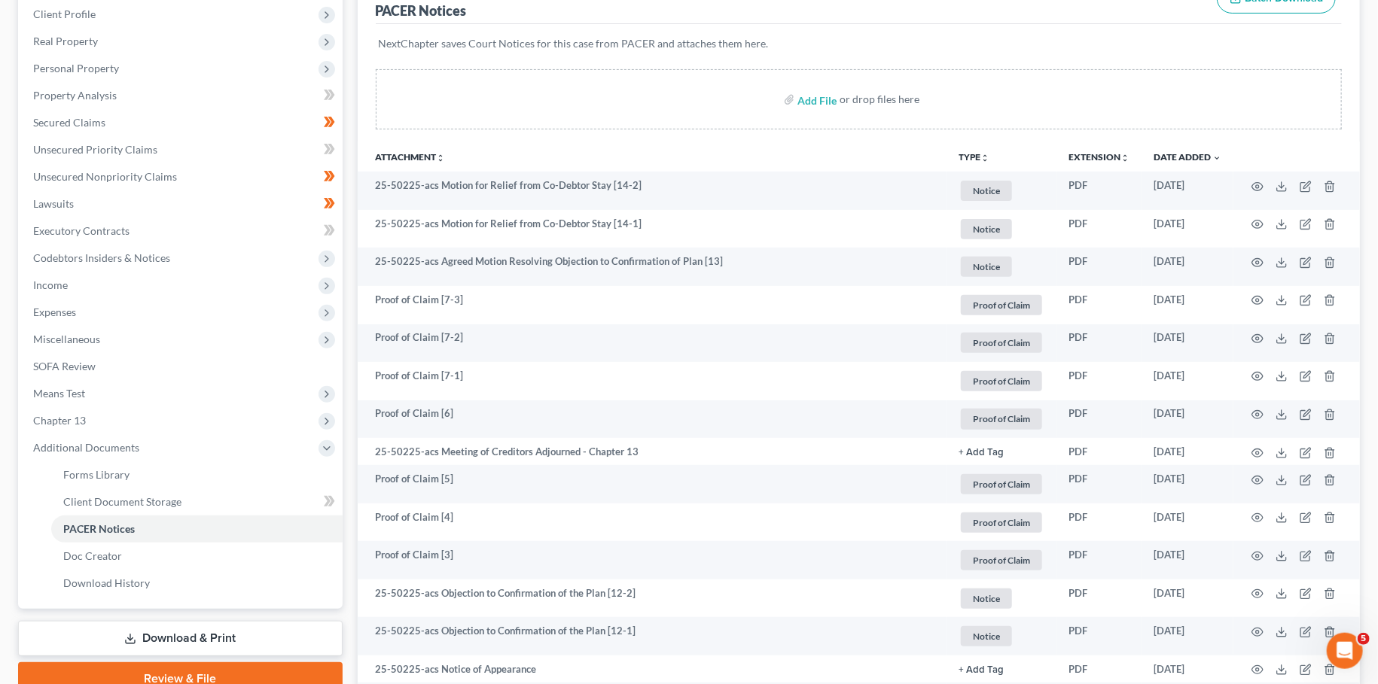
scroll to position [145, 0]
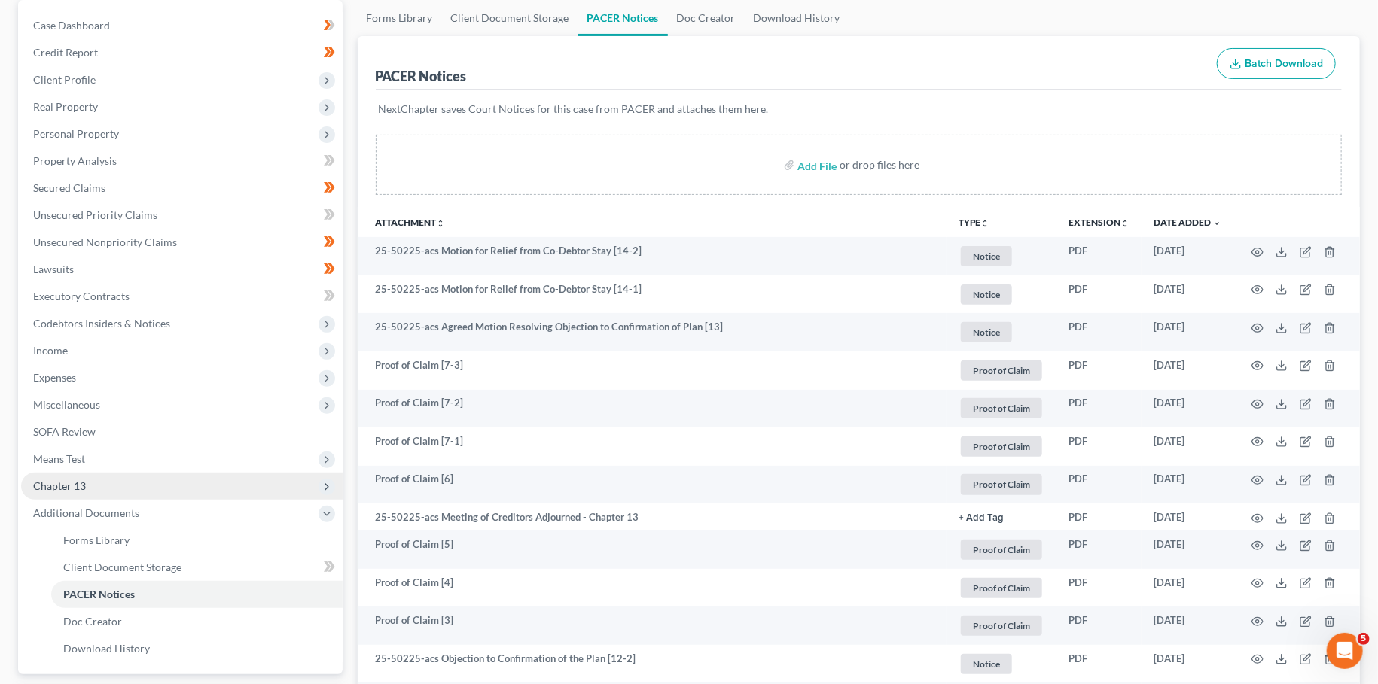
click at [140, 483] on span "Chapter 13" at bounding box center [181, 486] width 321 height 27
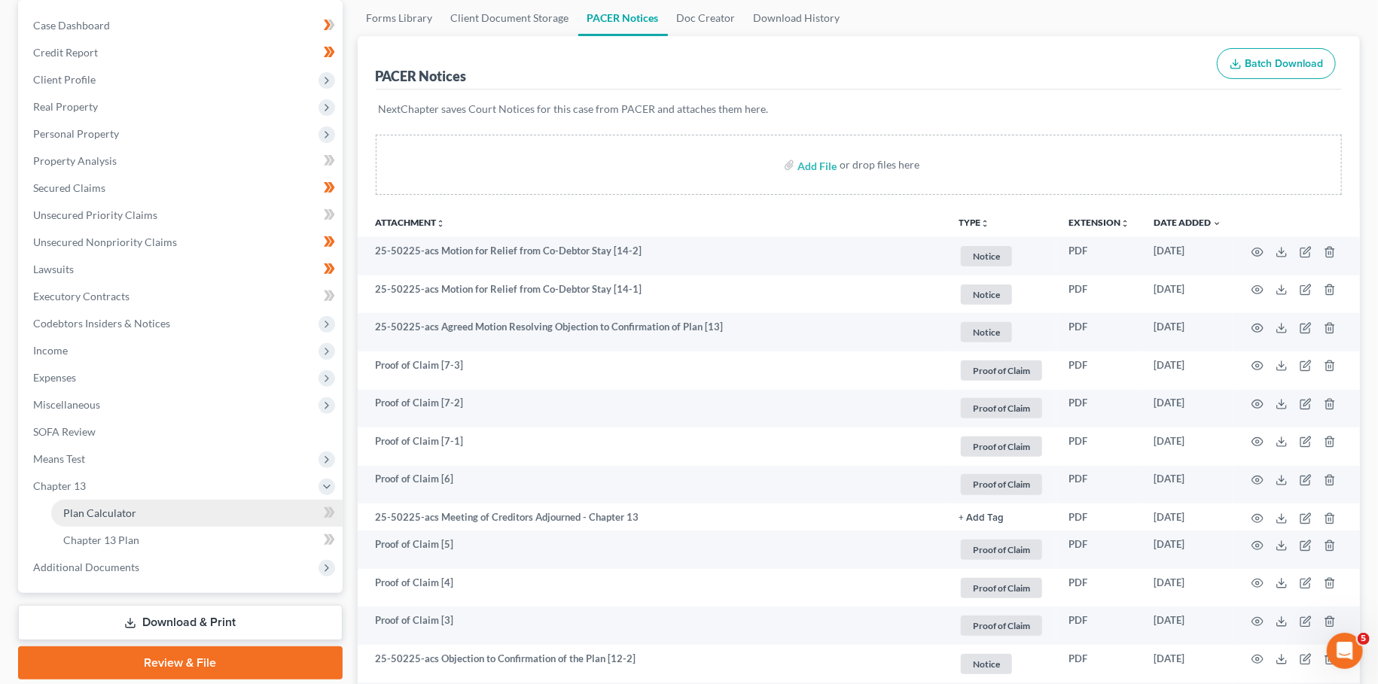
click at [137, 508] on link "Plan Calculator" at bounding box center [196, 513] width 291 height 27
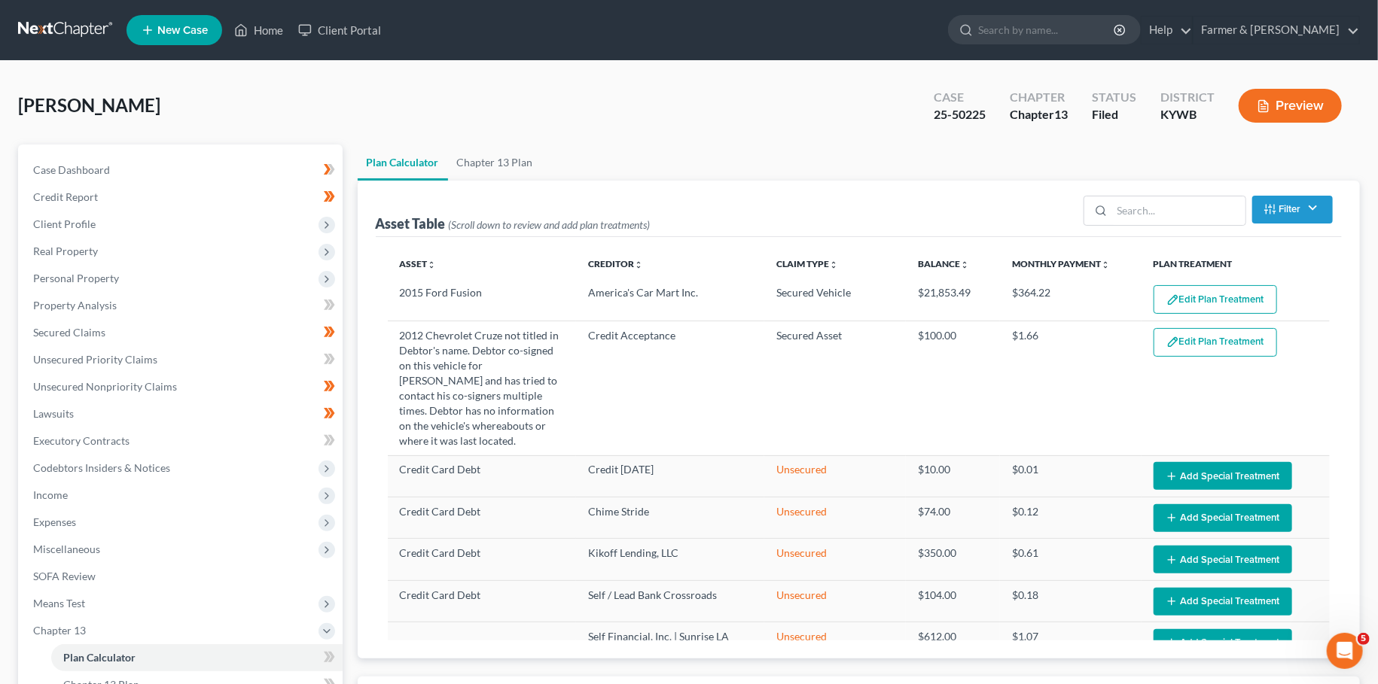
select select "59"
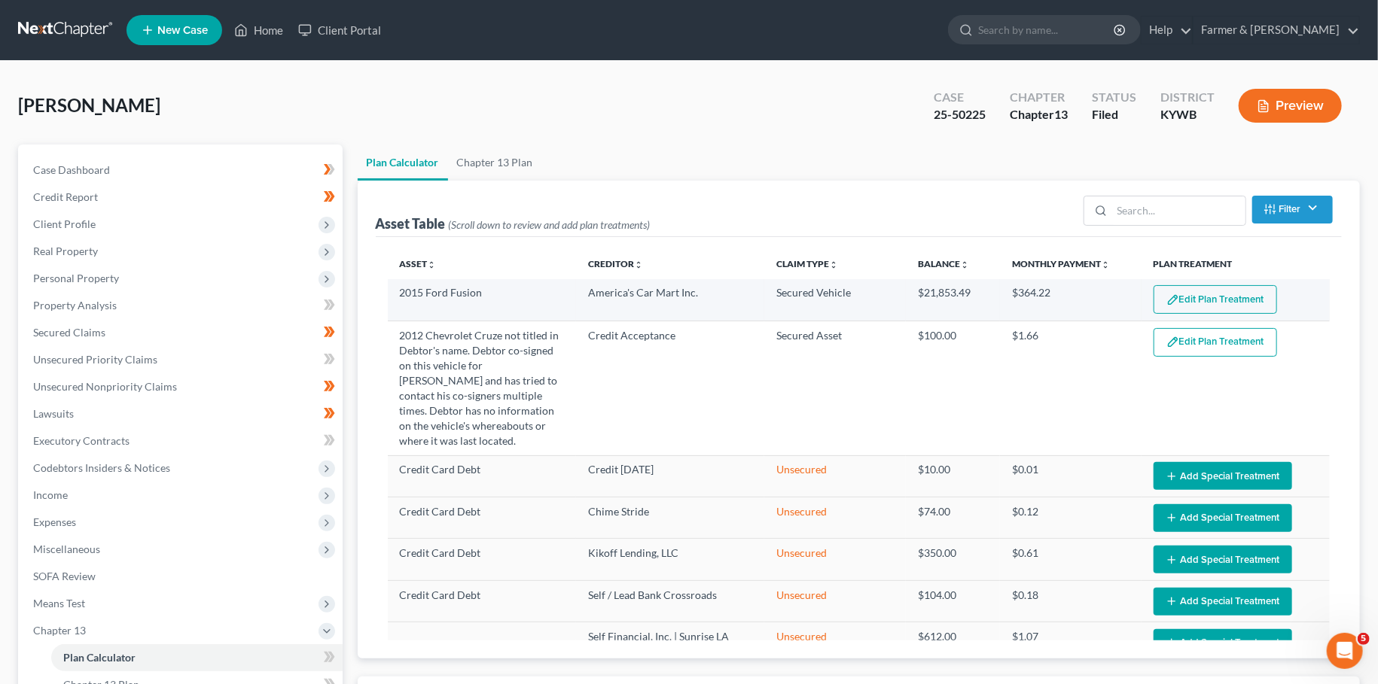
click at [1193, 302] on button "Edit Plan Treatment" at bounding box center [1214, 299] width 123 height 29
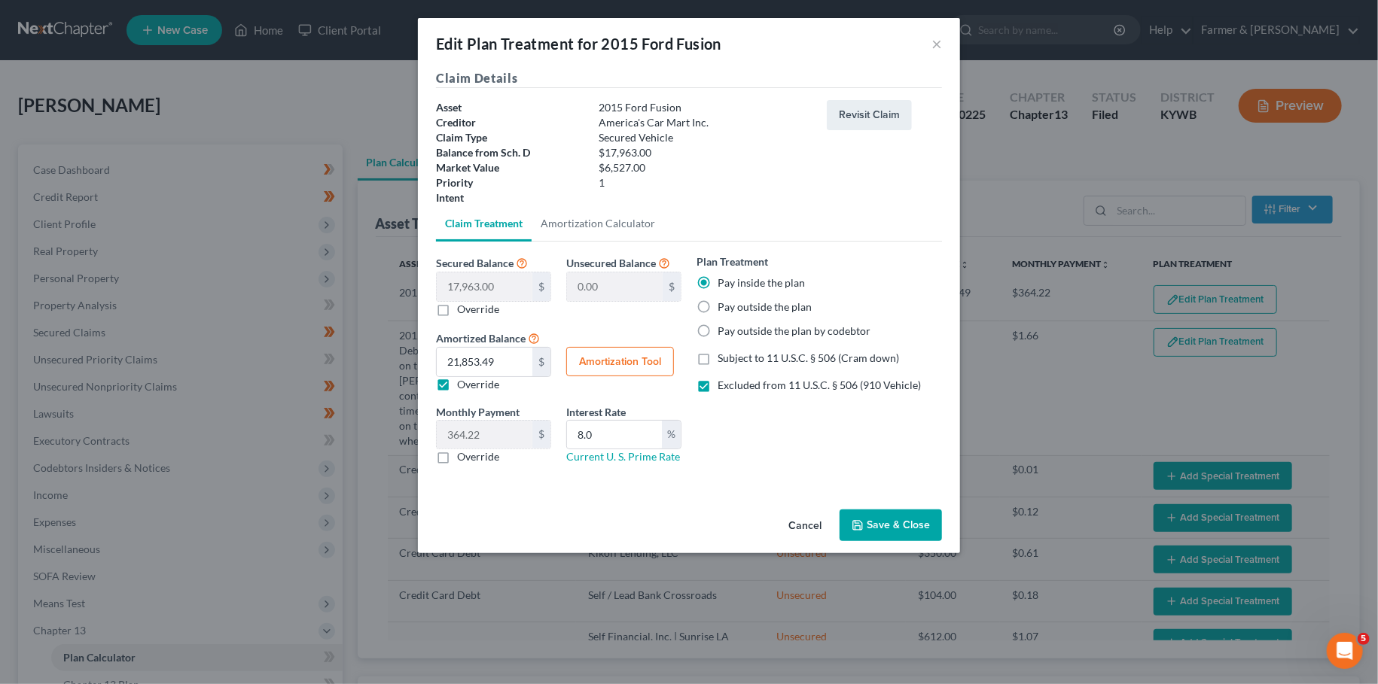
click at [885, 524] on button "Save & Close" at bounding box center [890, 526] width 102 height 32
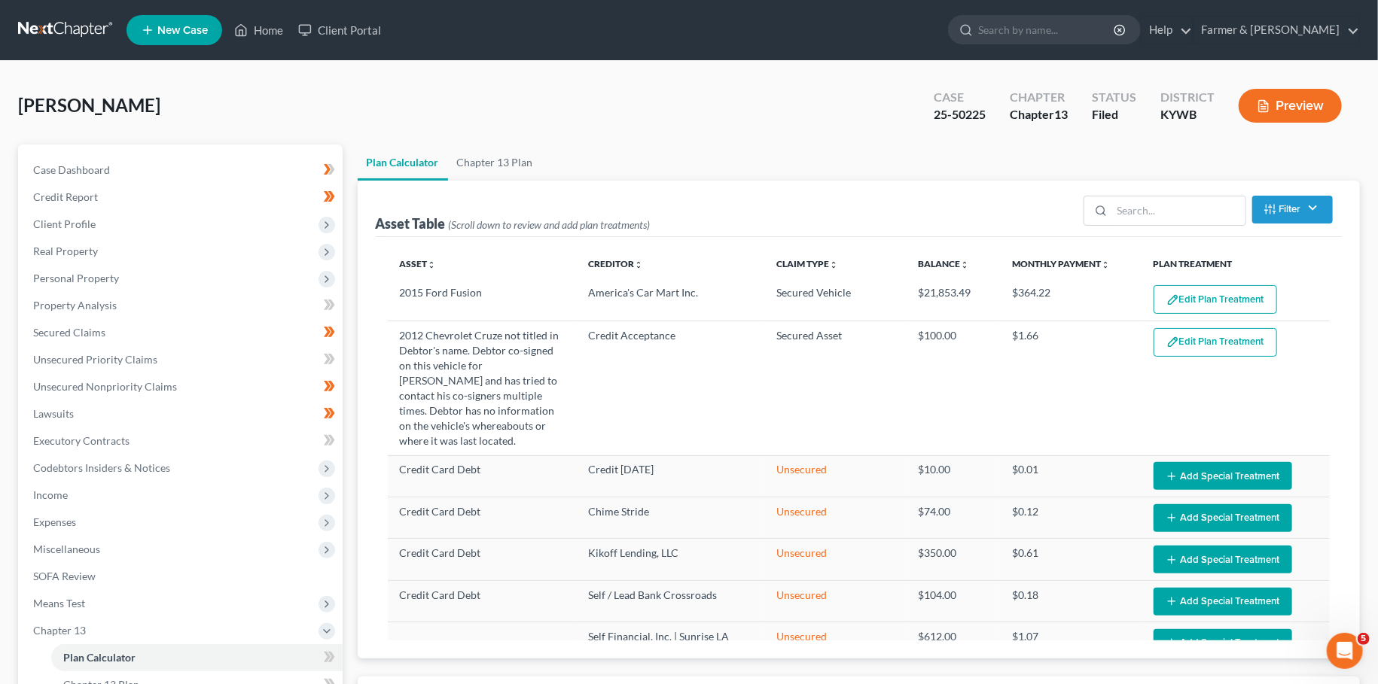
select select "59"
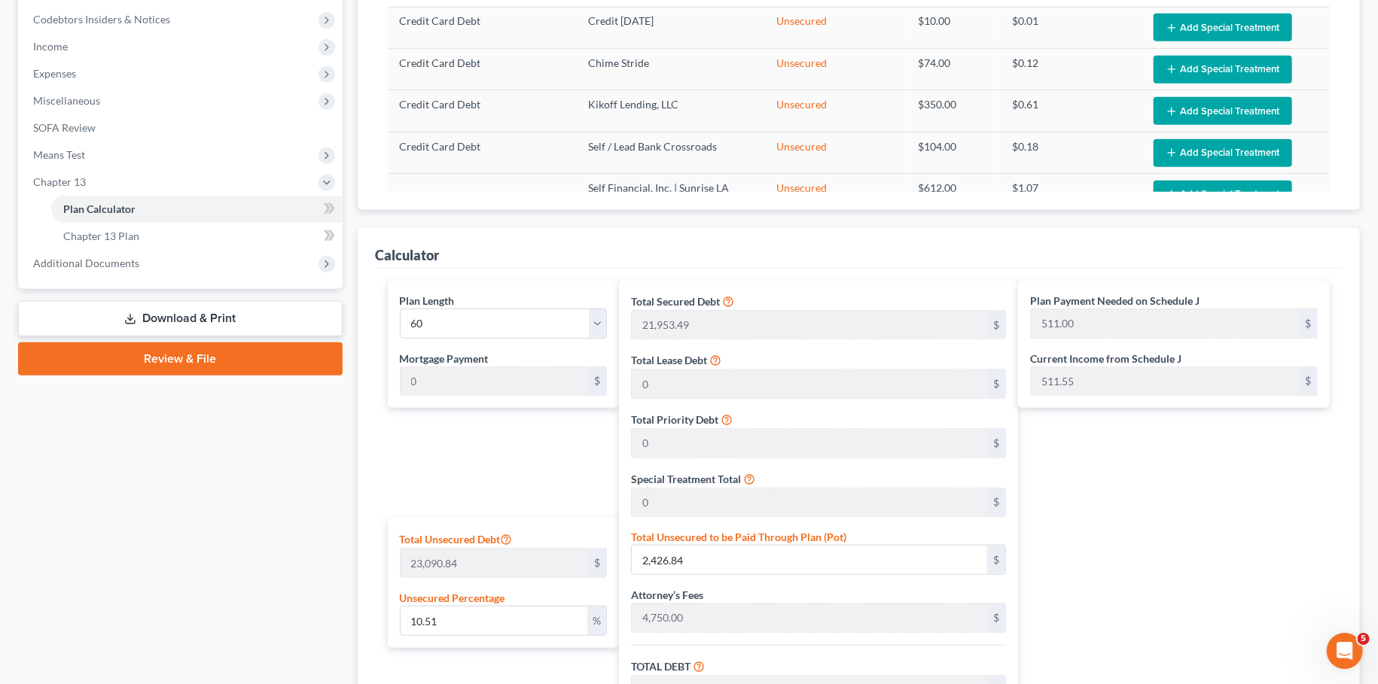
scroll to position [530, 0]
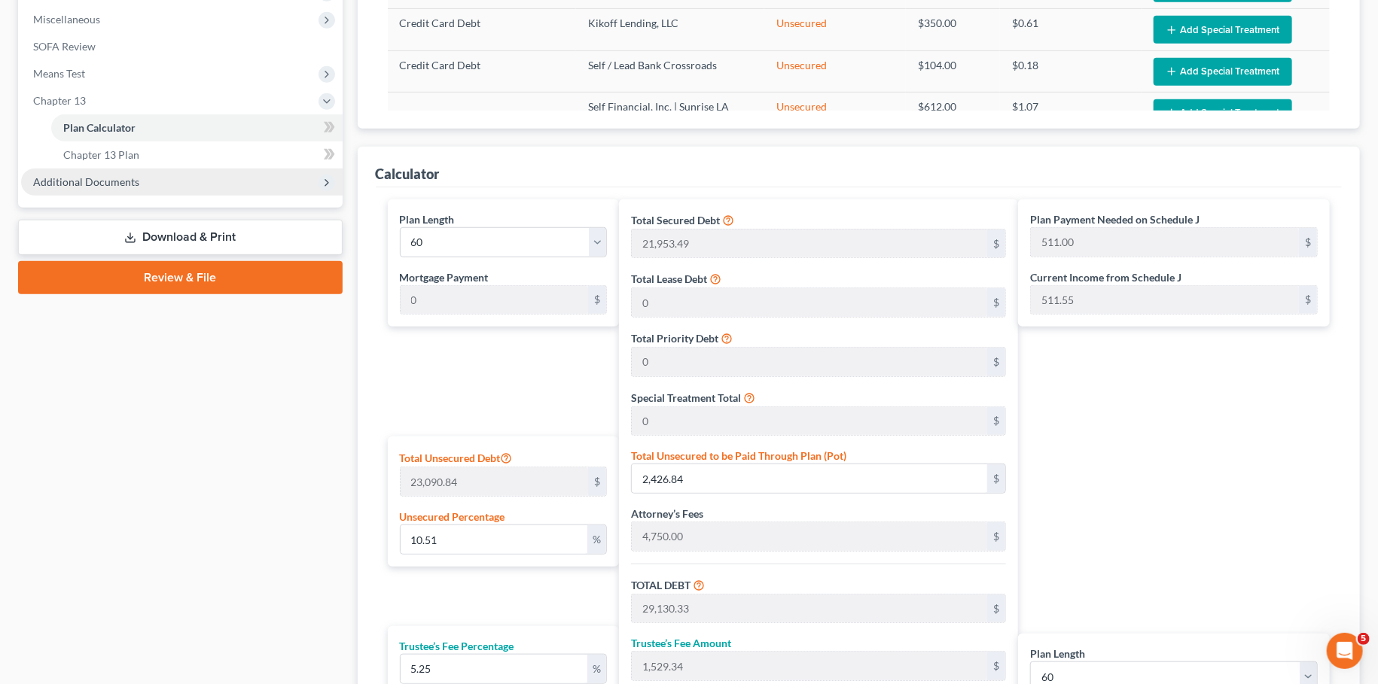
click at [103, 177] on span "Additional Documents" at bounding box center [86, 181] width 106 height 13
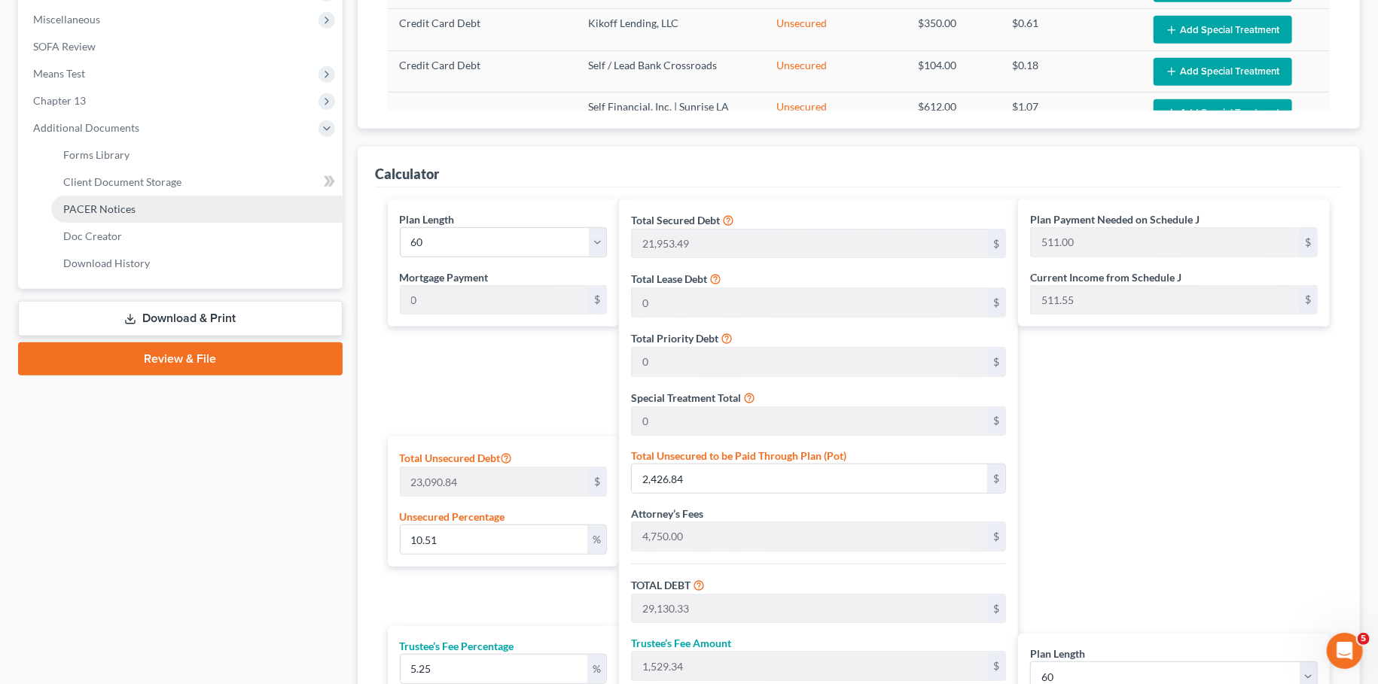
click at [111, 209] on span "PACER Notices" at bounding box center [99, 209] width 72 height 13
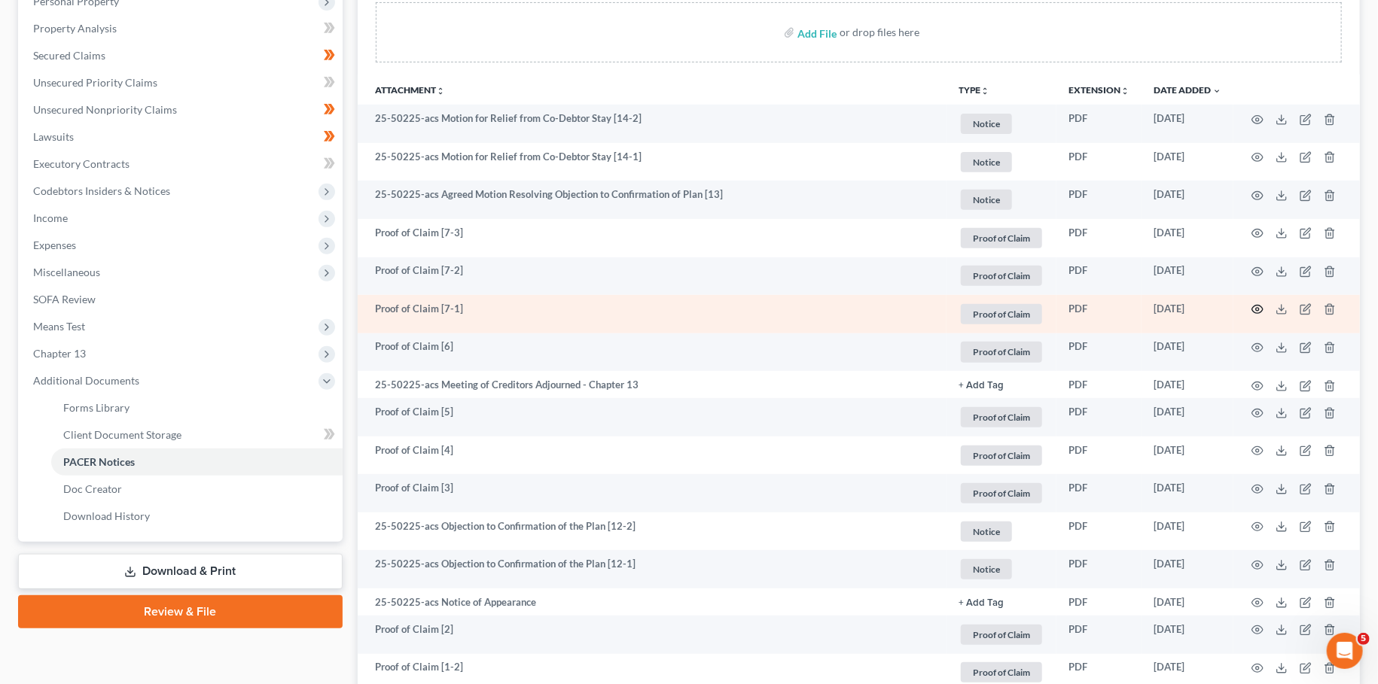
click at [1255, 303] on icon "button" at bounding box center [1257, 309] width 12 height 12
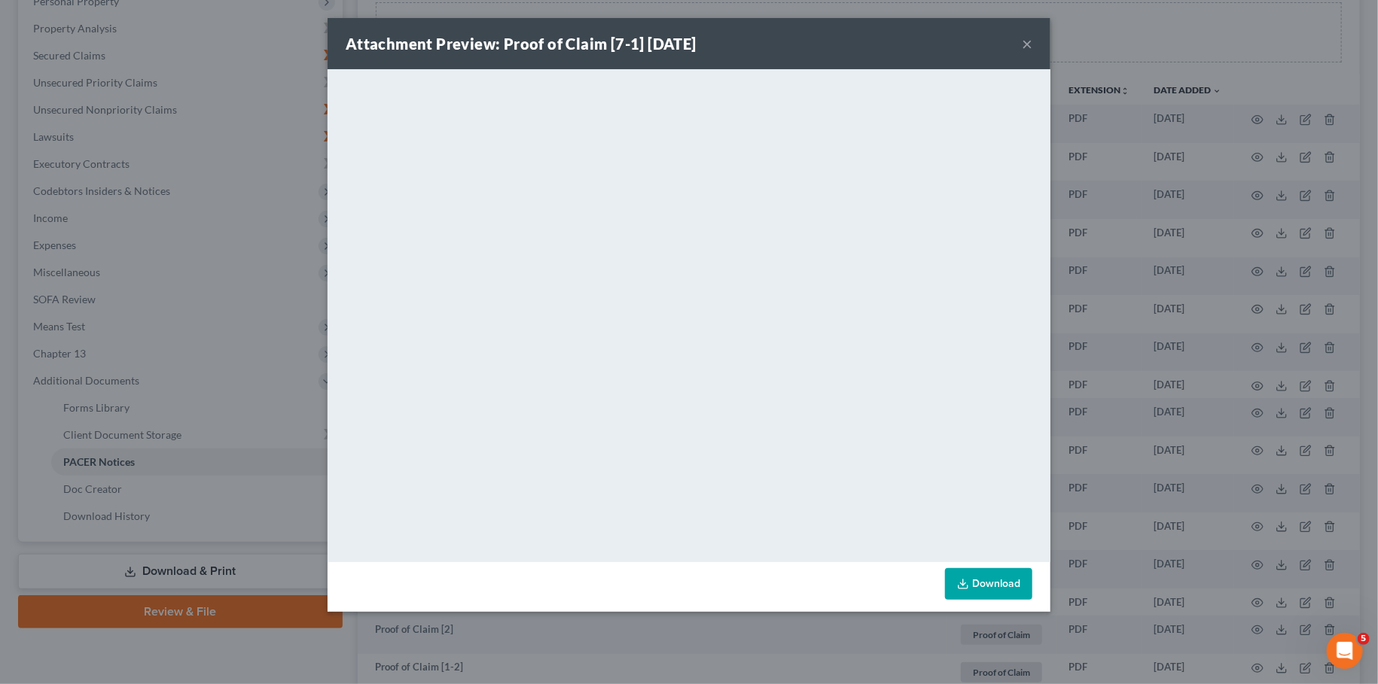
click at [1028, 45] on button "×" at bounding box center [1027, 44] width 11 height 18
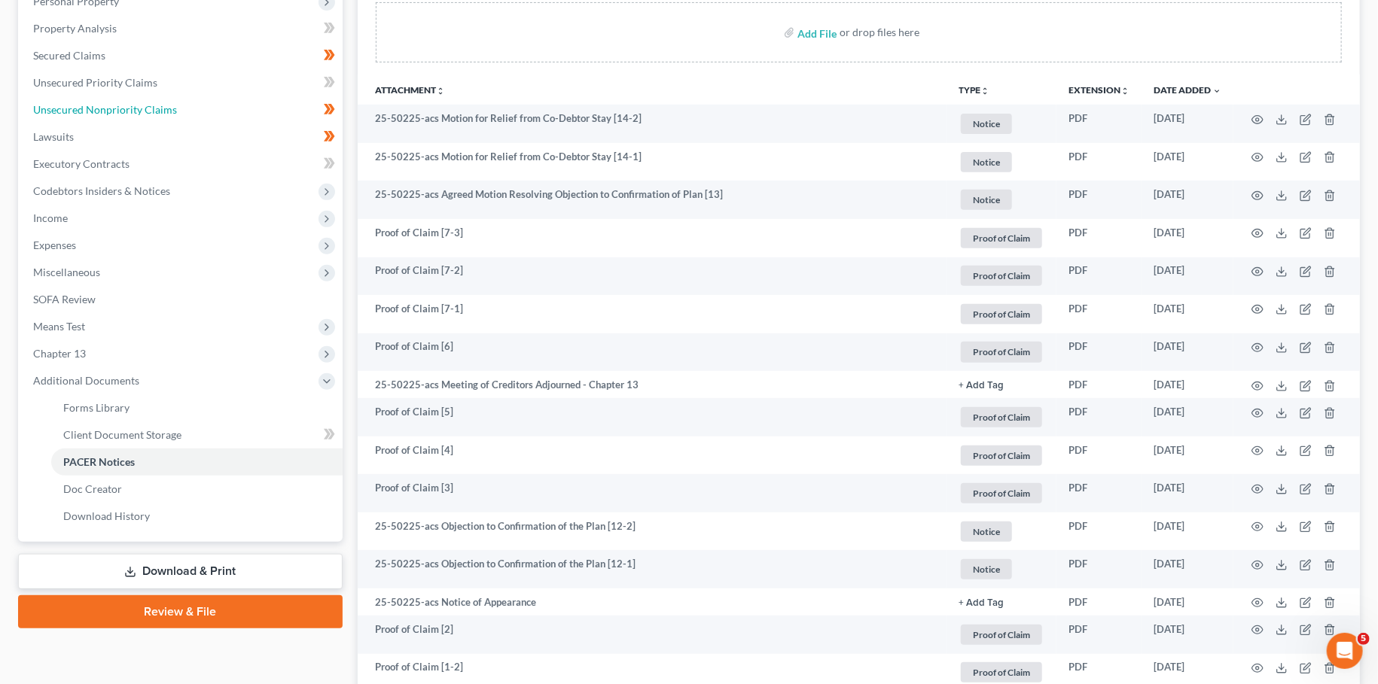
click at [107, 107] on span "Unsecured Nonpriority Claims" at bounding box center [105, 109] width 144 height 13
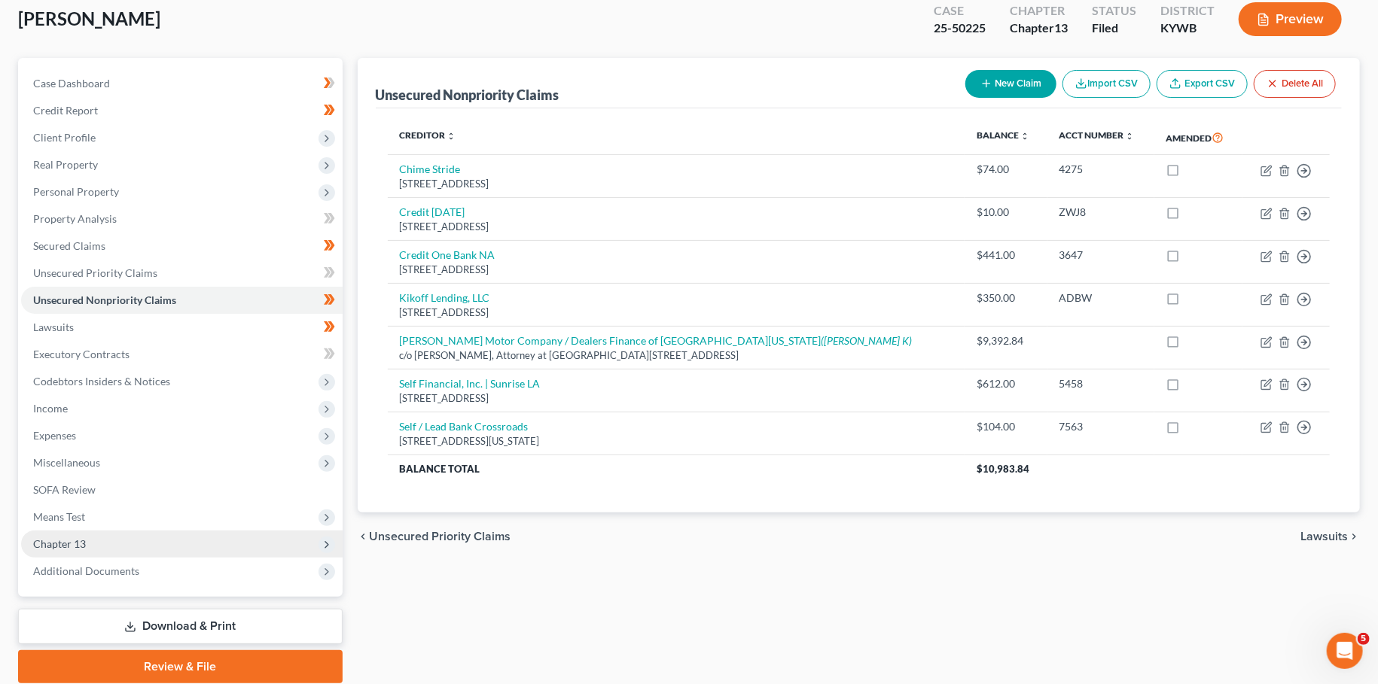
scroll to position [141, 0]
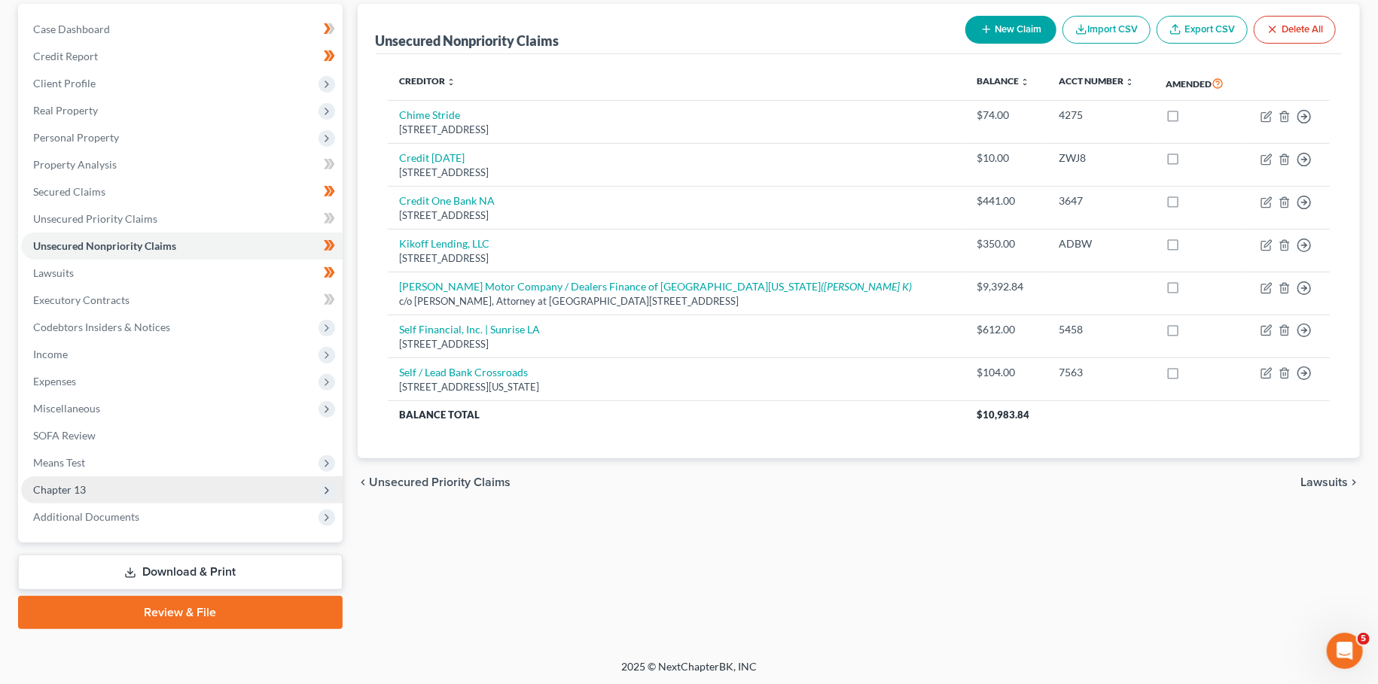
click at [150, 492] on span "Chapter 13" at bounding box center [181, 490] width 321 height 27
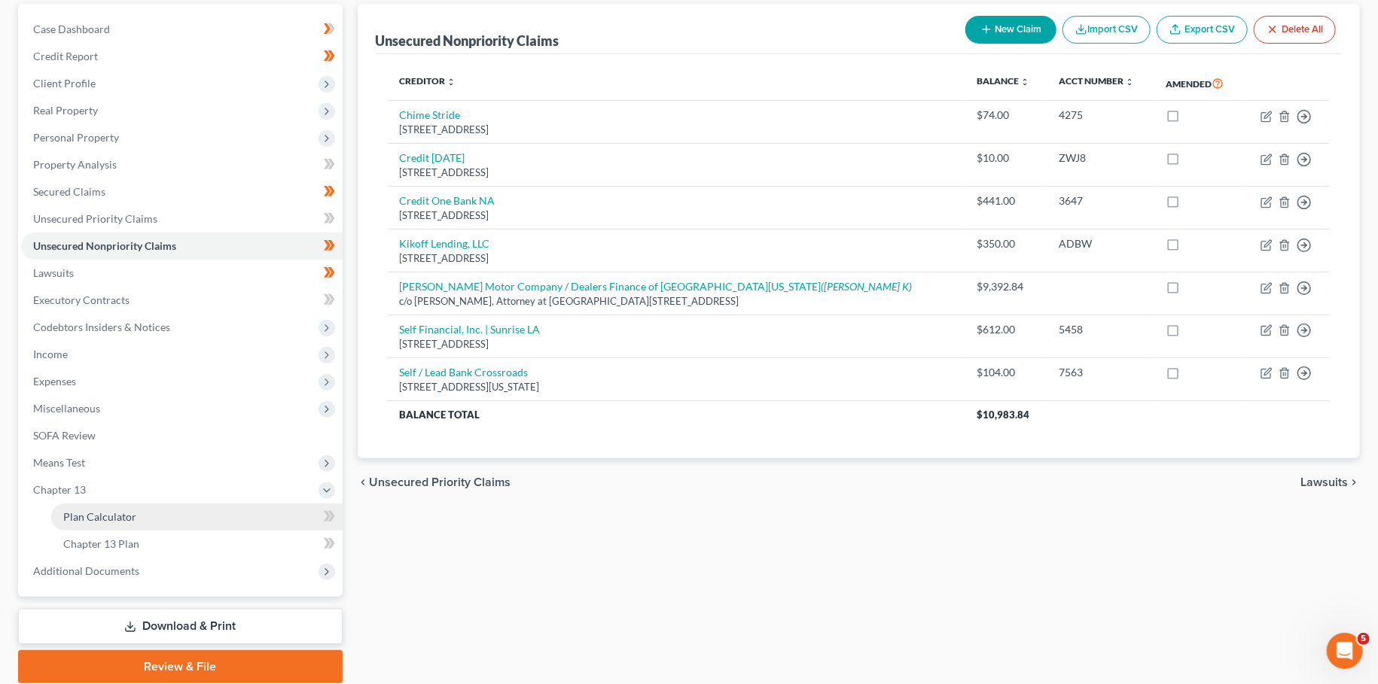
click at [145, 514] on link "Plan Calculator" at bounding box center [196, 517] width 291 height 27
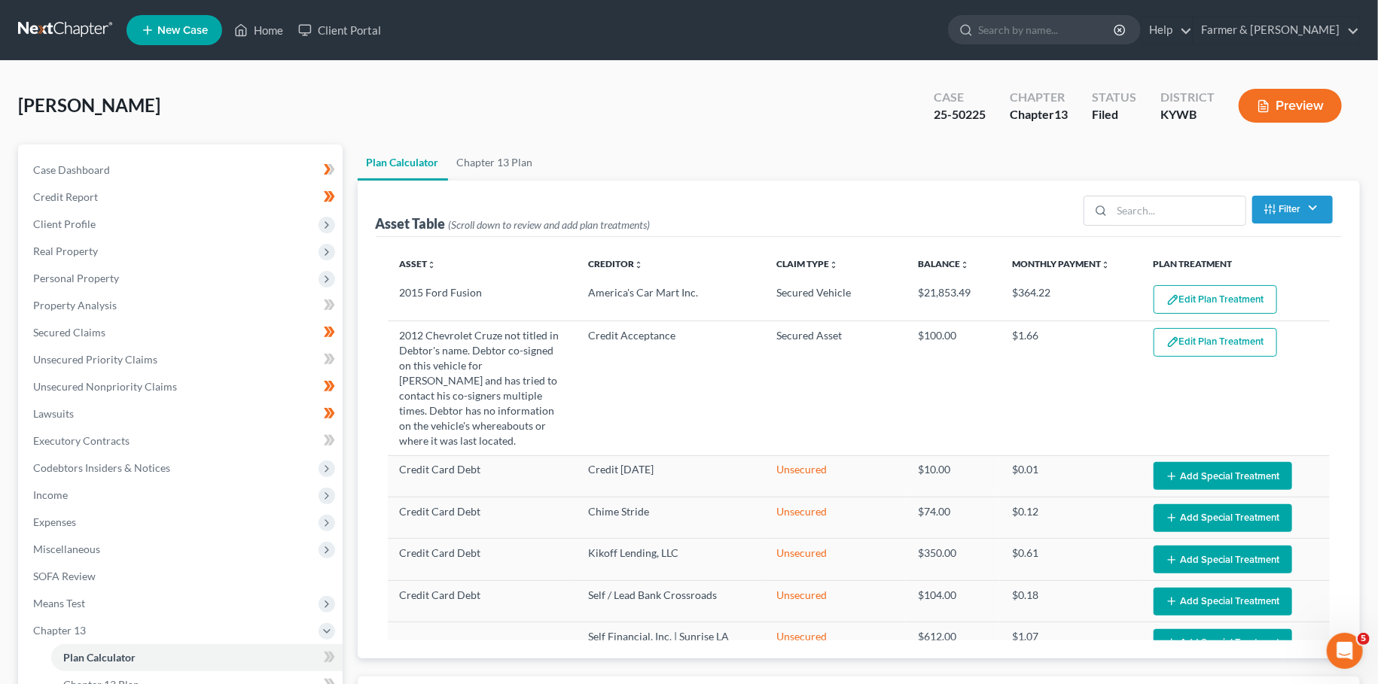
select select "59"
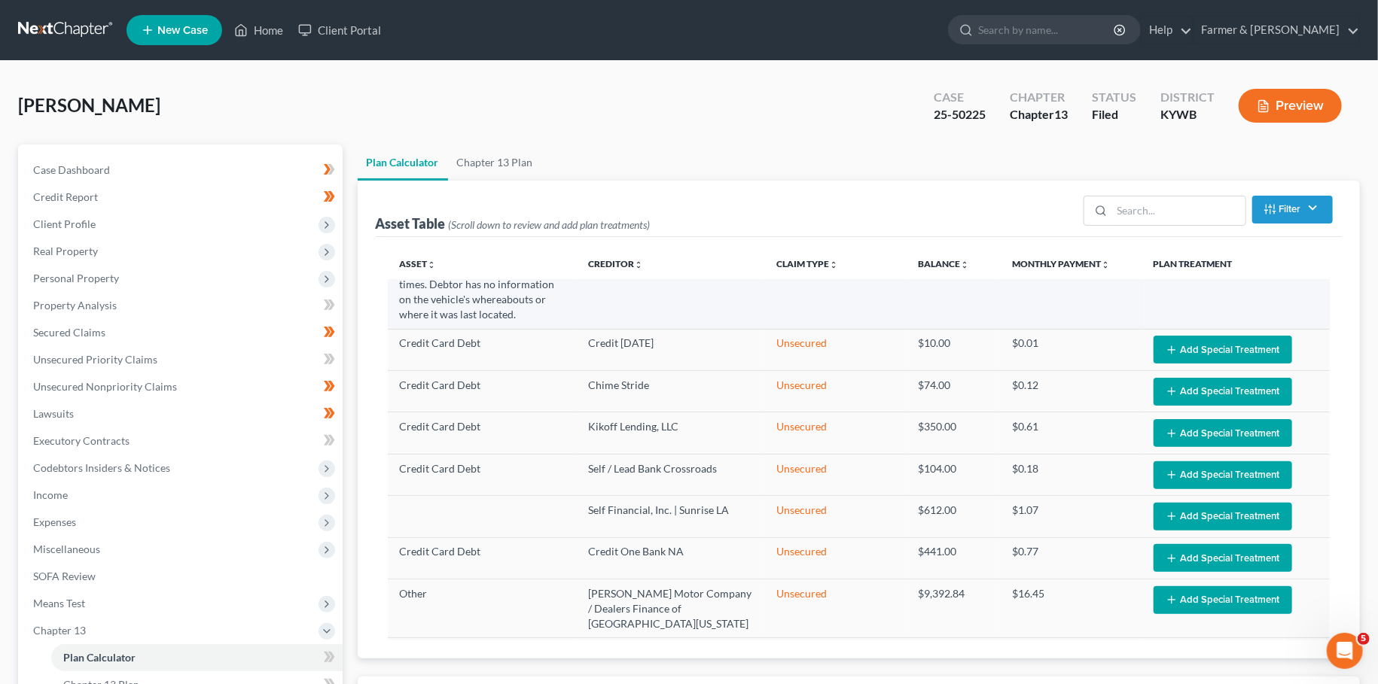
scroll to position [268, 0]
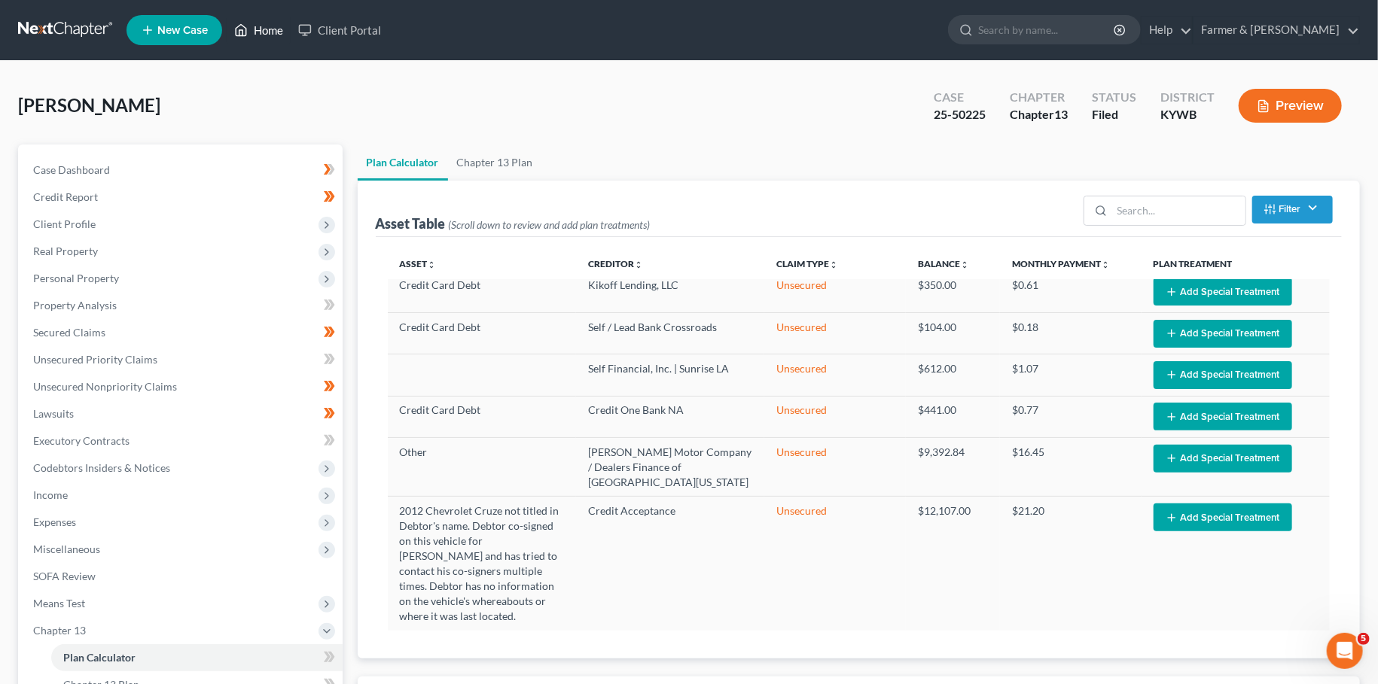
click at [274, 26] on link "Home" at bounding box center [259, 30] width 64 height 27
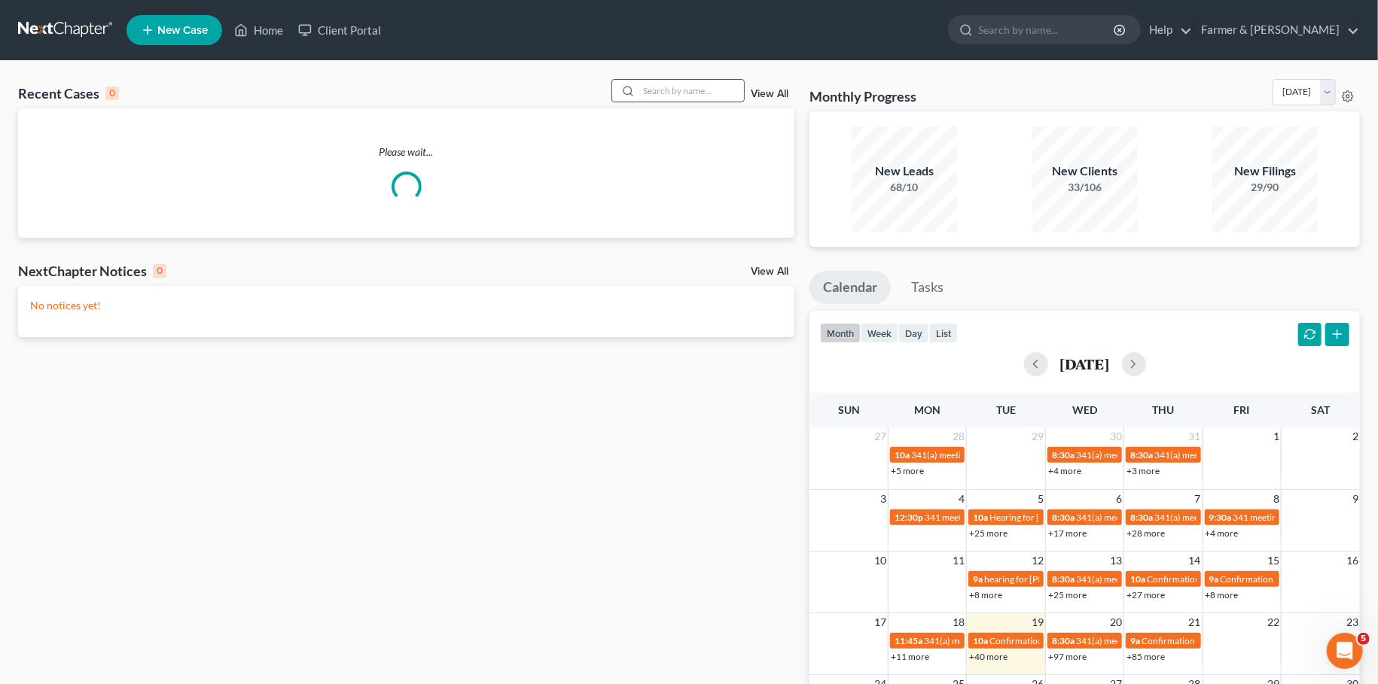
click at [672, 92] on input "search" at bounding box center [690, 91] width 105 height 22
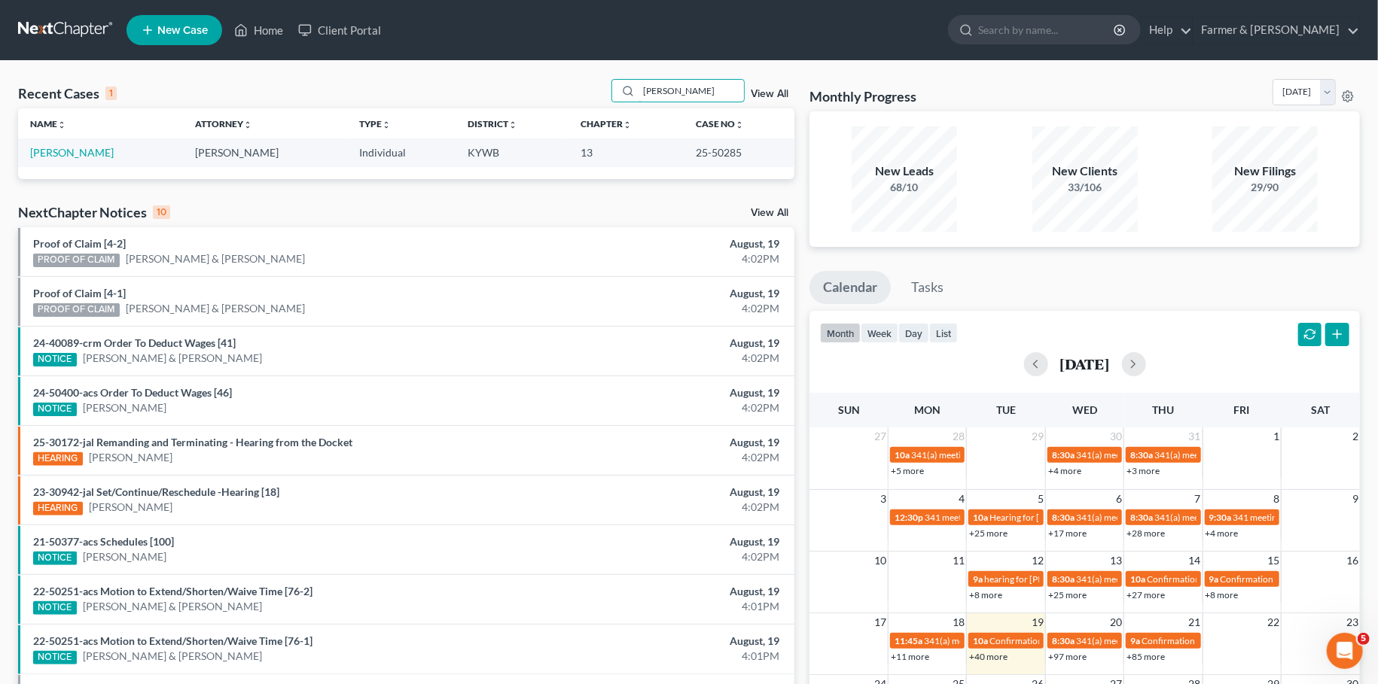
type input "[PERSON_NAME]"
click at [59, 152] on link "[PERSON_NAME]" at bounding box center [72, 152] width 84 height 13
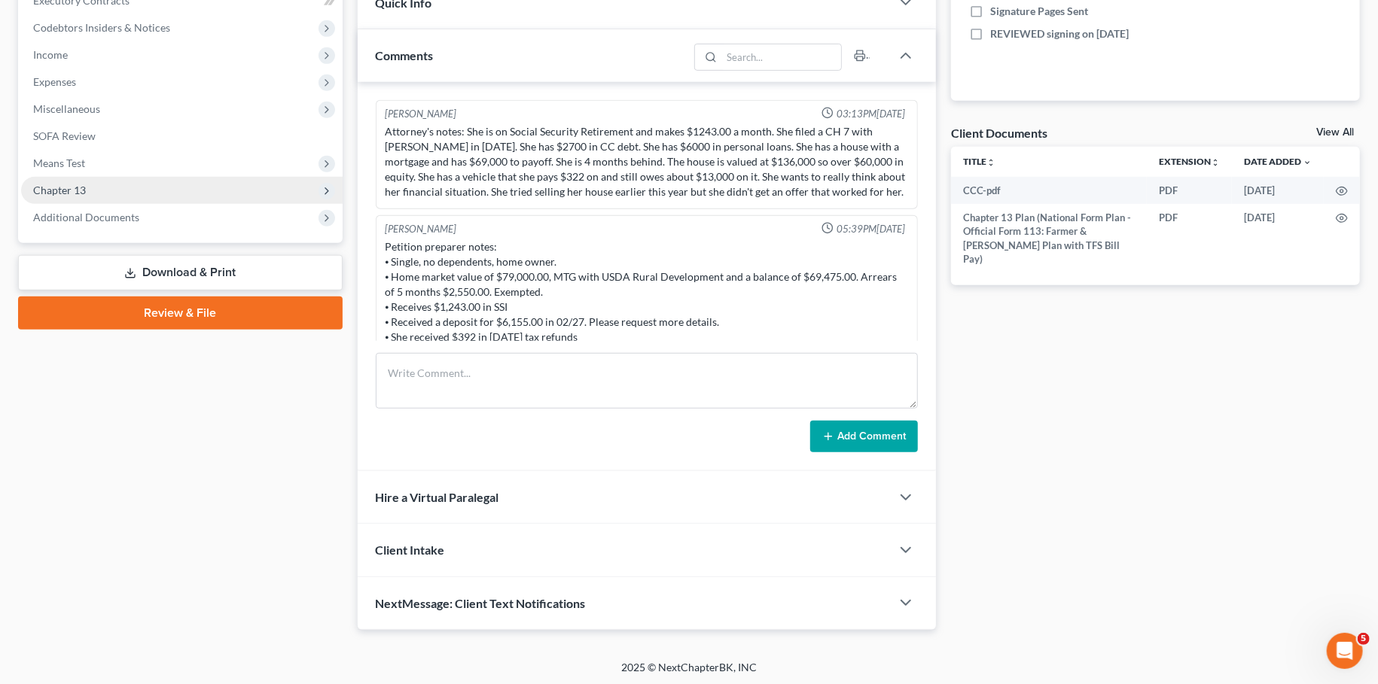
scroll to position [285, 0]
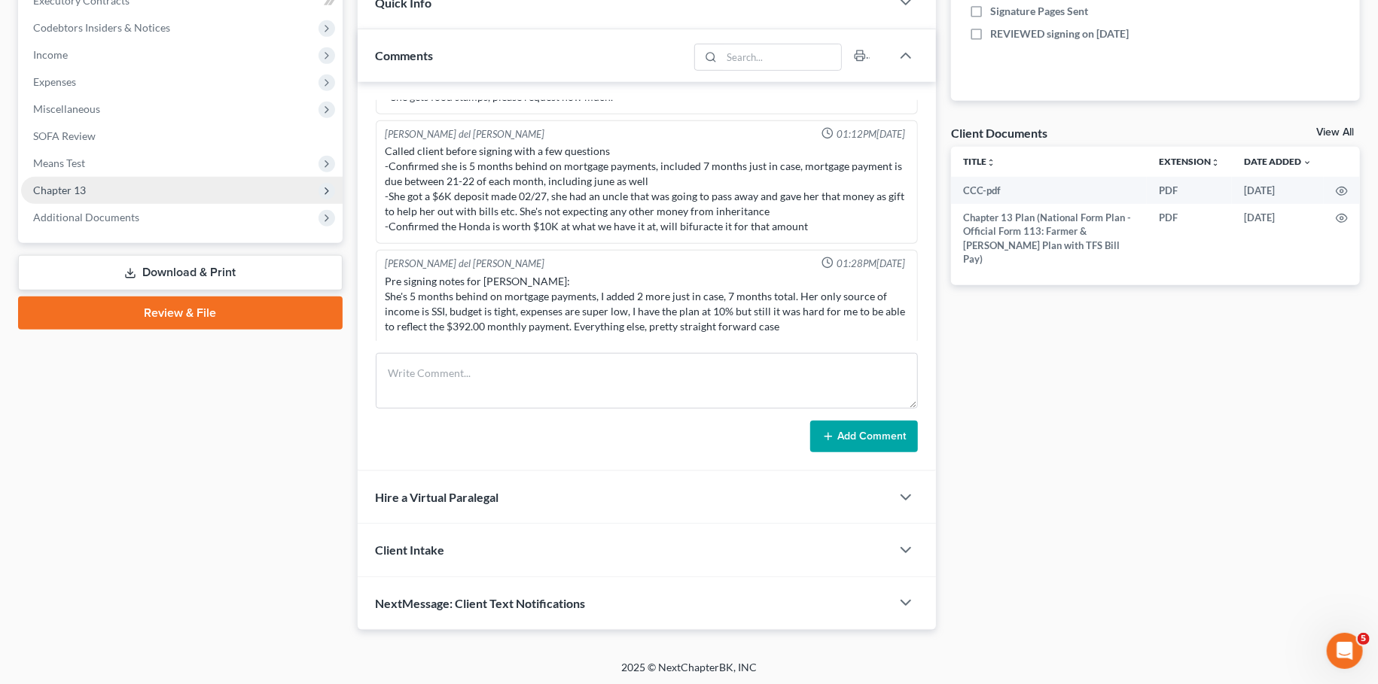
click at [64, 185] on span "Chapter 13" at bounding box center [59, 190] width 53 height 13
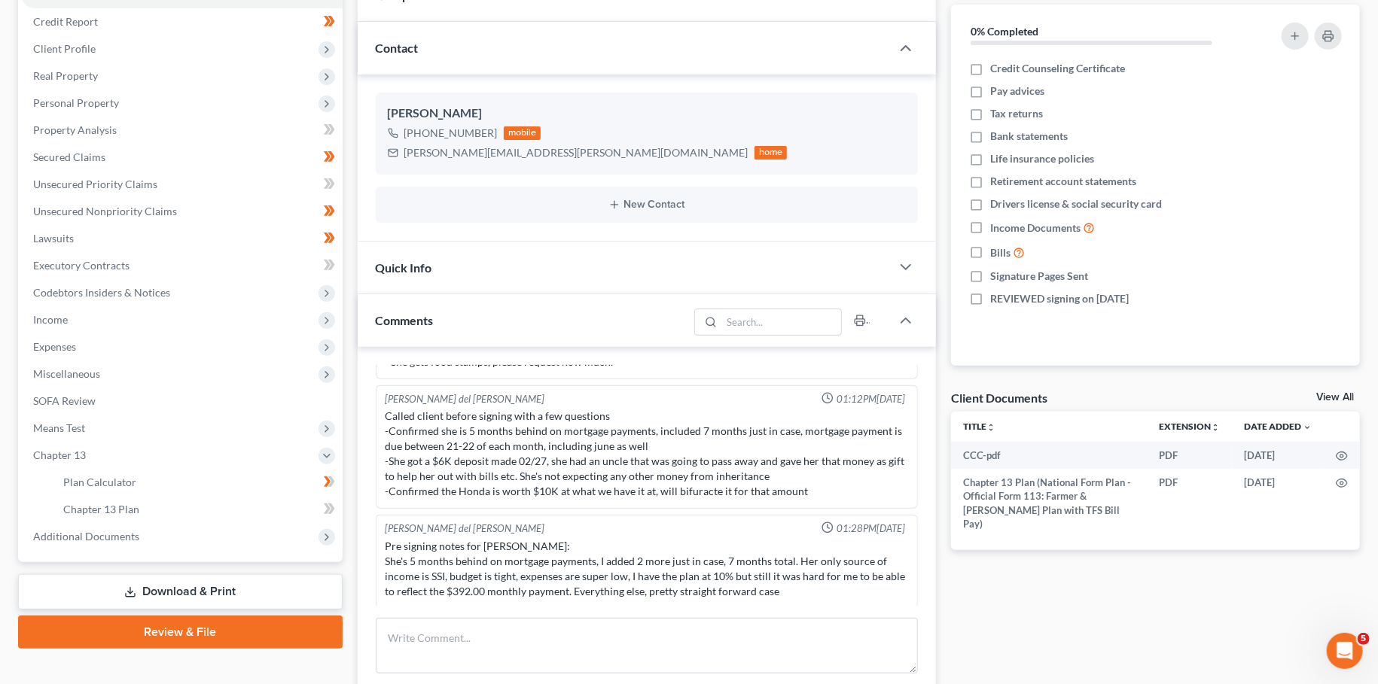
scroll to position [175, 0]
click at [75, 507] on span "Chapter 13 Plan" at bounding box center [101, 509] width 76 height 13
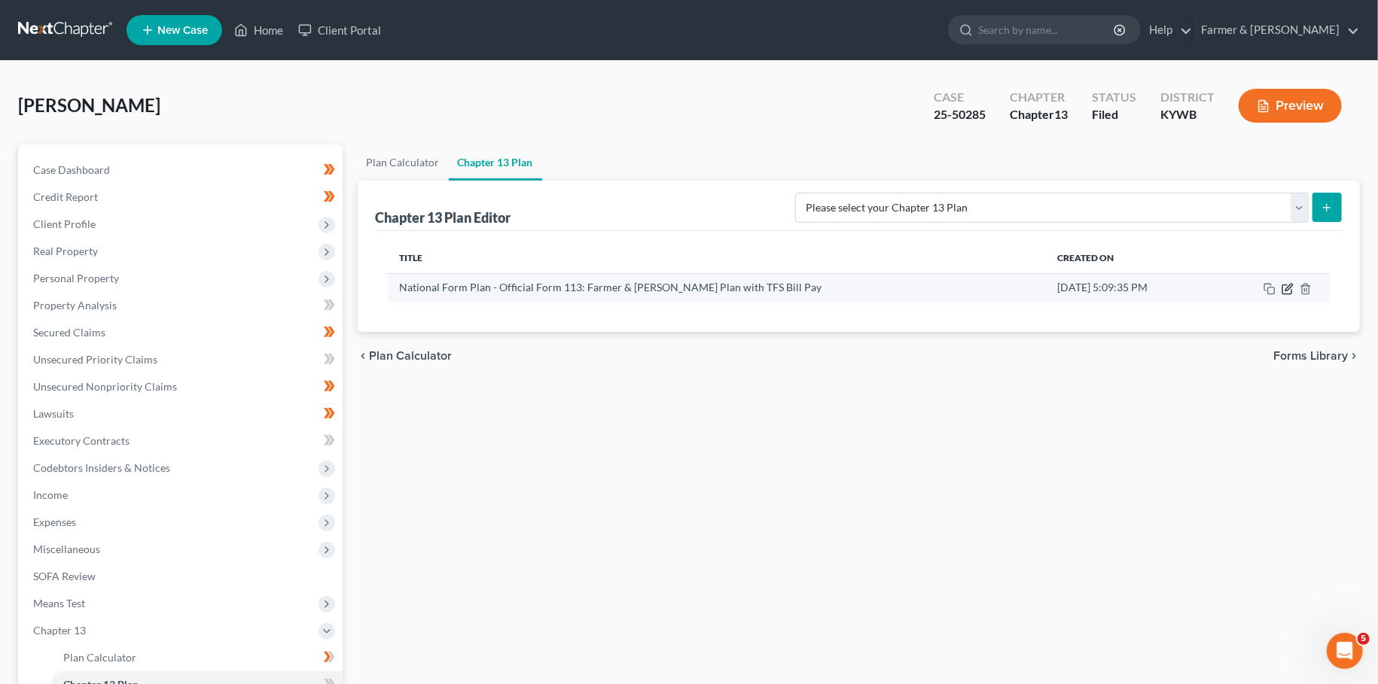
click at [1286, 286] on icon "button" at bounding box center [1287, 289] width 12 height 12
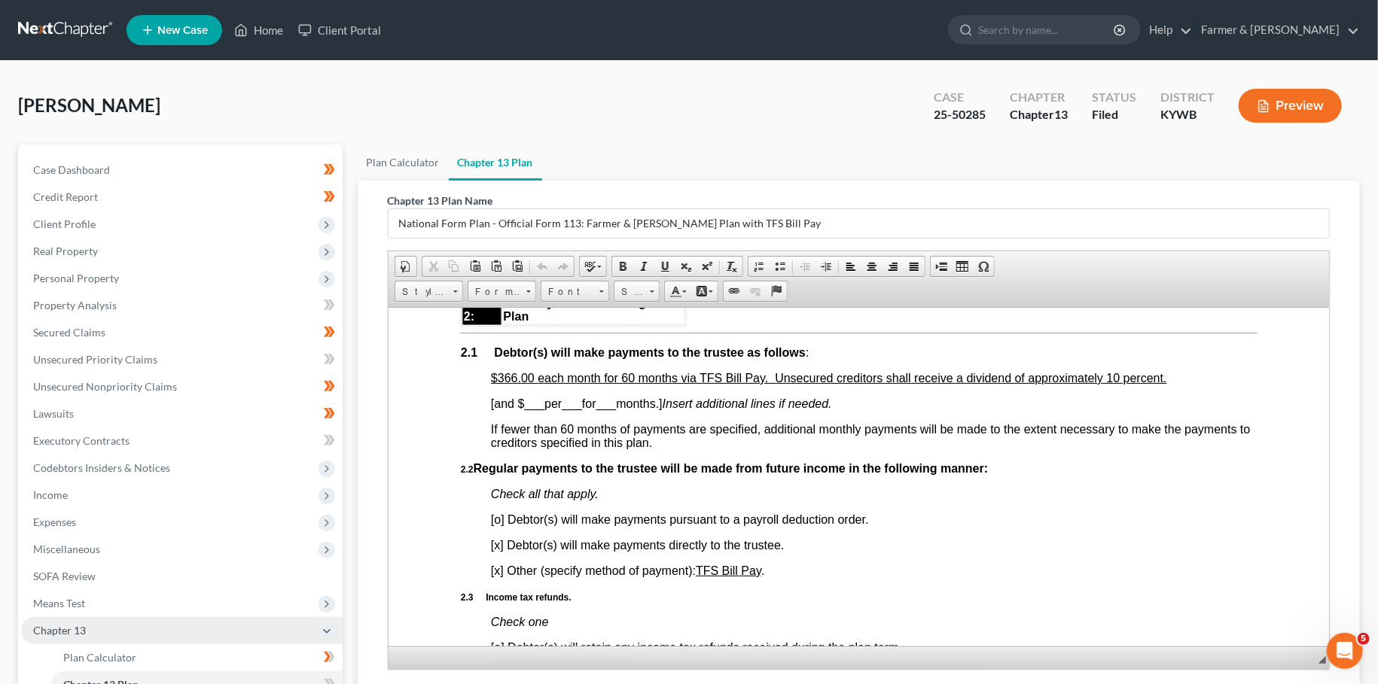
scroll to position [195, 0]
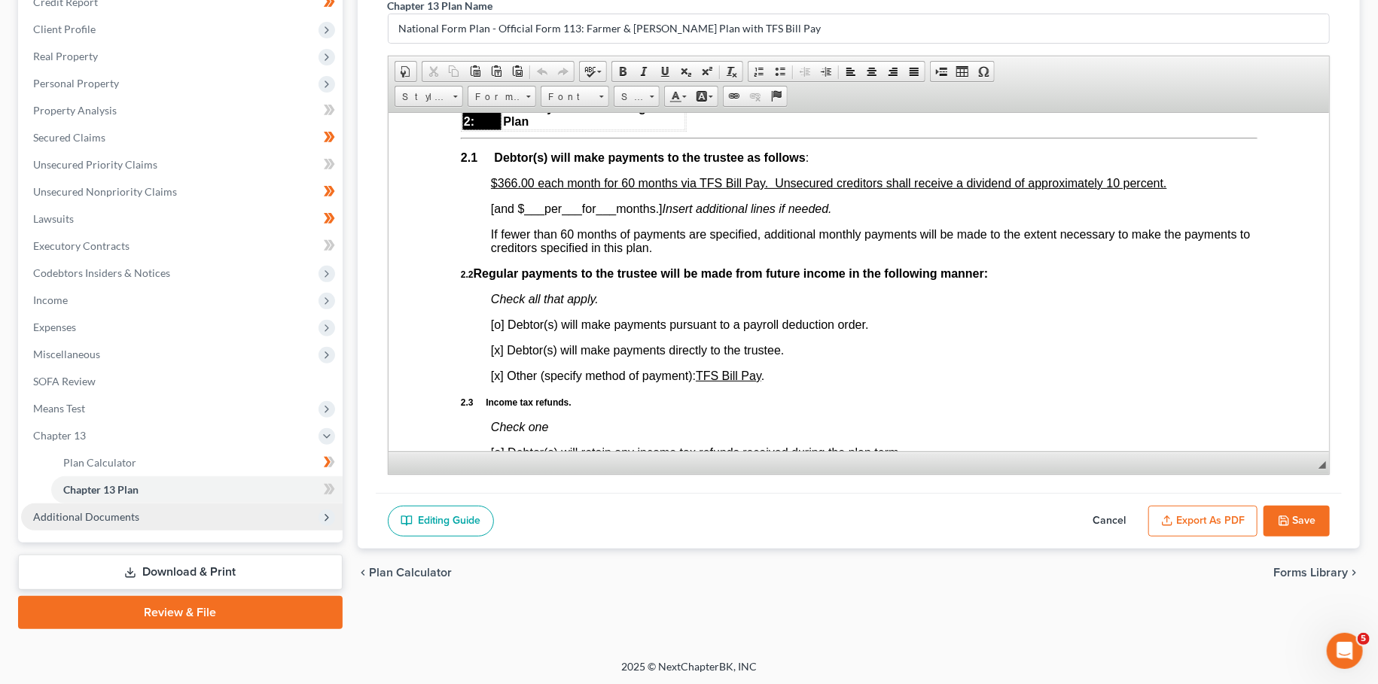
click at [102, 513] on span "Additional Documents" at bounding box center [86, 516] width 106 height 13
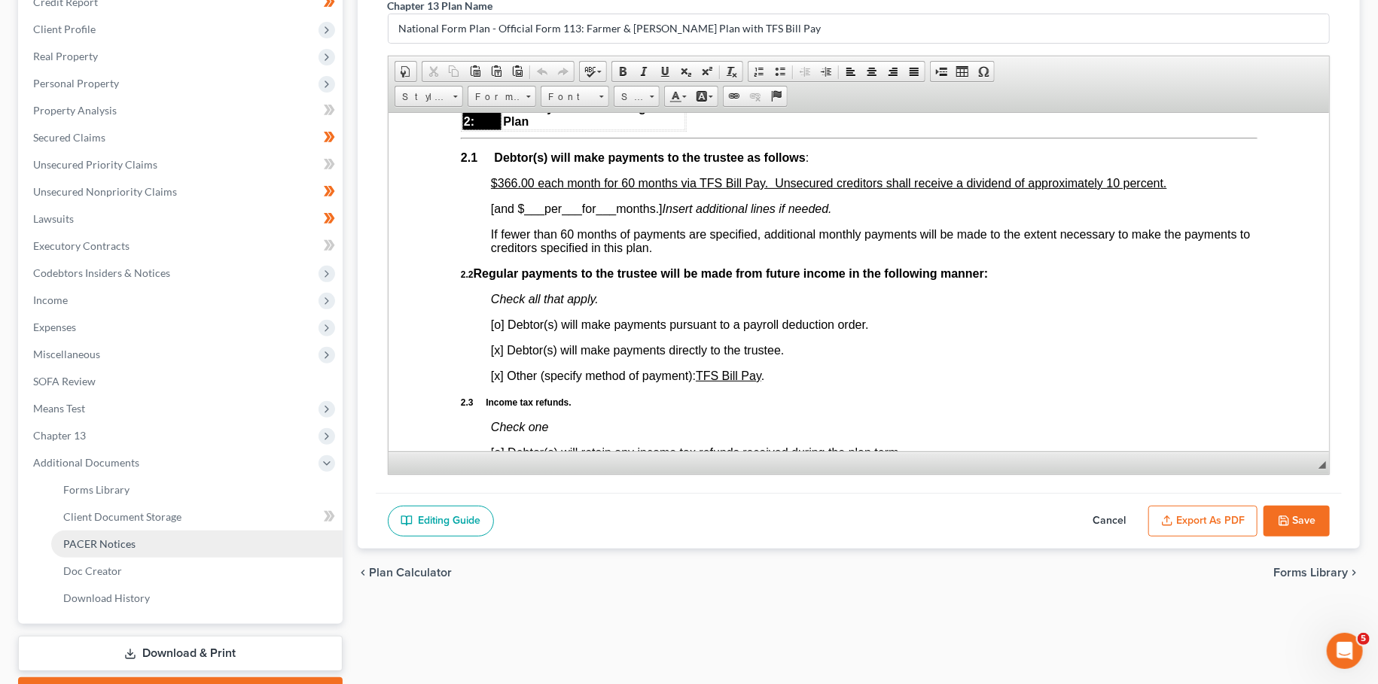
click at [133, 547] on link "PACER Notices" at bounding box center [196, 544] width 291 height 27
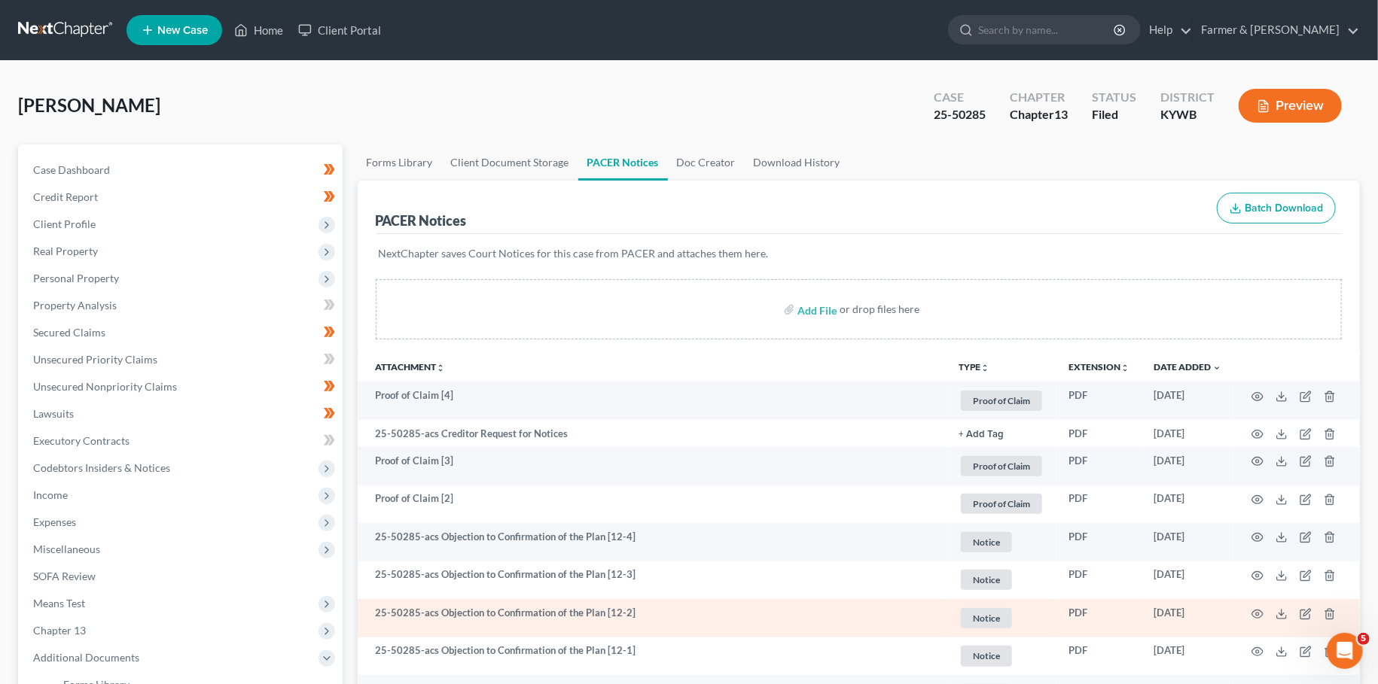
scroll to position [133, 0]
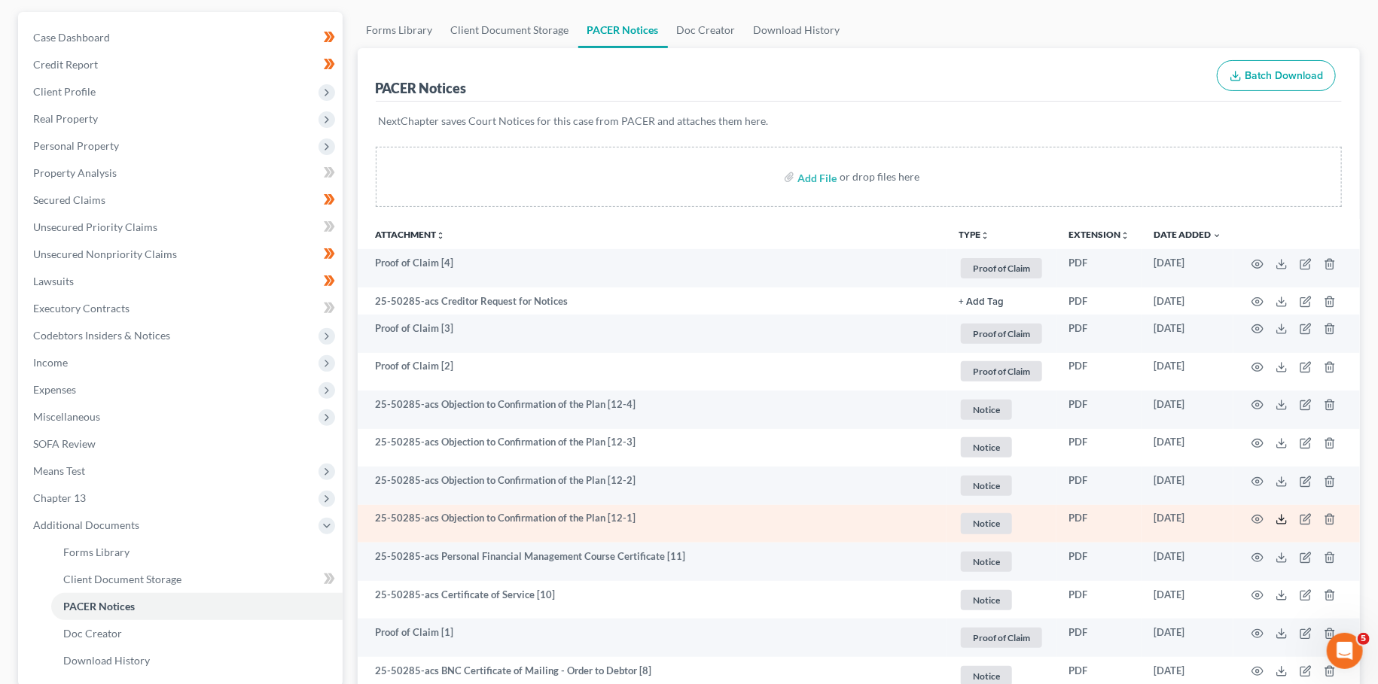
click at [1281, 518] on line at bounding box center [1281, 518] width 0 height 6
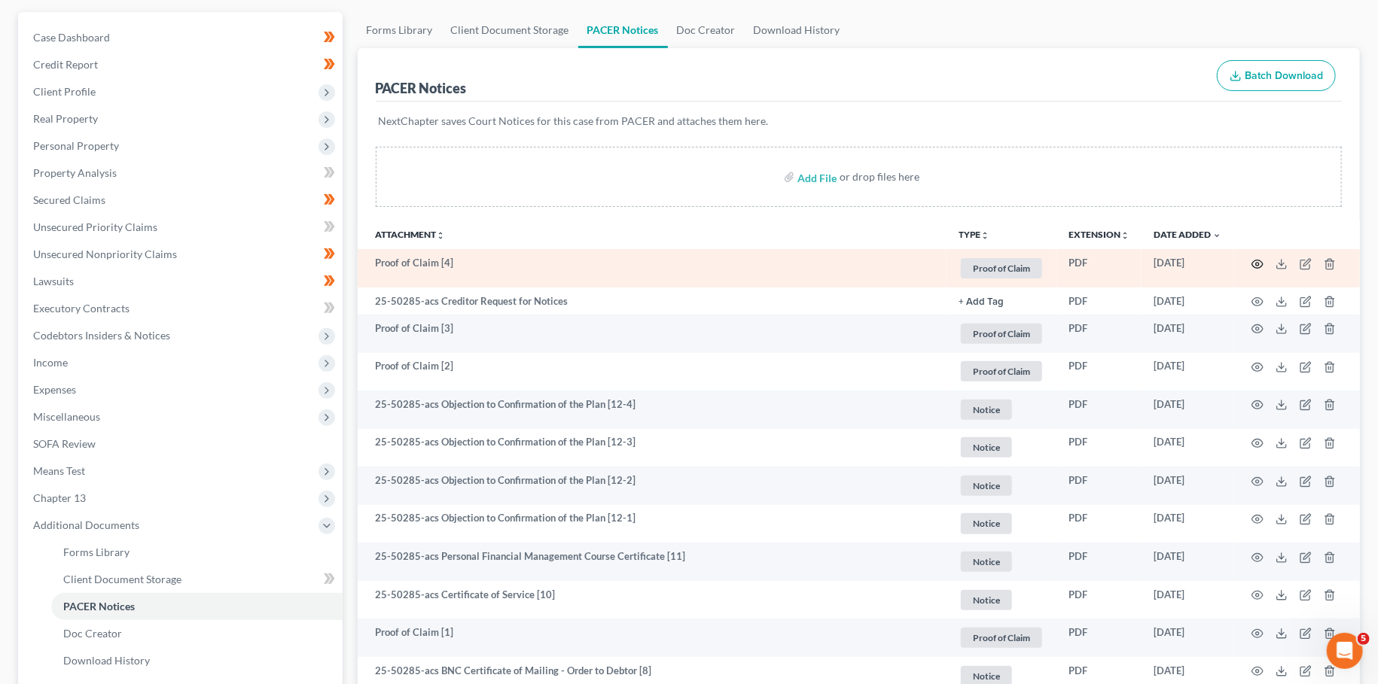
click at [1260, 263] on icon "button" at bounding box center [1257, 264] width 12 height 12
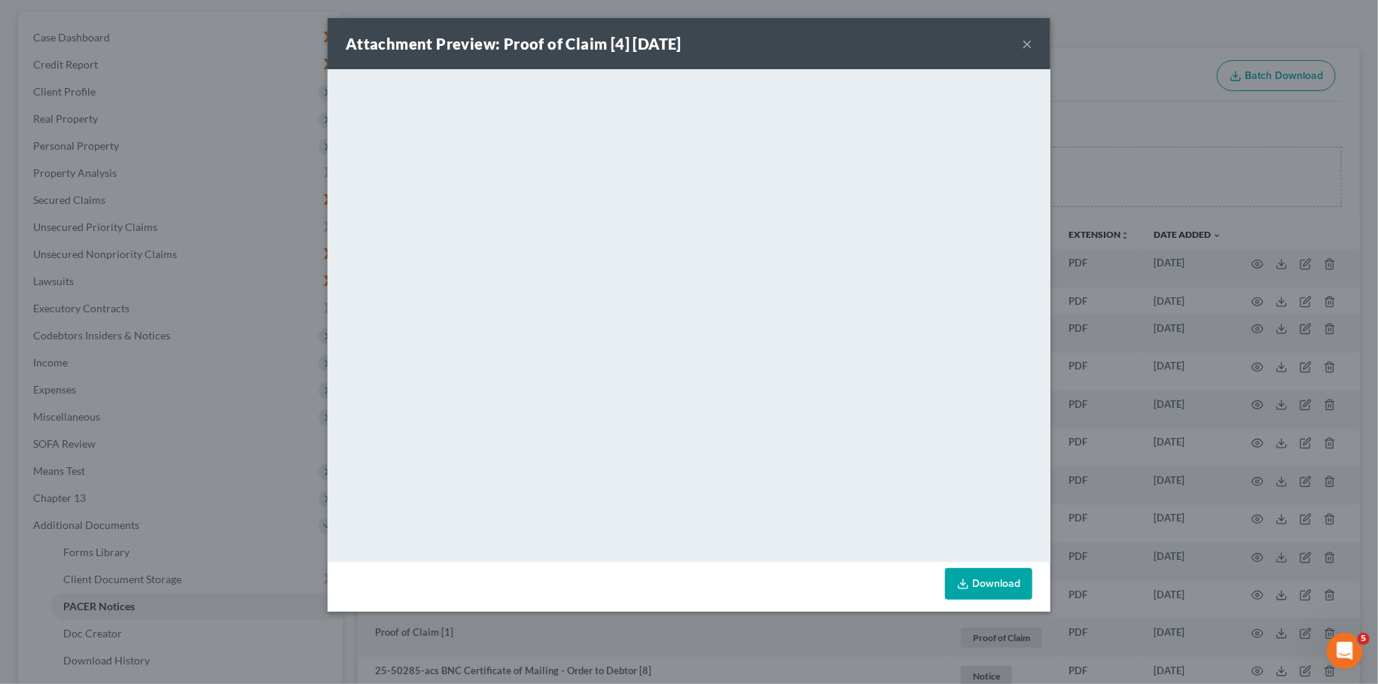
click at [1026, 43] on button "×" at bounding box center [1027, 44] width 11 height 18
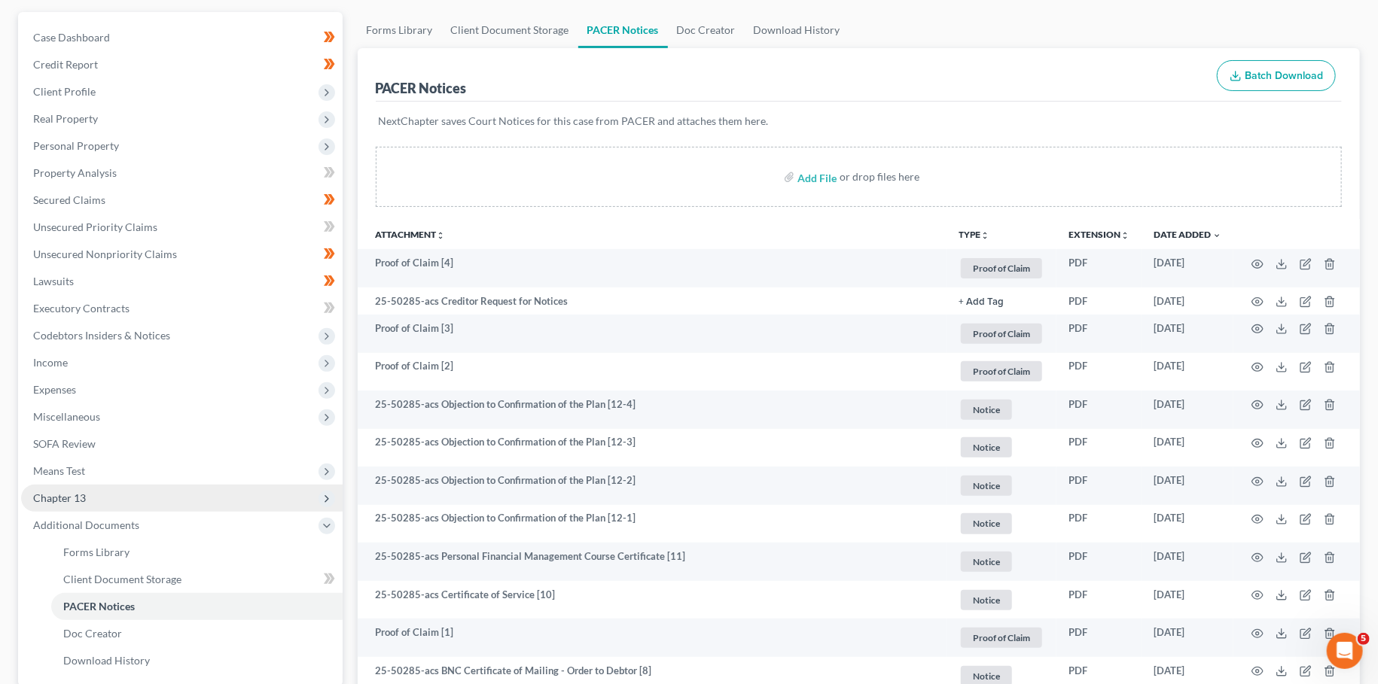
click at [72, 495] on span "Chapter 13" at bounding box center [59, 498] width 53 height 13
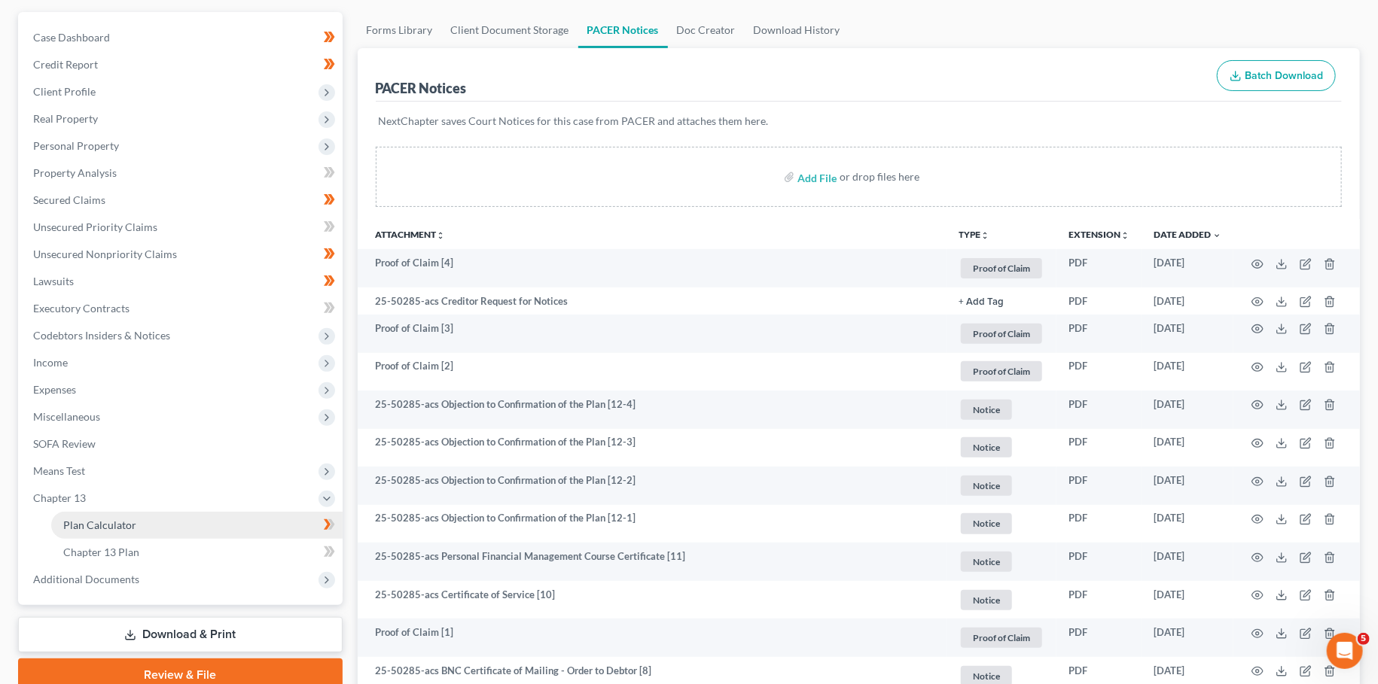
click at [72, 521] on span "Plan Calculator" at bounding box center [99, 525] width 73 height 13
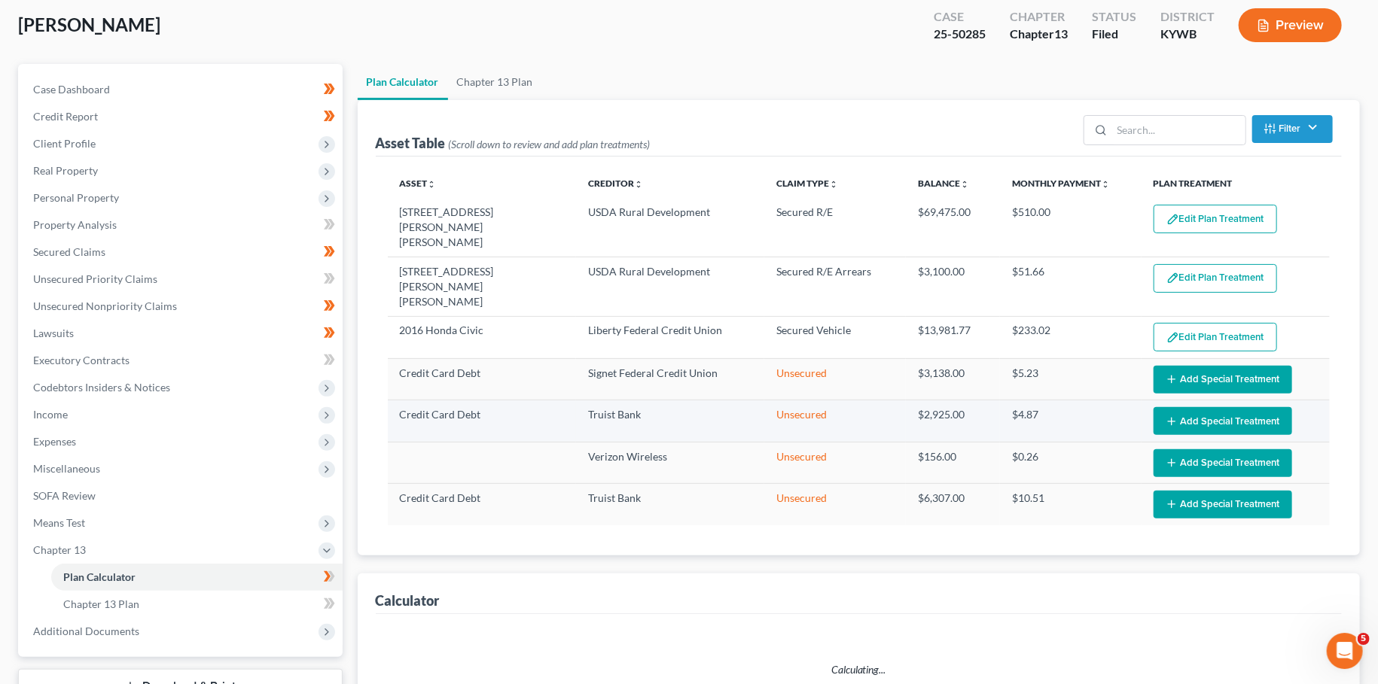
scroll to position [133, 0]
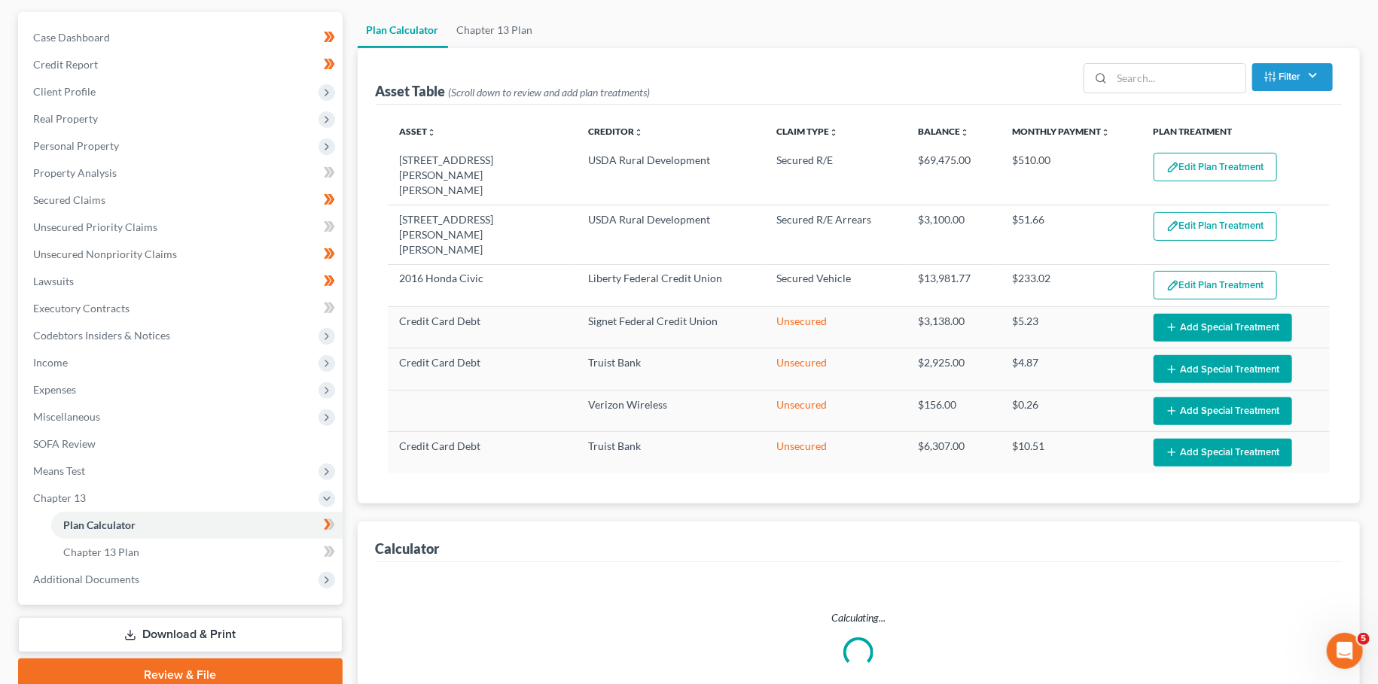
select select "59"
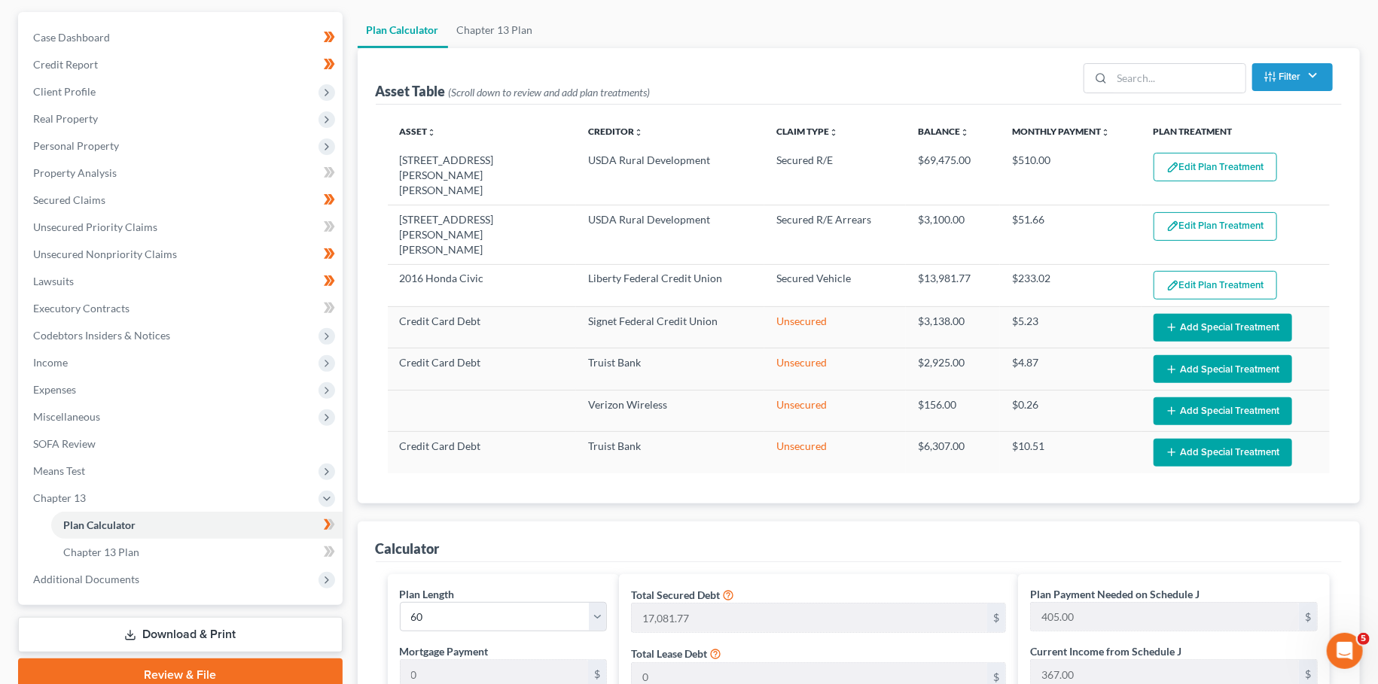
scroll to position [0, 0]
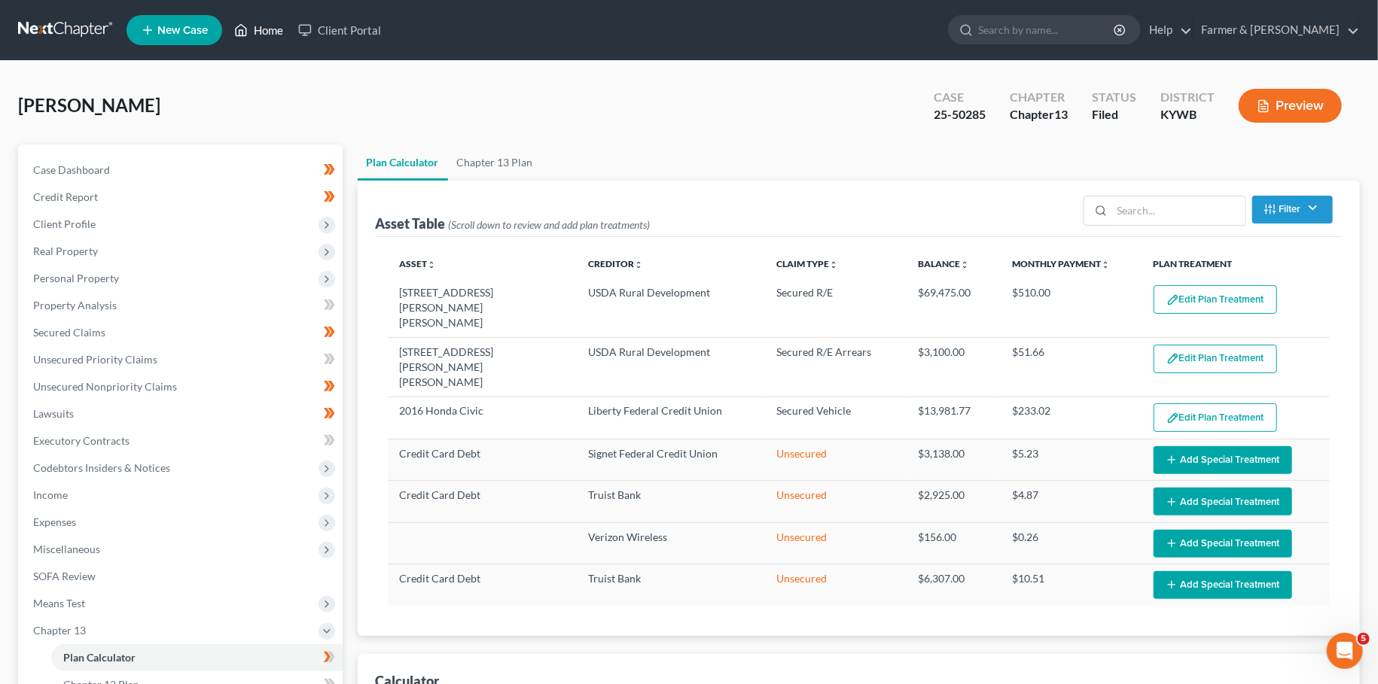
click at [268, 34] on link "Home" at bounding box center [259, 30] width 64 height 27
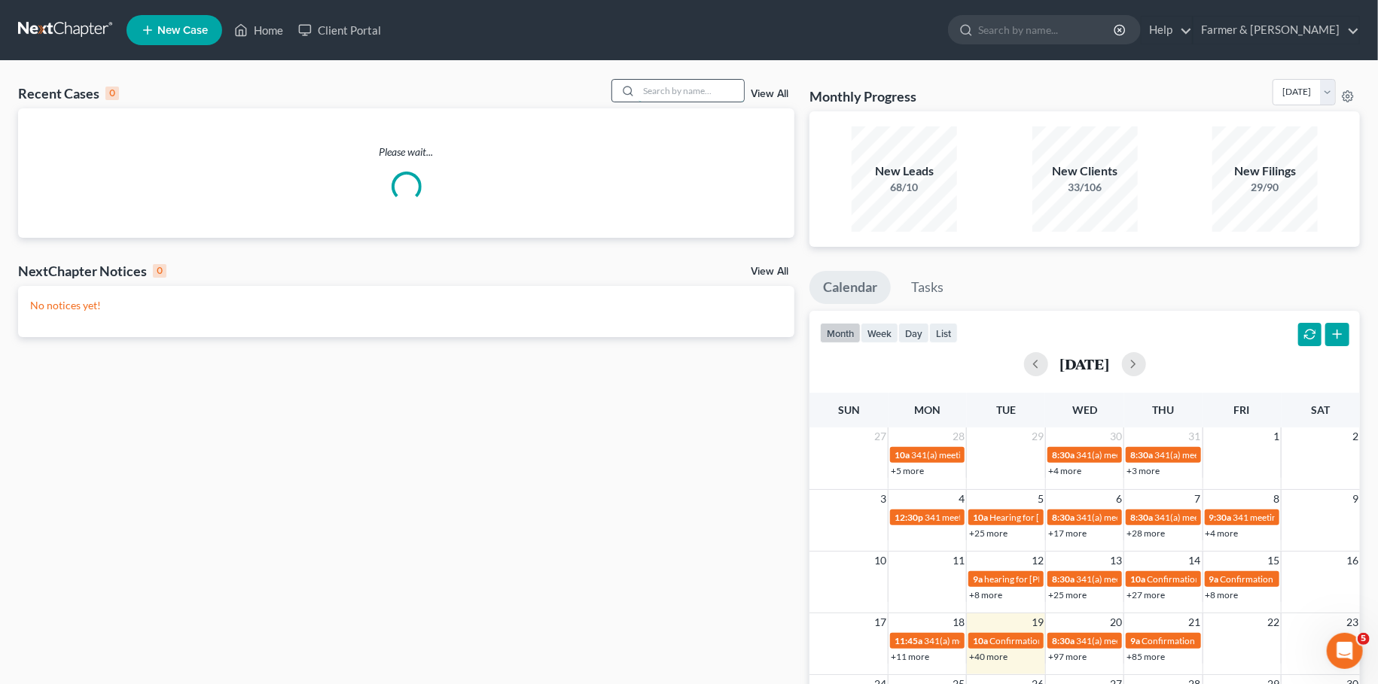
click at [689, 93] on input "search" at bounding box center [690, 91] width 105 height 22
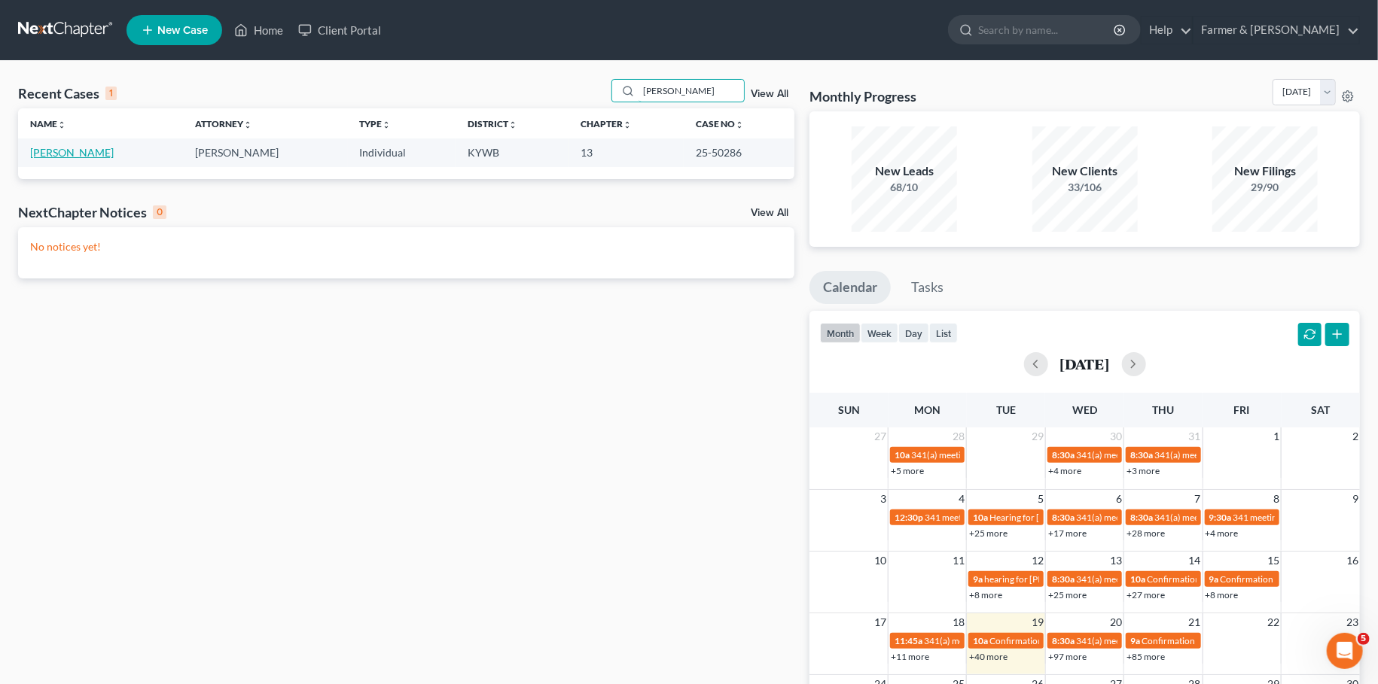
type input "[PERSON_NAME]"
click at [68, 152] on link "[PERSON_NAME]" at bounding box center [72, 152] width 84 height 13
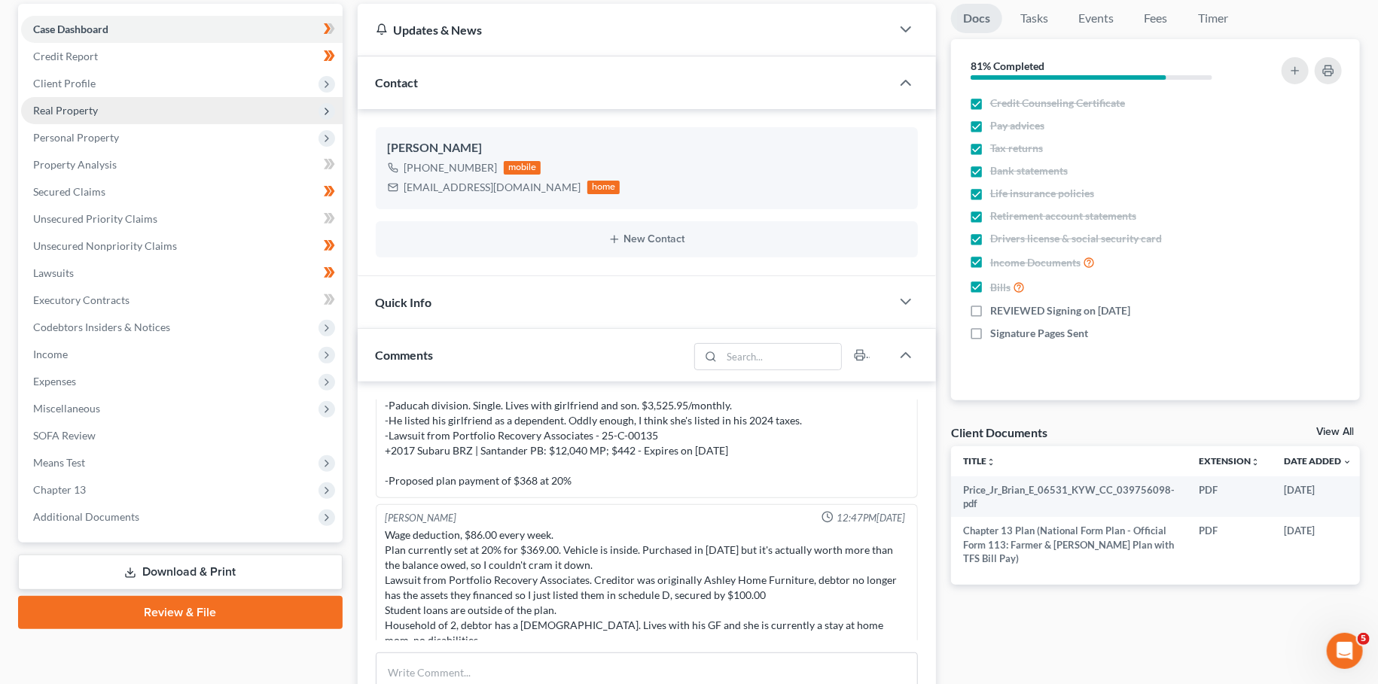
scroll to position [265, 0]
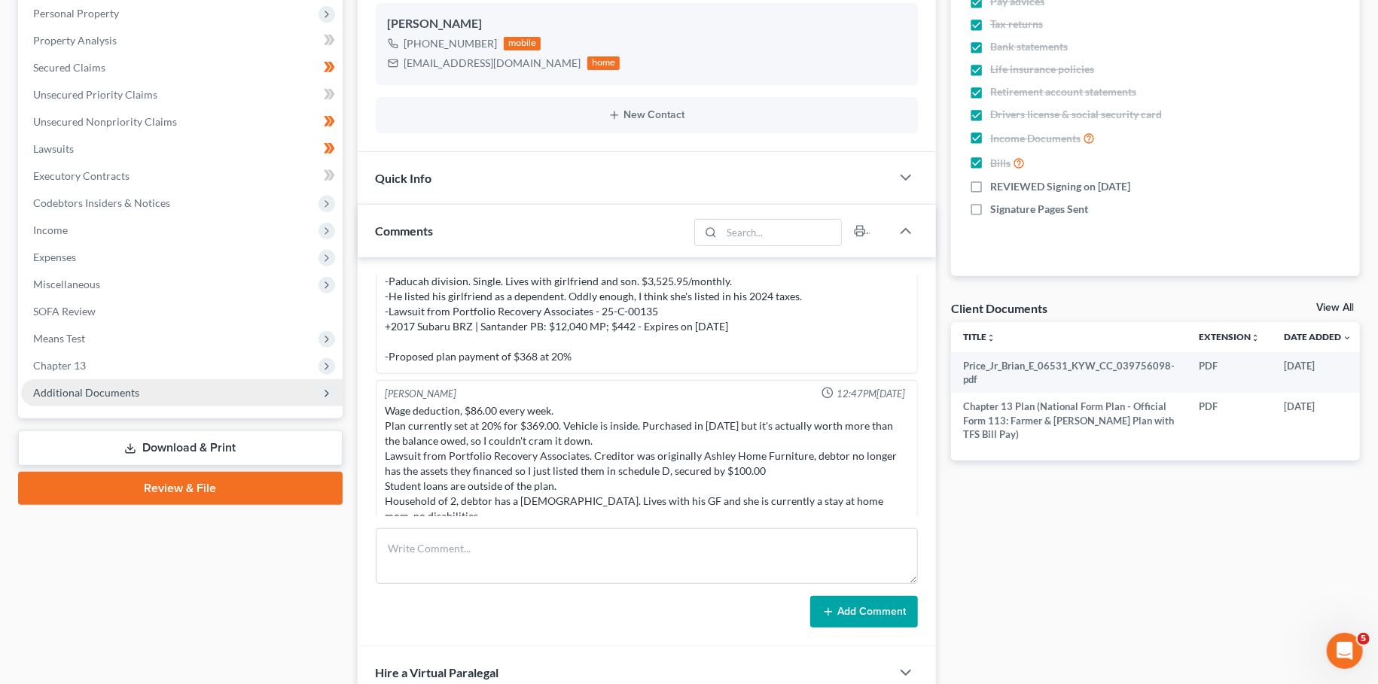
drag, startPoint x: 119, startPoint y: 391, endPoint x: 126, endPoint y: 392, distance: 7.7
click at [120, 391] on span "Additional Documents" at bounding box center [86, 392] width 106 height 13
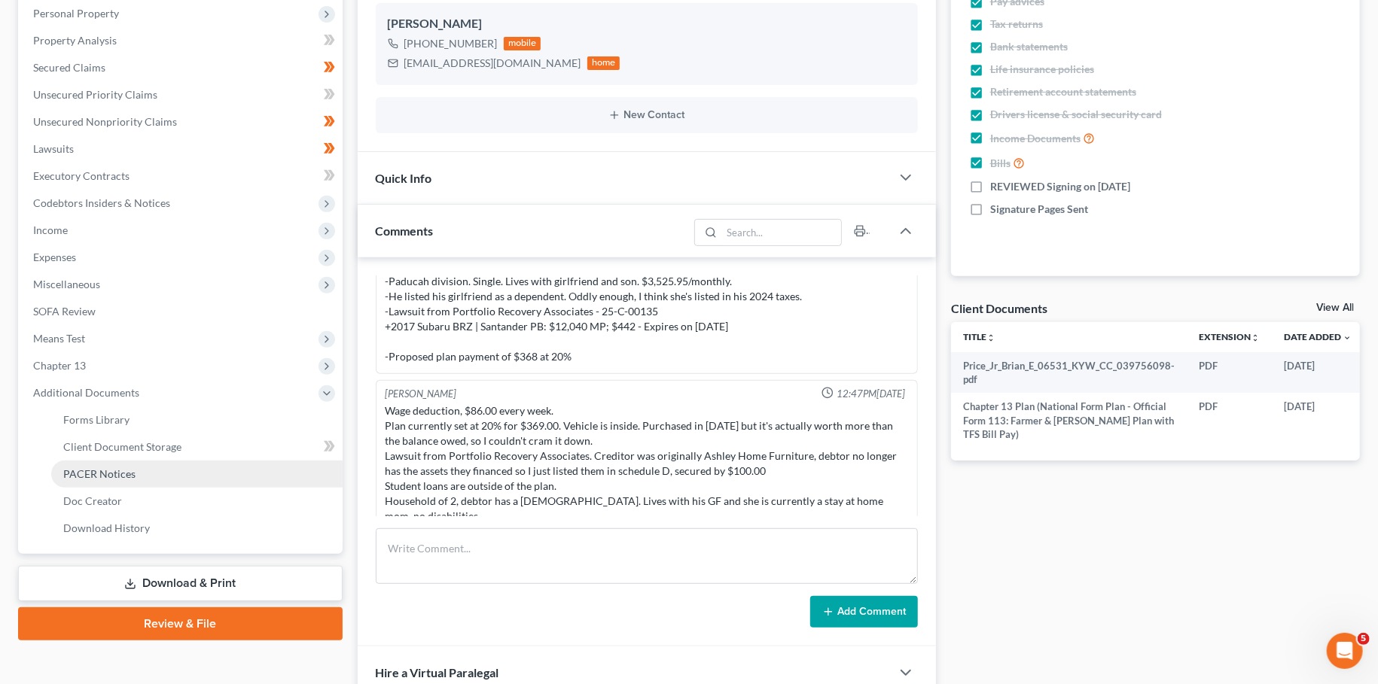
click at [133, 465] on link "PACER Notices" at bounding box center [196, 474] width 291 height 27
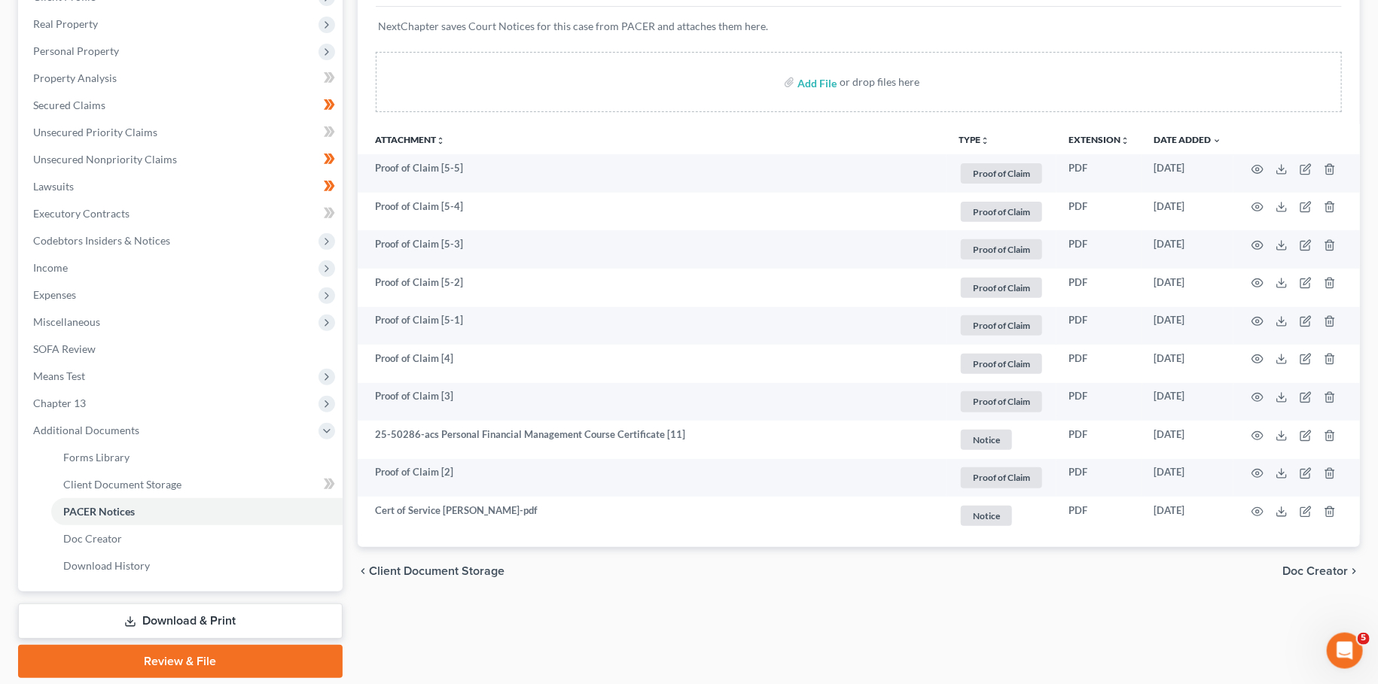
scroll to position [277, 0]
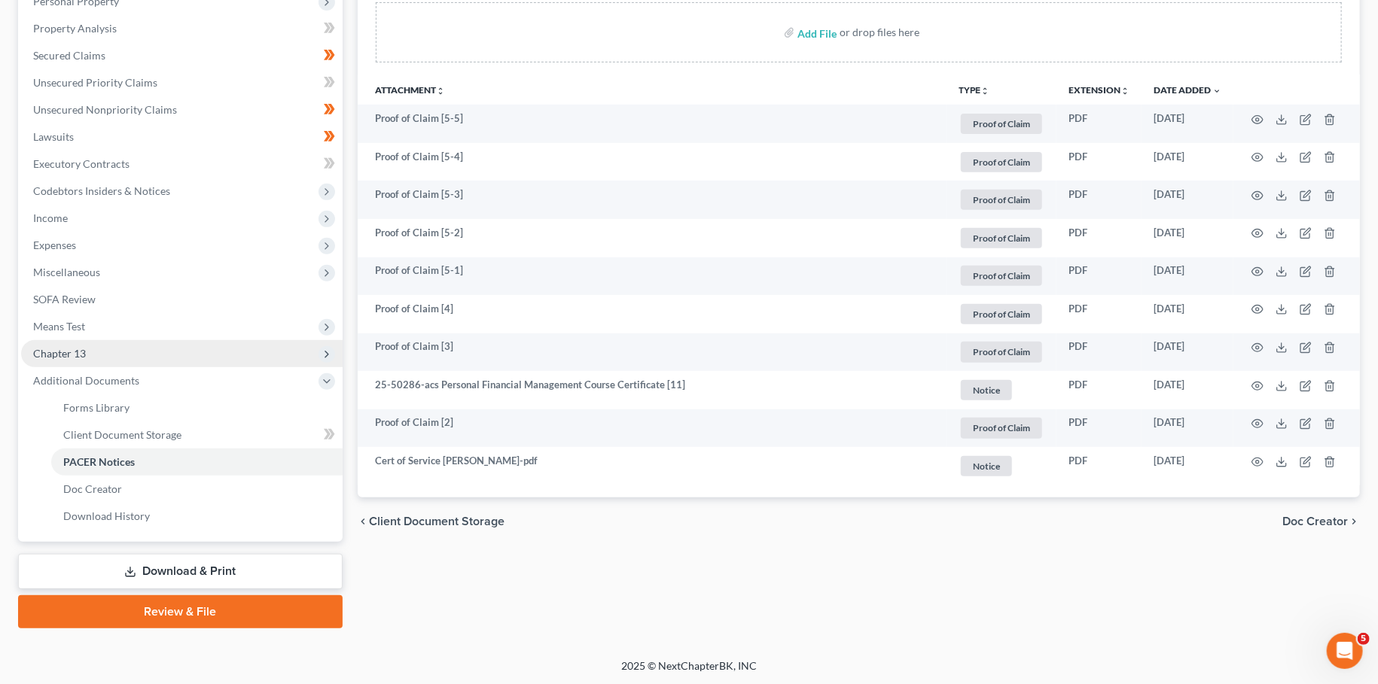
click at [122, 351] on span "Chapter 13" at bounding box center [181, 353] width 321 height 27
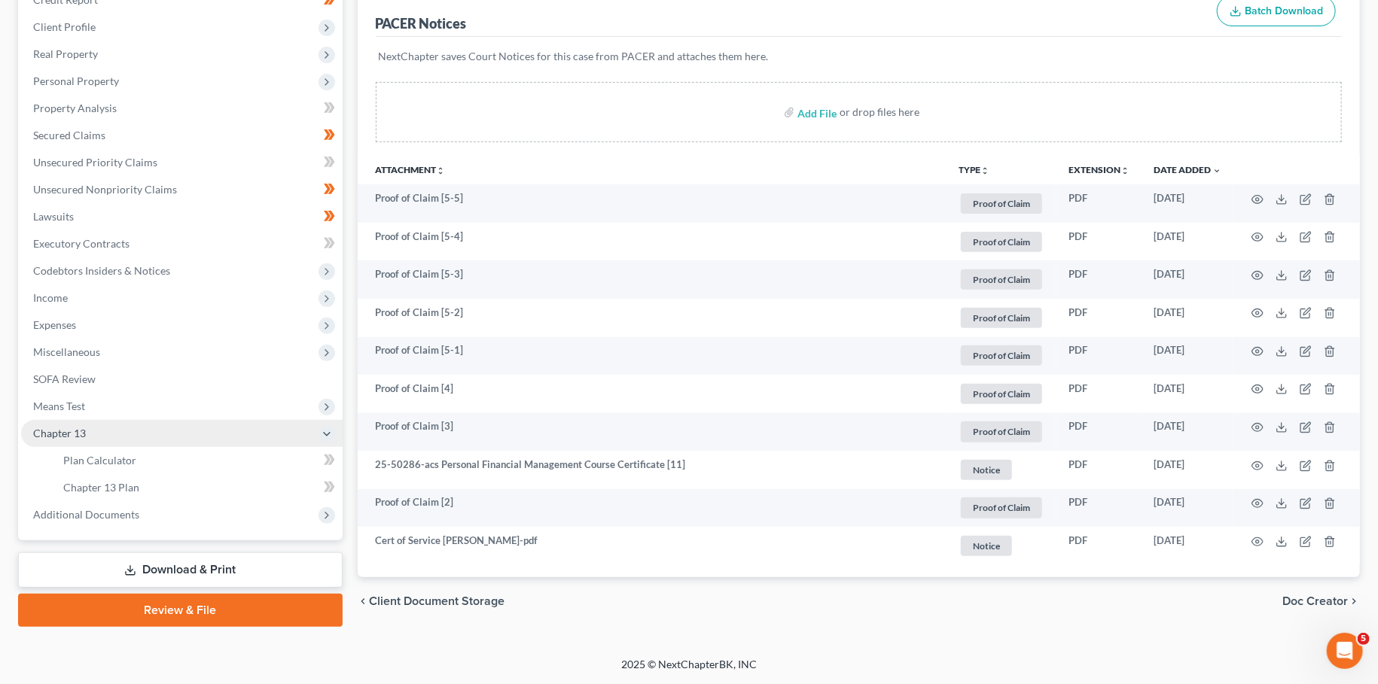
scroll to position [195, 0]
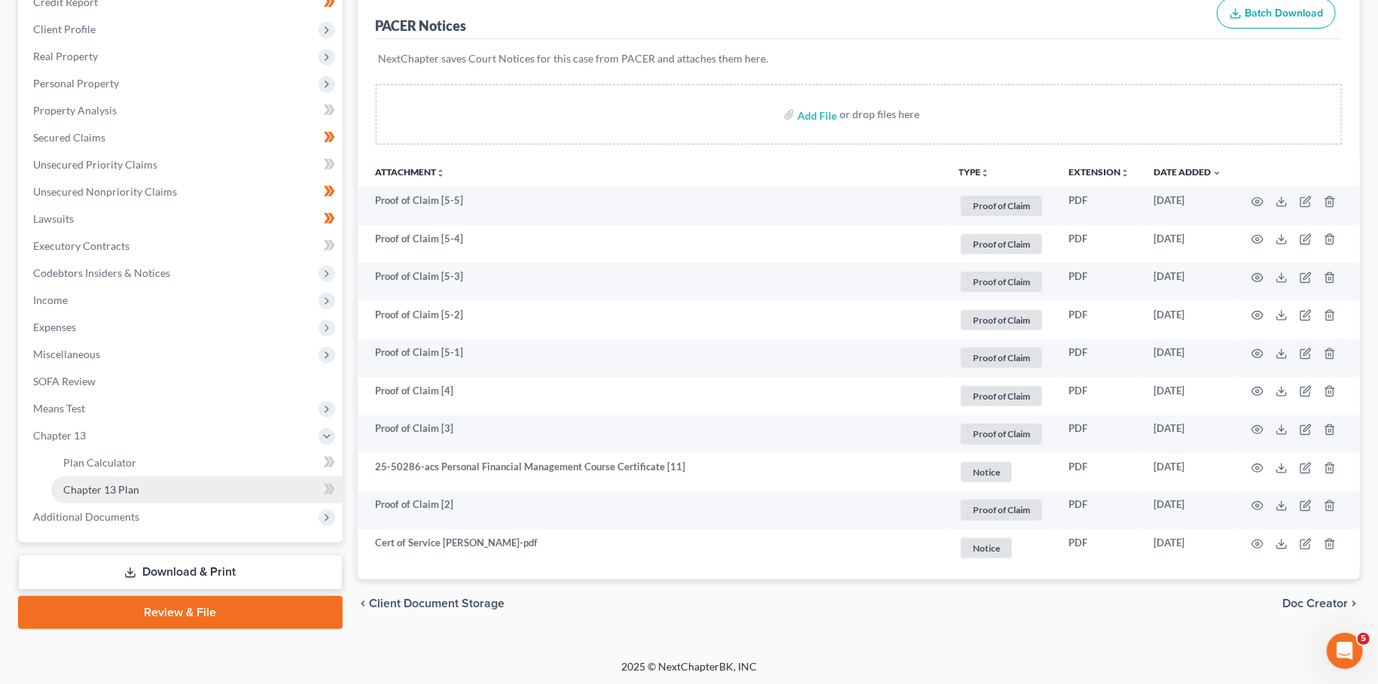
click at [111, 494] on span "Chapter 13 Plan" at bounding box center [101, 489] width 76 height 13
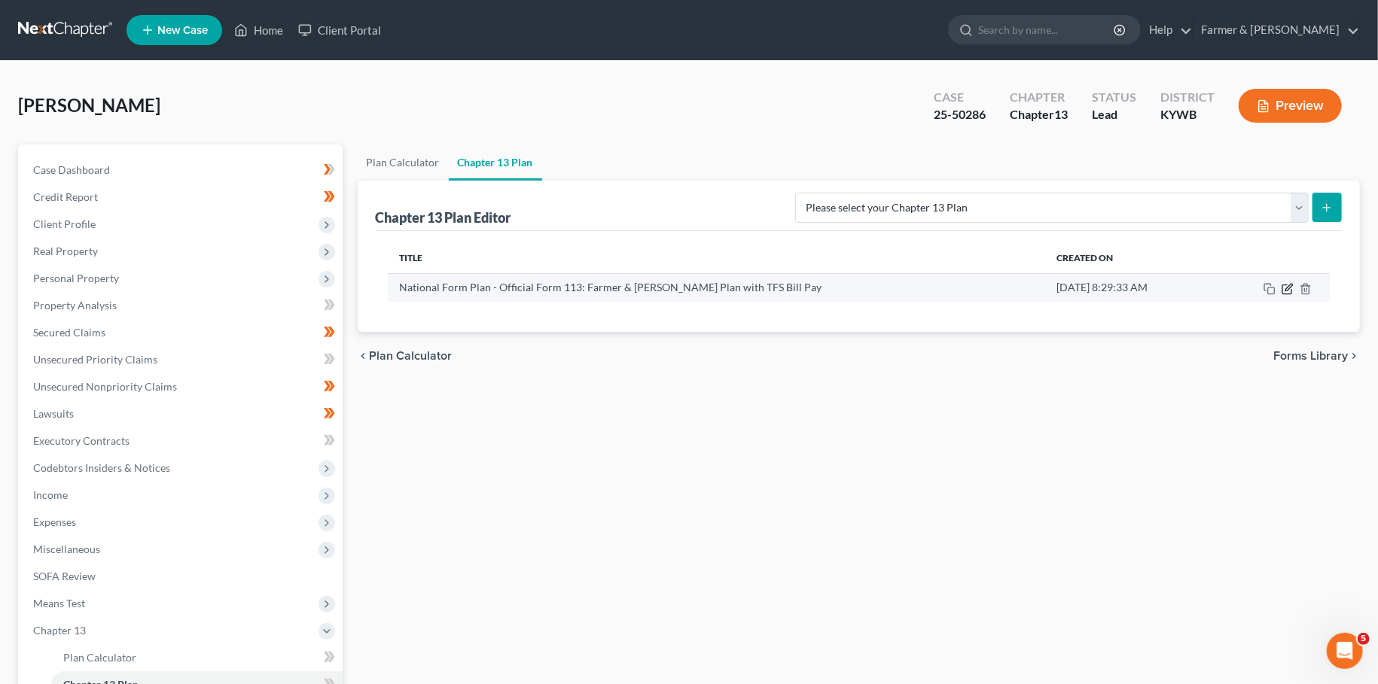
click at [1286, 291] on icon "button" at bounding box center [1287, 289] width 12 height 12
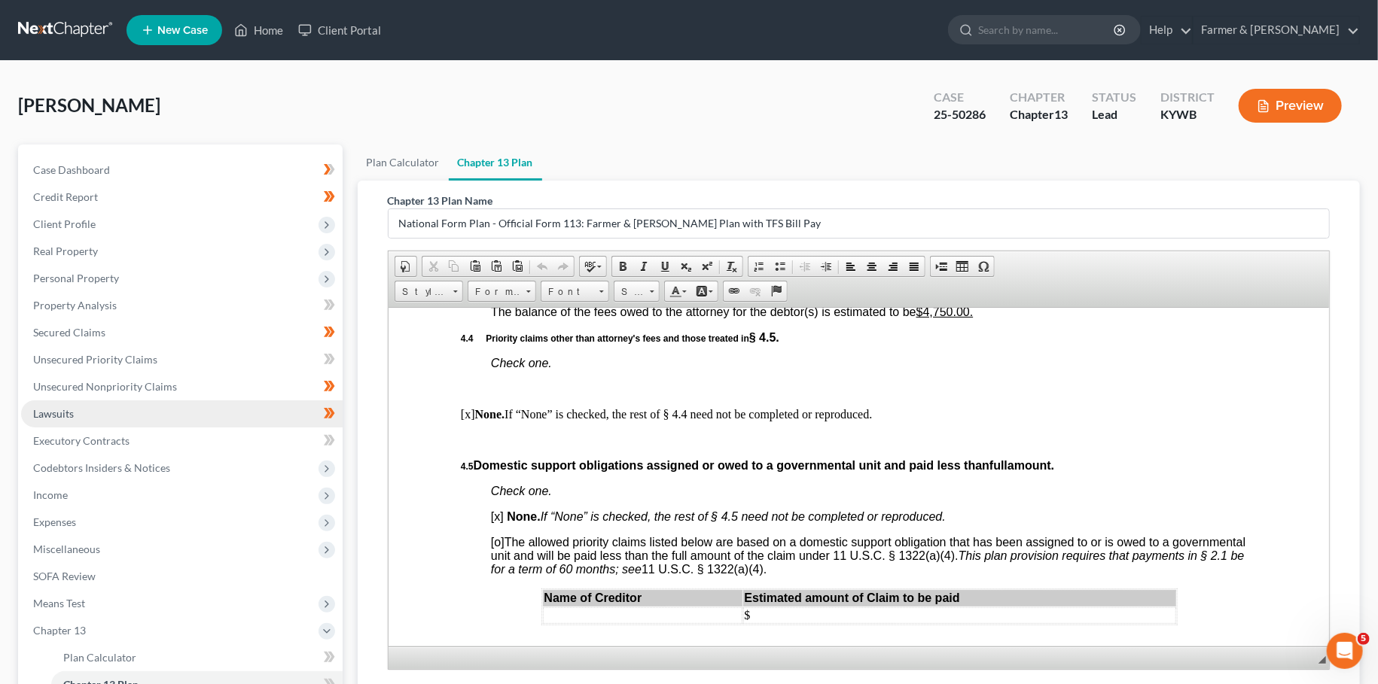
scroll to position [195, 0]
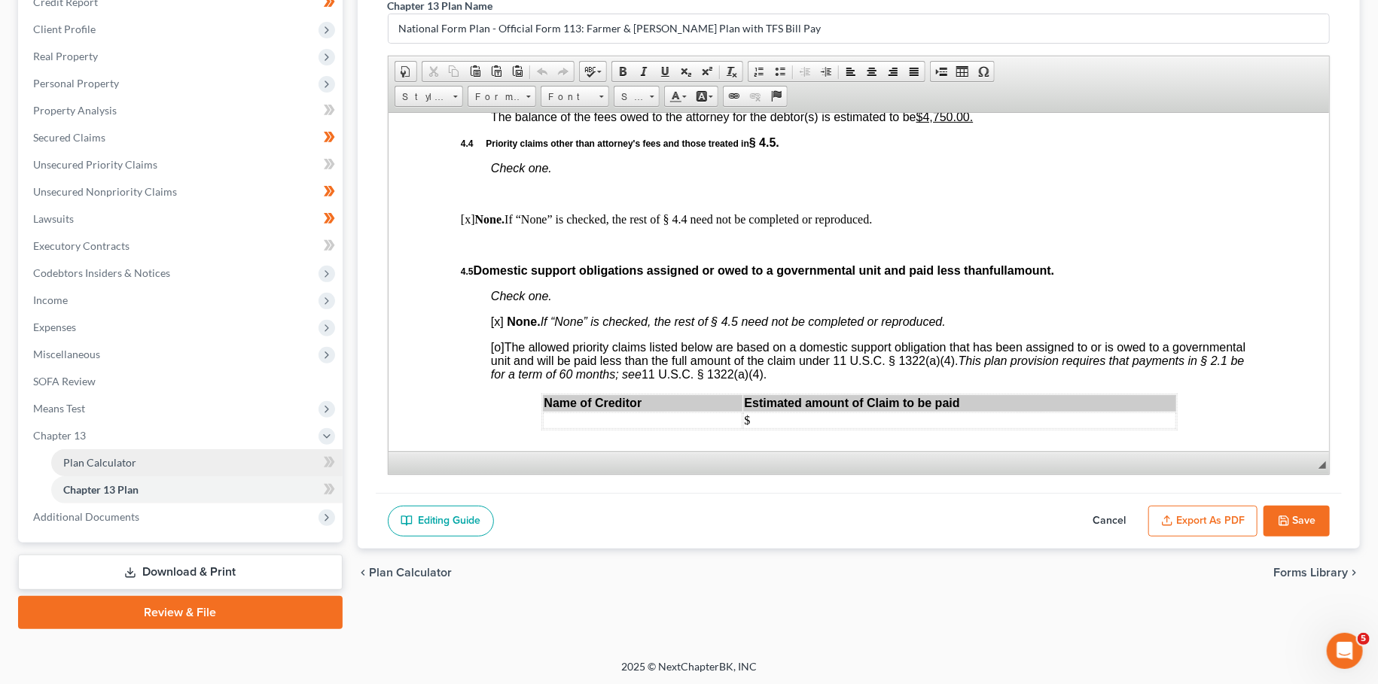
click at [145, 460] on link "Plan Calculator" at bounding box center [196, 462] width 291 height 27
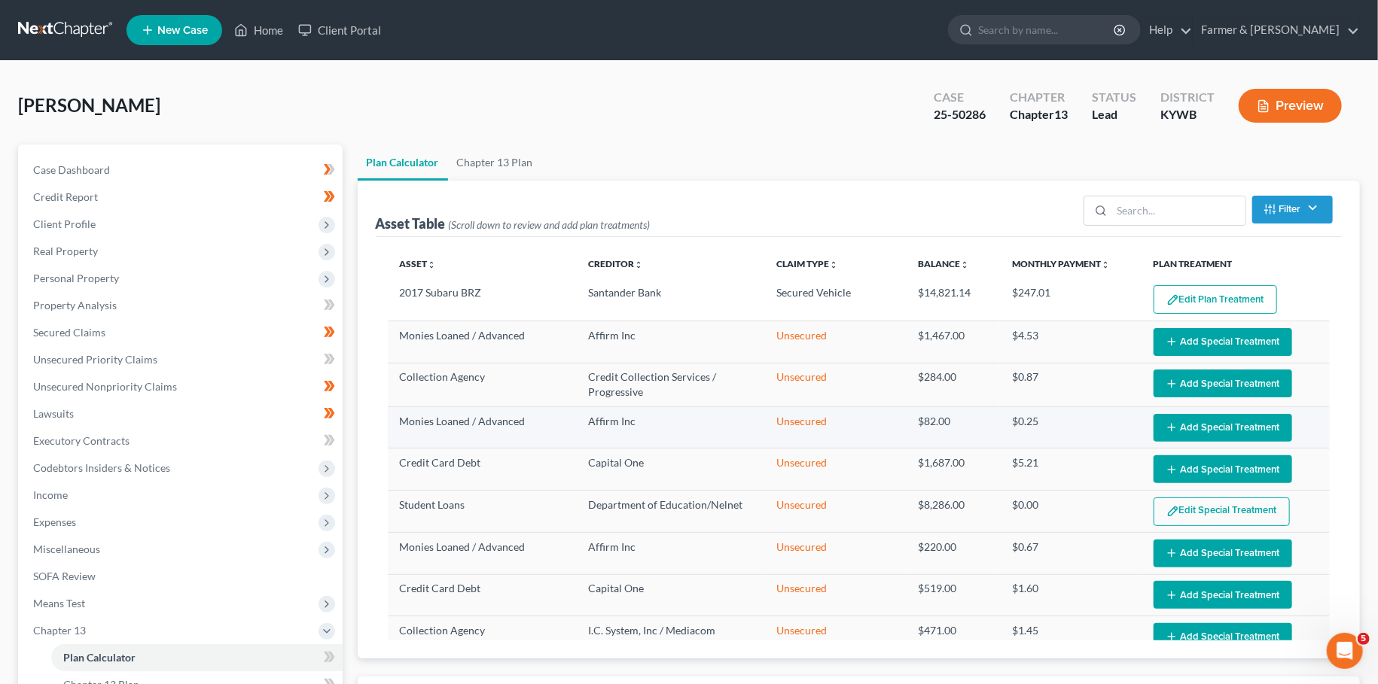
select select "59"
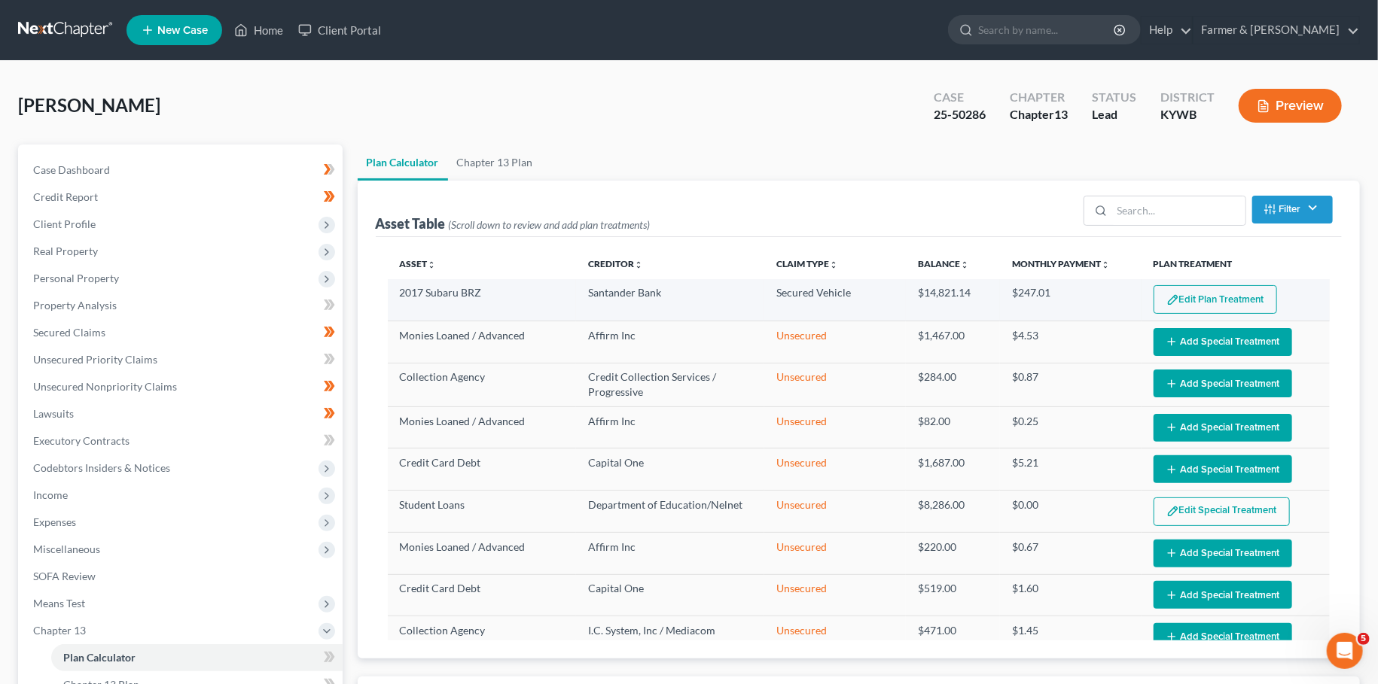
click at [1201, 299] on button "Edit Plan Treatment" at bounding box center [1214, 299] width 123 height 29
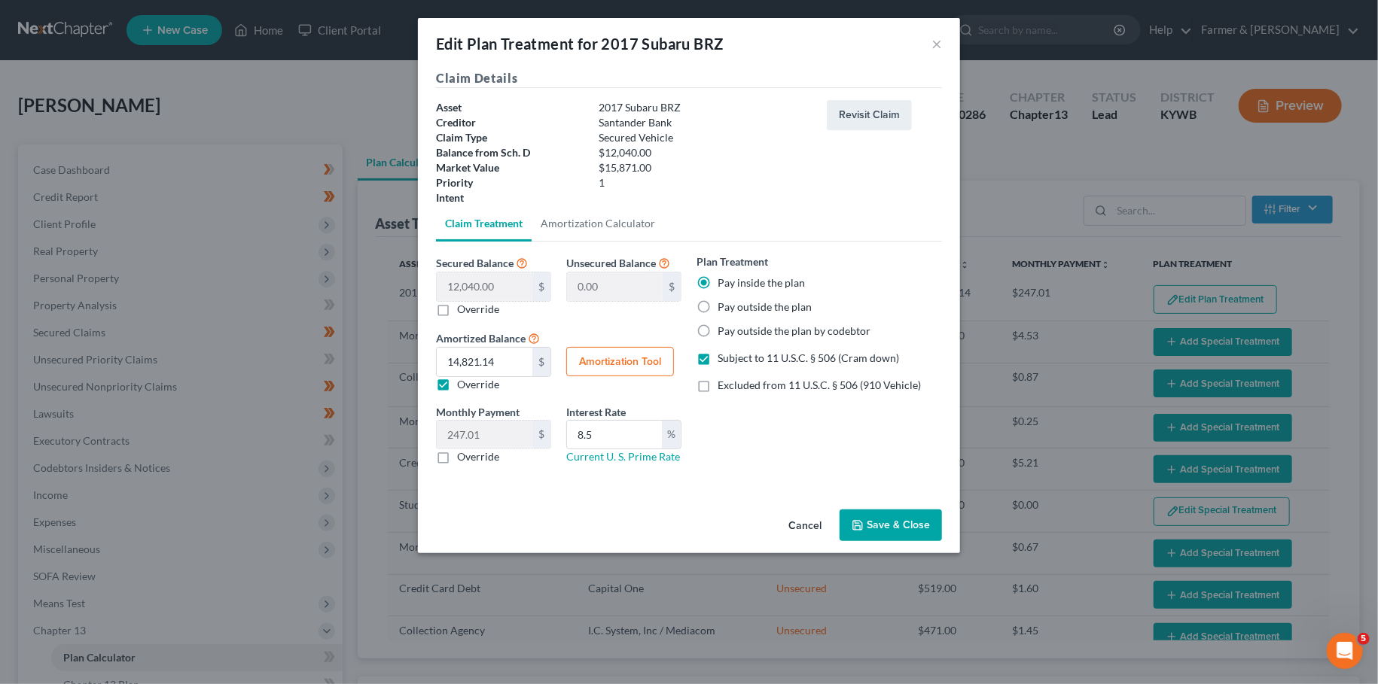
click at [907, 517] on button "Save & Close" at bounding box center [890, 526] width 102 height 32
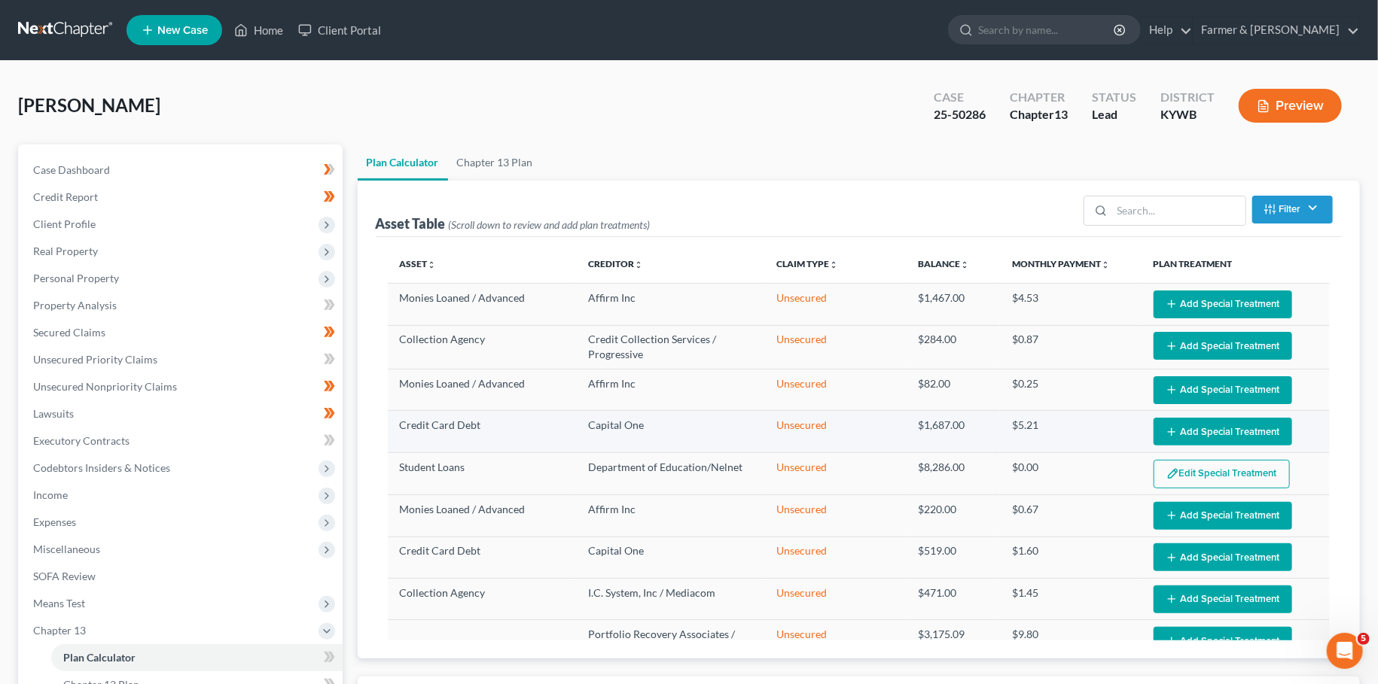
select select "59"
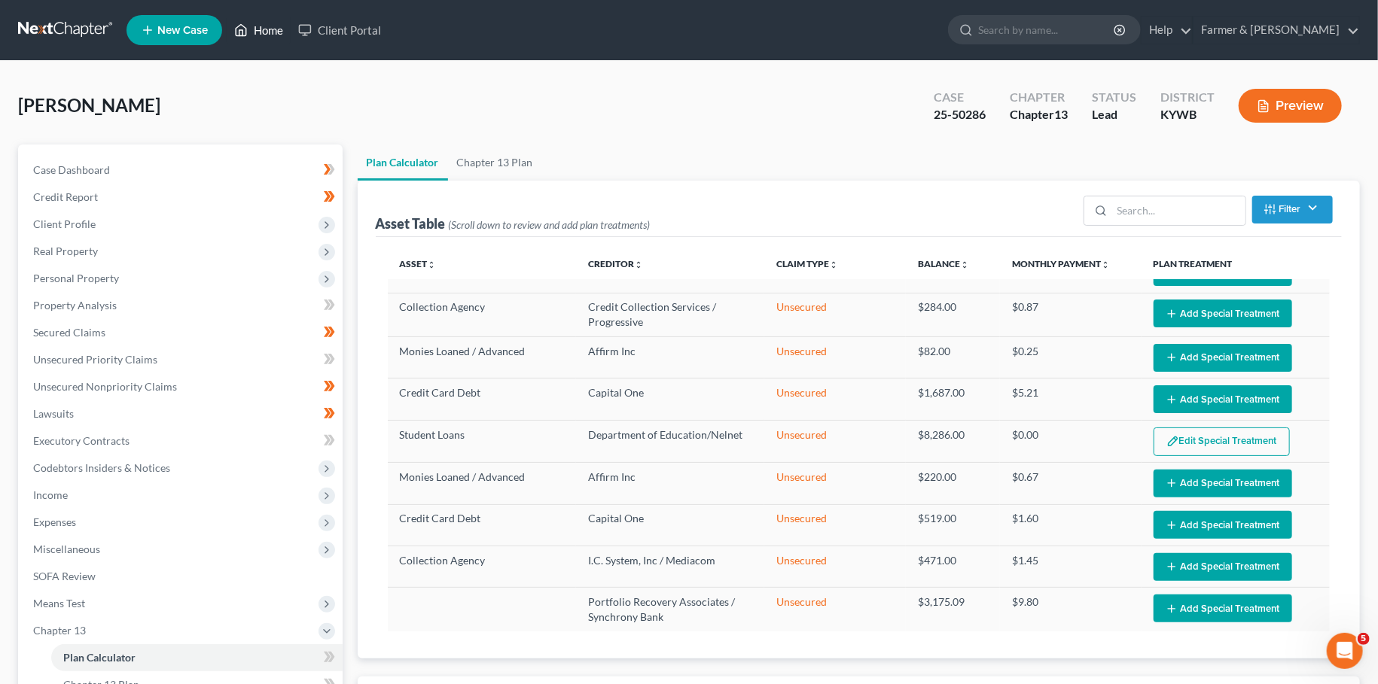
click at [267, 28] on link "Home" at bounding box center [259, 30] width 64 height 27
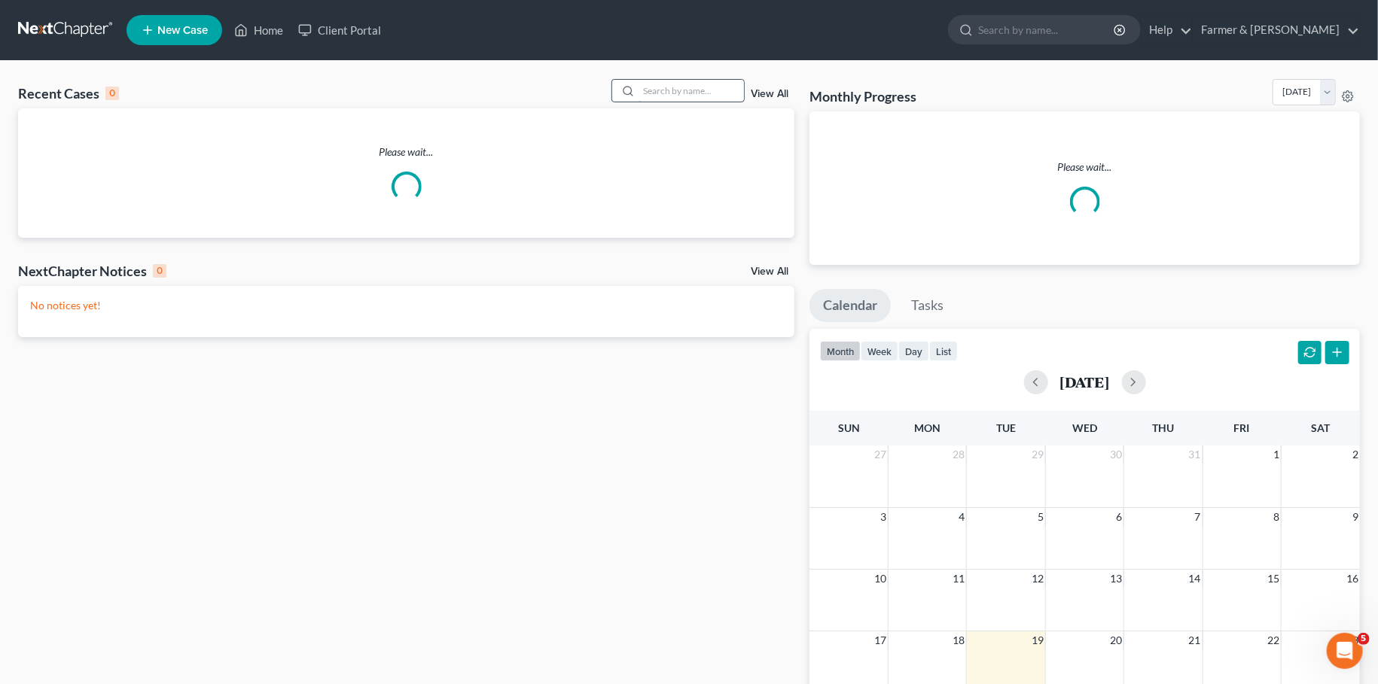
click at [662, 91] on input "search" at bounding box center [690, 91] width 105 height 22
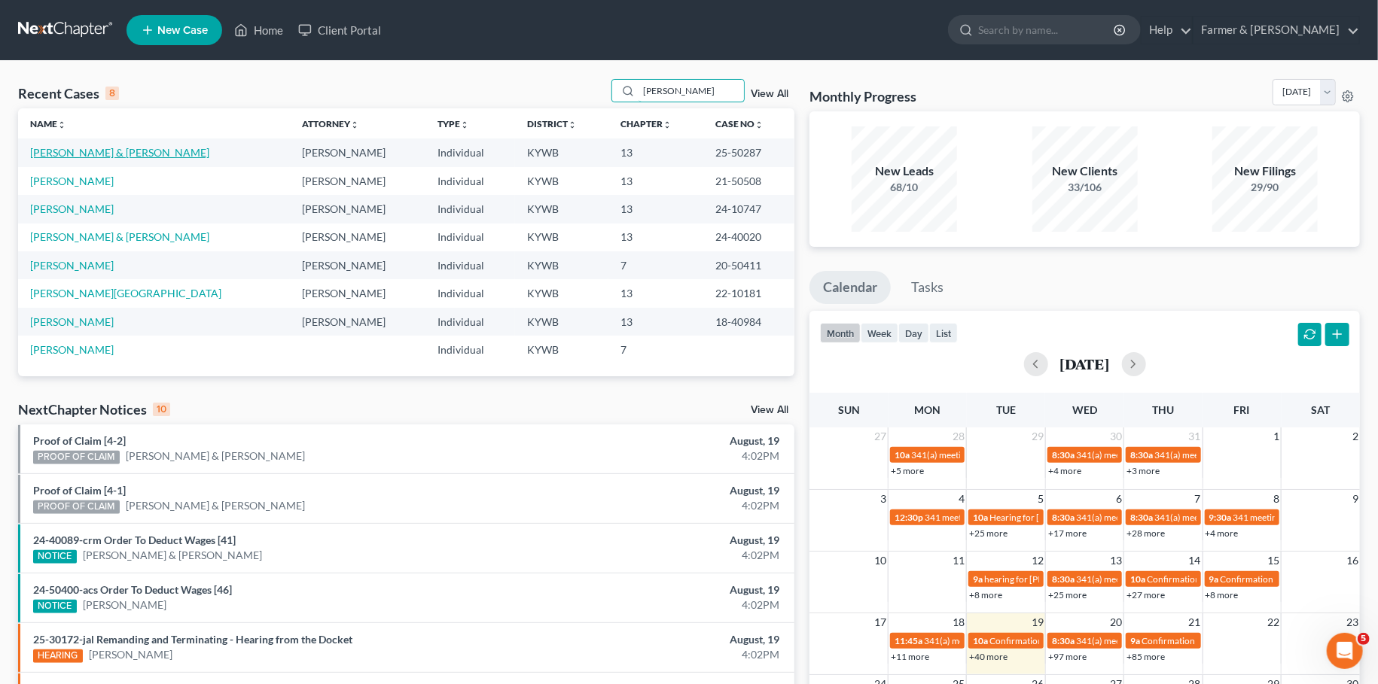
type input "[PERSON_NAME]"
click at [99, 151] on link "[PERSON_NAME] & [PERSON_NAME]" at bounding box center [119, 152] width 179 height 13
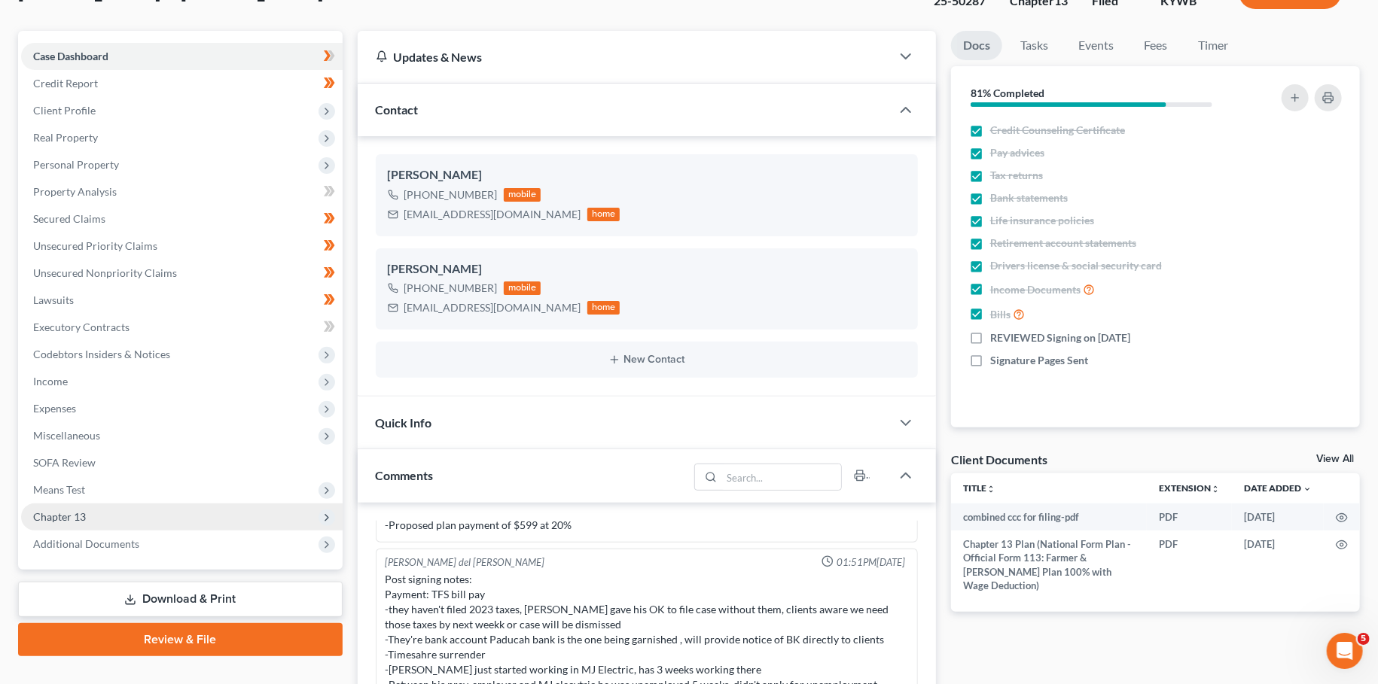
scroll to position [265, 0]
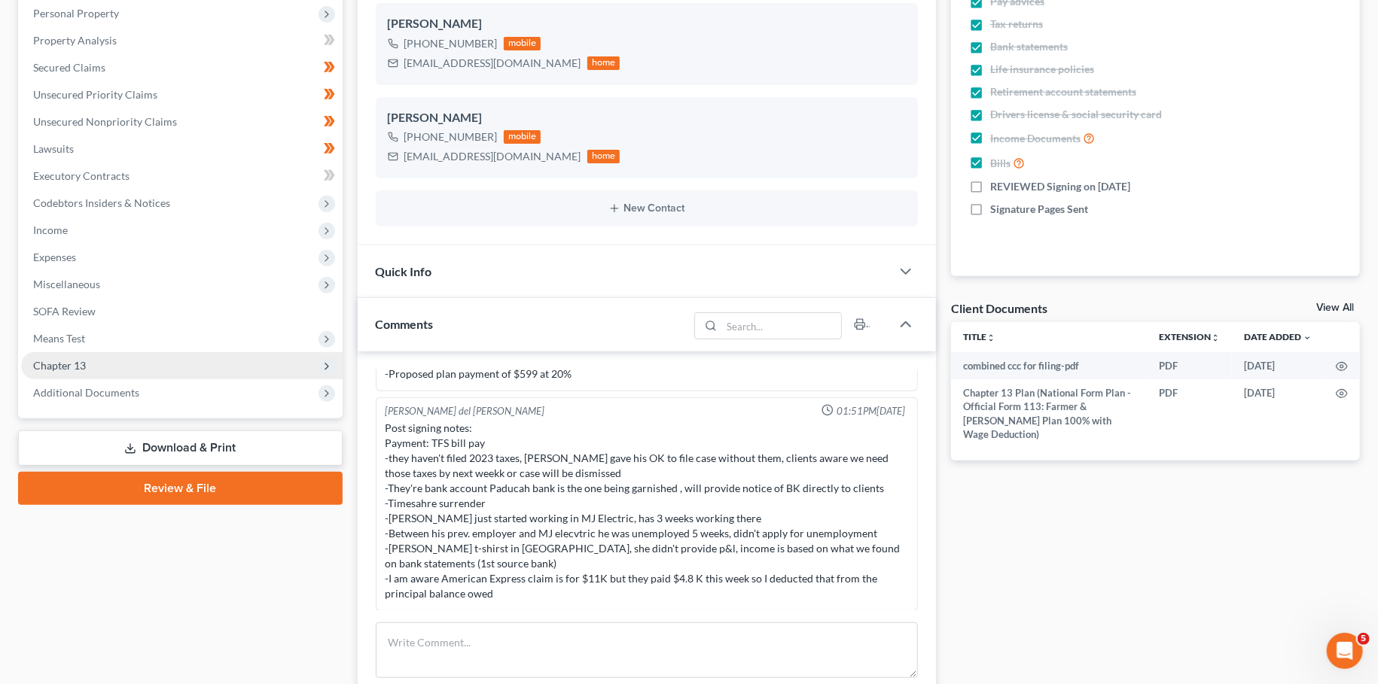
click at [101, 364] on span "Chapter 13" at bounding box center [181, 365] width 321 height 27
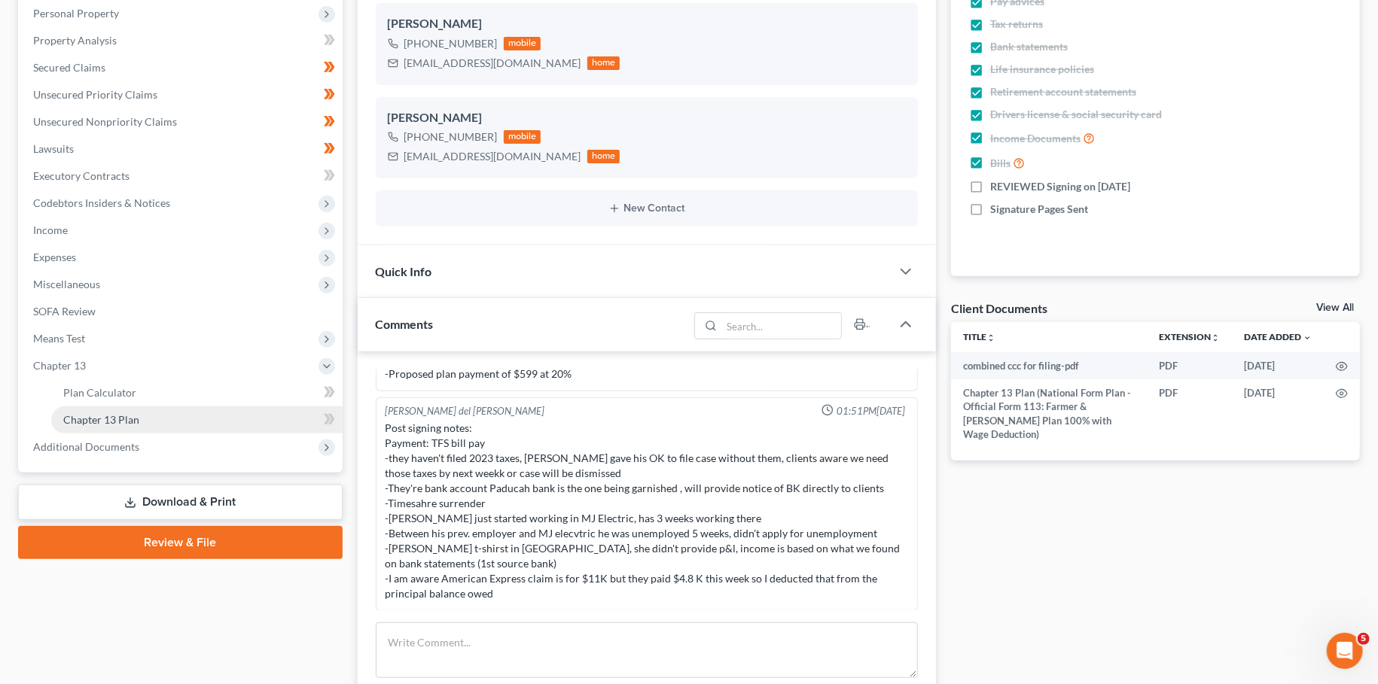
click at [108, 419] on span "Chapter 13 Plan" at bounding box center [101, 419] width 76 height 13
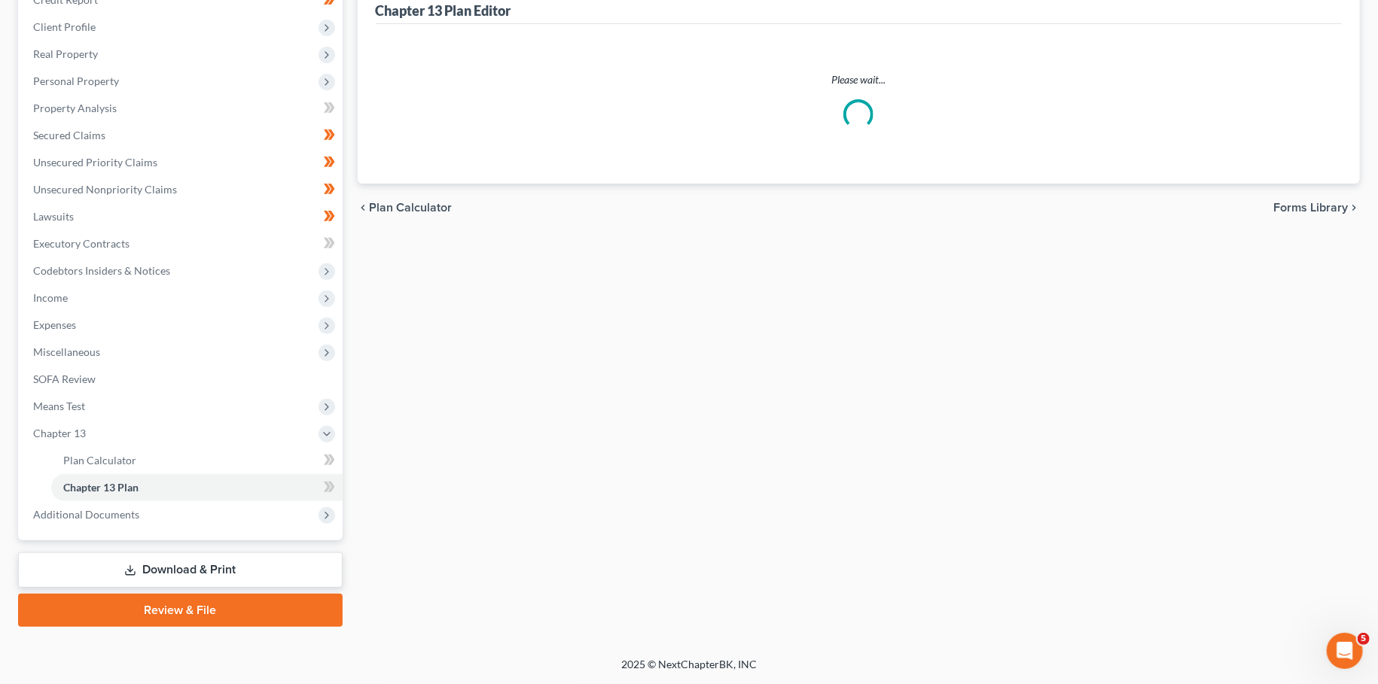
scroll to position [195, 0]
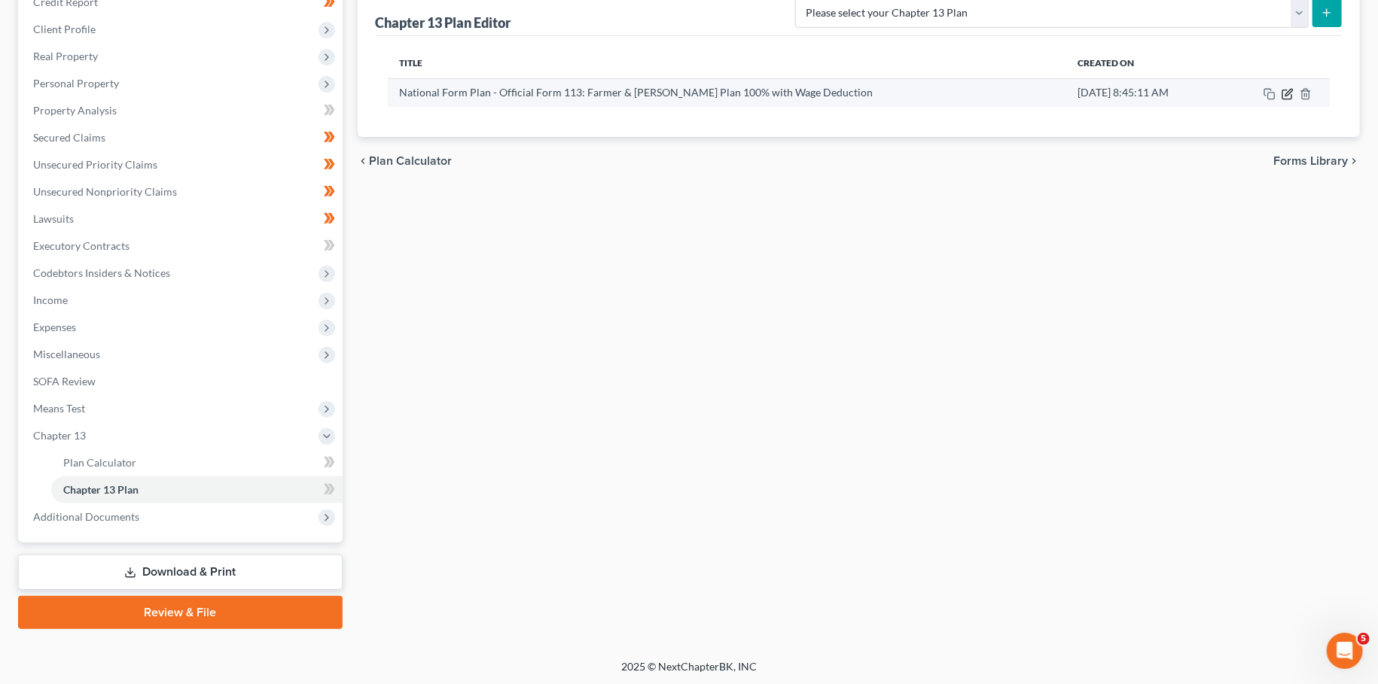
click at [1284, 90] on icon "button" at bounding box center [1287, 94] width 12 height 12
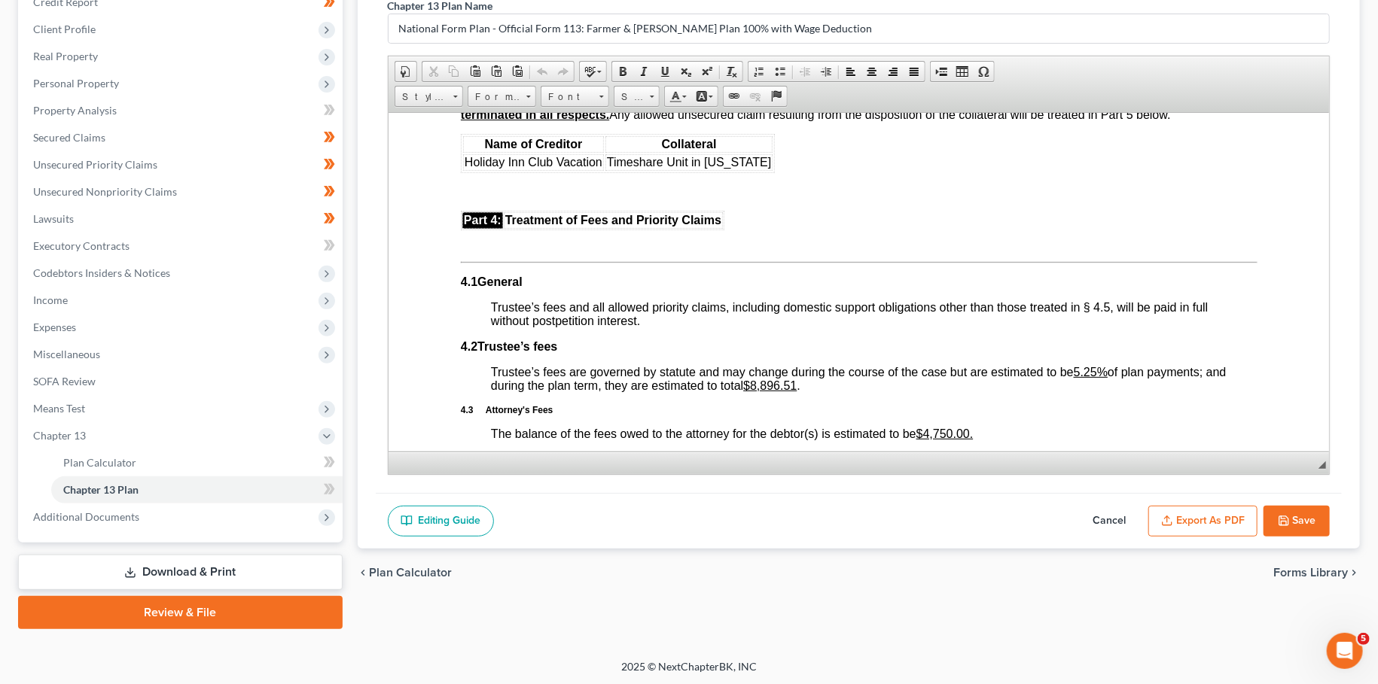
scroll to position [2650, 0]
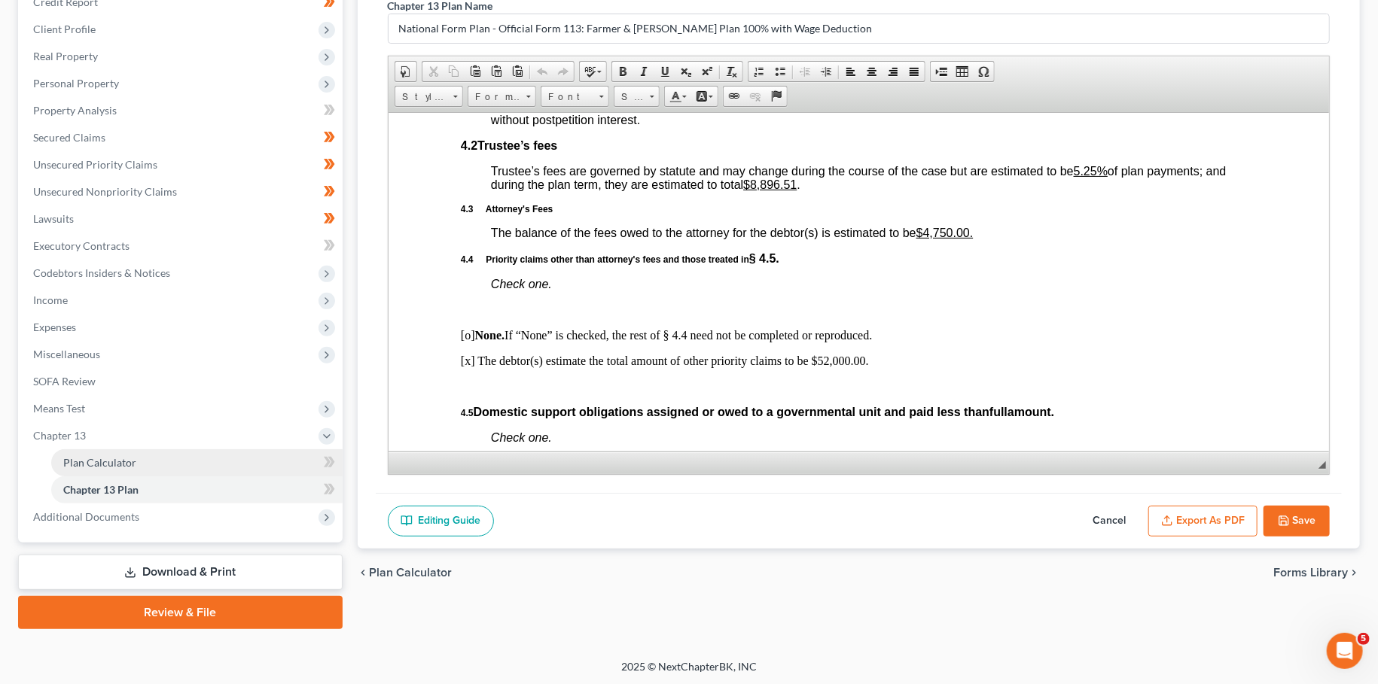
click at [175, 459] on link "Plan Calculator" at bounding box center [196, 462] width 291 height 27
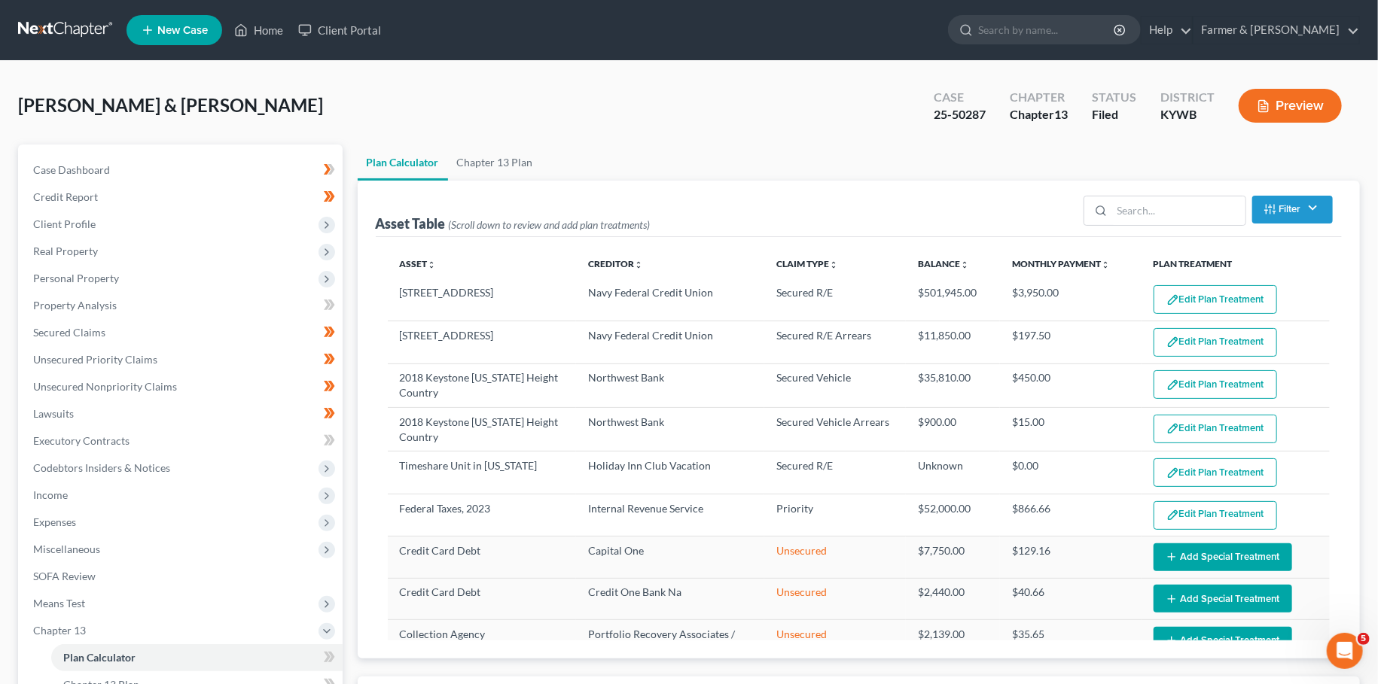
select select "59"
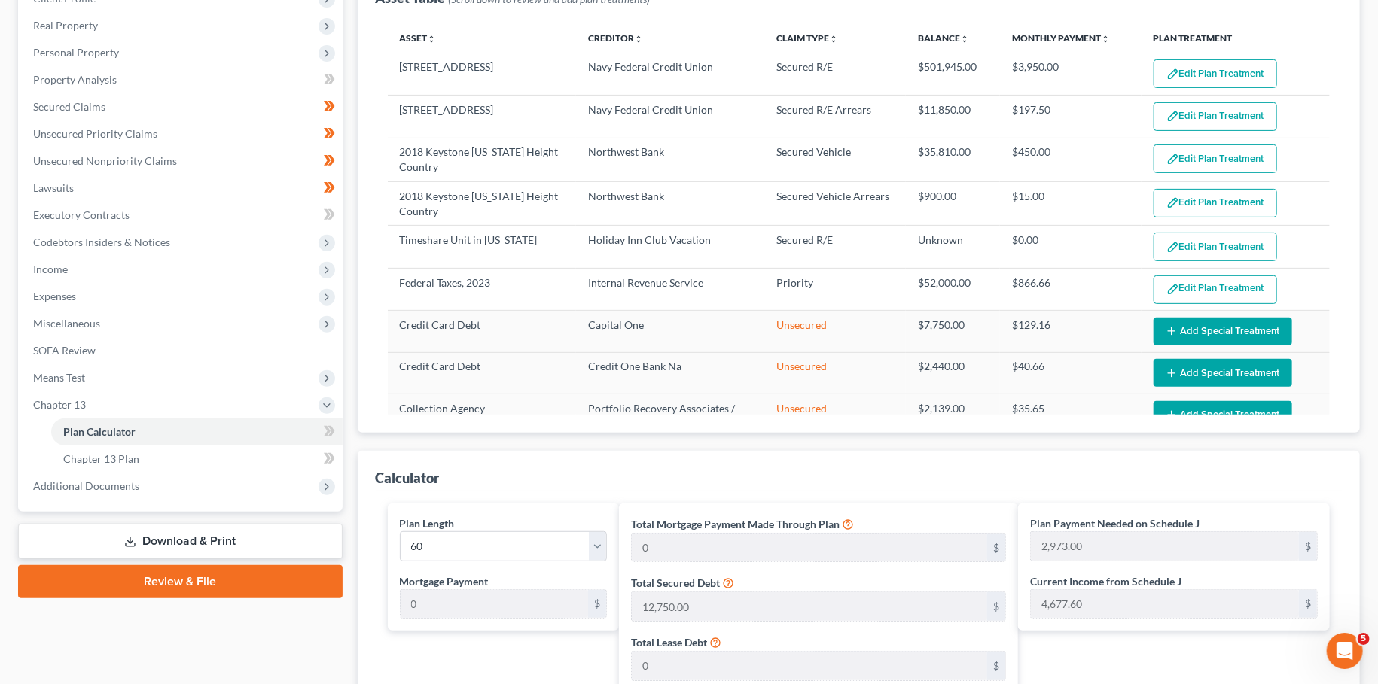
scroll to position [398, 0]
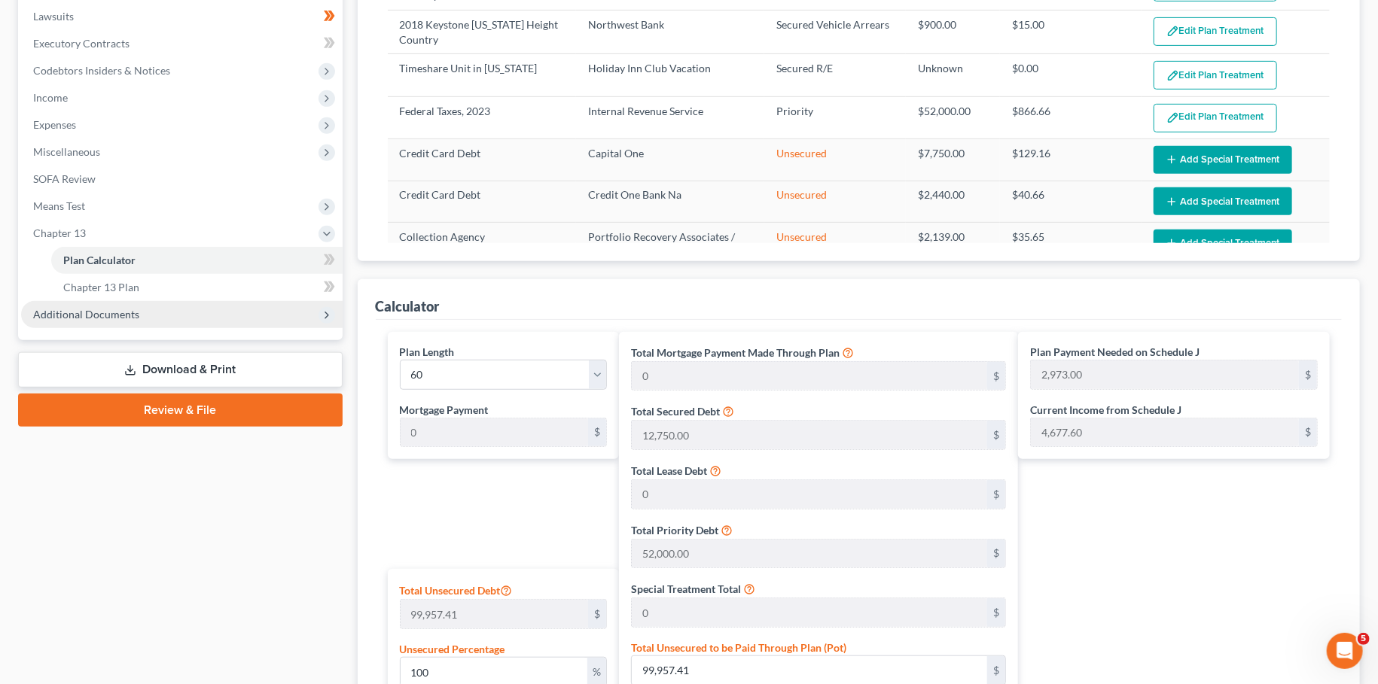
click at [85, 316] on span "Additional Documents" at bounding box center [86, 314] width 106 height 13
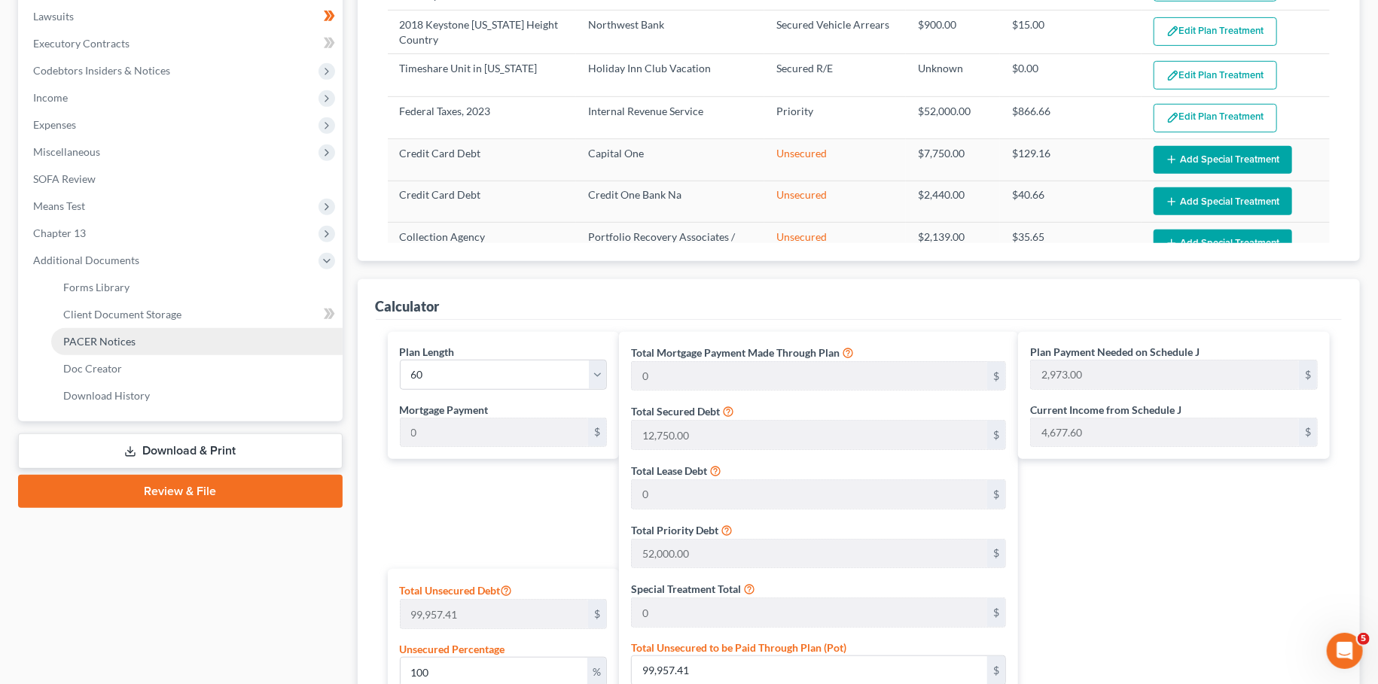
click at [99, 343] on span "PACER Notices" at bounding box center [99, 341] width 72 height 13
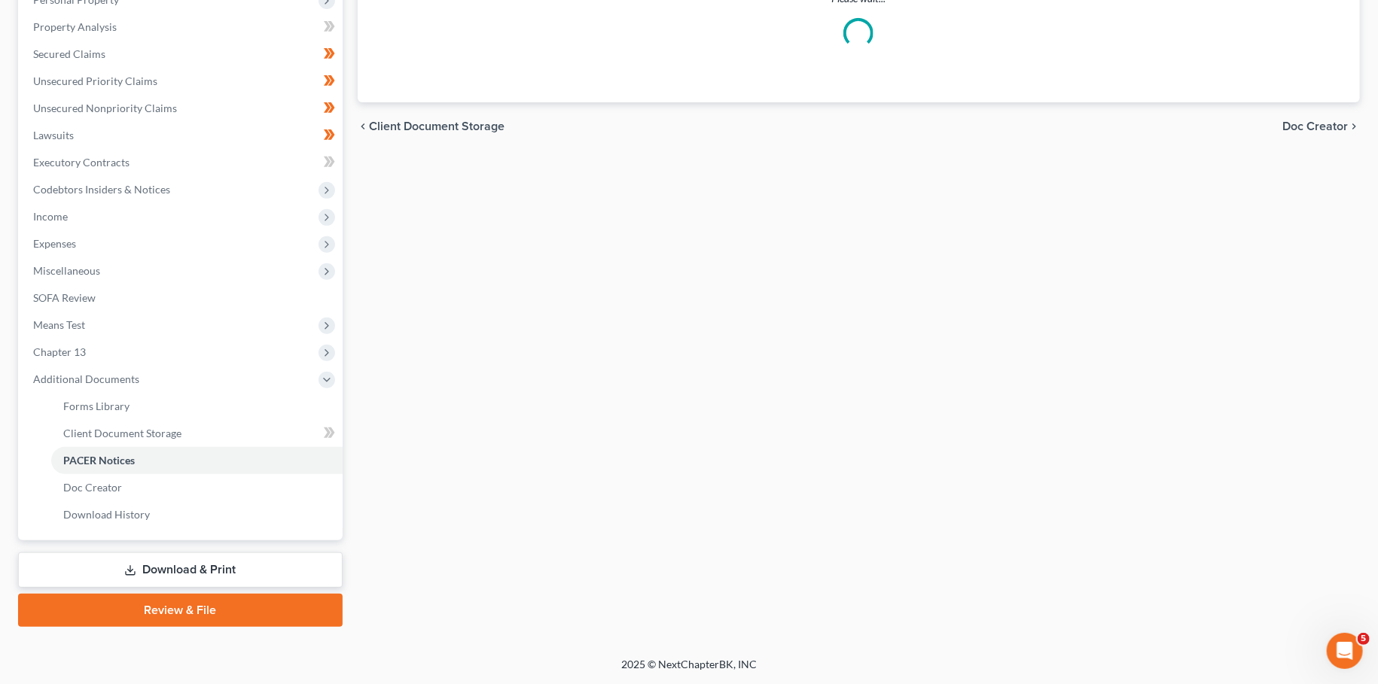
scroll to position [277, 0]
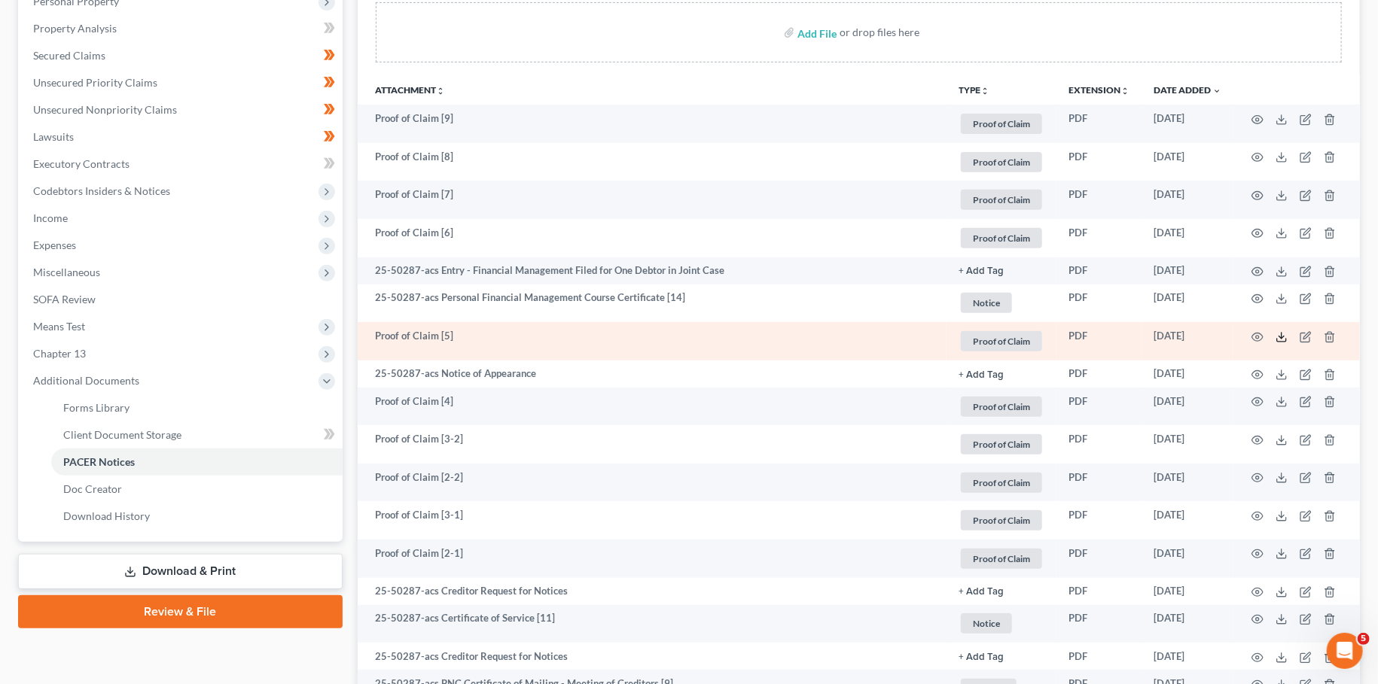
click at [1279, 336] on polyline at bounding box center [1281, 337] width 5 height 2
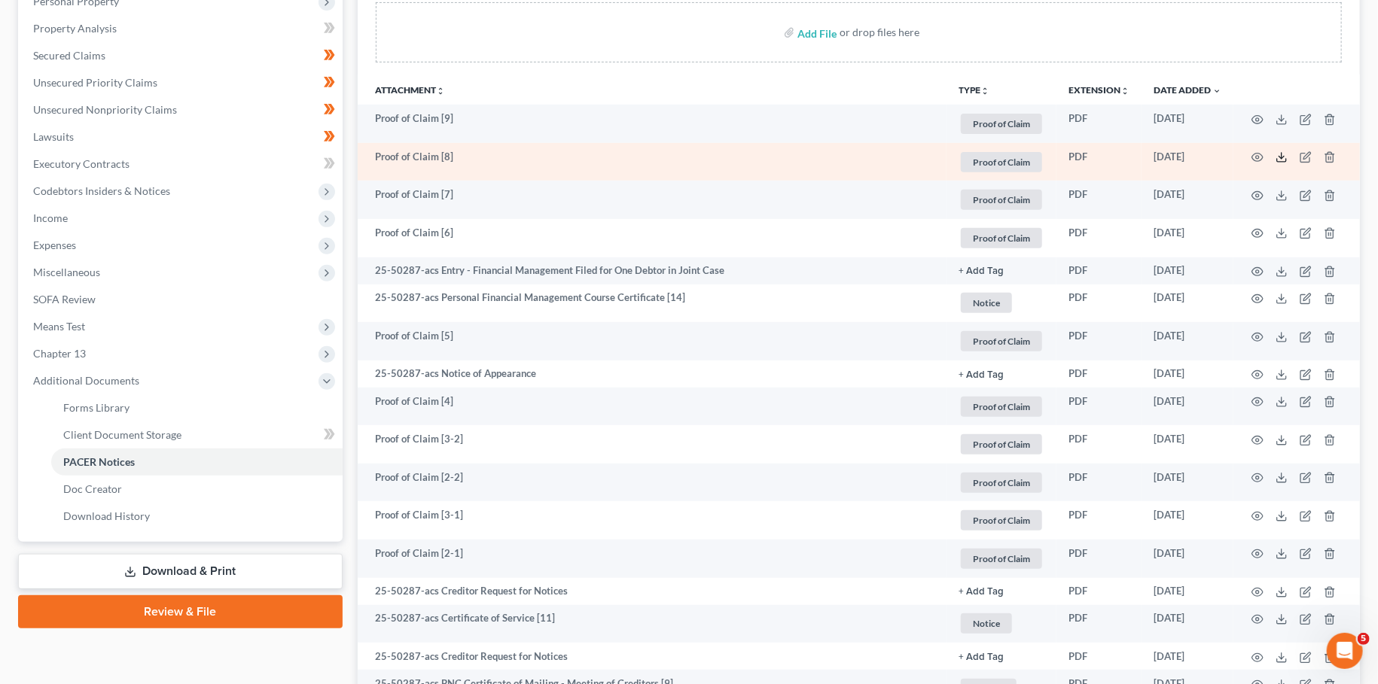
click at [1281, 154] on icon at bounding box center [1281, 157] width 12 height 12
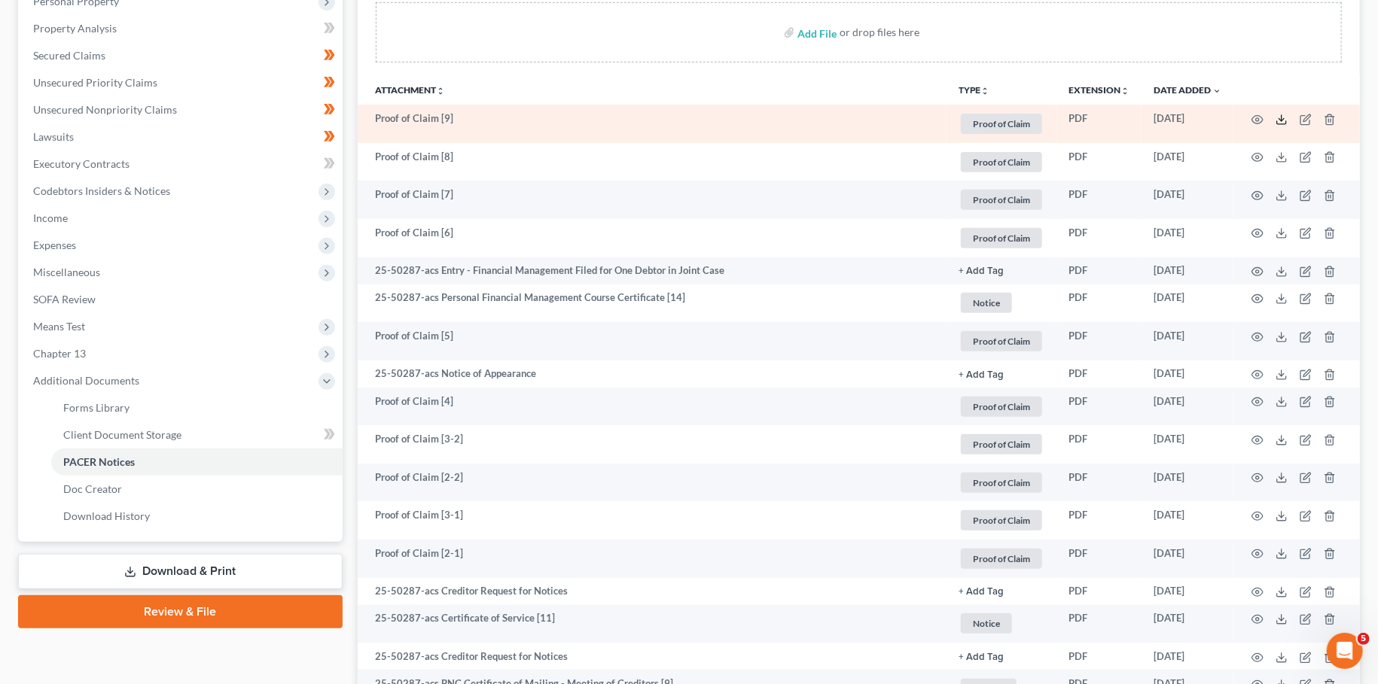
click at [1284, 118] on polyline at bounding box center [1281, 119] width 5 height 2
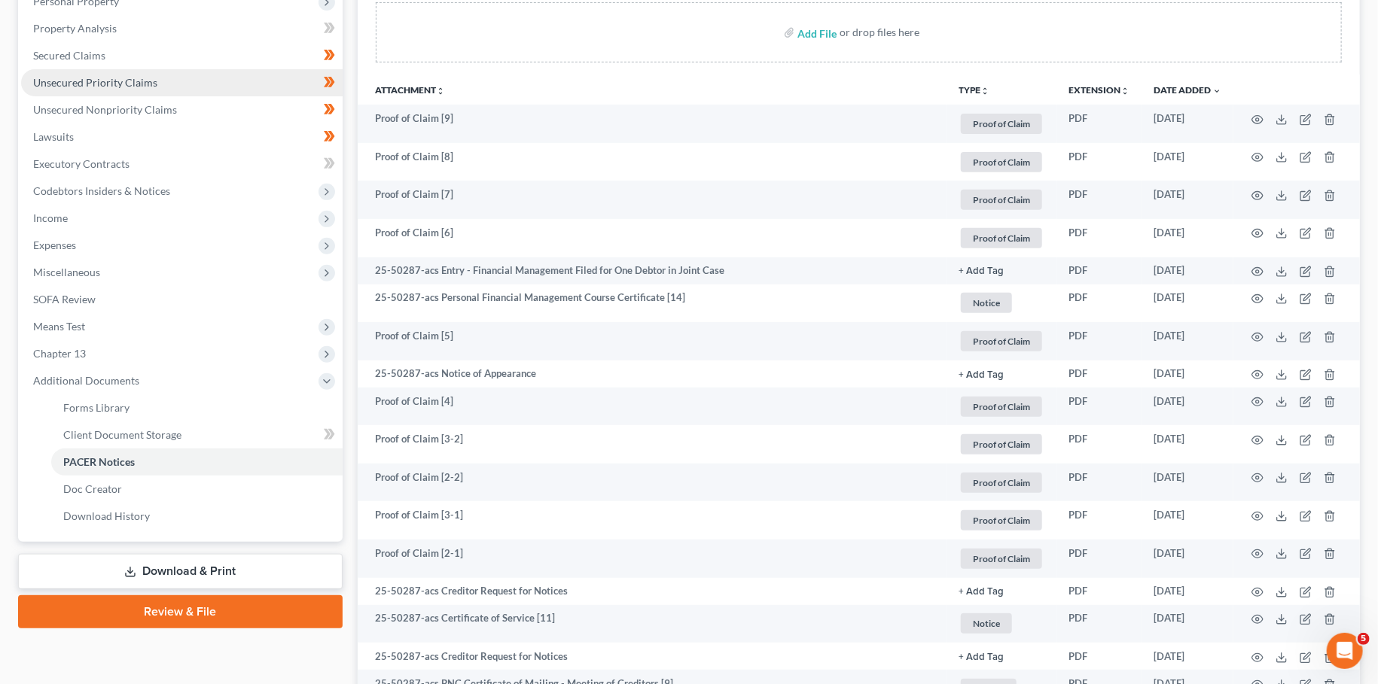
click at [148, 88] on link "Unsecured Priority Claims" at bounding box center [181, 82] width 321 height 27
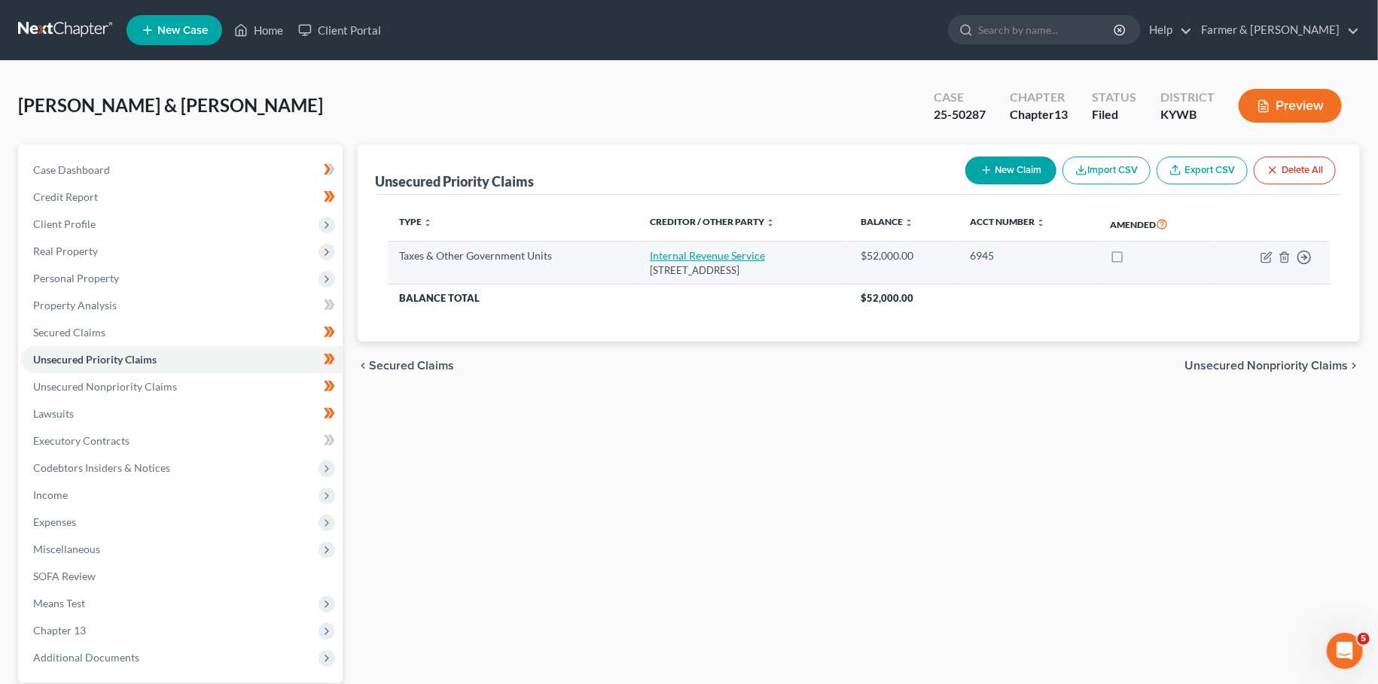
click at [690, 254] on link "Internal Revenue Service" at bounding box center [707, 255] width 115 height 13
select select "0"
select select "39"
select select "2"
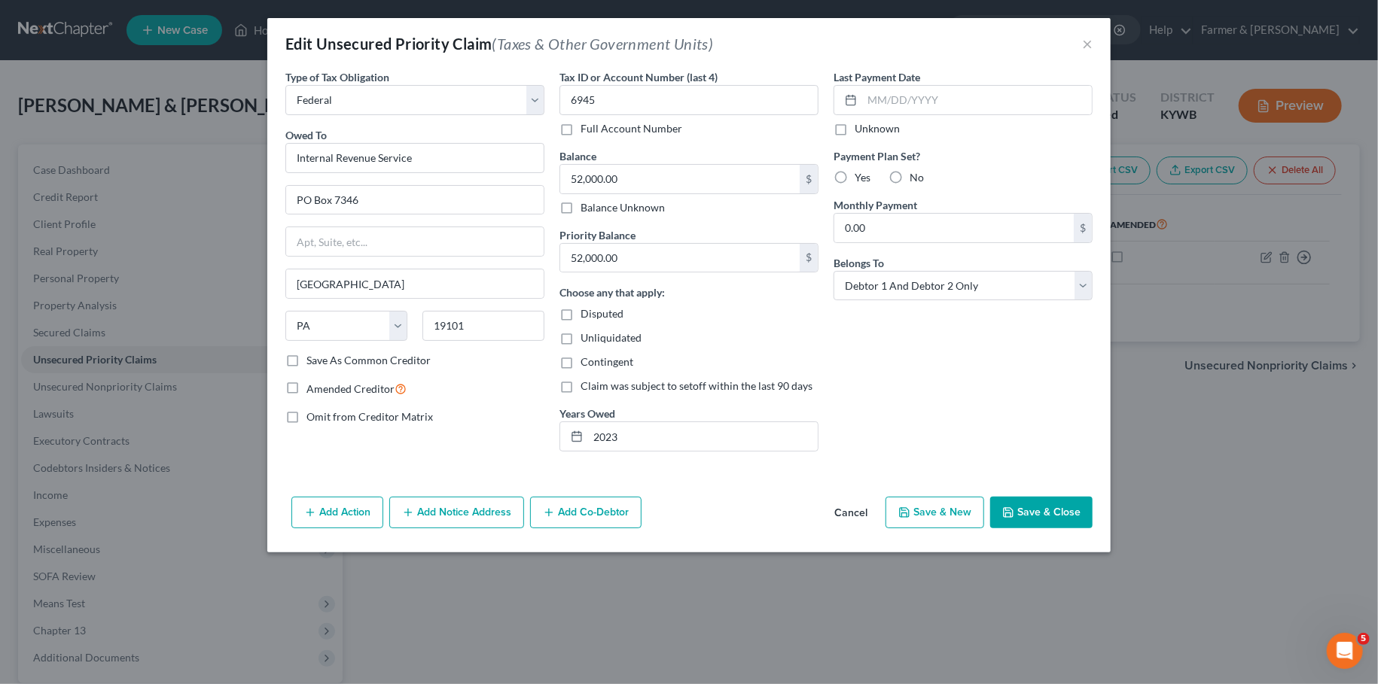
click at [1026, 510] on button "Save & Close" at bounding box center [1041, 513] width 102 height 32
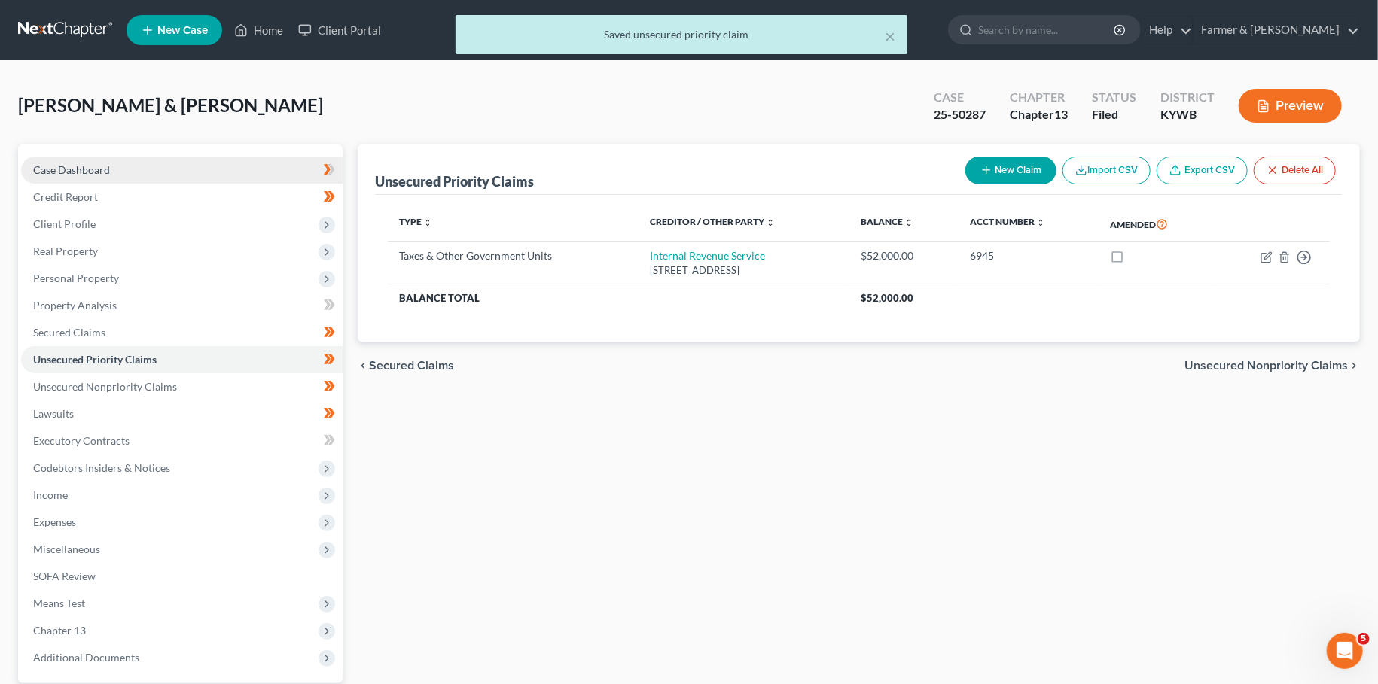
click at [146, 169] on link "Case Dashboard" at bounding box center [181, 170] width 321 height 27
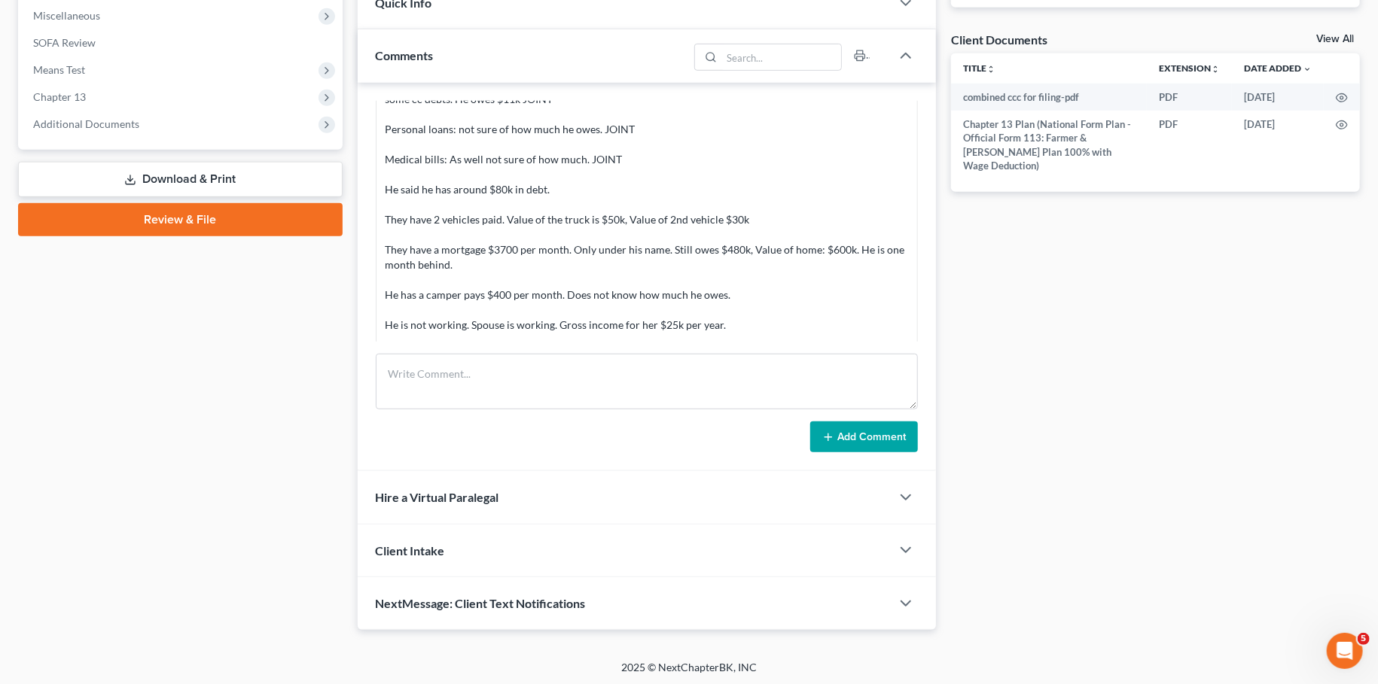
scroll to position [70, 0]
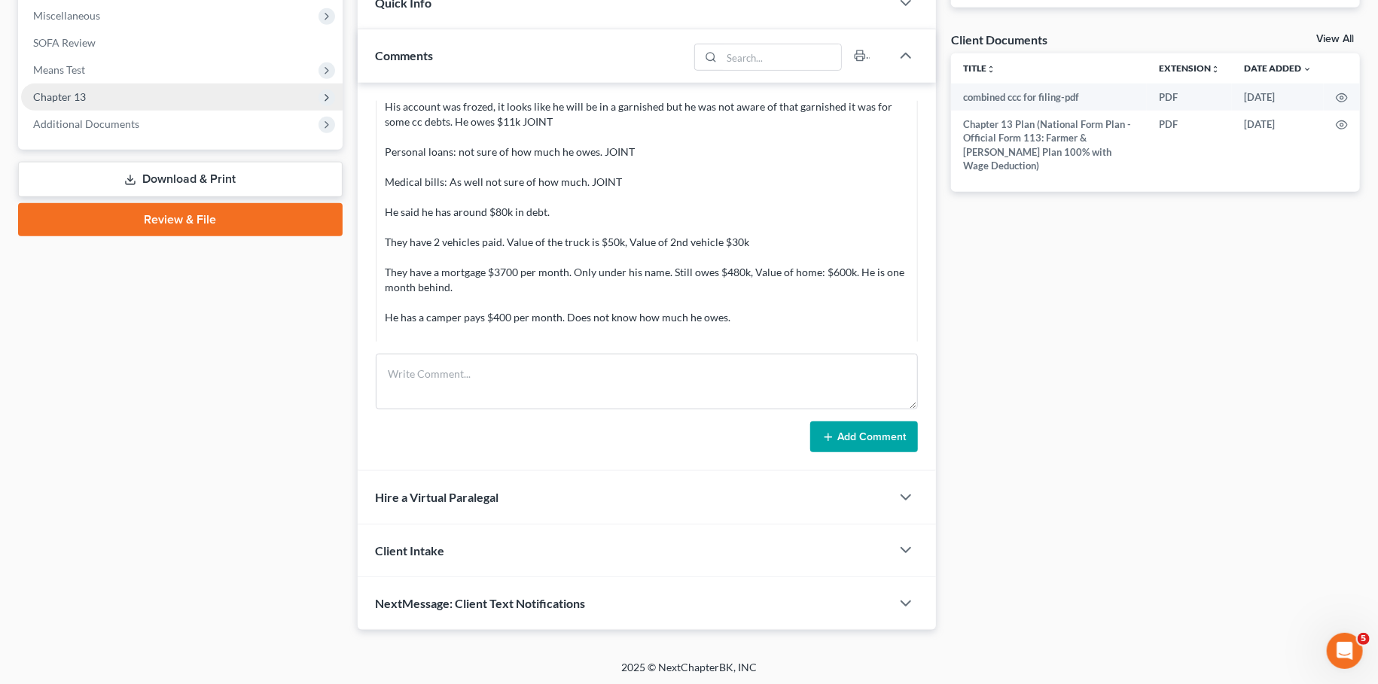
click at [169, 99] on span "Chapter 13" at bounding box center [181, 97] width 321 height 27
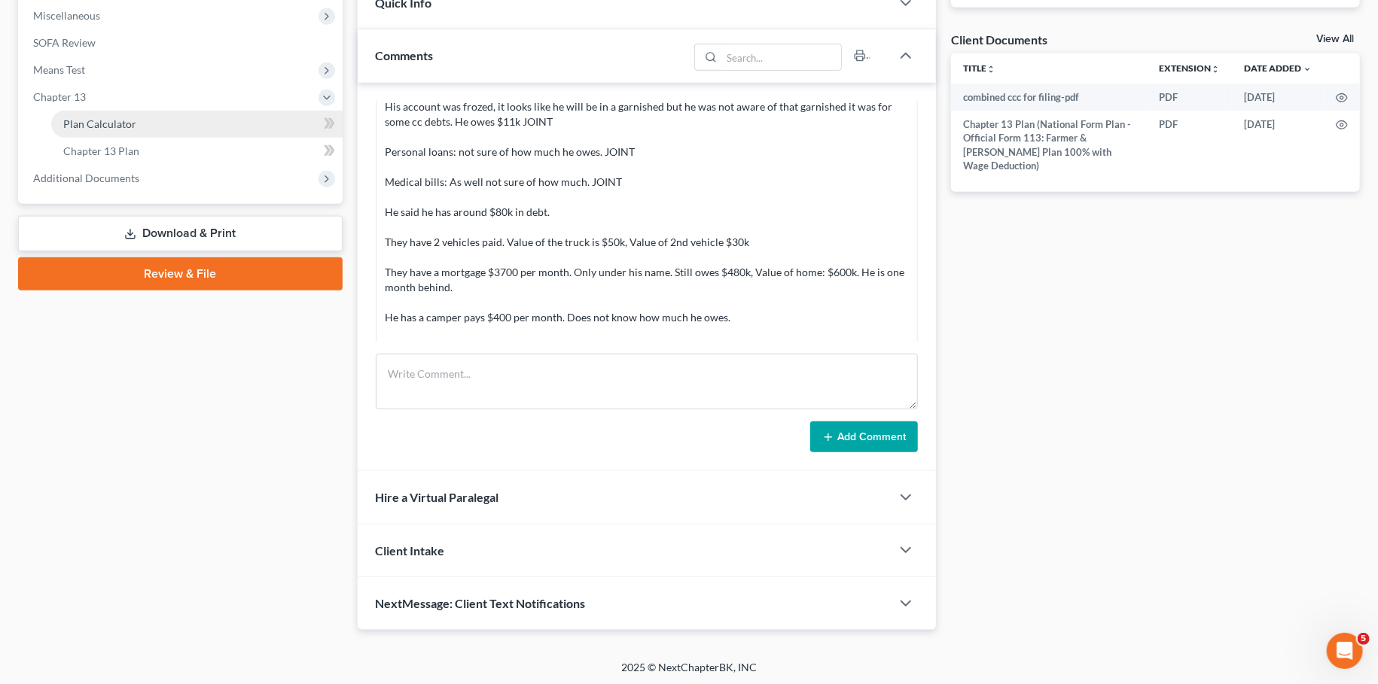
click at [159, 123] on link "Plan Calculator" at bounding box center [196, 124] width 291 height 27
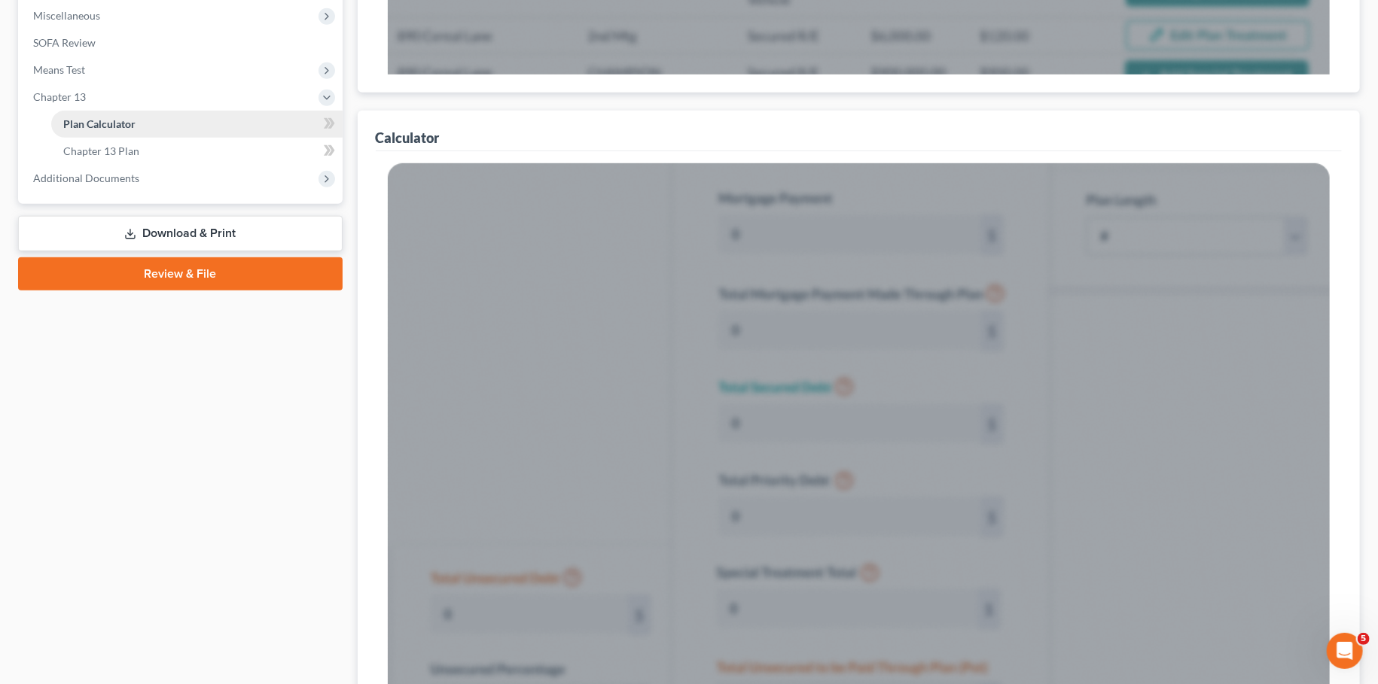
scroll to position [195, 0]
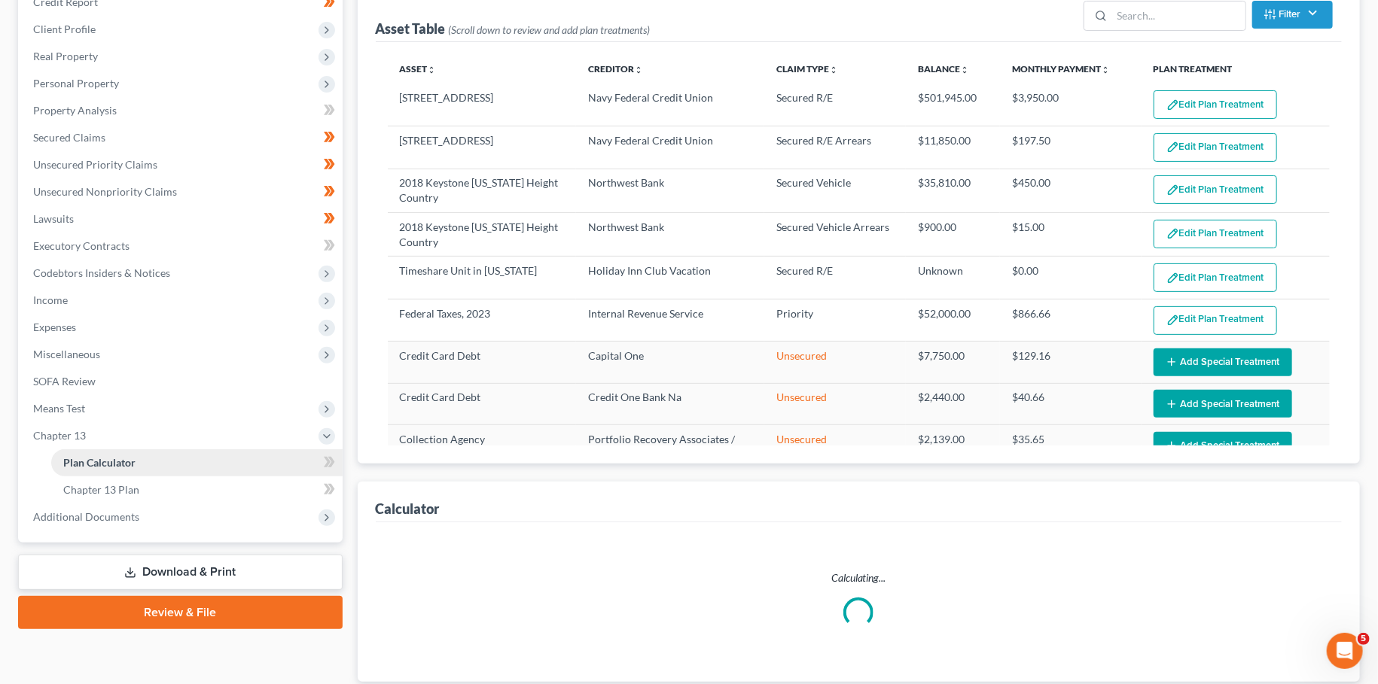
select select "59"
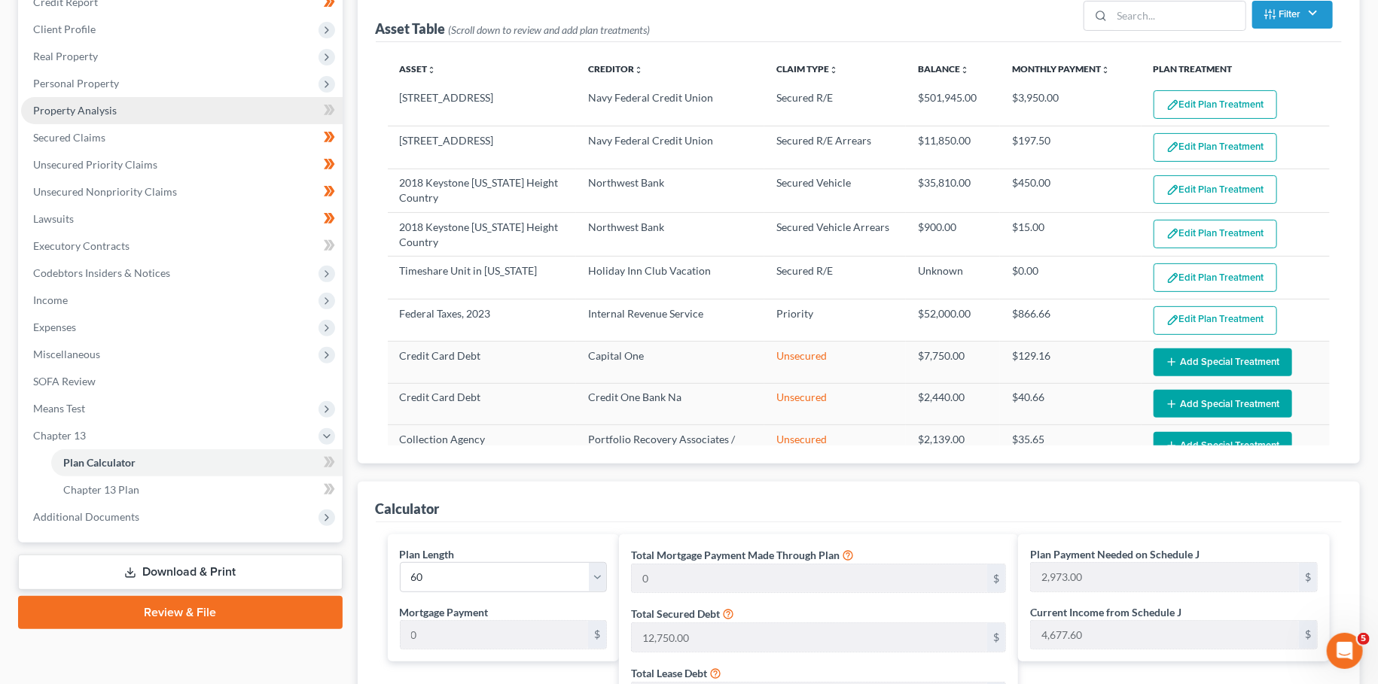
scroll to position [0, 0]
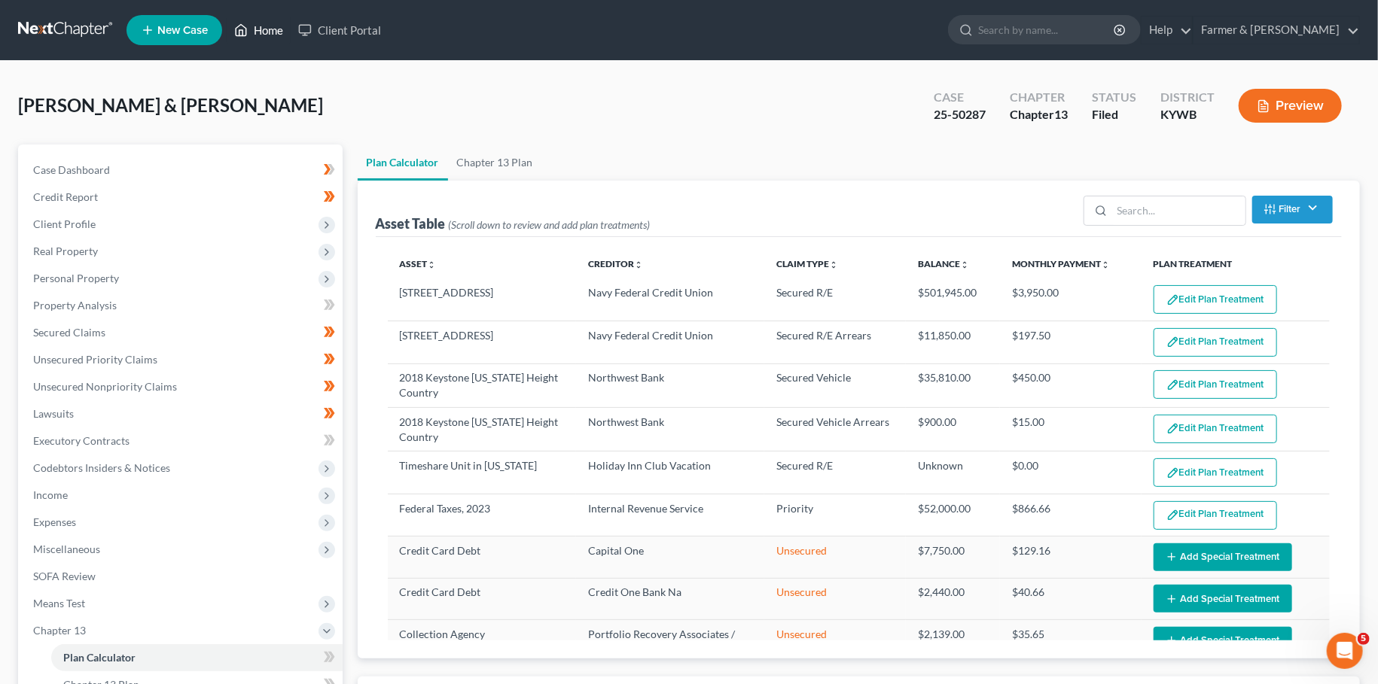
click at [272, 30] on link "Home" at bounding box center [259, 30] width 64 height 27
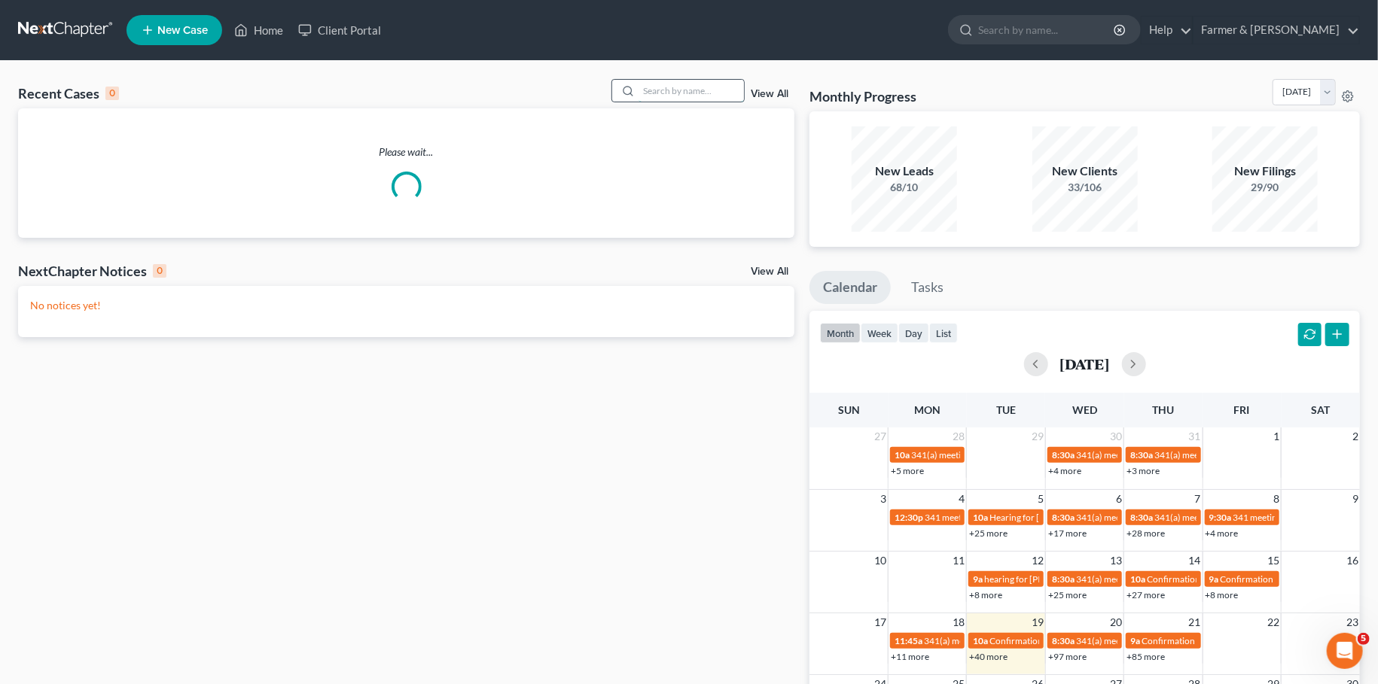
click at [687, 87] on input "search" at bounding box center [690, 91] width 105 height 22
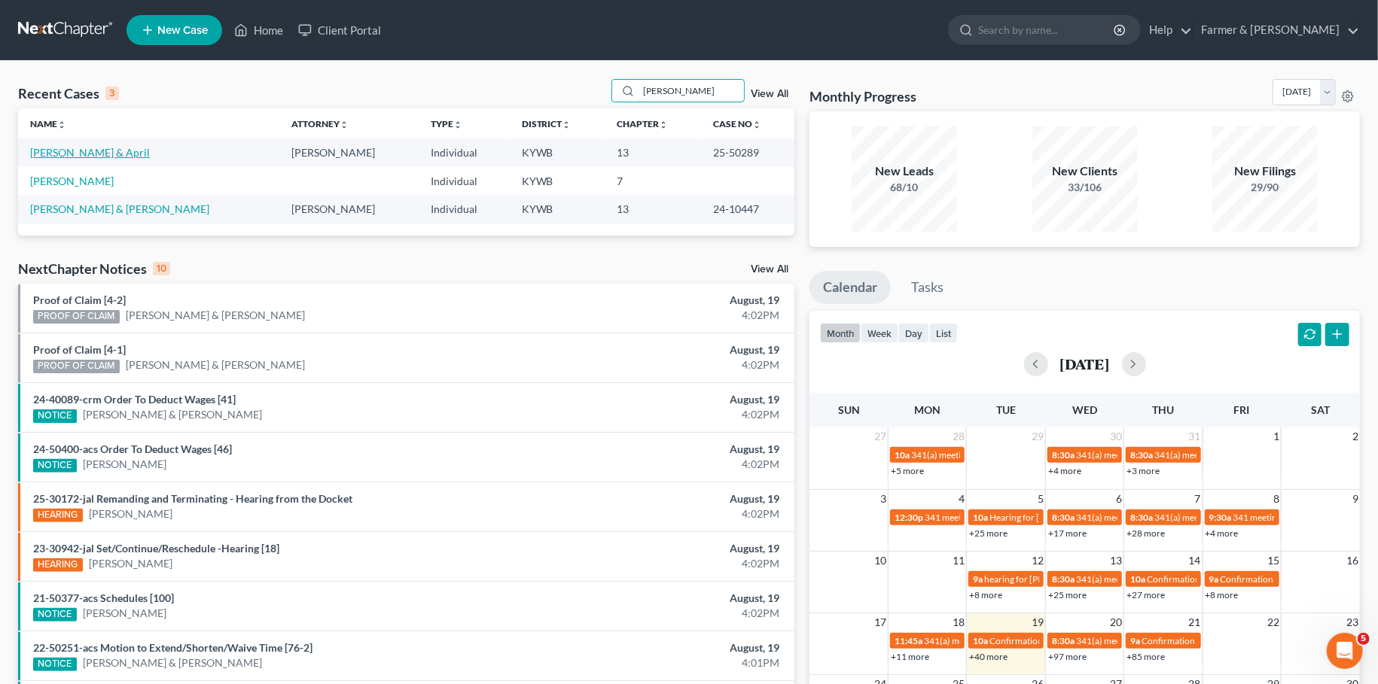
type input "[PERSON_NAME]"
click at [59, 154] on link "[PERSON_NAME] & April" at bounding box center [90, 152] width 120 height 13
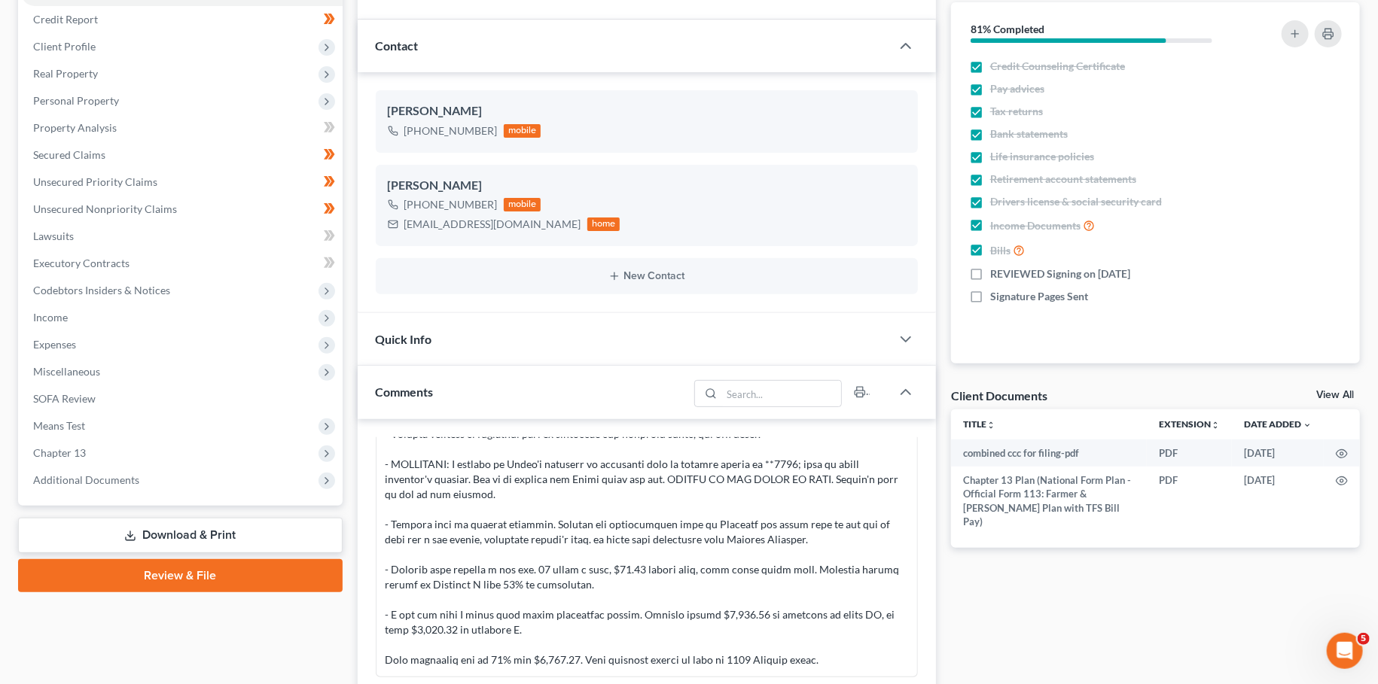
scroll to position [514, 0]
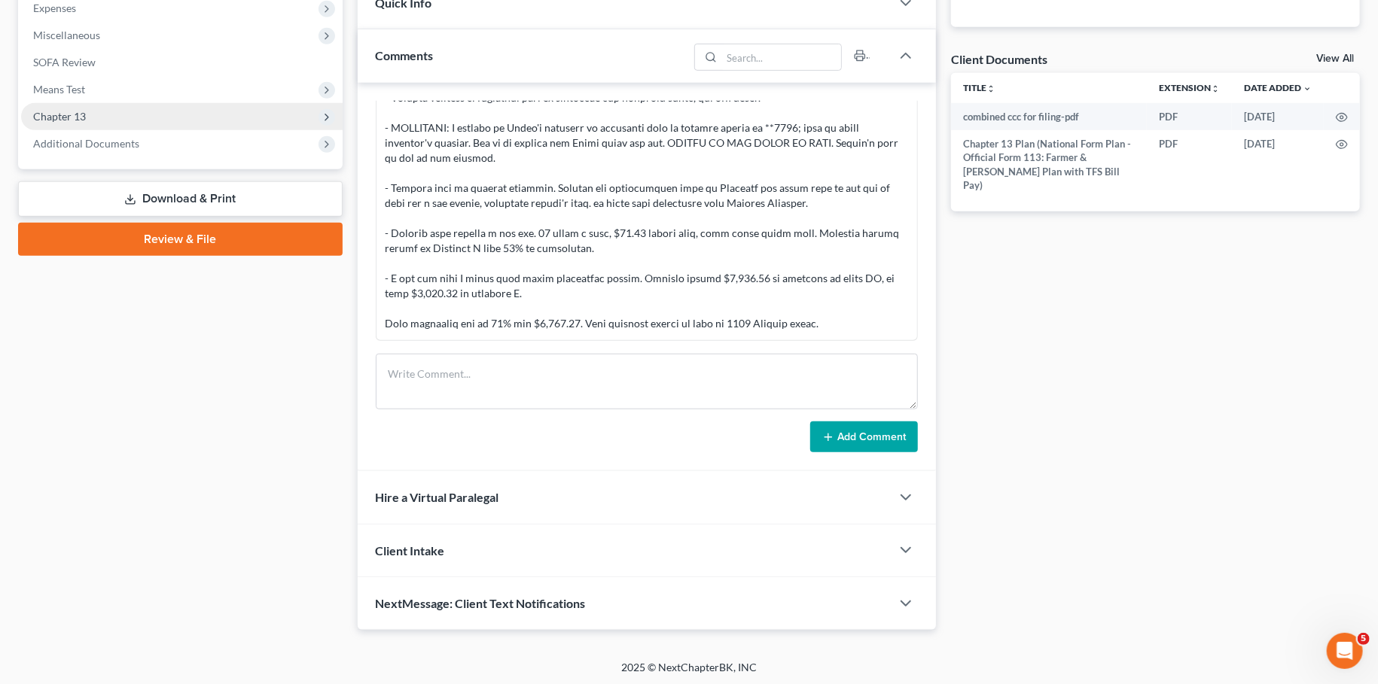
click at [87, 115] on span "Chapter 13" at bounding box center [181, 116] width 321 height 27
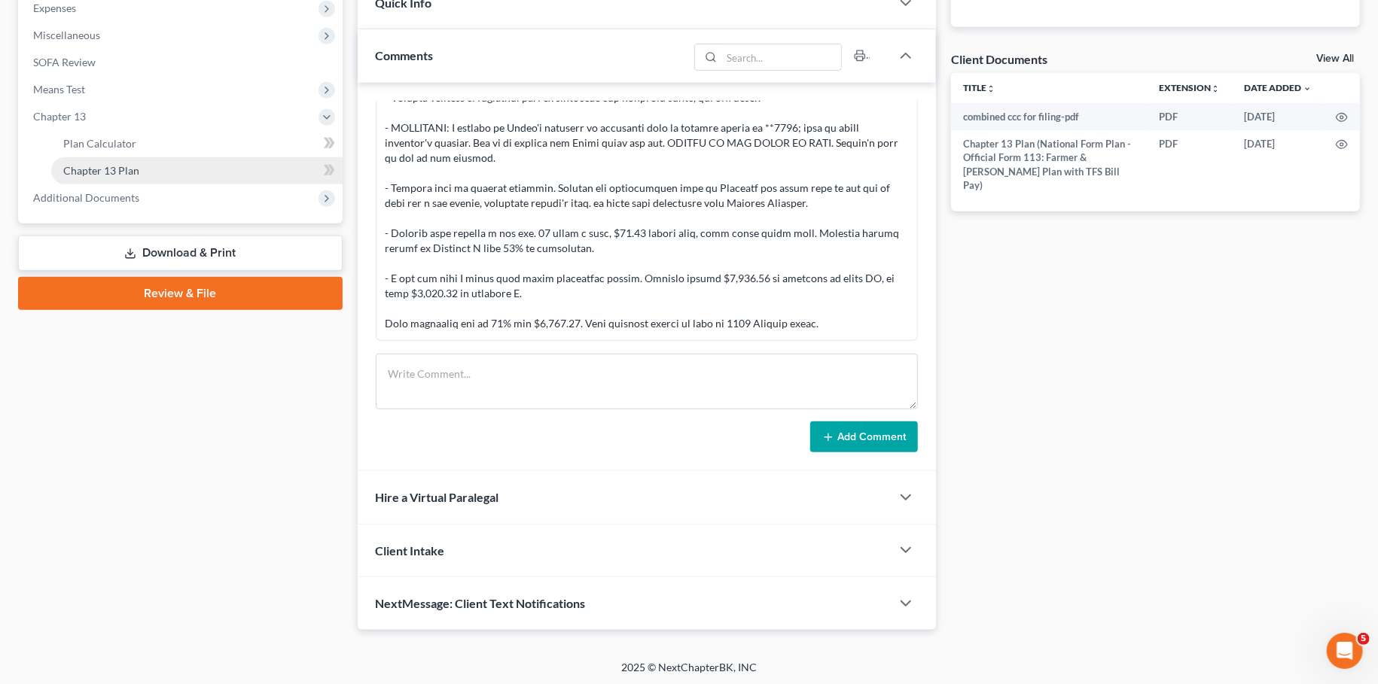
click at [97, 169] on span "Chapter 13 Plan" at bounding box center [101, 170] width 76 height 13
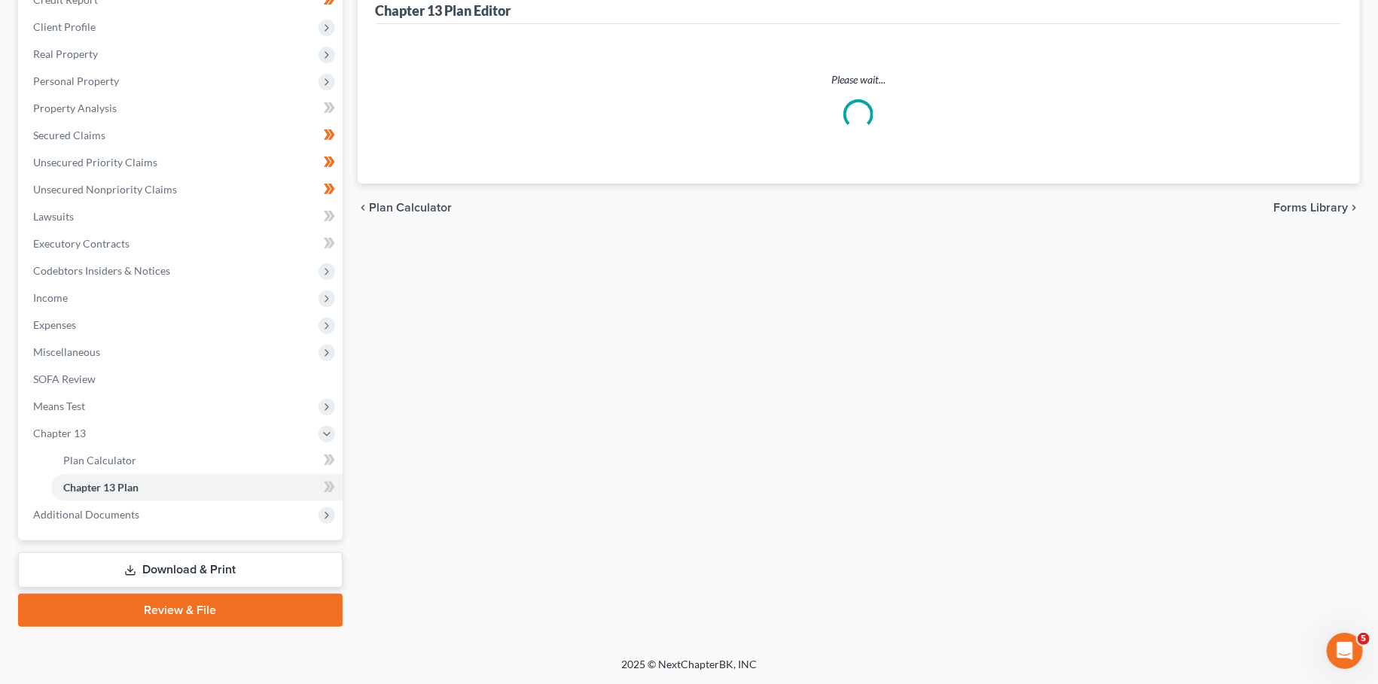
scroll to position [195, 0]
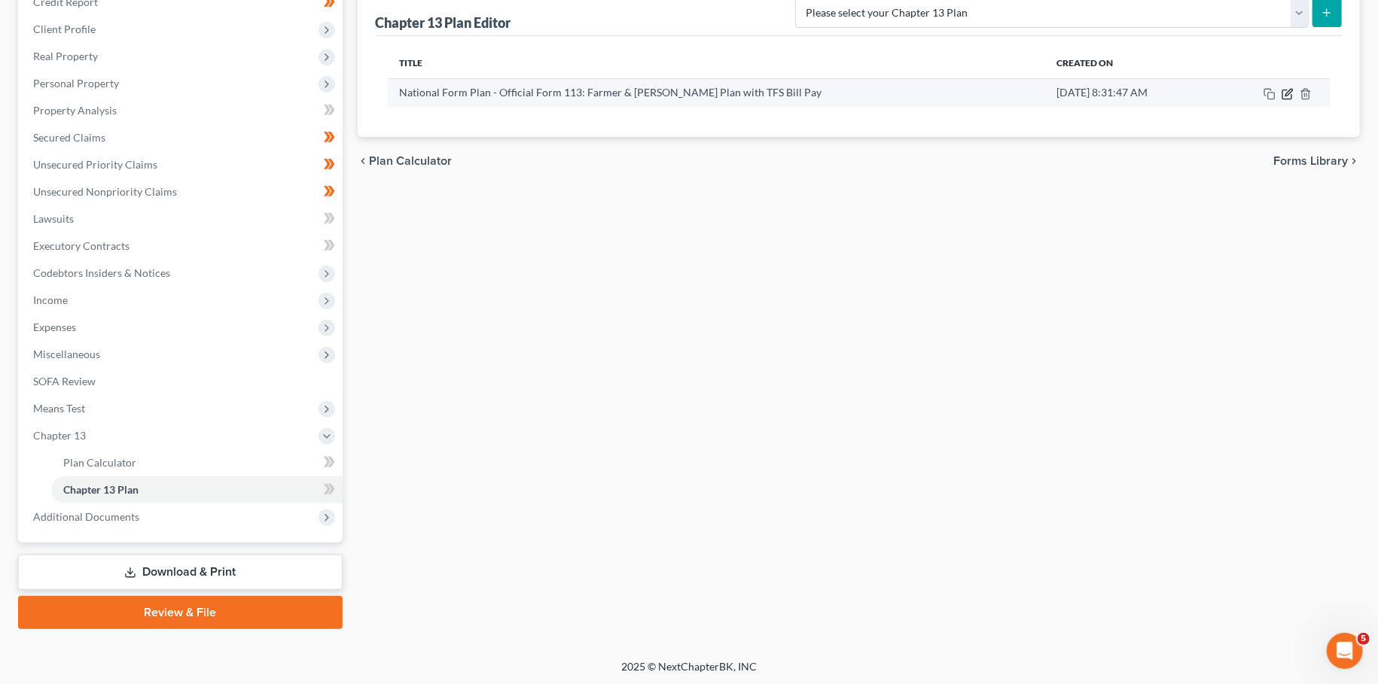
click at [1287, 92] on icon "button" at bounding box center [1287, 94] width 12 height 12
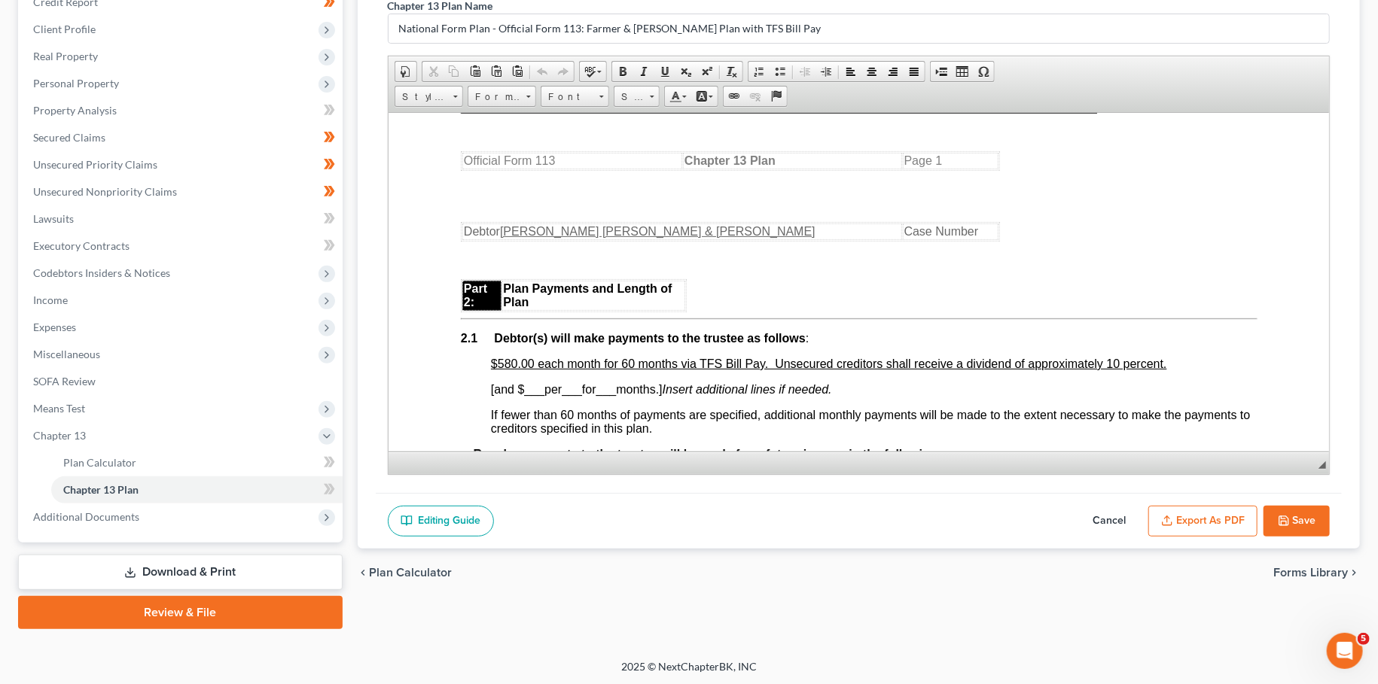
scroll to position [795, 0]
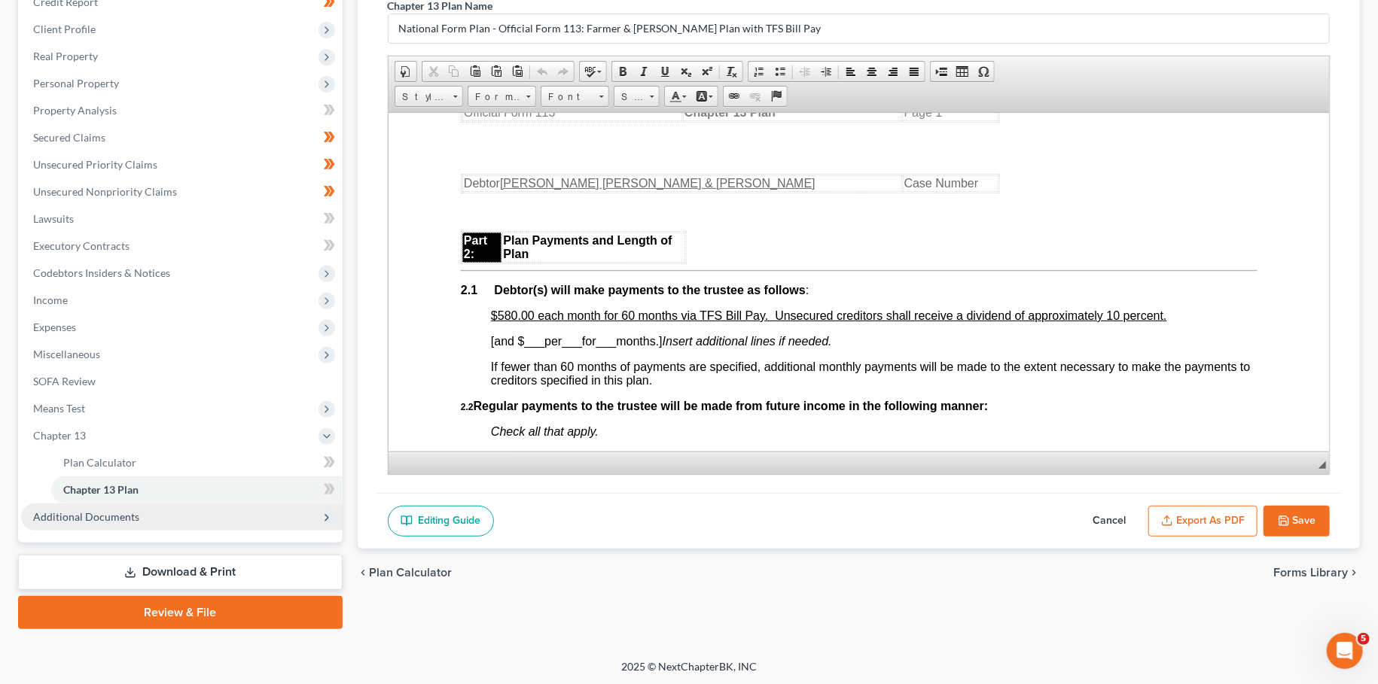
click at [80, 516] on span "Additional Documents" at bounding box center [86, 516] width 106 height 13
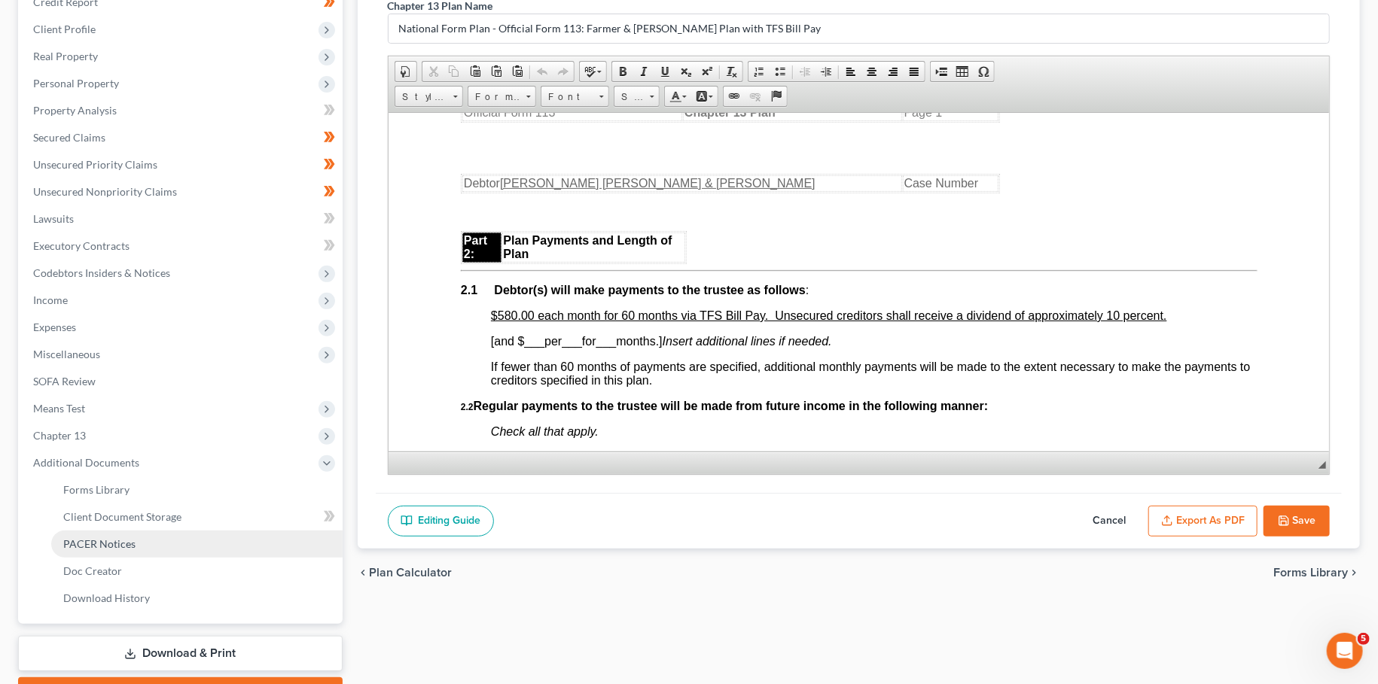
click at [98, 540] on span "PACER Notices" at bounding box center [99, 544] width 72 height 13
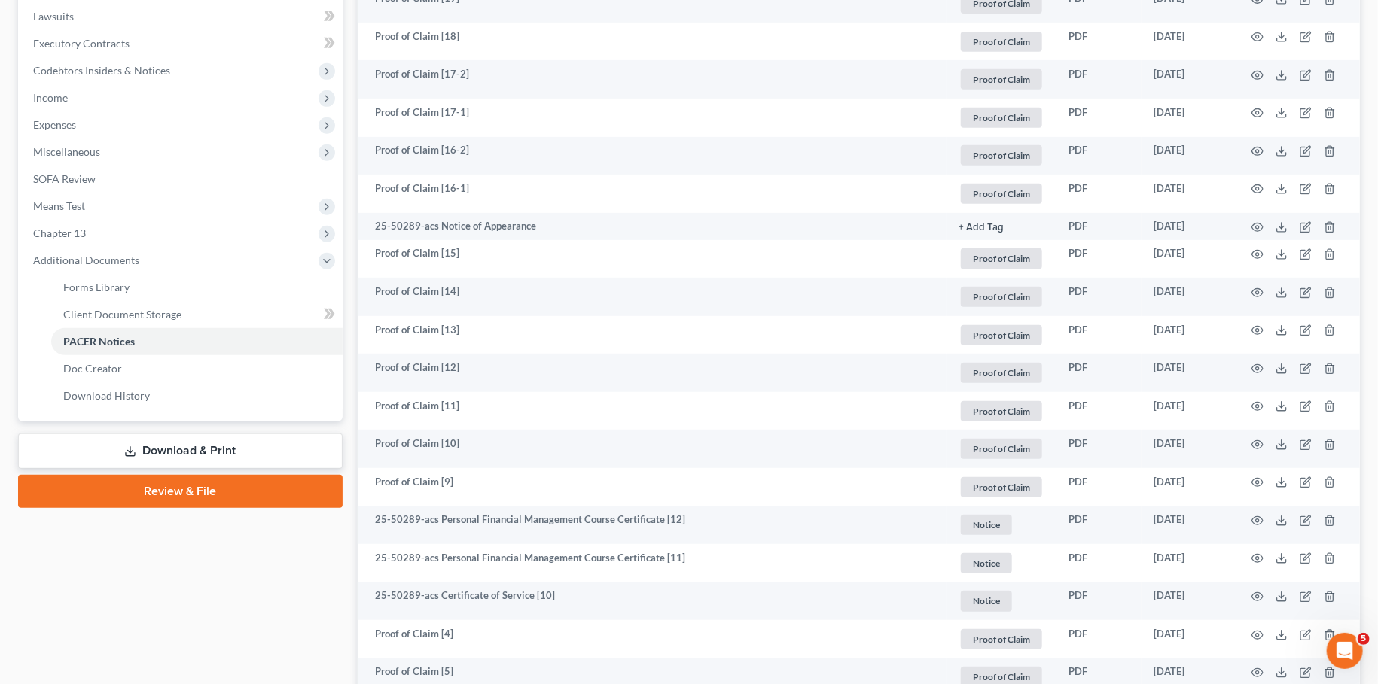
scroll to position [795, 0]
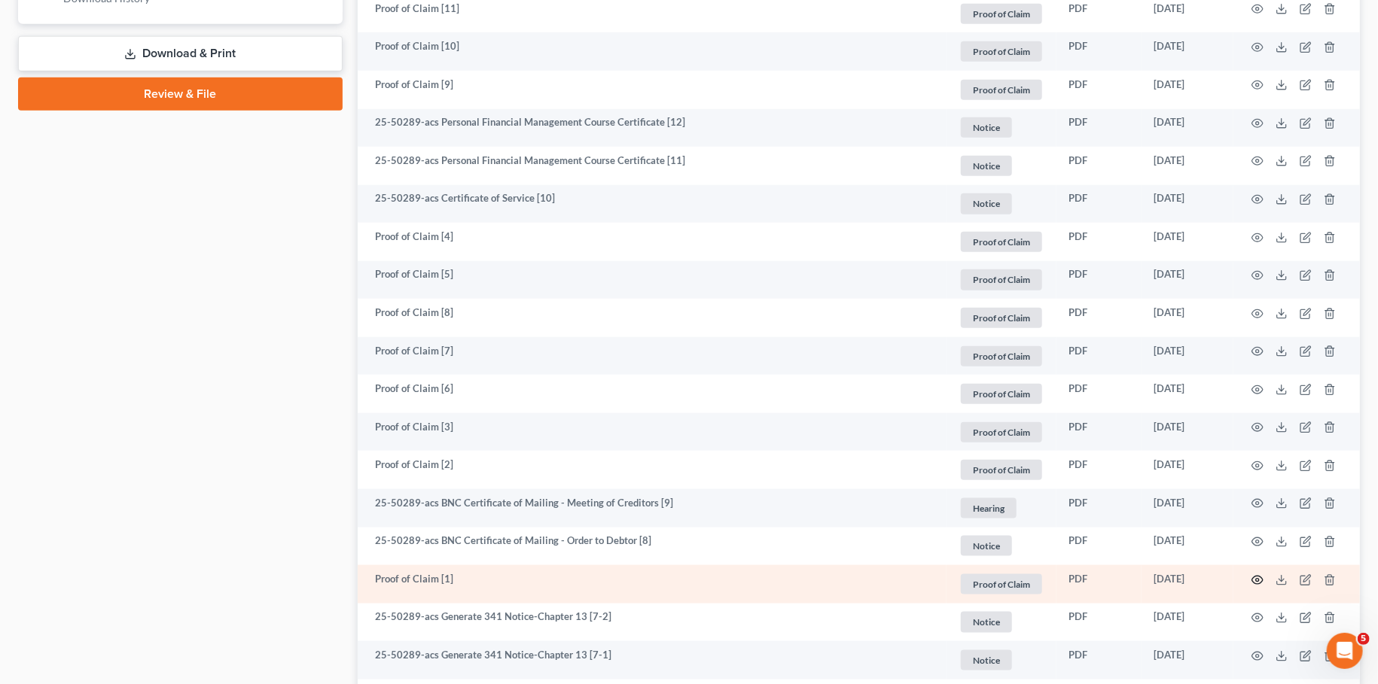
click at [1256, 577] on icon "button" at bounding box center [1257, 580] width 12 height 12
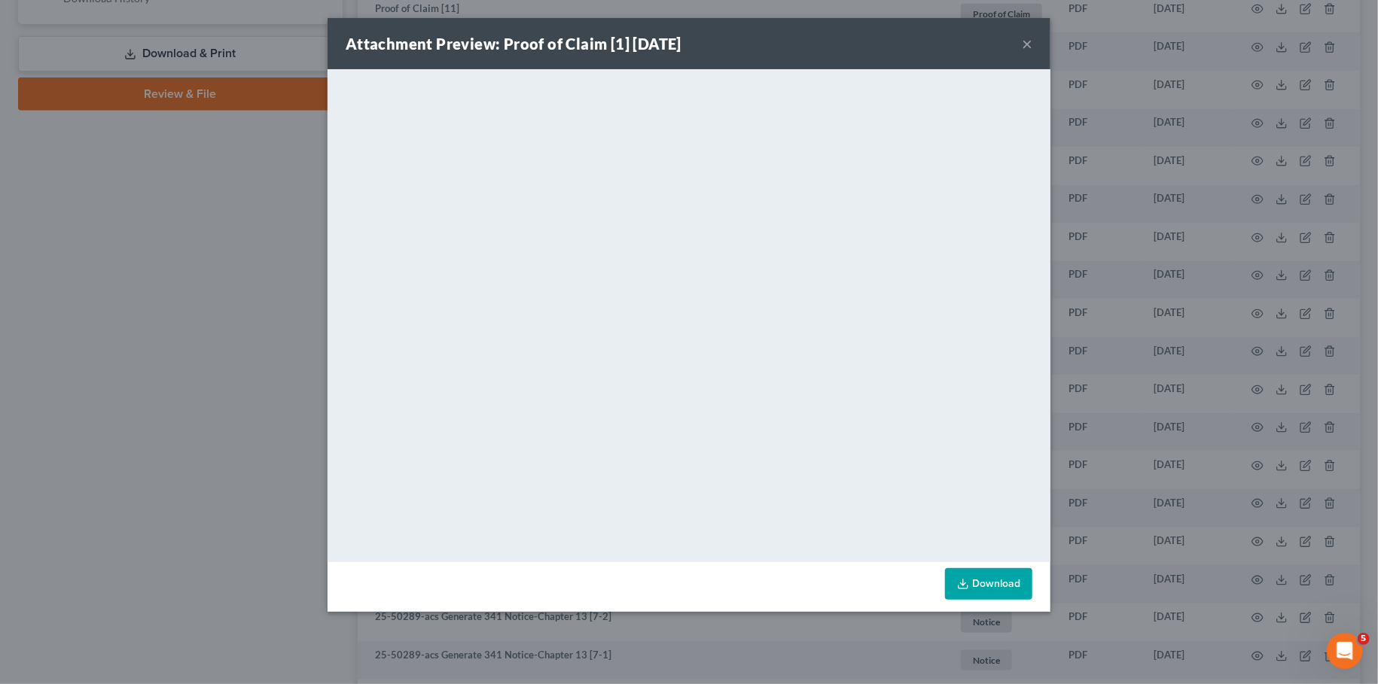
click at [1030, 41] on button "×" at bounding box center [1027, 44] width 11 height 18
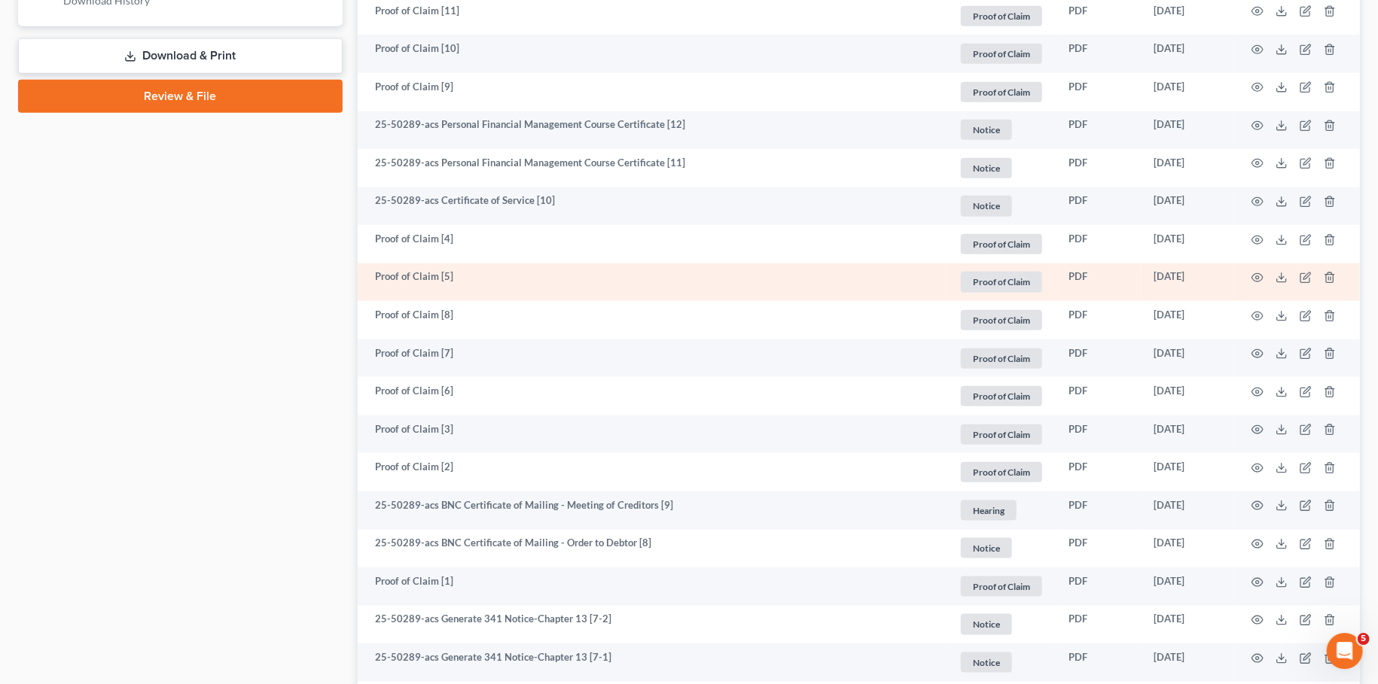
scroll to position [265, 0]
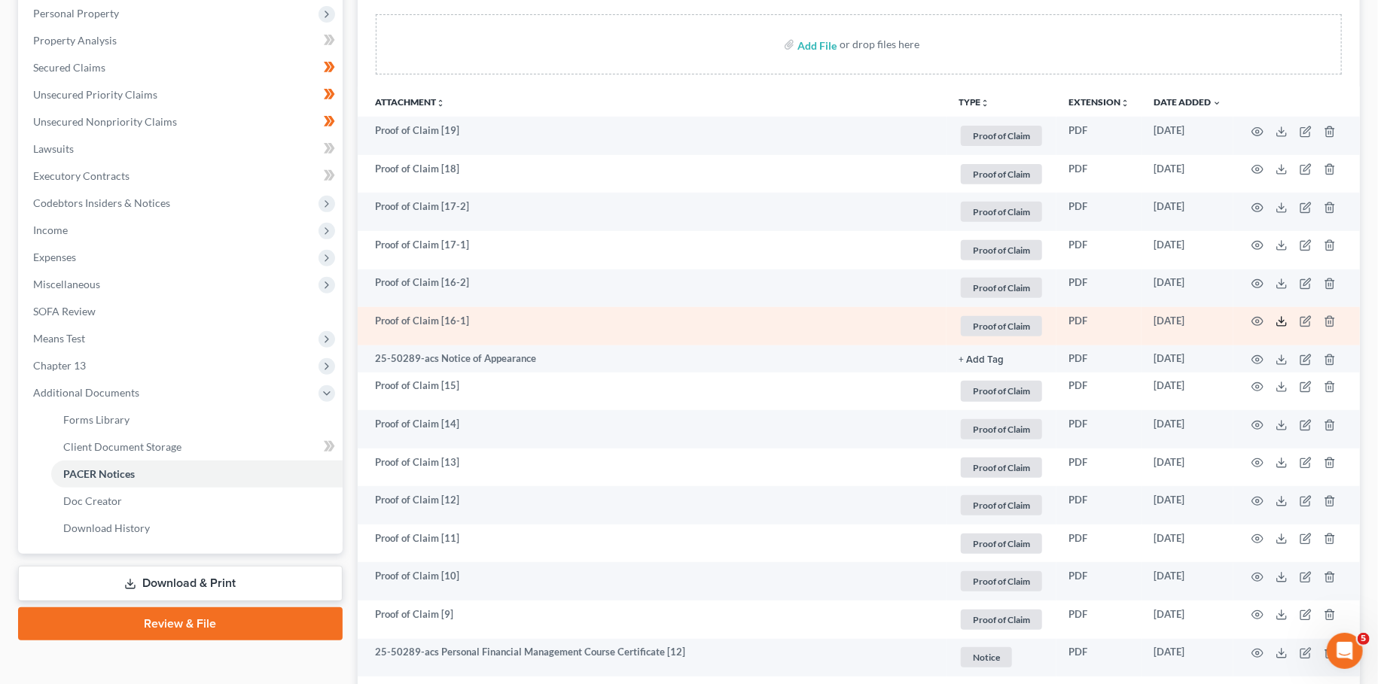
click at [1284, 321] on icon at bounding box center [1281, 321] width 12 height 12
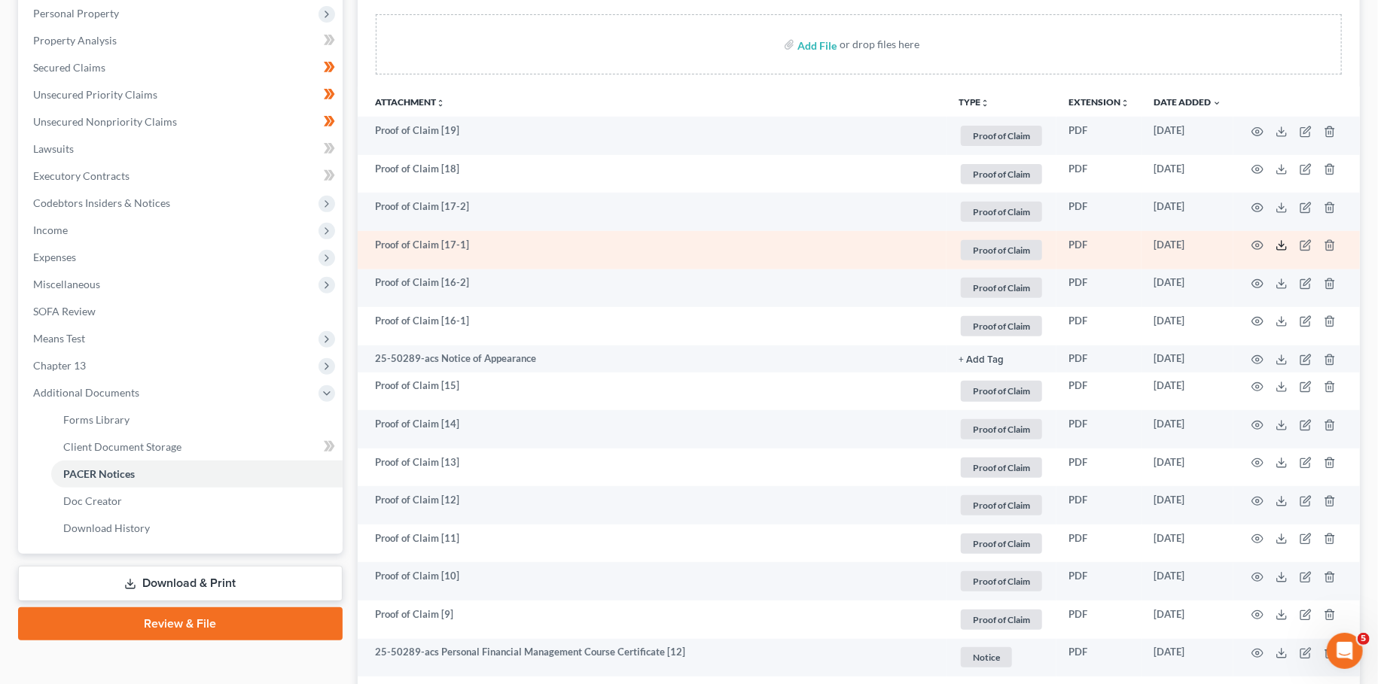
click at [1285, 243] on icon at bounding box center [1281, 245] width 12 height 12
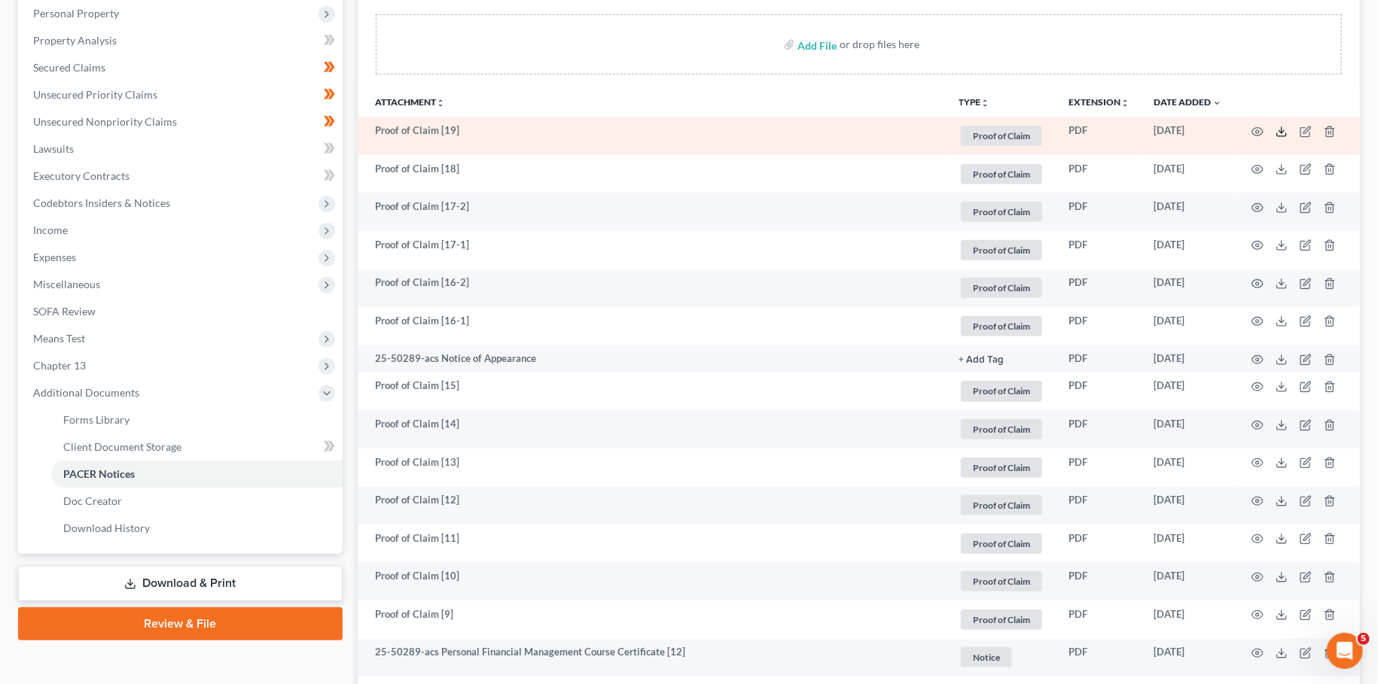
click at [1281, 129] on icon at bounding box center [1281, 132] width 12 height 12
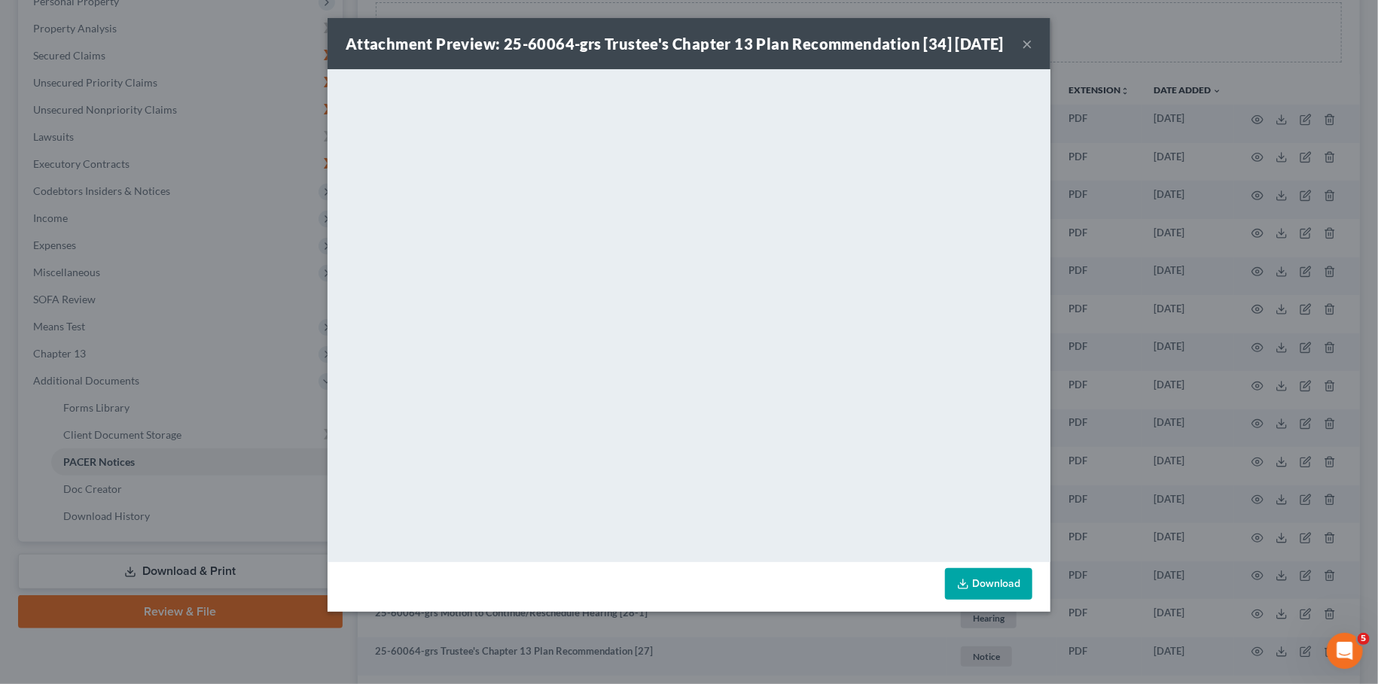
scroll to position [277, 0]
click at [1026, 52] on button "×" at bounding box center [1027, 44] width 11 height 18
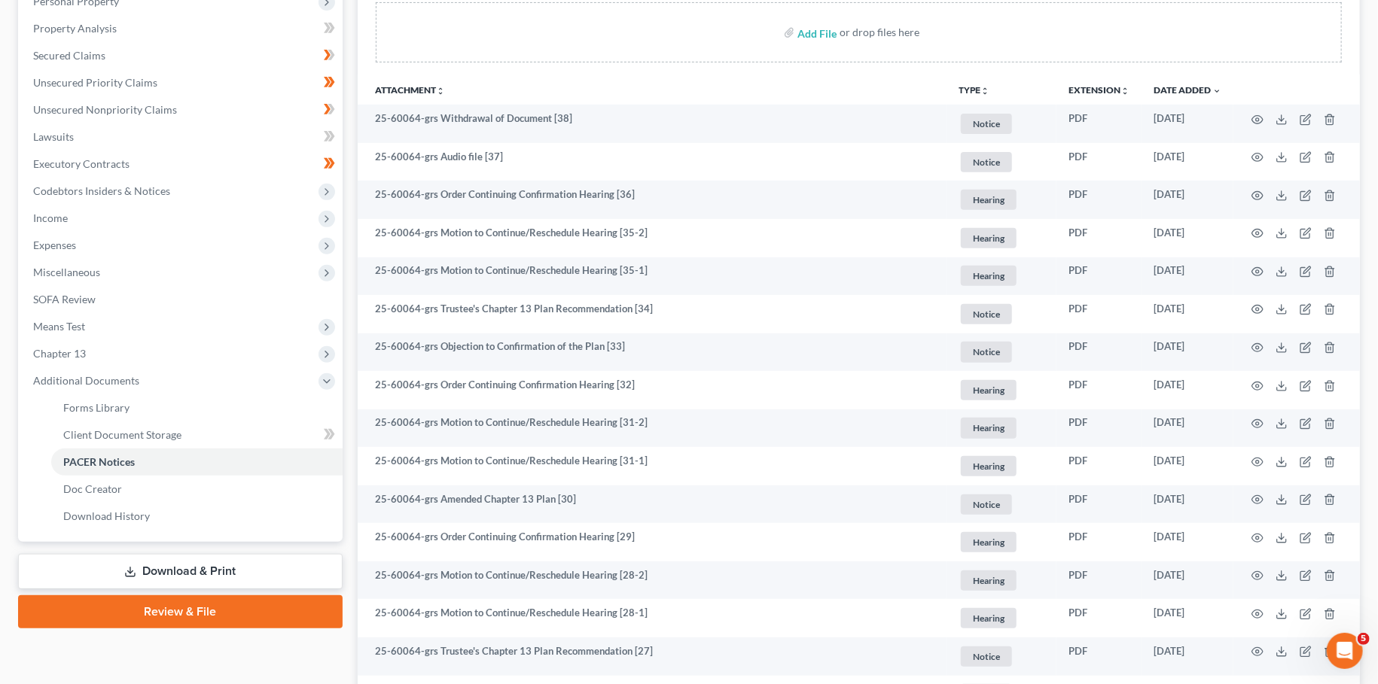
scroll to position [0, 0]
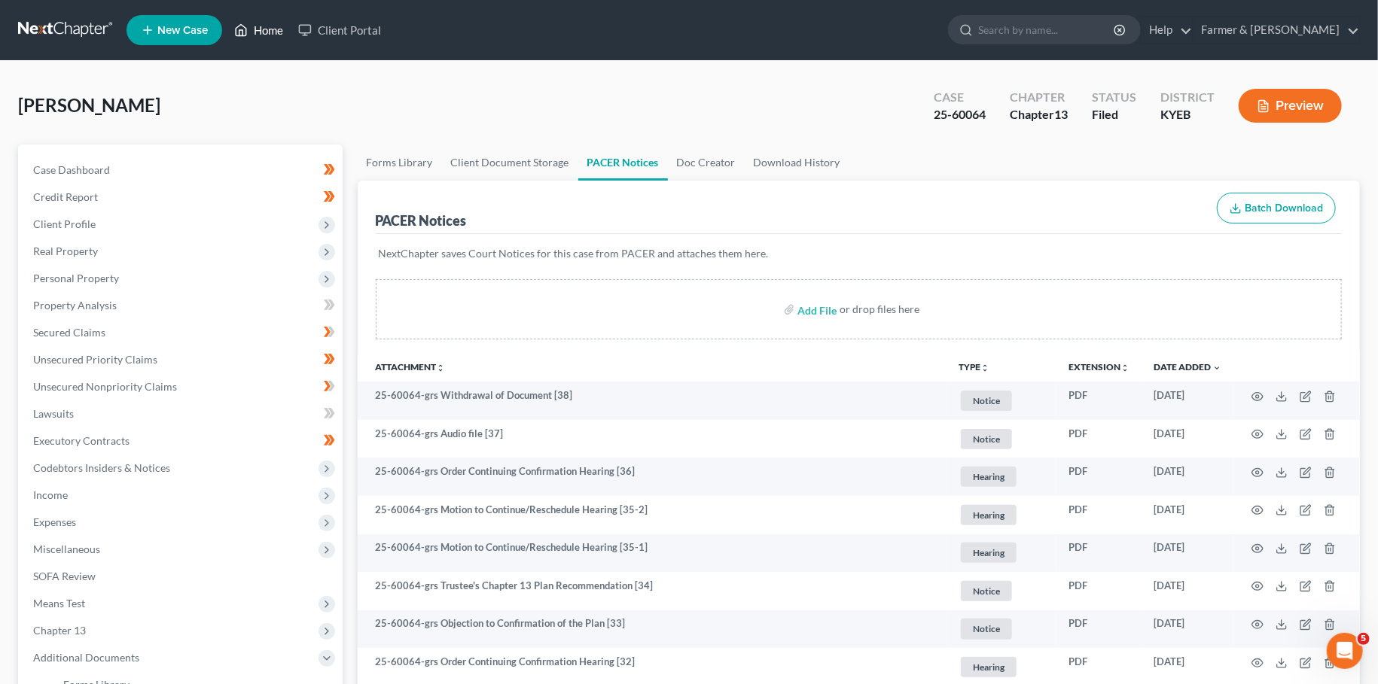
click at [249, 32] on link "Home" at bounding box center [259, 30] width 64 height 27
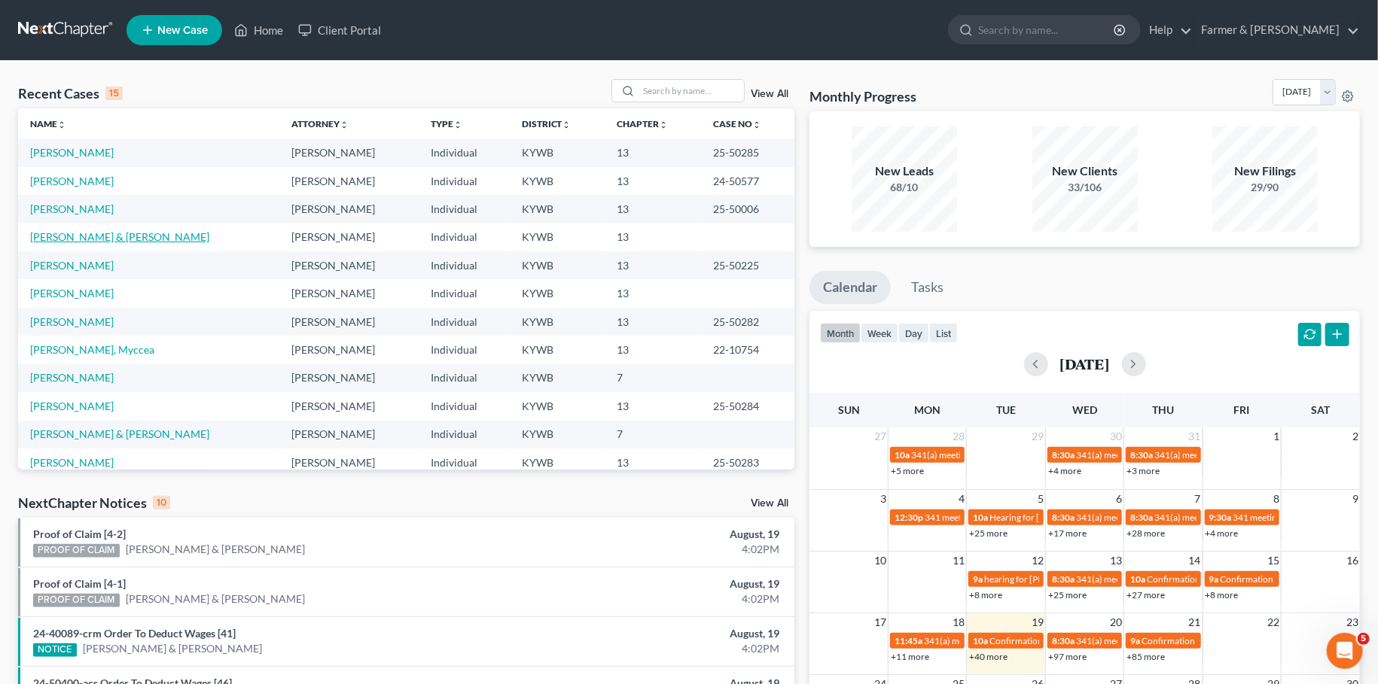
click at [99, 234] on link "[PERSON_NAME] & [PERSON_NAME]" at bounding box center [119, 236] width 179 height 13
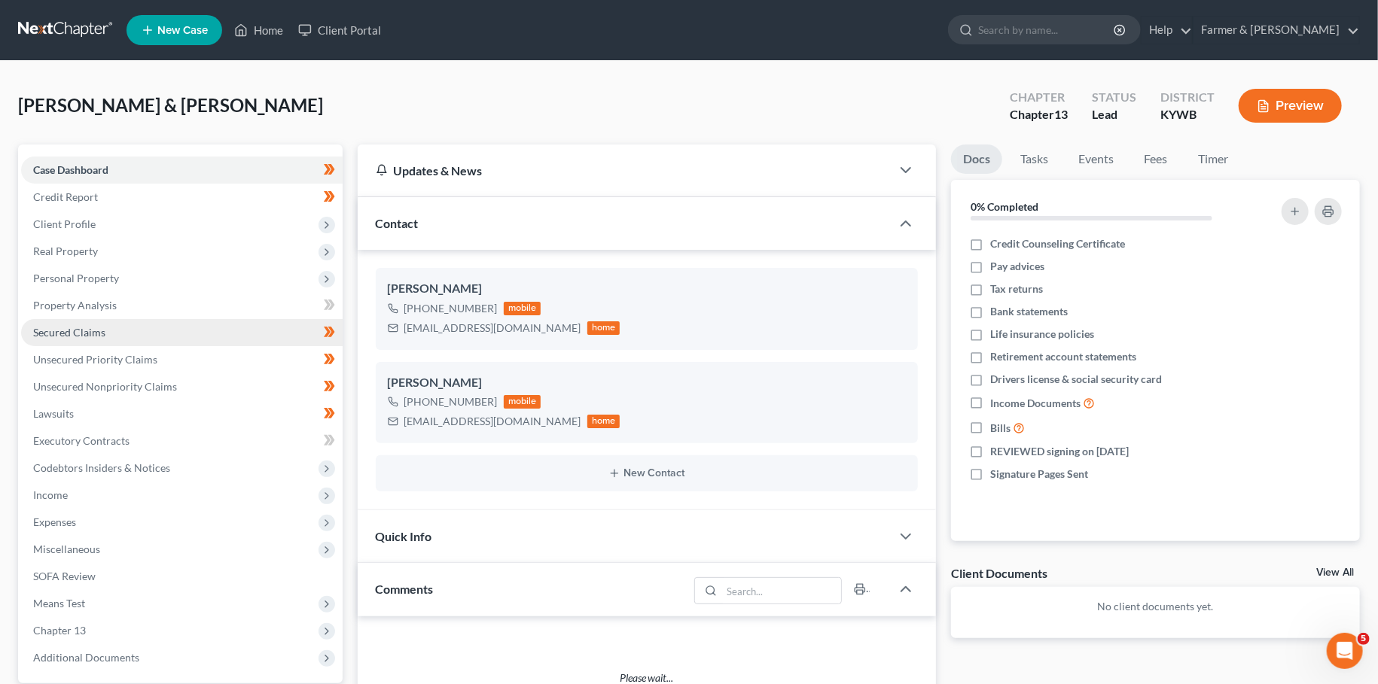
click at [78, 337] on span "Secured Claims" at bounding box center [69, 332] width 72 height 13
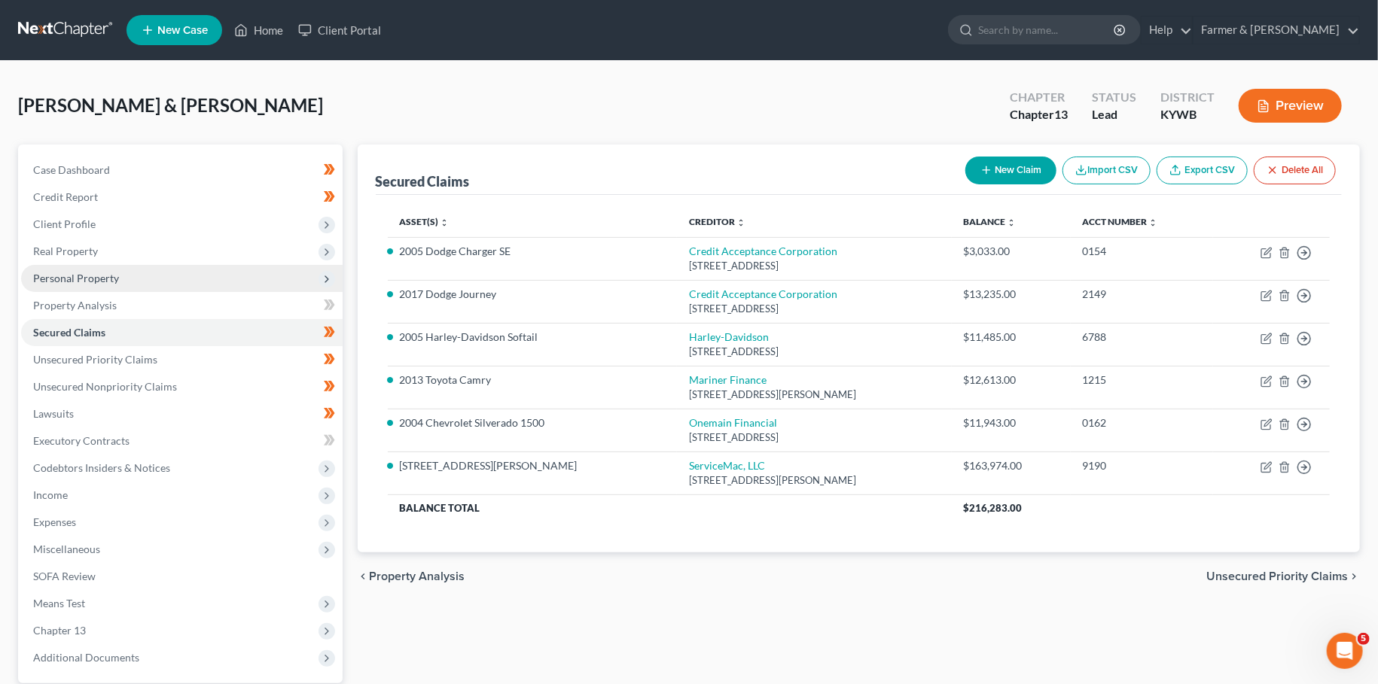
click at [173, 281] on span "Personal Property" at bounding box center [181, 278] width 321 height 27
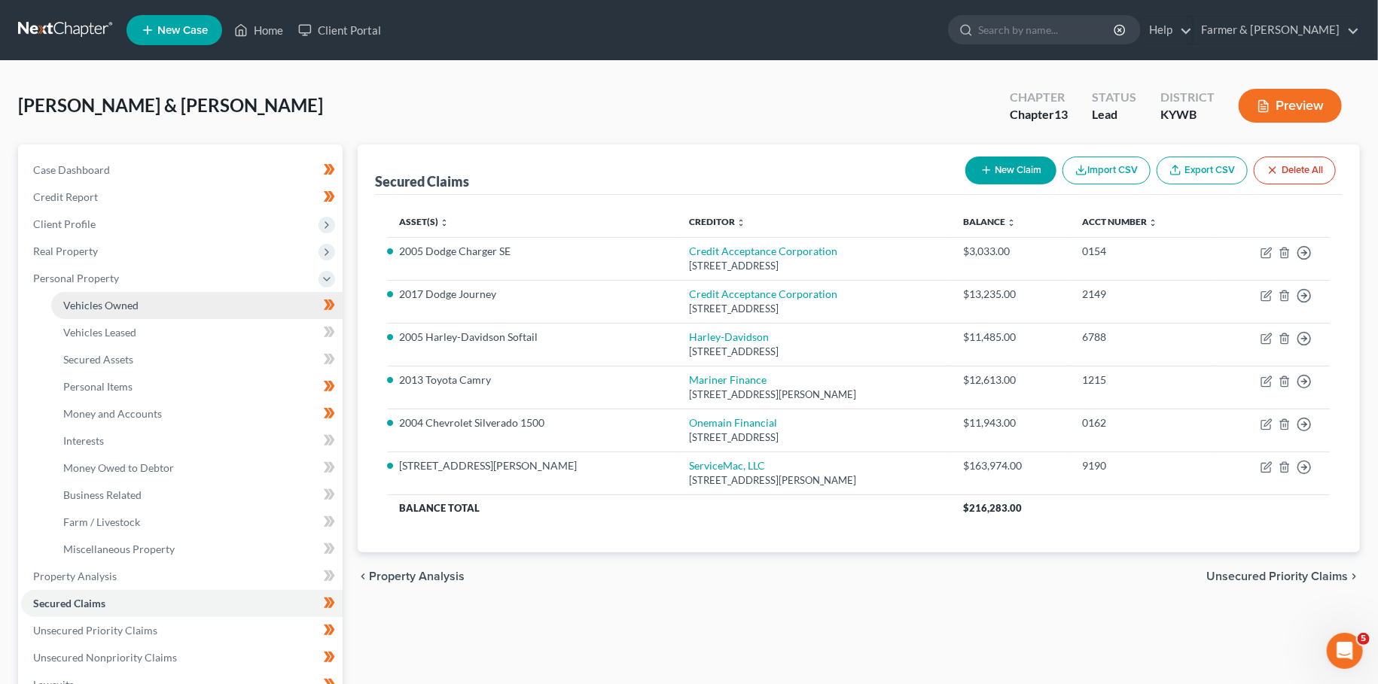
click at [169, 301] on link "Vehicles Owned" at bounding box center [196, 305] width 291 height 27
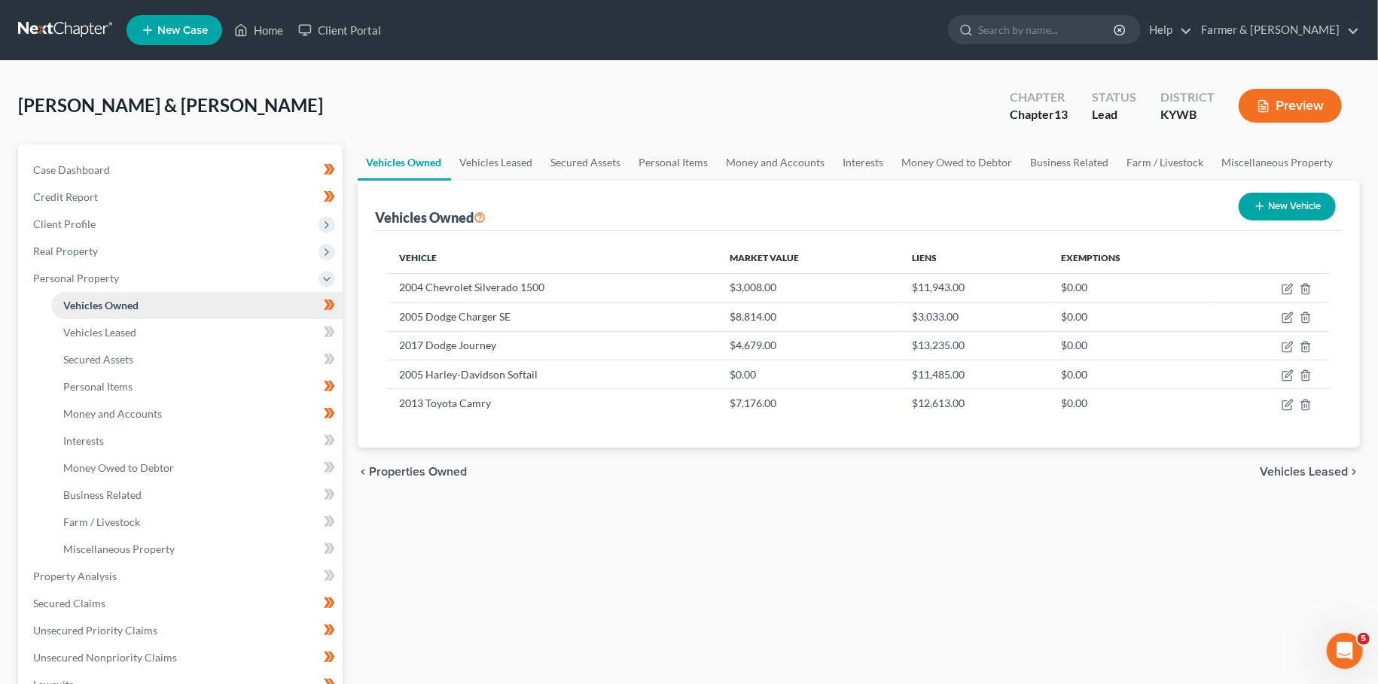
scroll to position [412, 0]
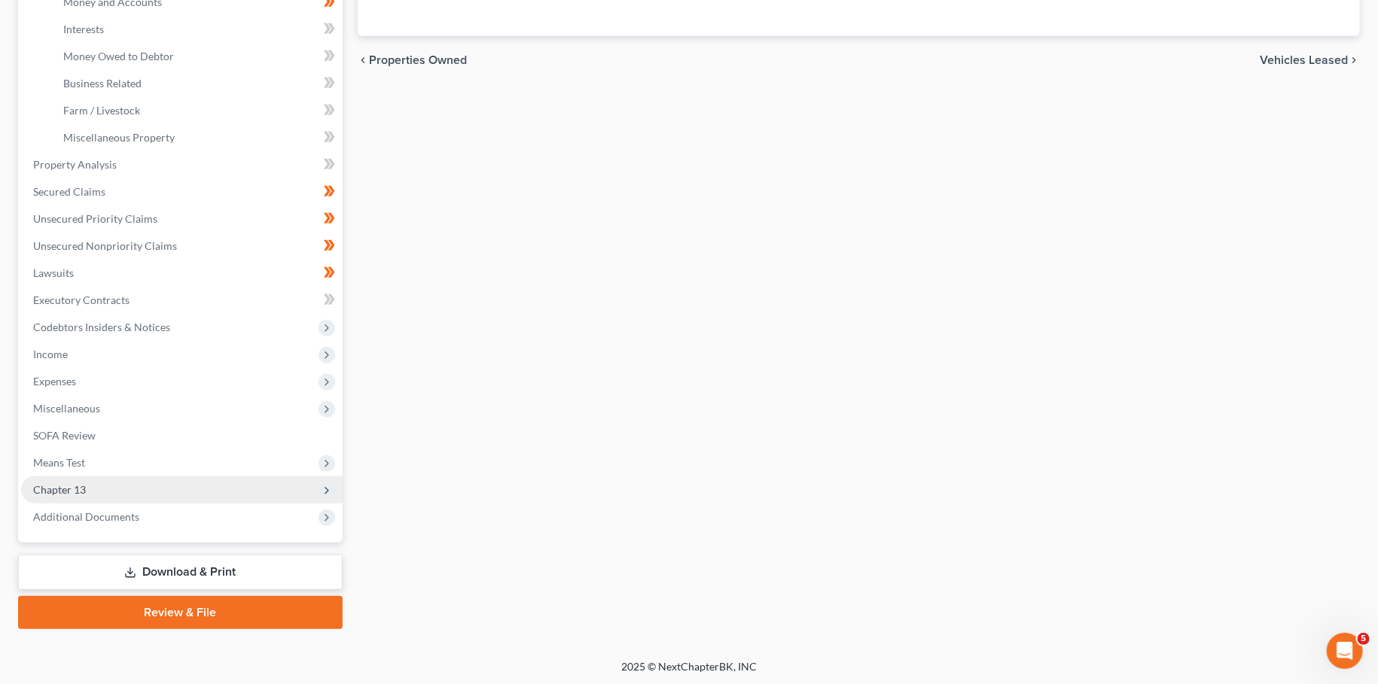
click at [121, 494] on span "Chapter 13" at bounding box center [181, 490] width 321 height 27
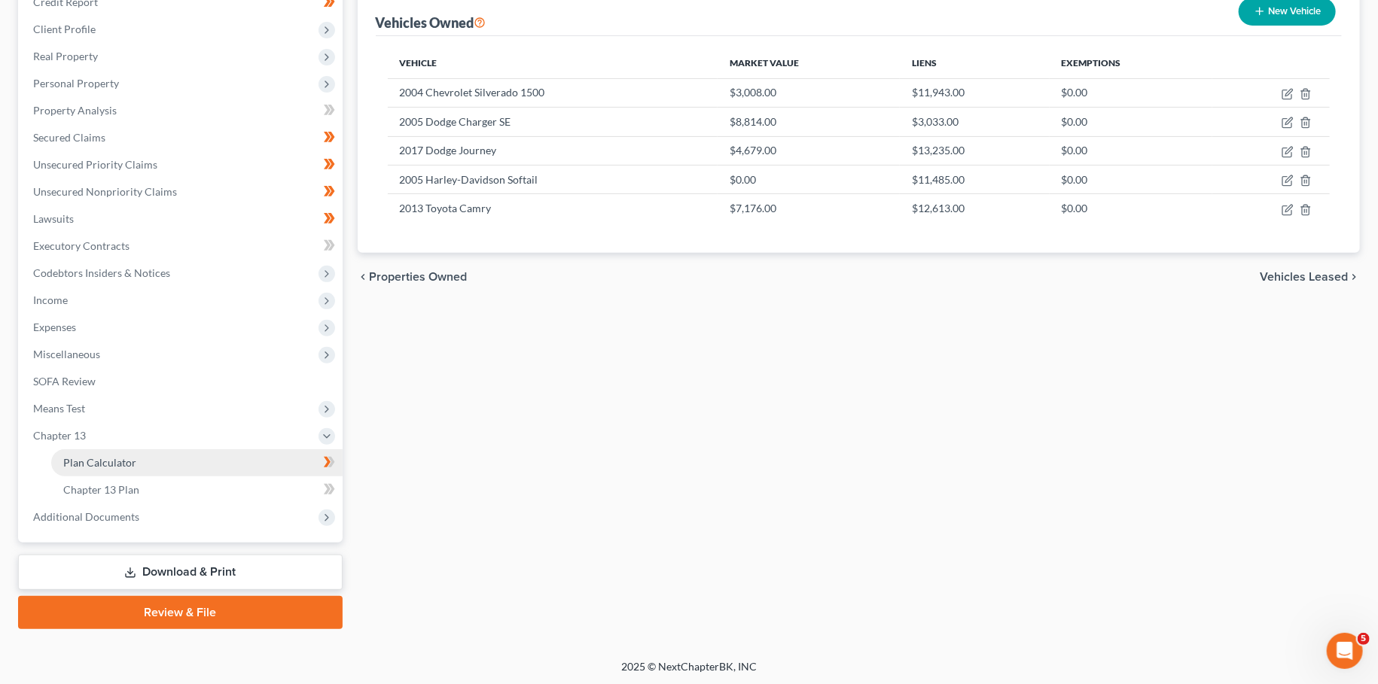
click at [120, 463] on span "Plan Calculator" at bounding box center [99, 462] width 73 height 13
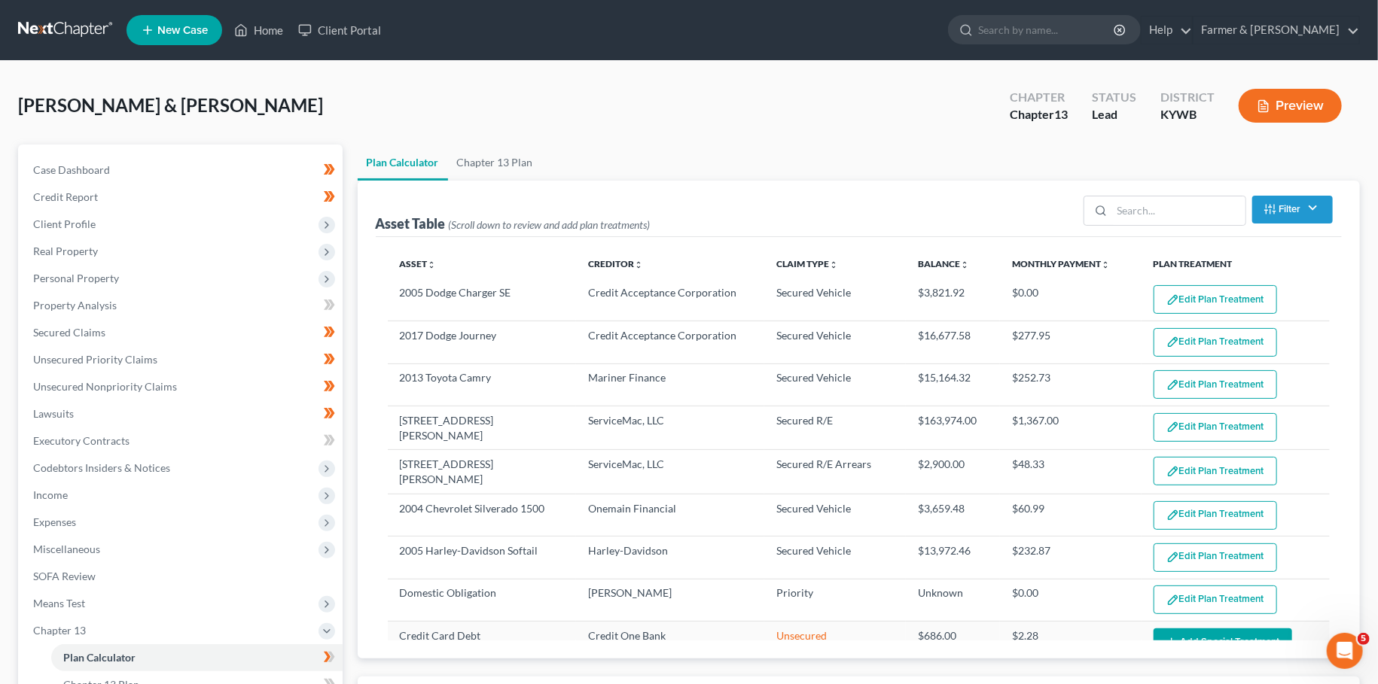
select select "59"
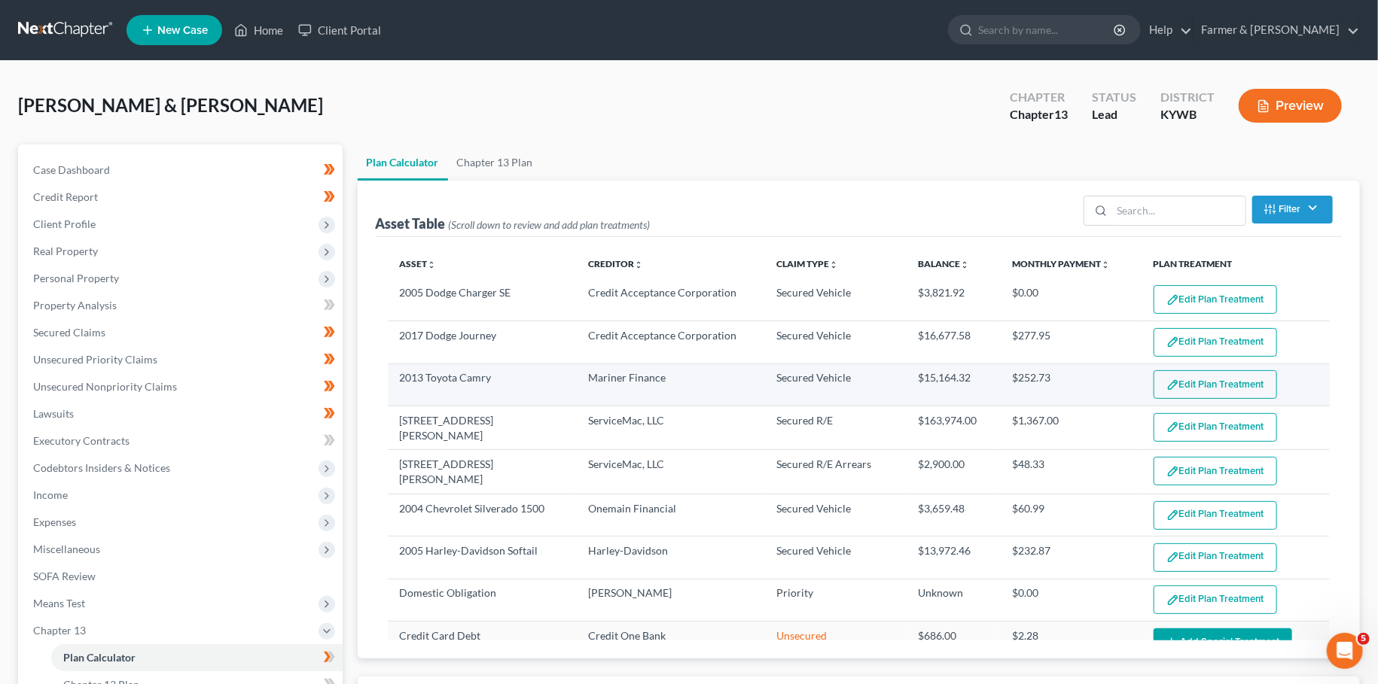
click at [1203, 381] on button "Edit Plan Treatment" at bounding box center [1214, 384] width 123 height 29
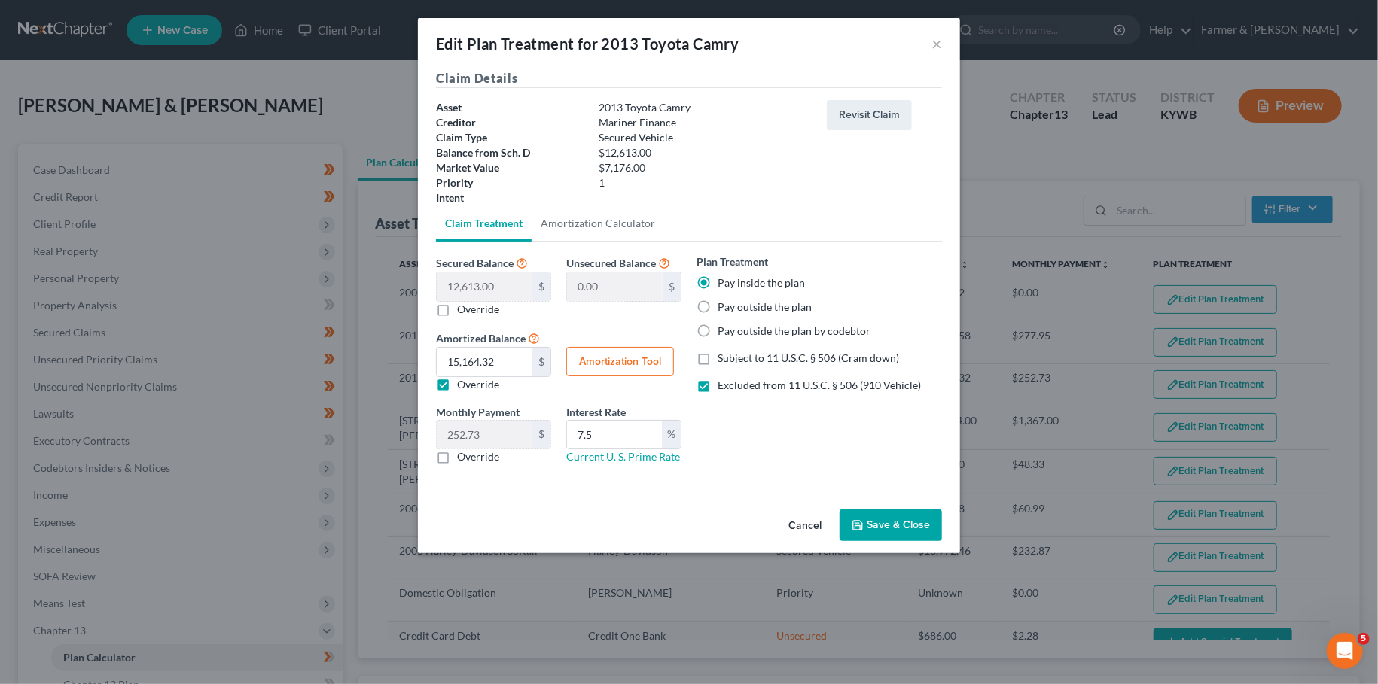
click at [872, 521] on button "Save & Close" at bounding box center [890, 526] width 102 height 32
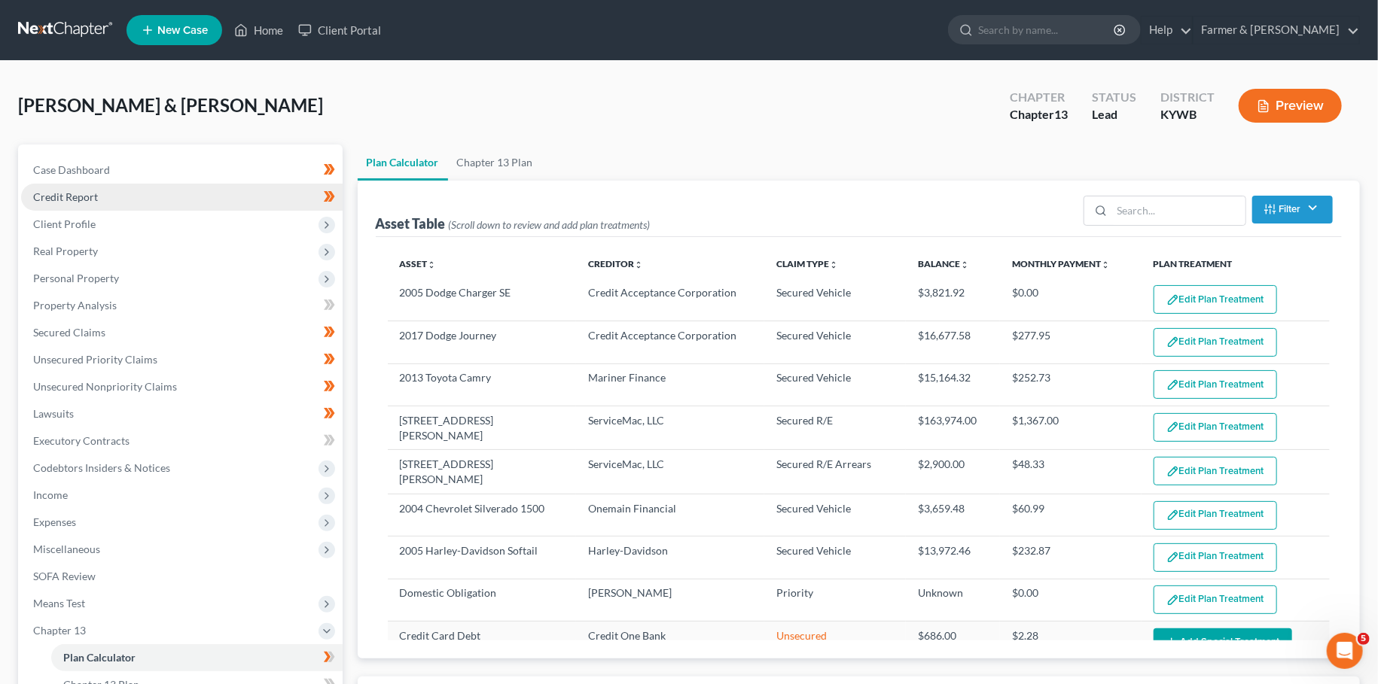
click at [50, 203] on link "Credit Report" at bounding box center [181, 197] width 321 height 27
select select "59"
